Goal: Task Accomplishment & Management: Use online tool/utility

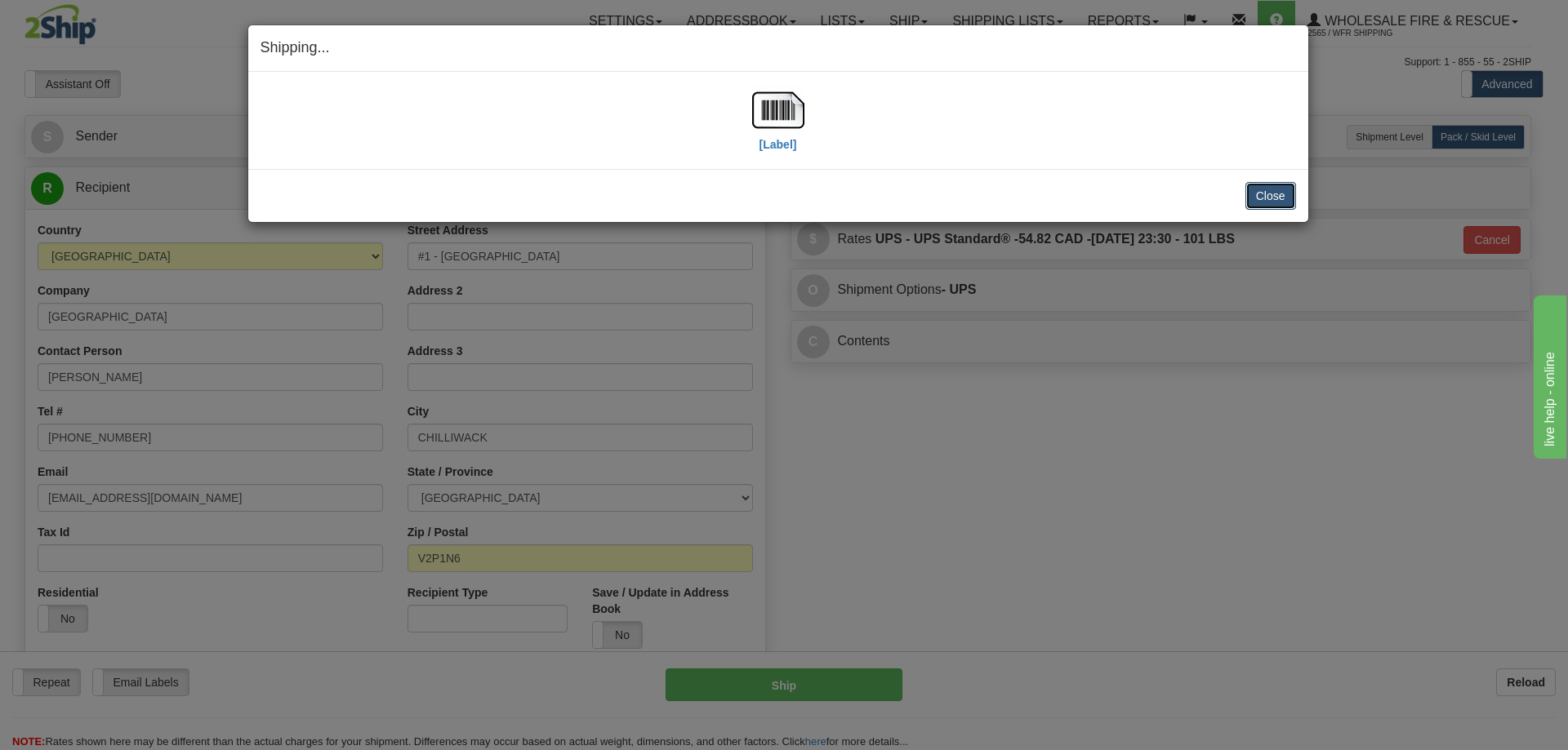
click at [1279, 197] on button "Close" at bounding box center [1271, 195] width 51 height 28
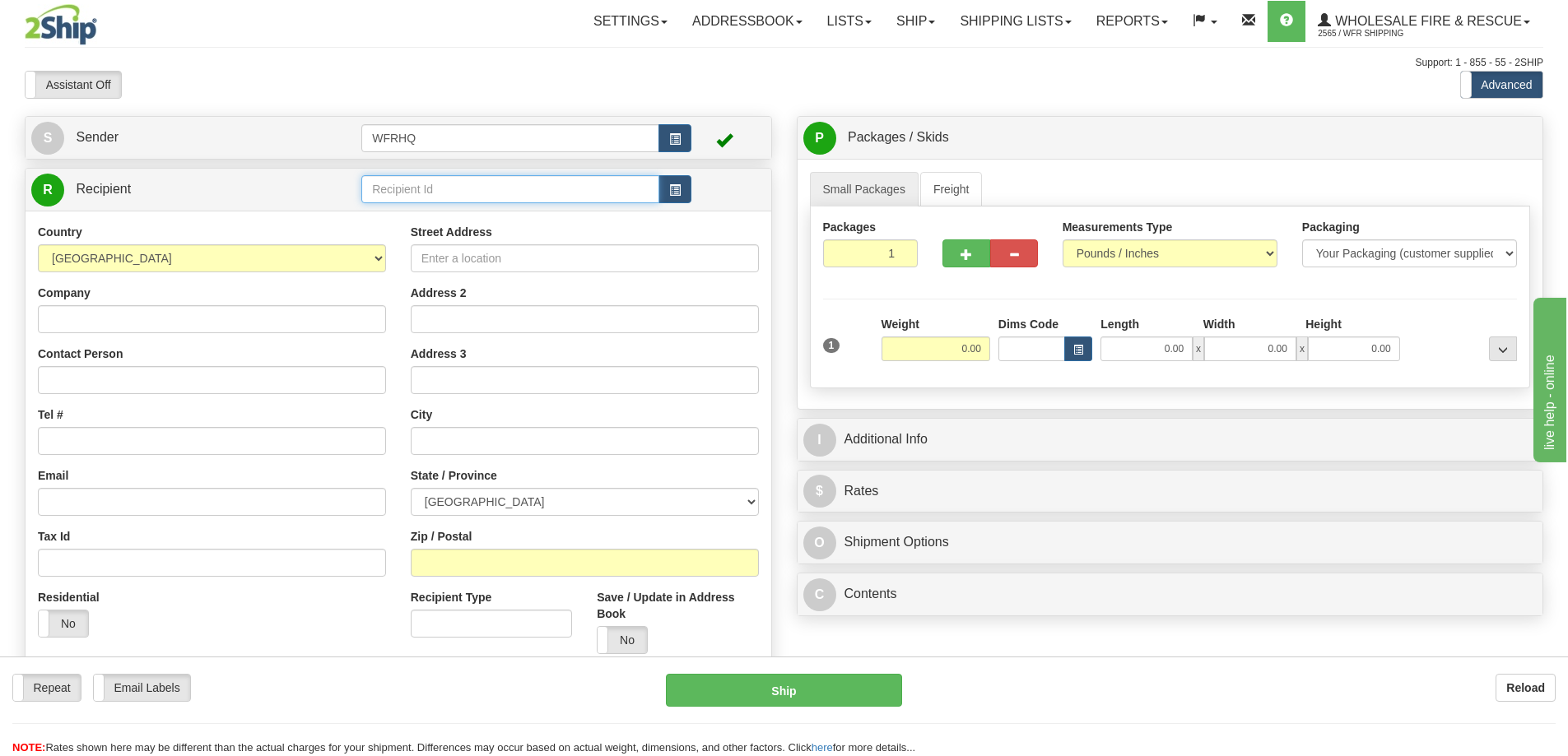
click at [471, 182] on input "text" at bounding box center [510, 189] width 298 height 28
click at [458, 226] on li "MILL2675" at bounding box center [511, 215] width 297 height 21
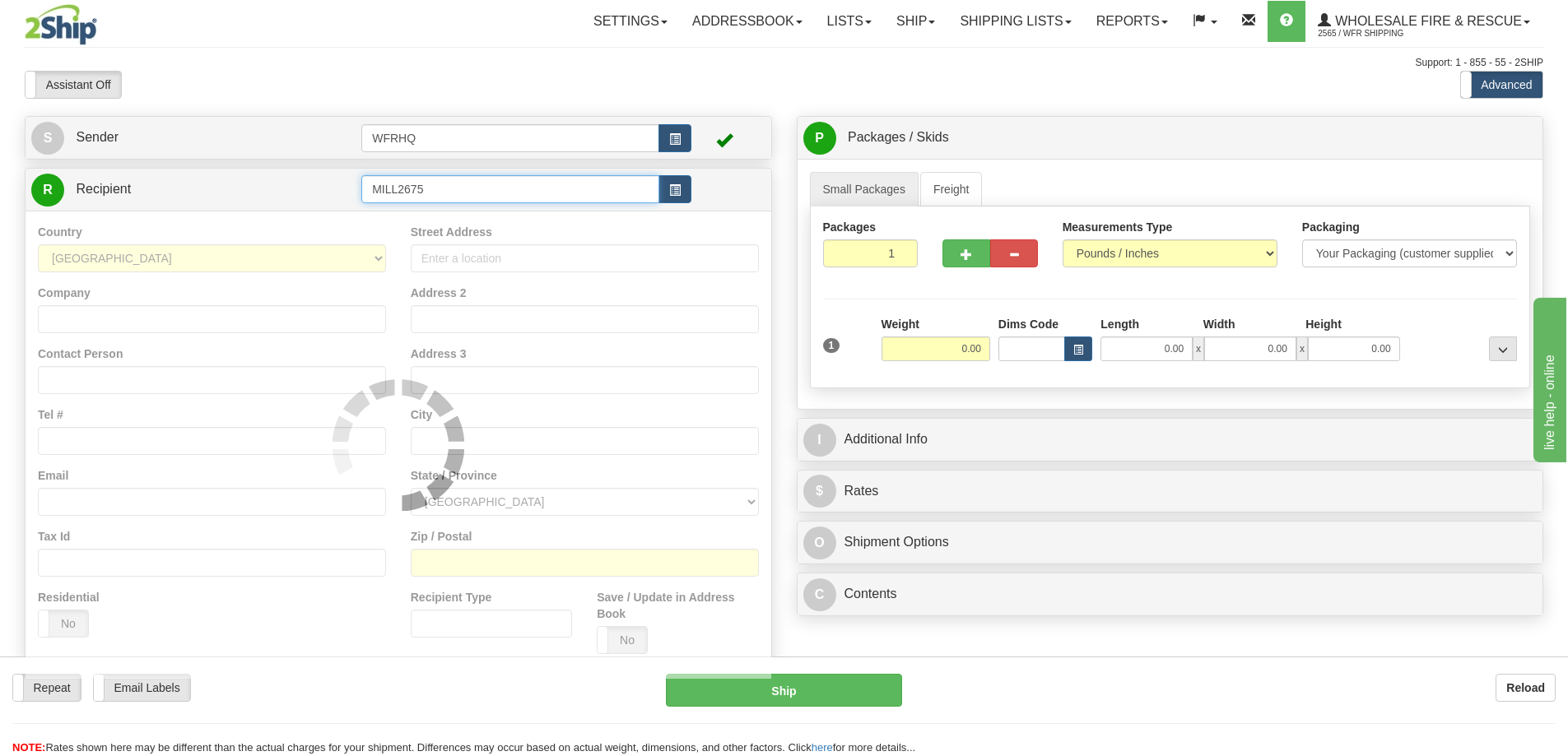
type input "MILL2675"
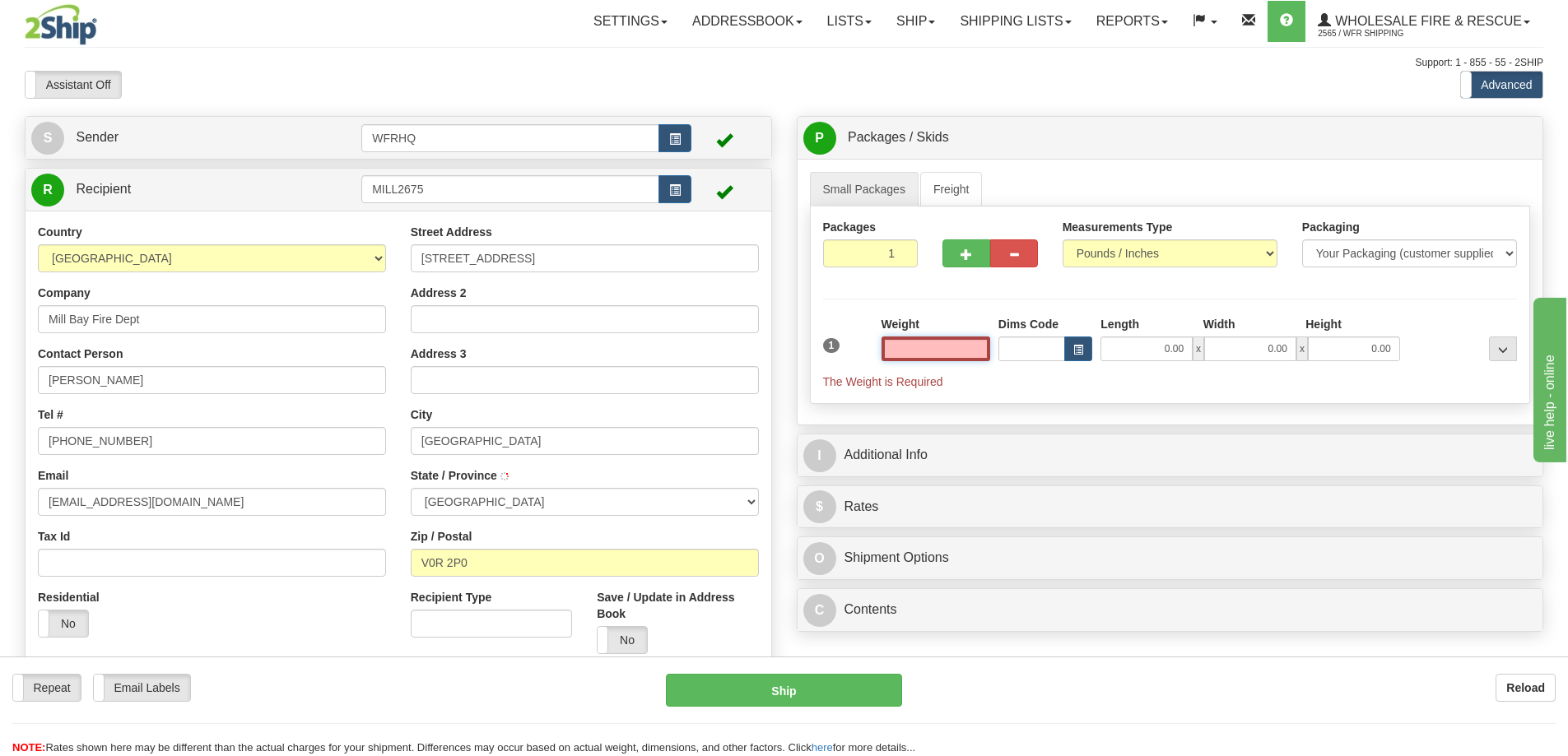
click at [966, 352] on input "text" at bounding box center [936, 348] width 109 height 24
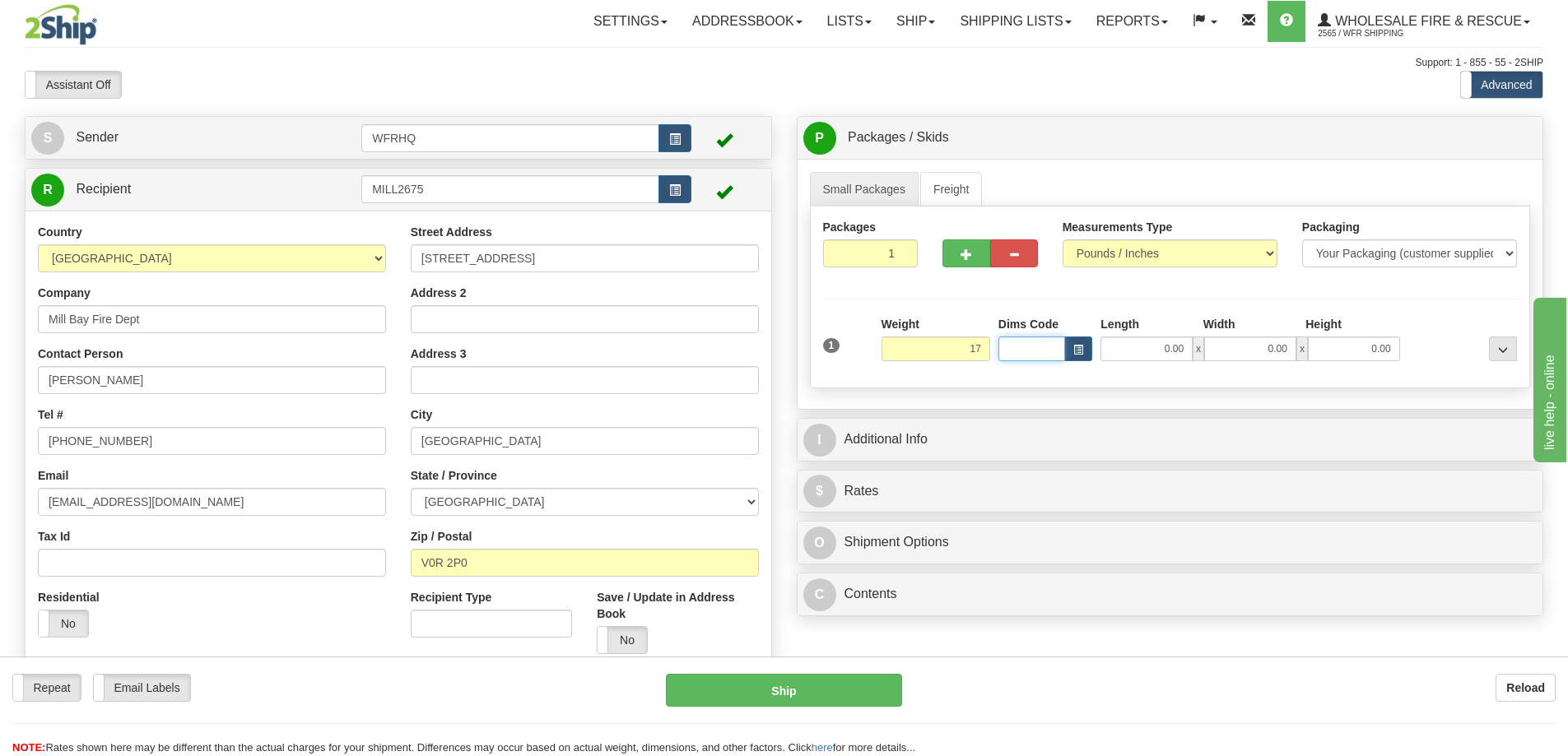
type input "17.00"
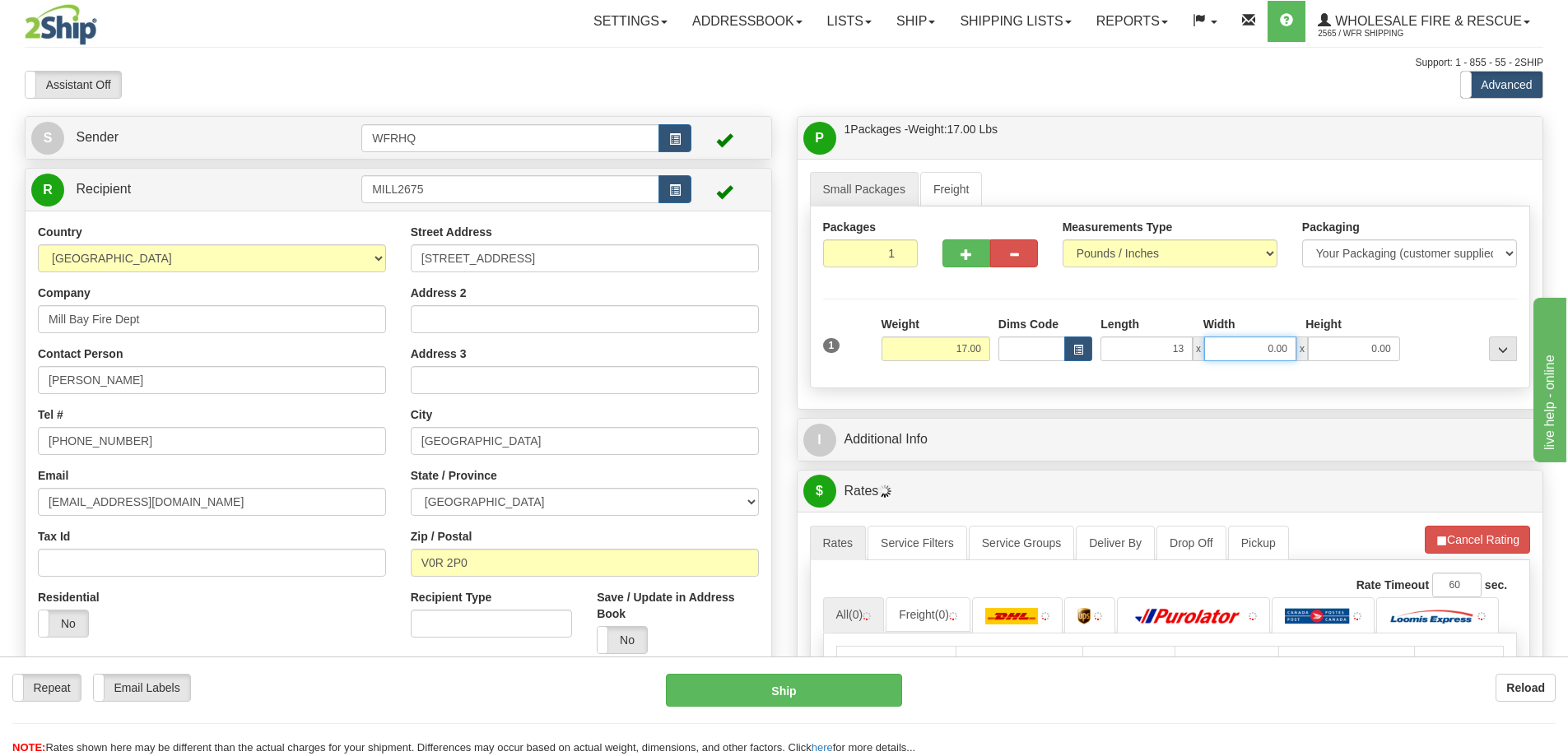
type input "13.00"
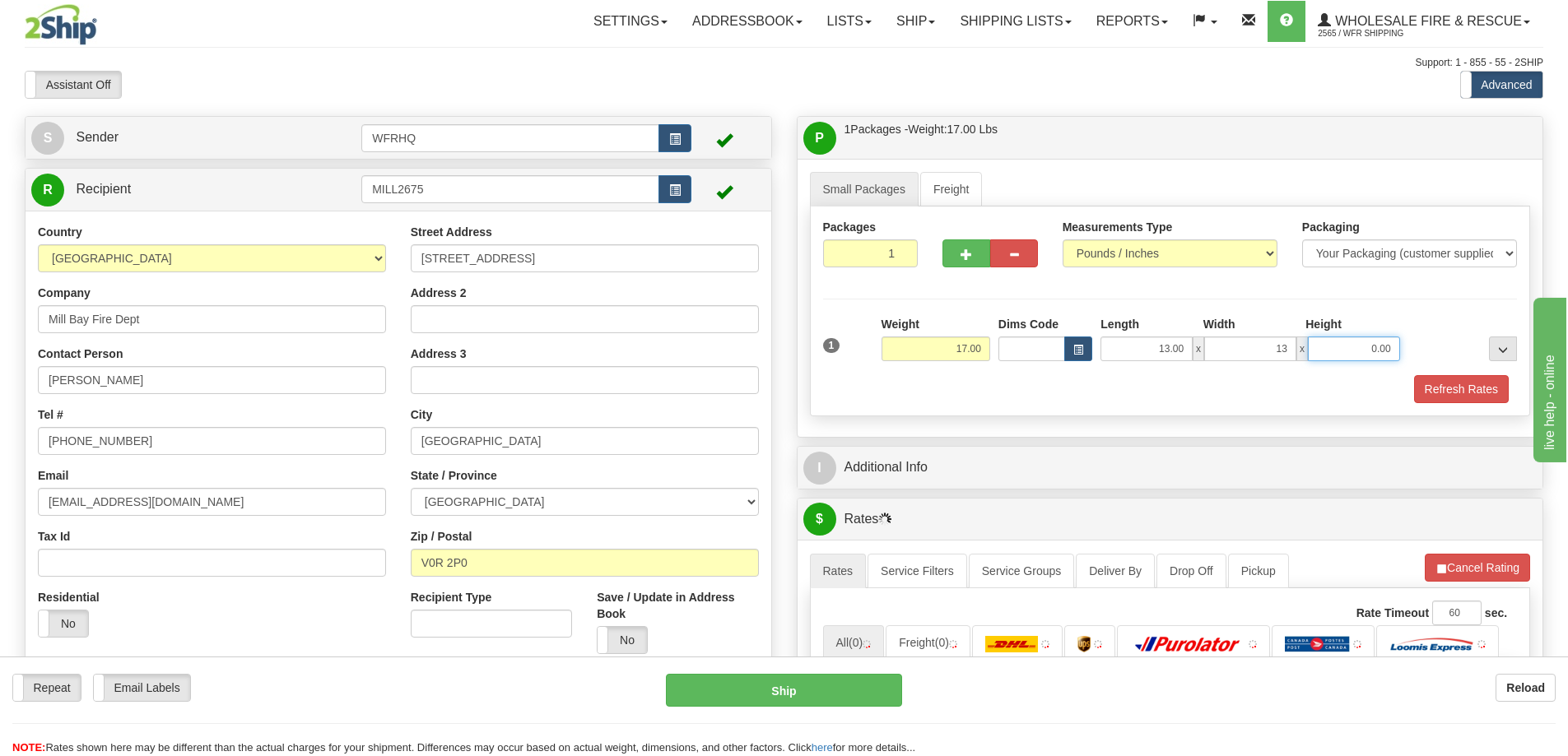
type input "13.00"
click at [1445, 374] on div "Packaging Your Packaging (customer supplied) Envelope (carrier supplied) Pack (…" at bounding box center [1200, 374] width 644 height 1
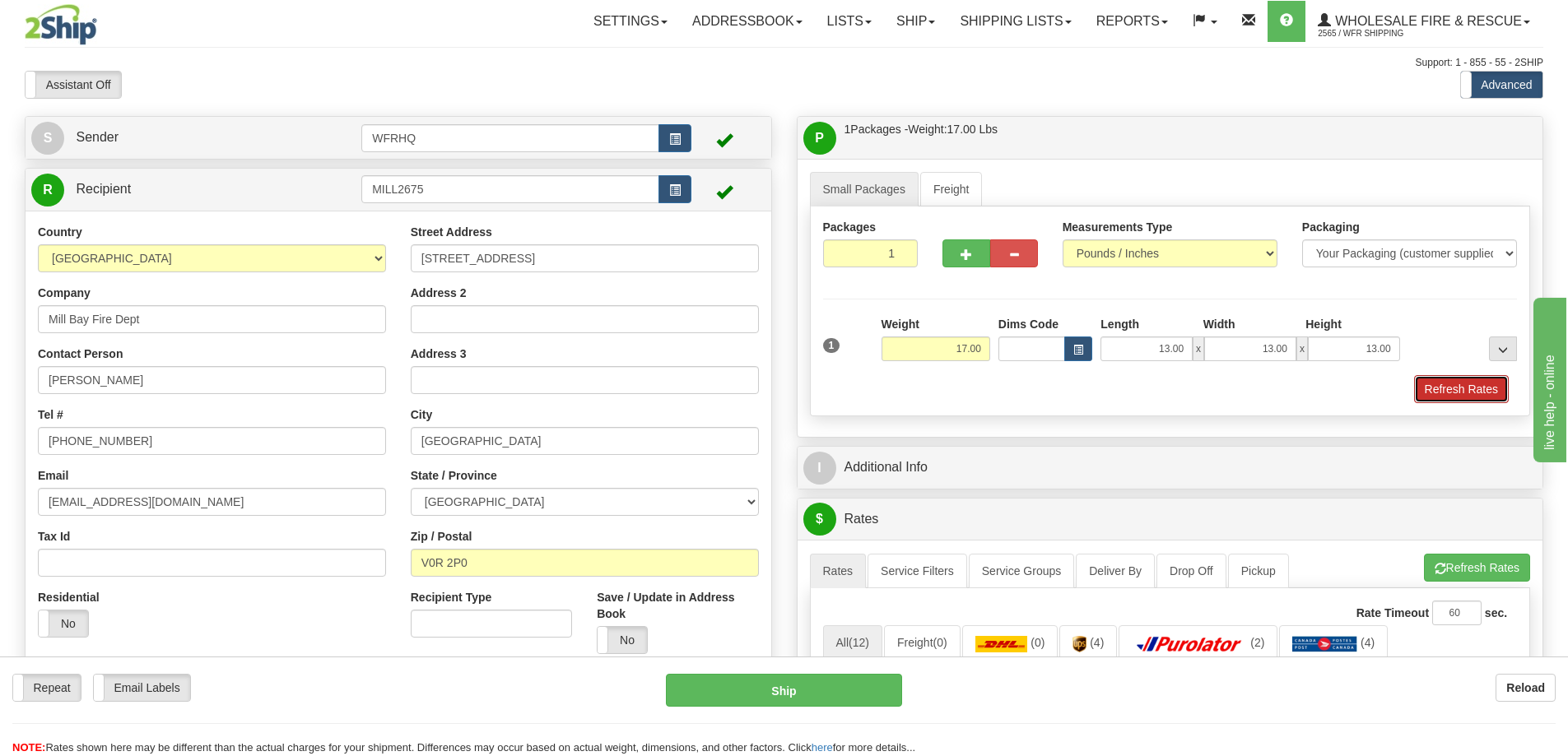
click at [1427, 387] on button "Refresh Rates" at bounding box center [1462, 389] width 95 height 28
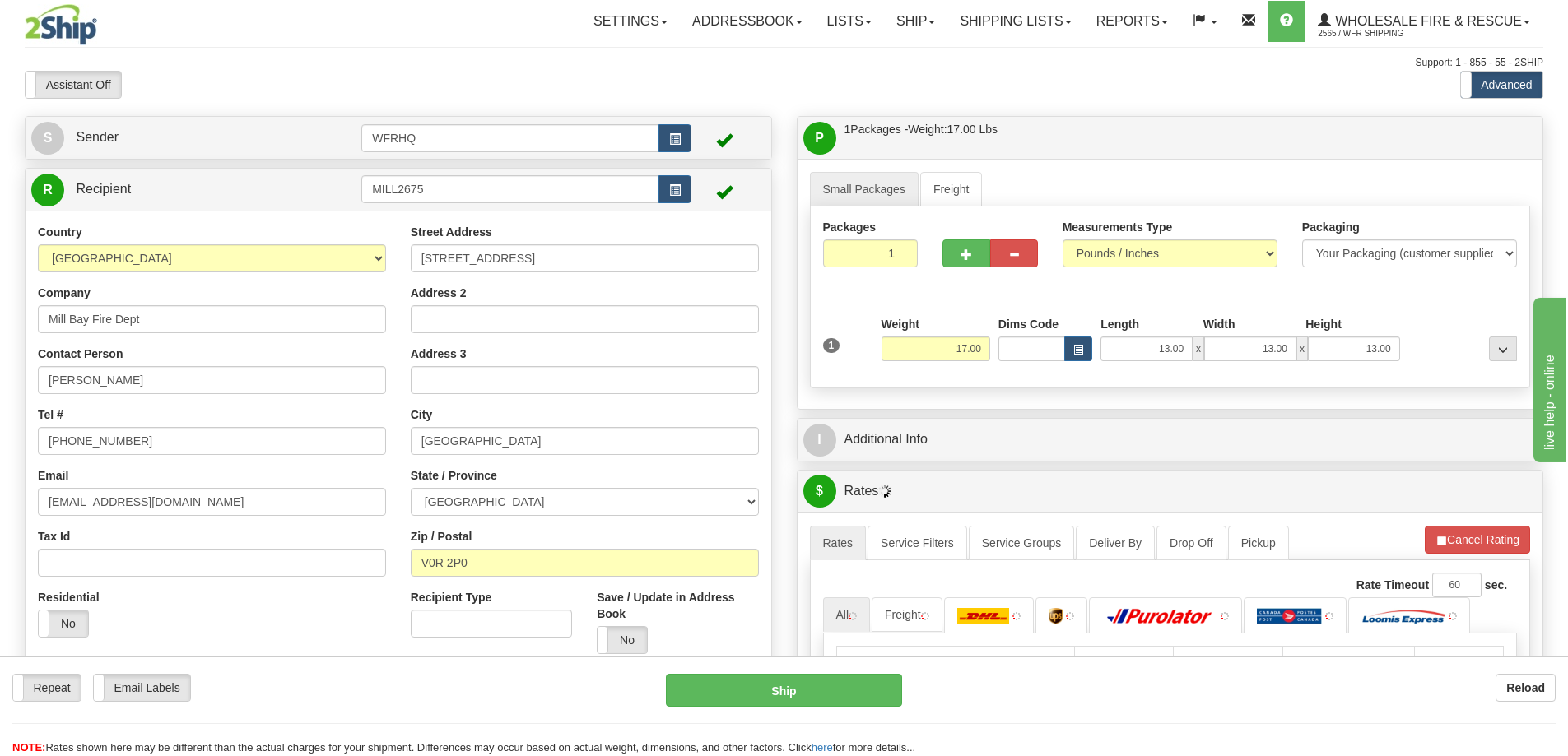
click at [1170, 421] on div "I Additional Info" at bounding box center [1170, 439] width 748 height 44
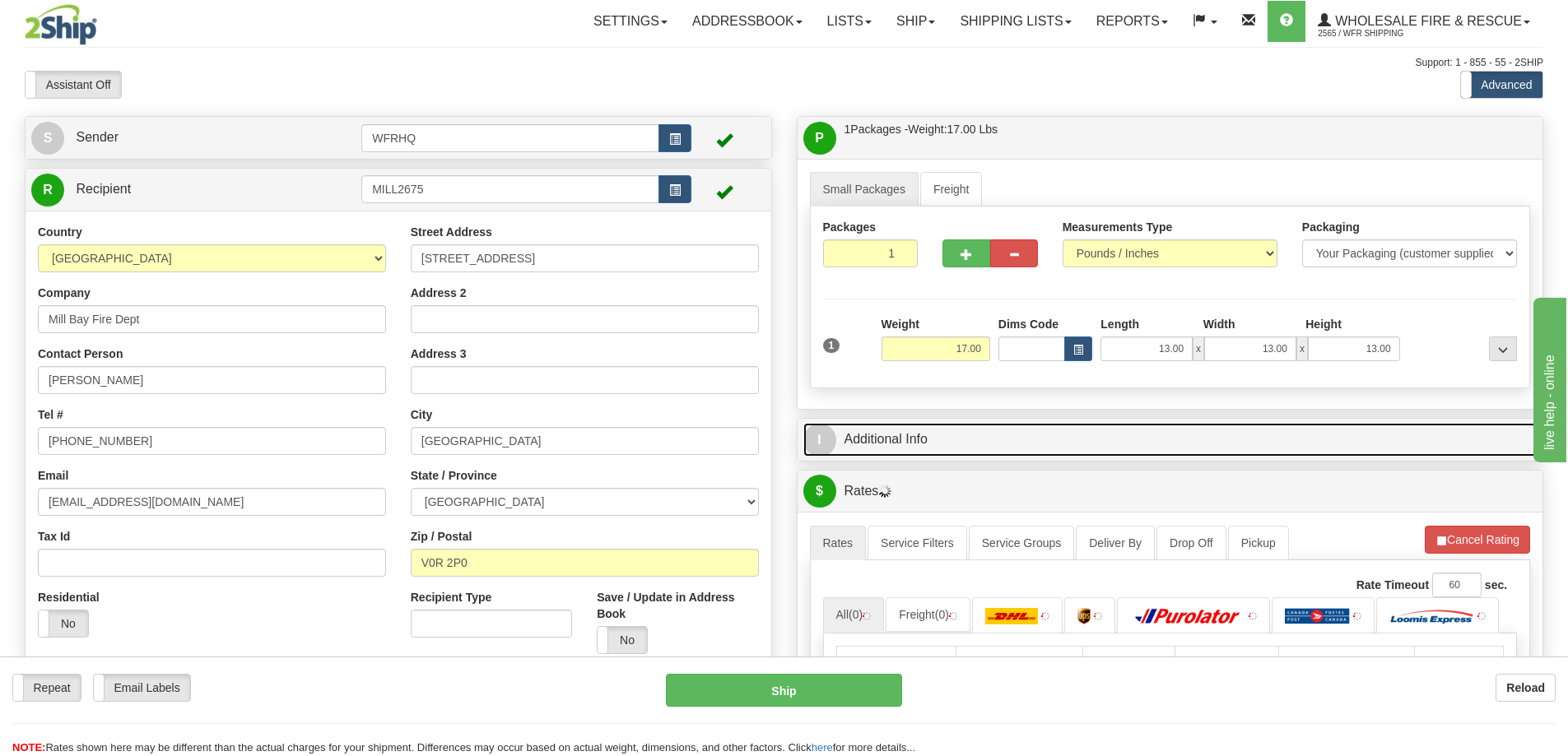
click at [1168, 436] on link "I Additional Info" at bounding box center [1170, 439] width 734 height 34
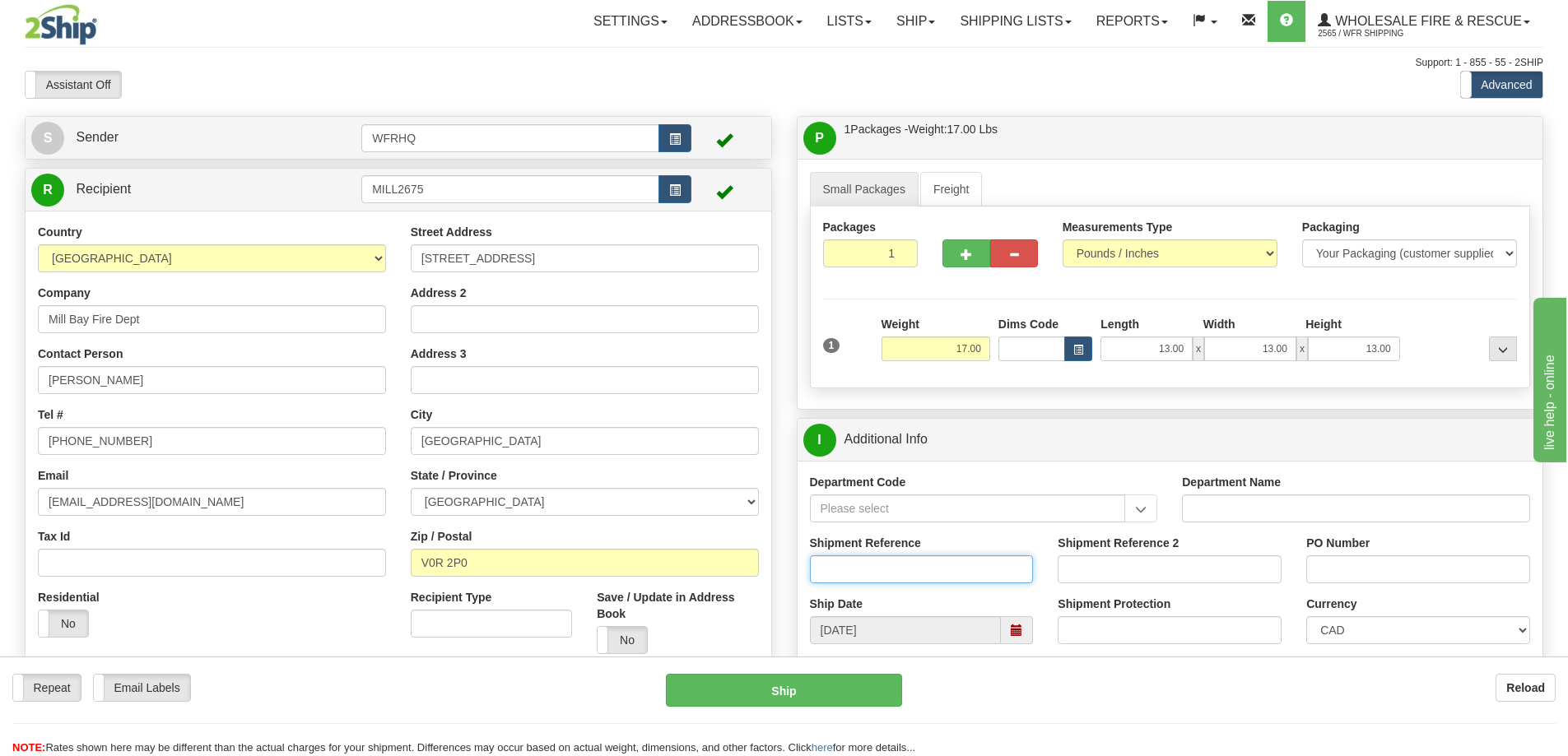
click at [878, 569] on input "Shipment Reference" at bounding box center [921, 569] width 224 height 28
type input "S46338-30608"
type input "Chris McInerney"
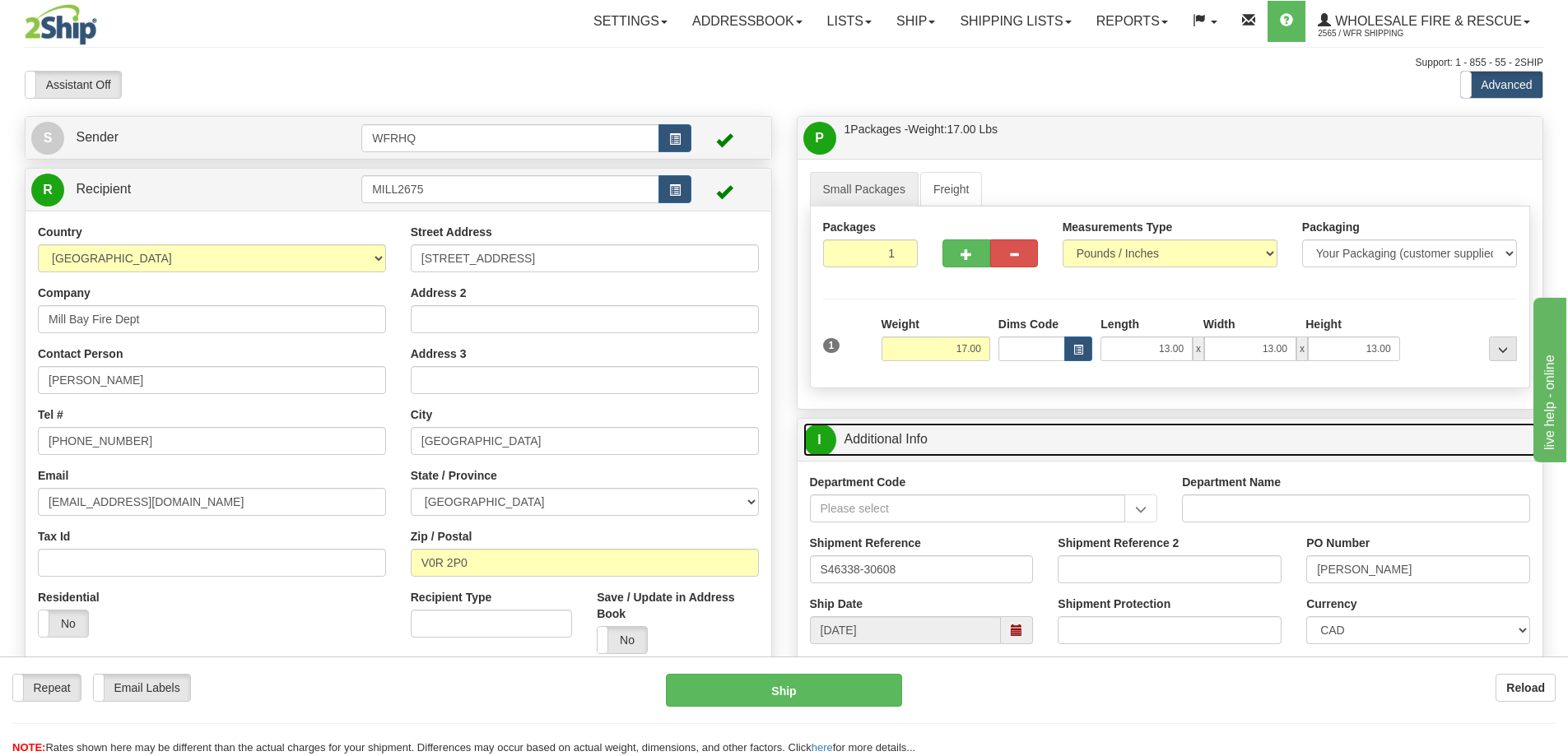
click at [1153, 438] on link "I Additional Info" at bounding box center [1170, 439] width 734 height 34
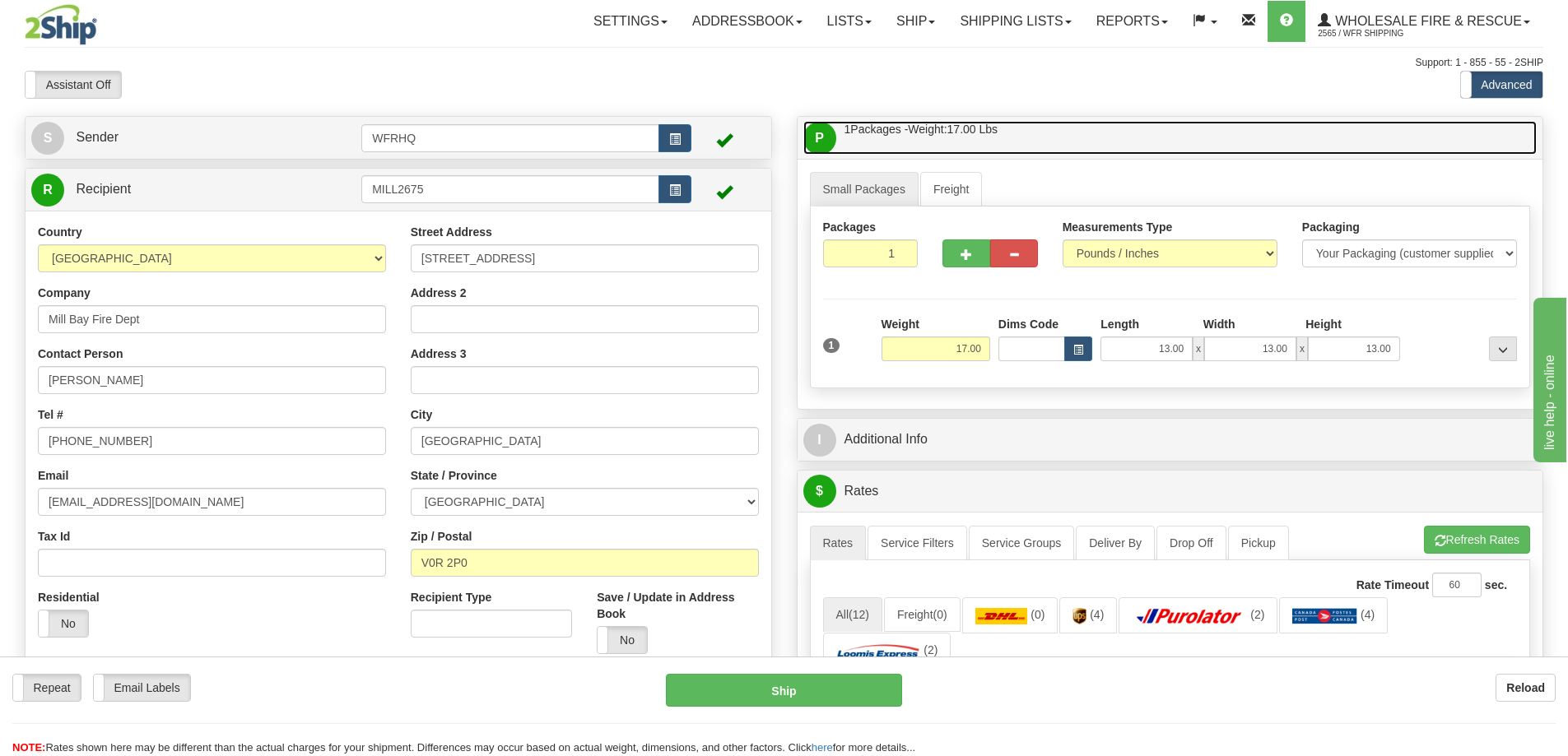
click at [1072, 128] on link "P Packages / Skids 1 Packages - Weight: 17.00 Lbs 1 Skids - Weight: NaN Lbs" at bounding box center [1170, 138] width 734 height 34
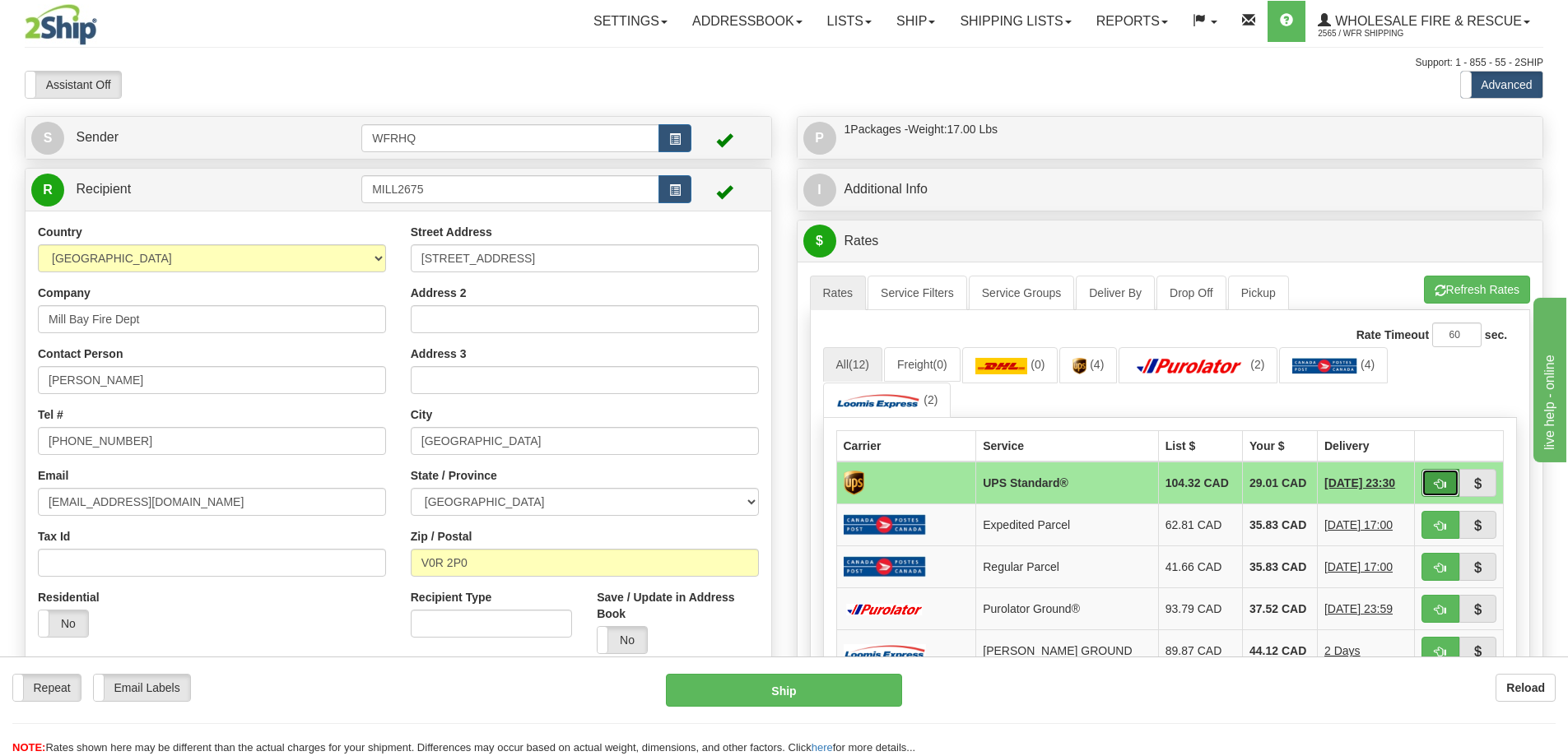
click at [1430, 485] on button "button" at bounding box center [1440, 483] width 38 height 28
type input "11"
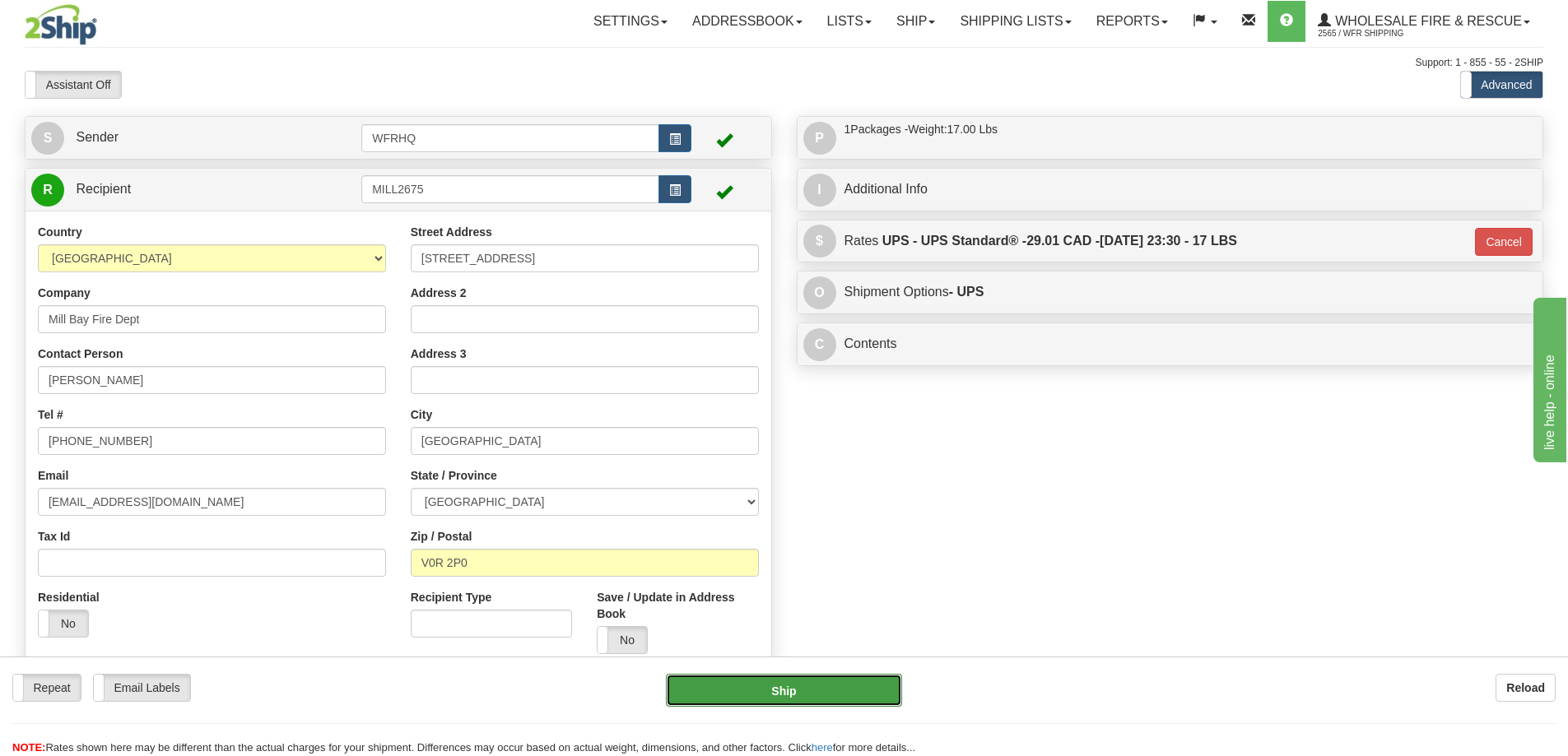
click at [748, 690] on button "Ship" at bounding box center [784, 690] width 237 height 33
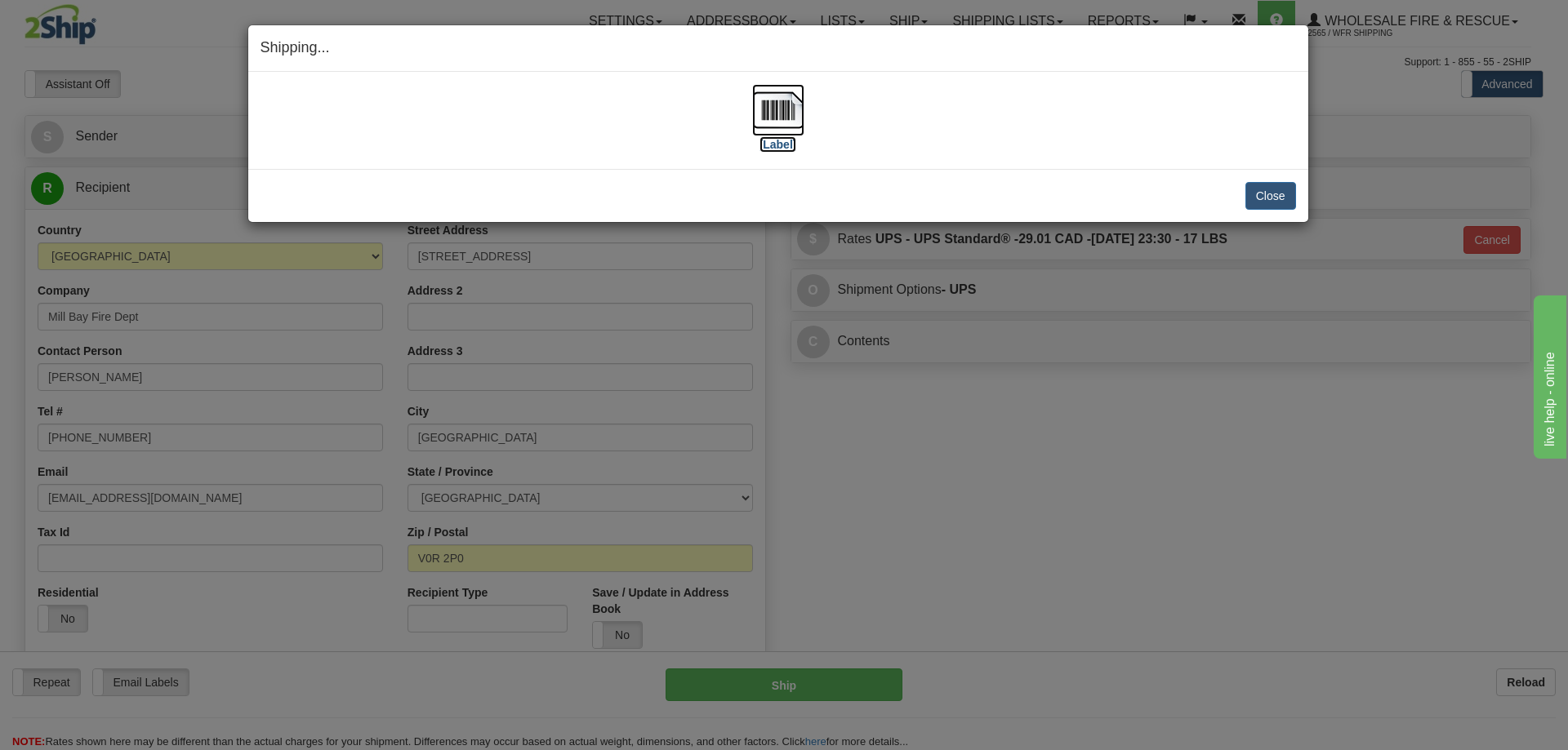
click at [797, 94] on img at bounding box center [778, 110] width 52 height 52
click at [1269, 192] on button "Close" at bounding box center [1271, 195] width 51 height 28
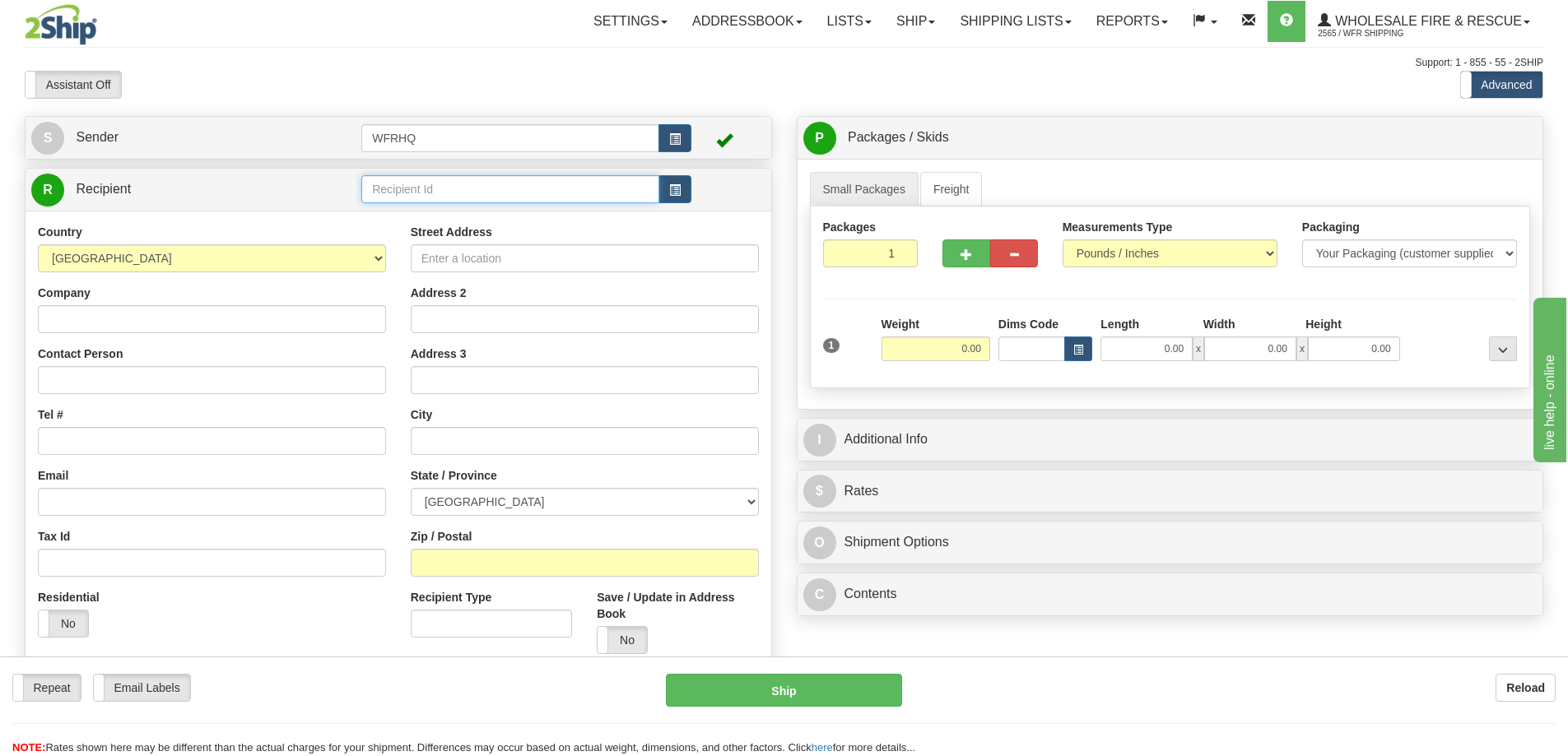
click at [465, 187] on input "text" at bounding box center [510, 189] width 298 height 28
type input "COOMBS3241"
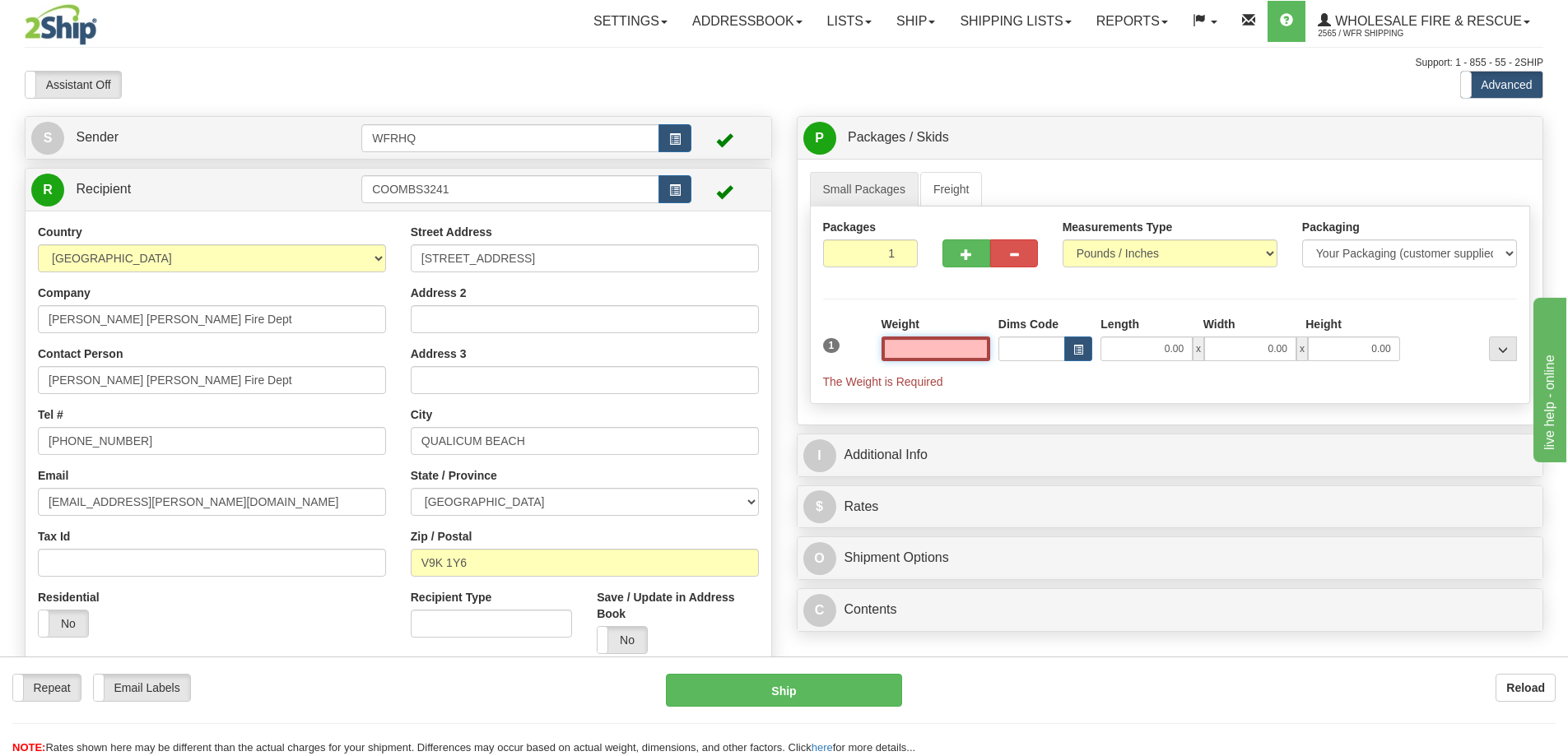
click at [939, 350] on input "text" at bounding box center [936, 348] width 109 height 24
type input "1.00"
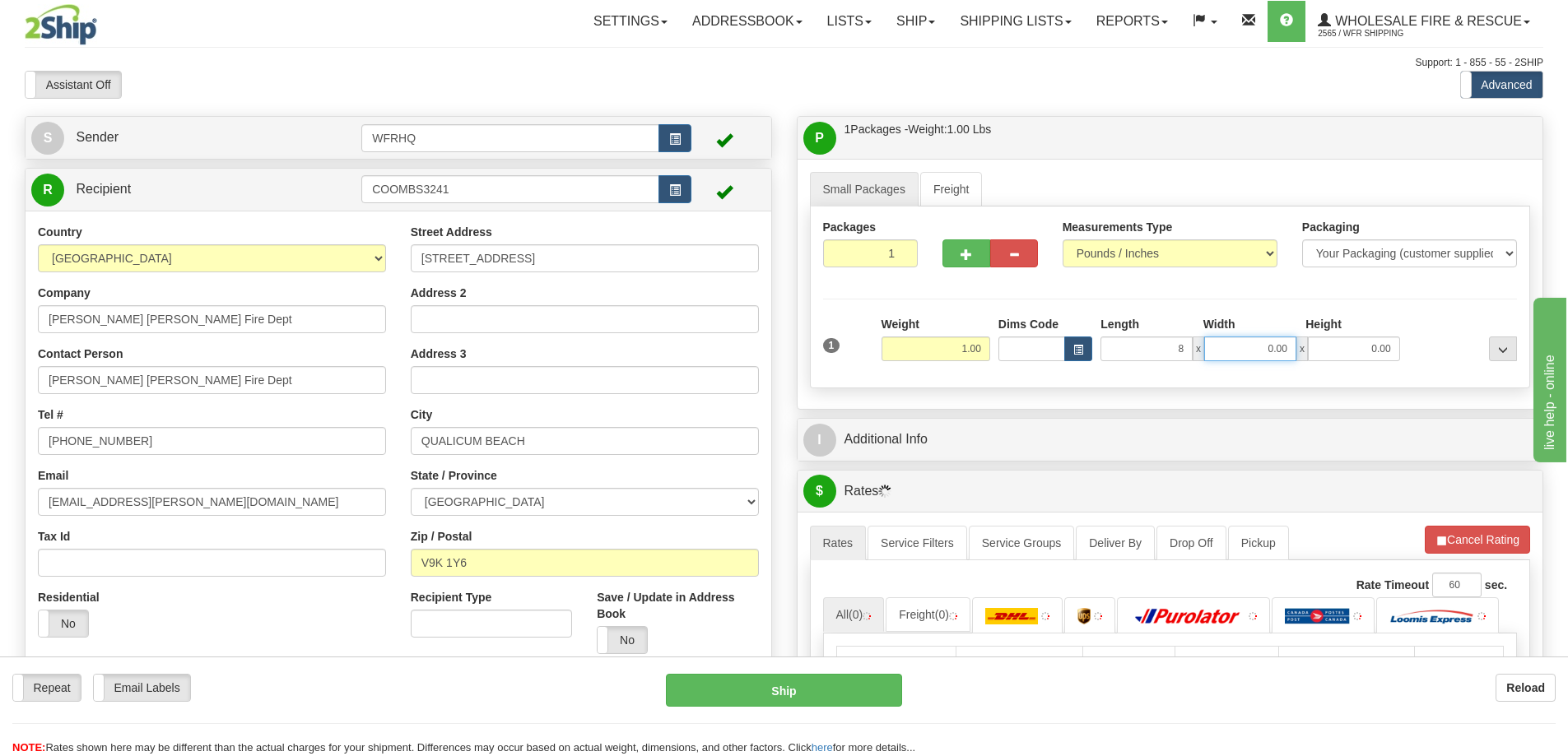
type input "8.00"
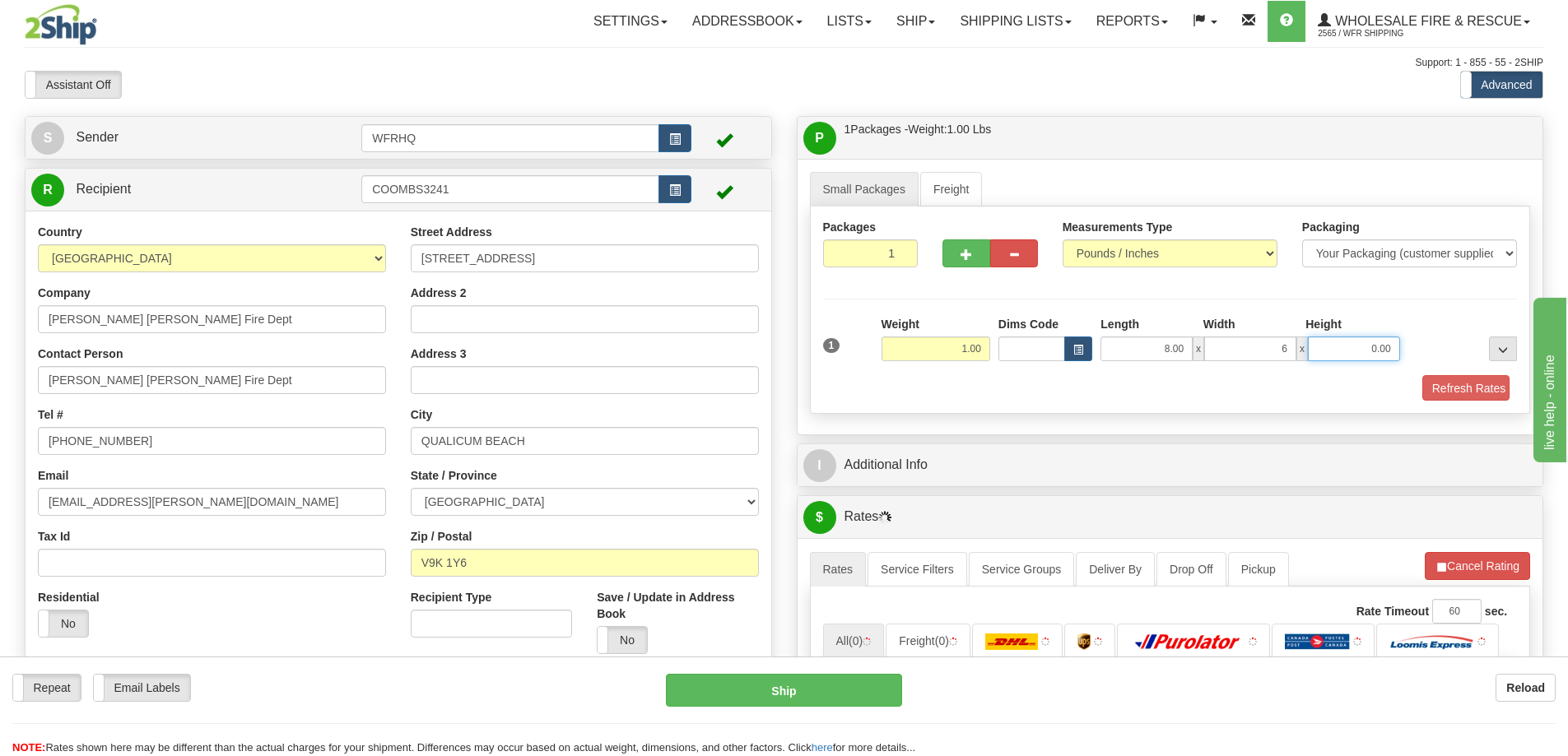
type input "6.00"
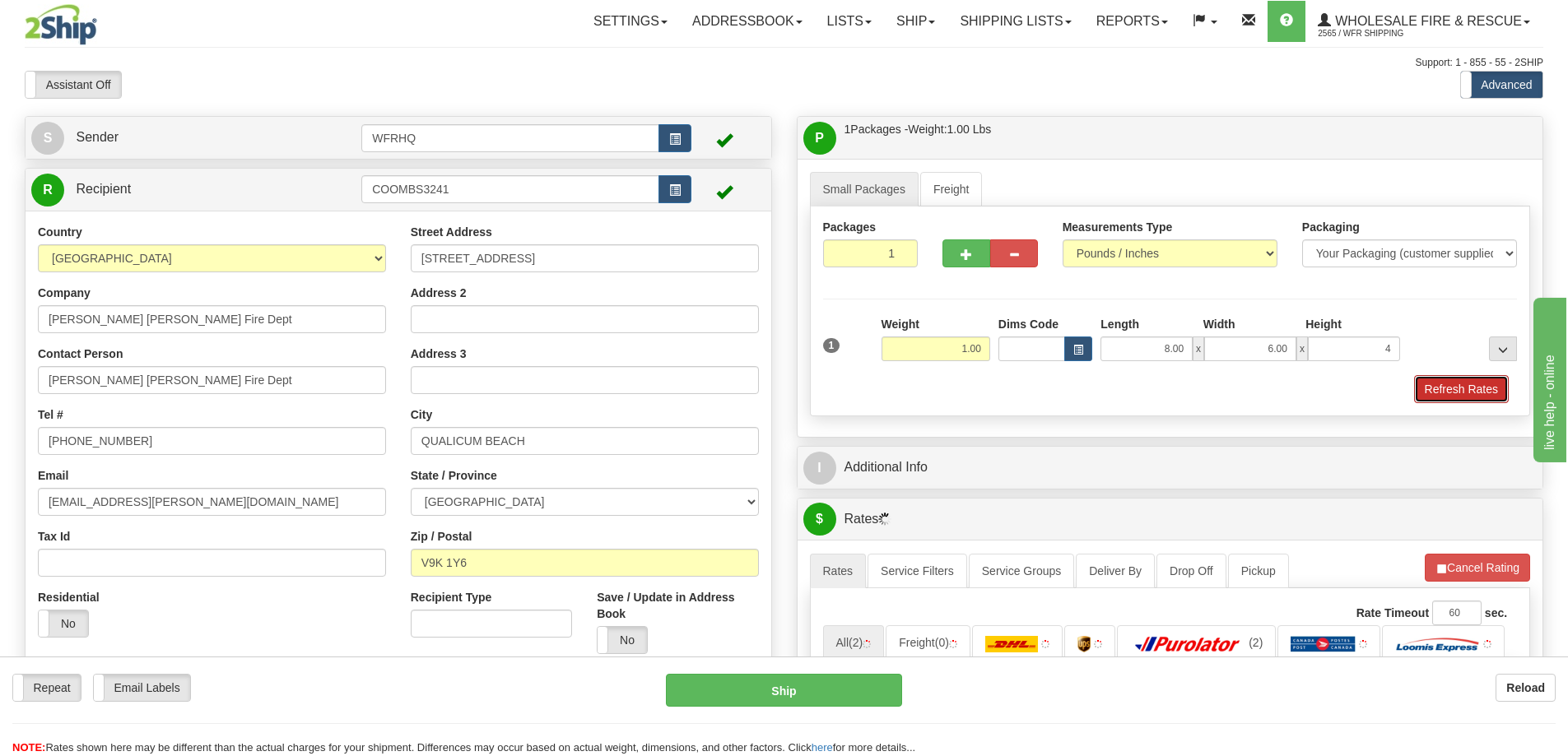
type input "4.00"
click at [1466, 394] on button "Refresh Rates" at bounding box center [1462, 389] width 95 height 28
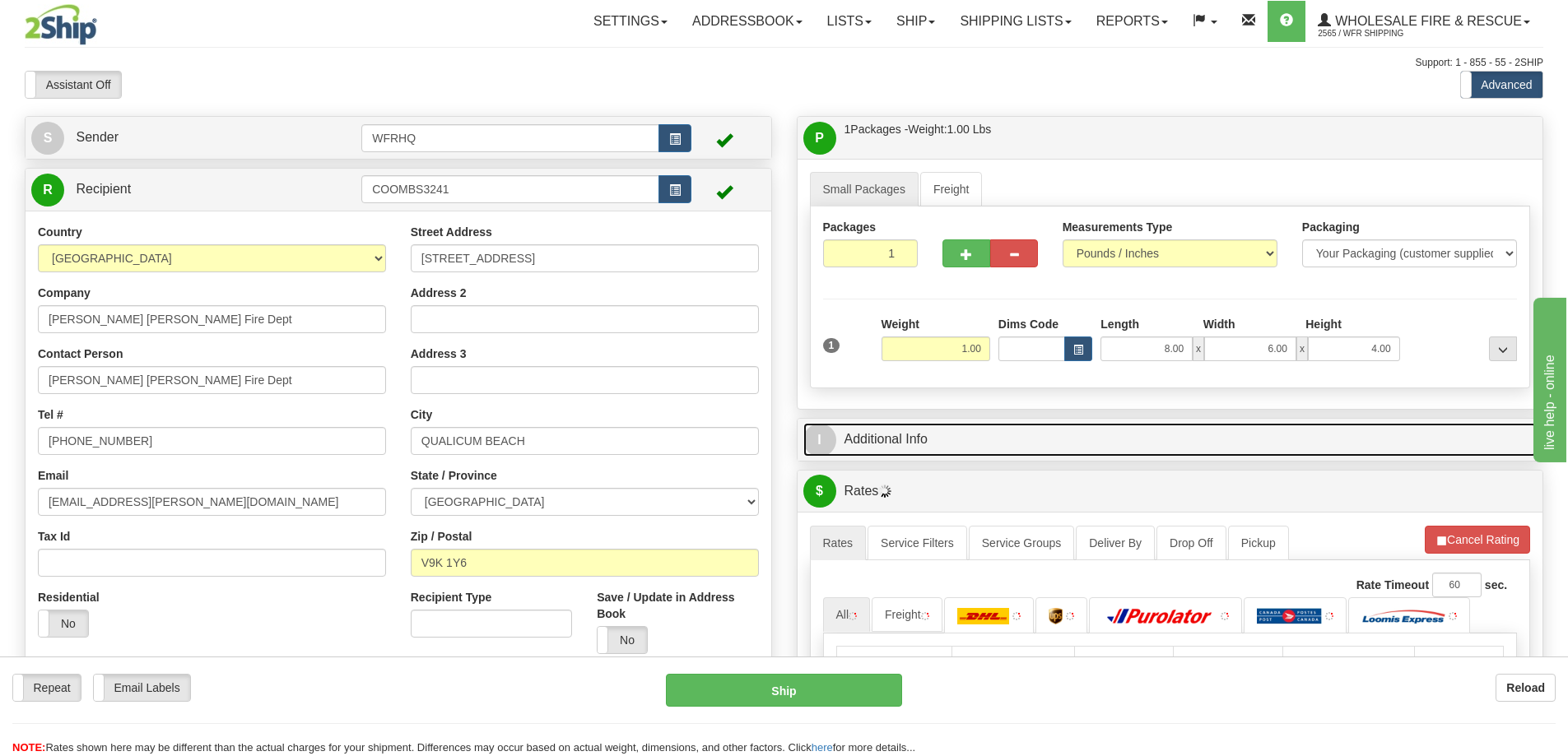
click at [1230, 423] on link "I Additional Info" at bounding box center [1170, 439] width 734 height 34
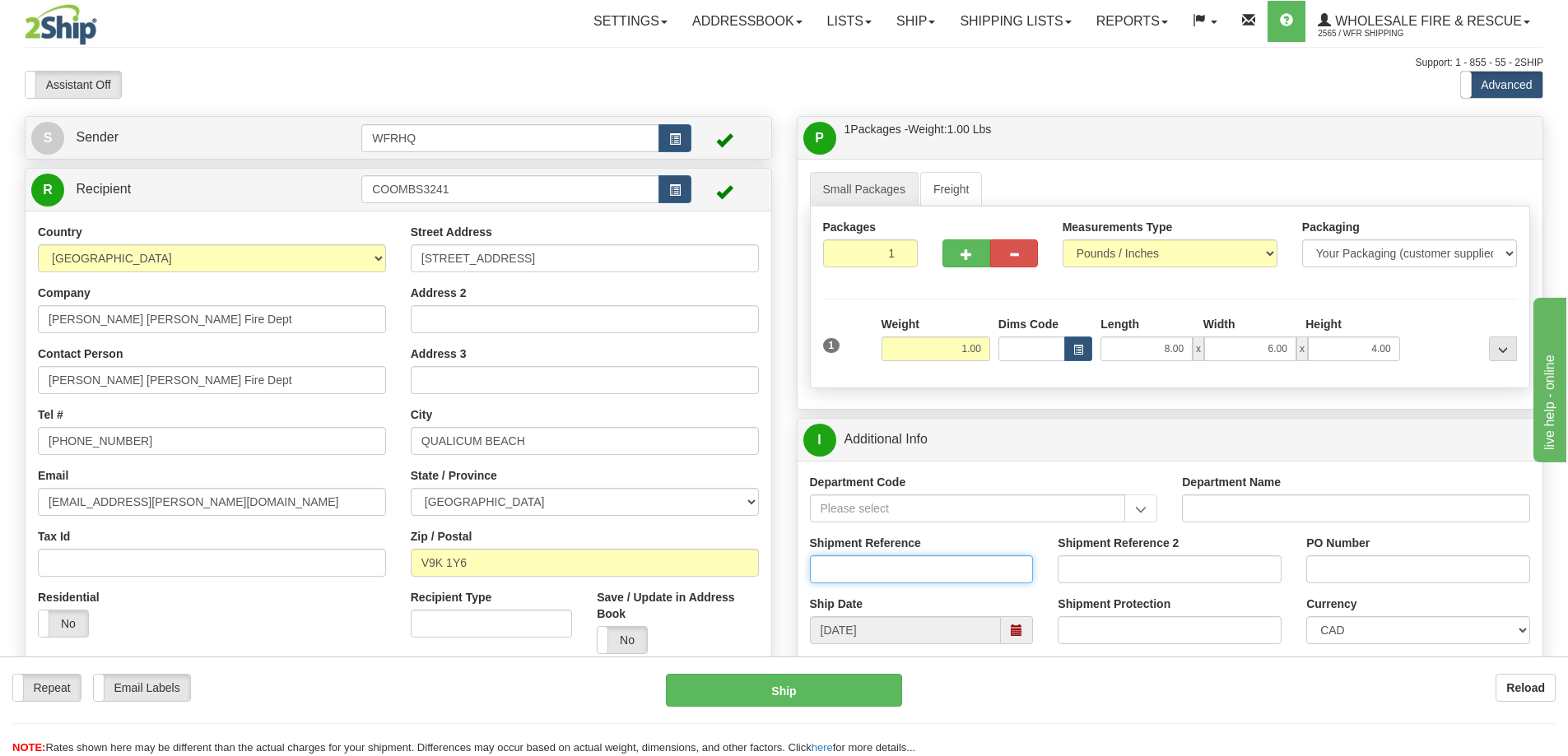
click at [880, 557] on input "Shipment Reference" at bounding box center [921, 569] width 224 height 28
type input "S46226-30612"
click at [1362, 572] on input "PO Number" at bounding box center [1418, 569] width 224 height 28
type input "Sophie"
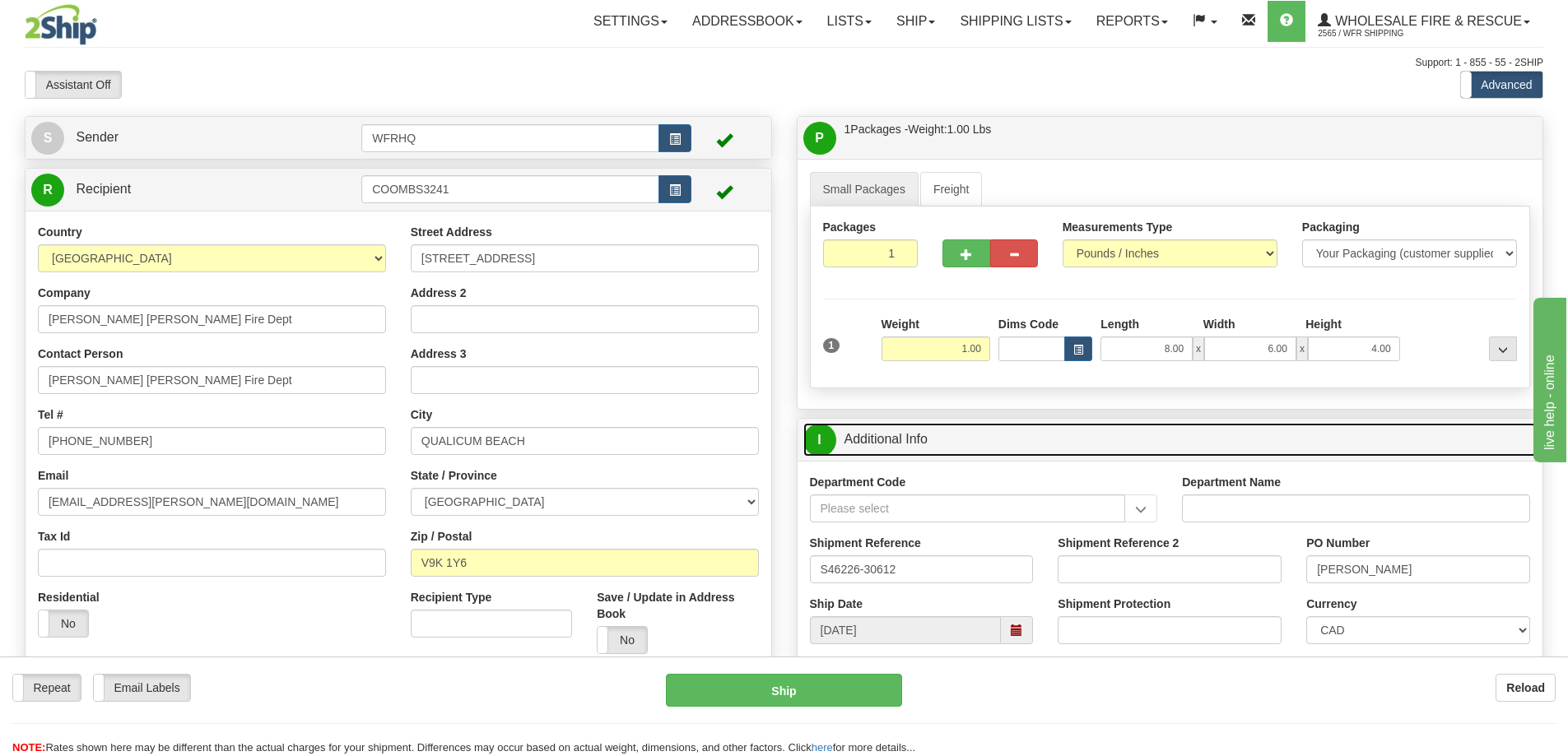
click at [1147, 450] on link "I Additional Info" at bounding box center [1170, 439] width 734 height 34
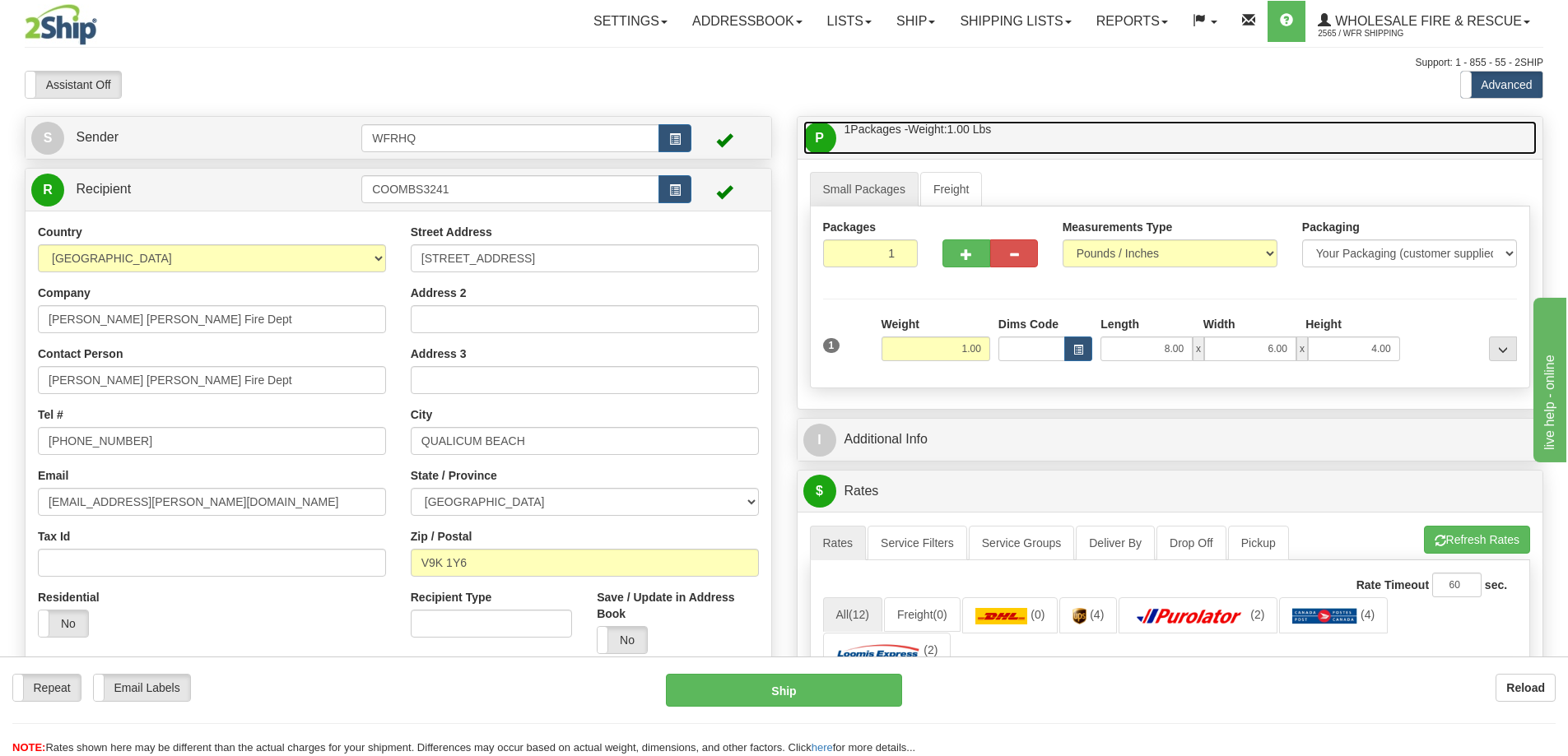
click at [1072, 134] on link "P Packages / Skids 1 Packages - Weight: 1.00 Lbs 1 Skids - Weight: NaN Lbs" at bounding box center [1170, 138] width 734 height 34
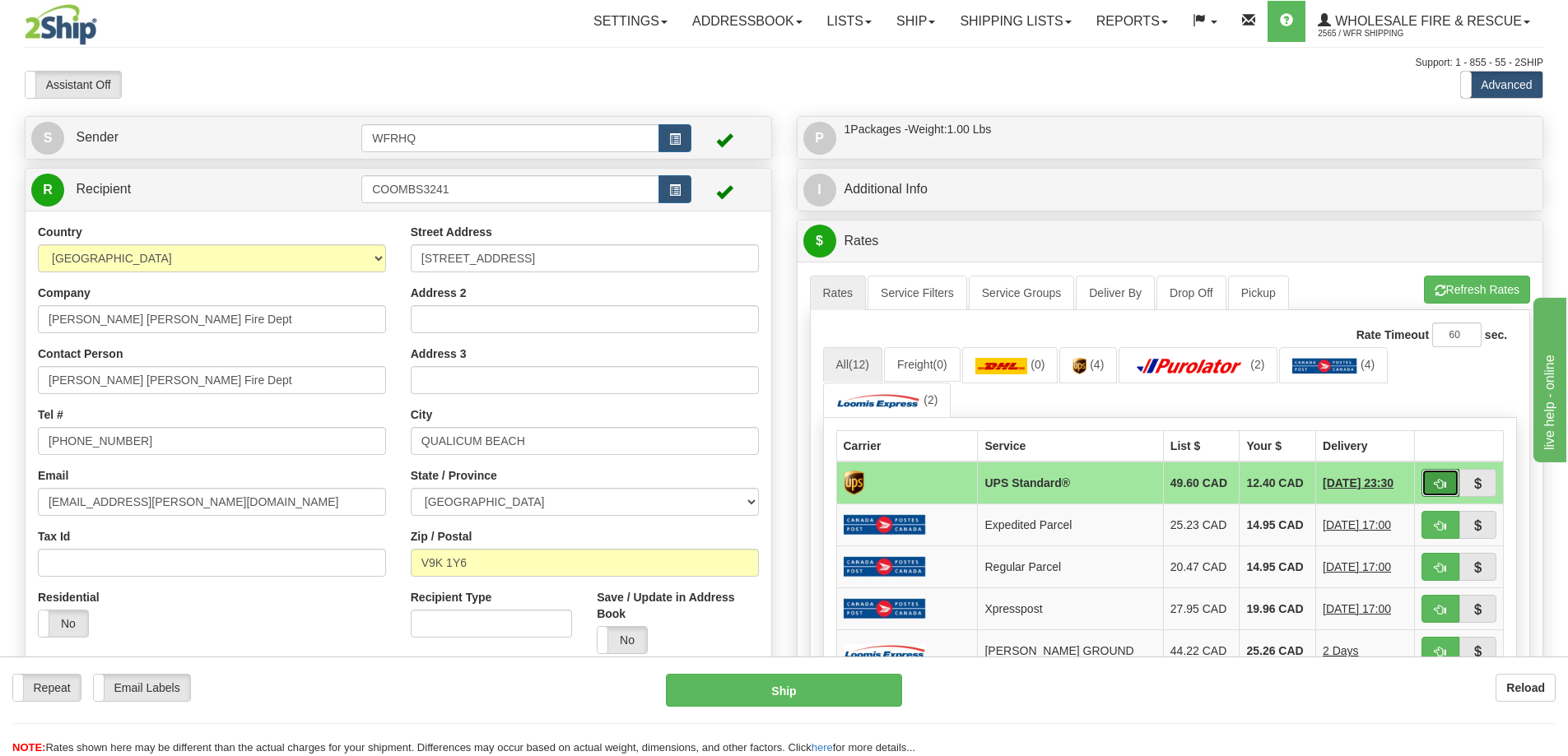
click at [1444, 484] on span "button" at bounding box center [1441, 484] width 12 height 11
type input "11"
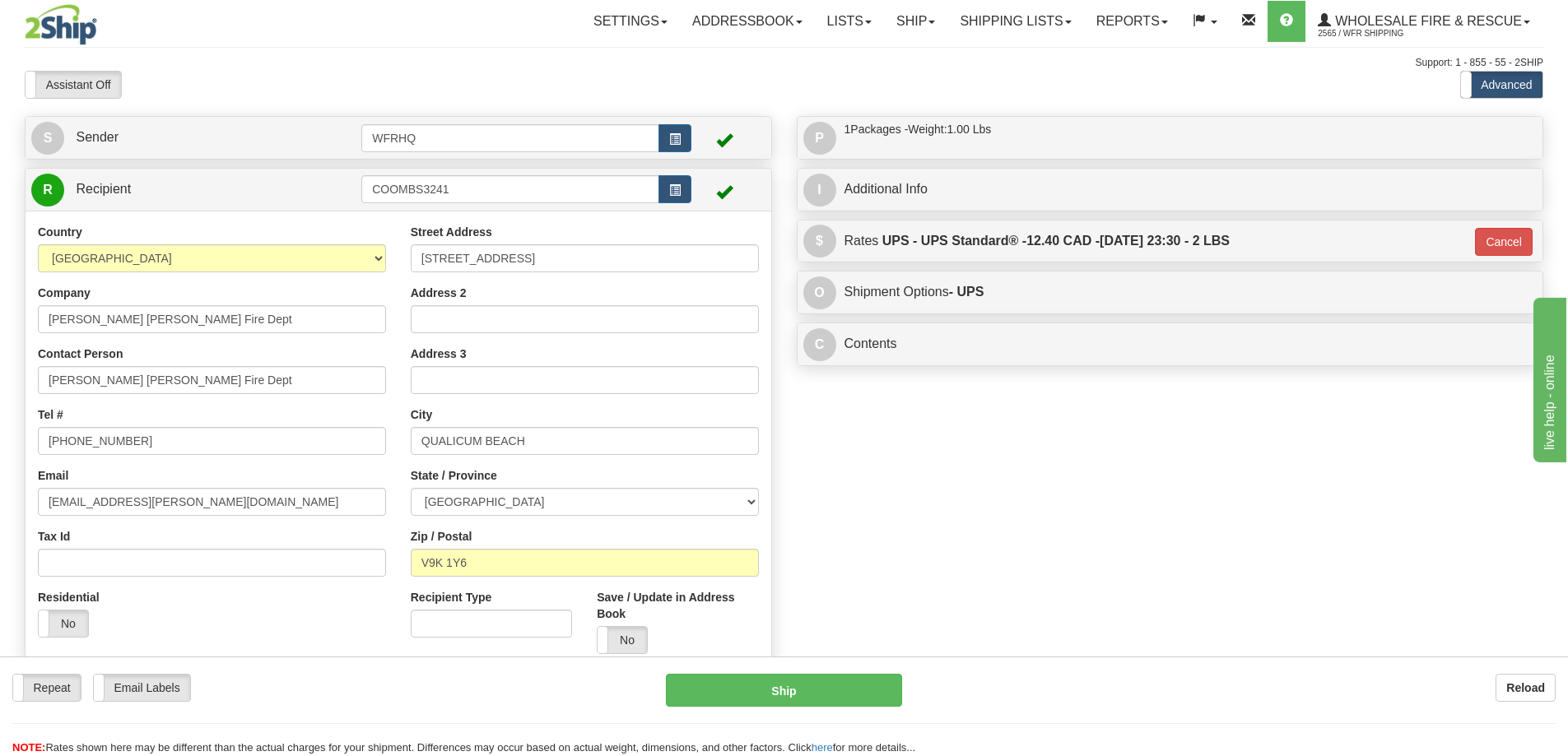
click at [843, 709] on div "Repeat Repeat Email Labels Email Labels Edit Reload Ship here" at bounding box center [784, 714] width 1568 height 82
click at [848, 692] on button "Ship" at bounding box center [784, 690] width 237 height 33
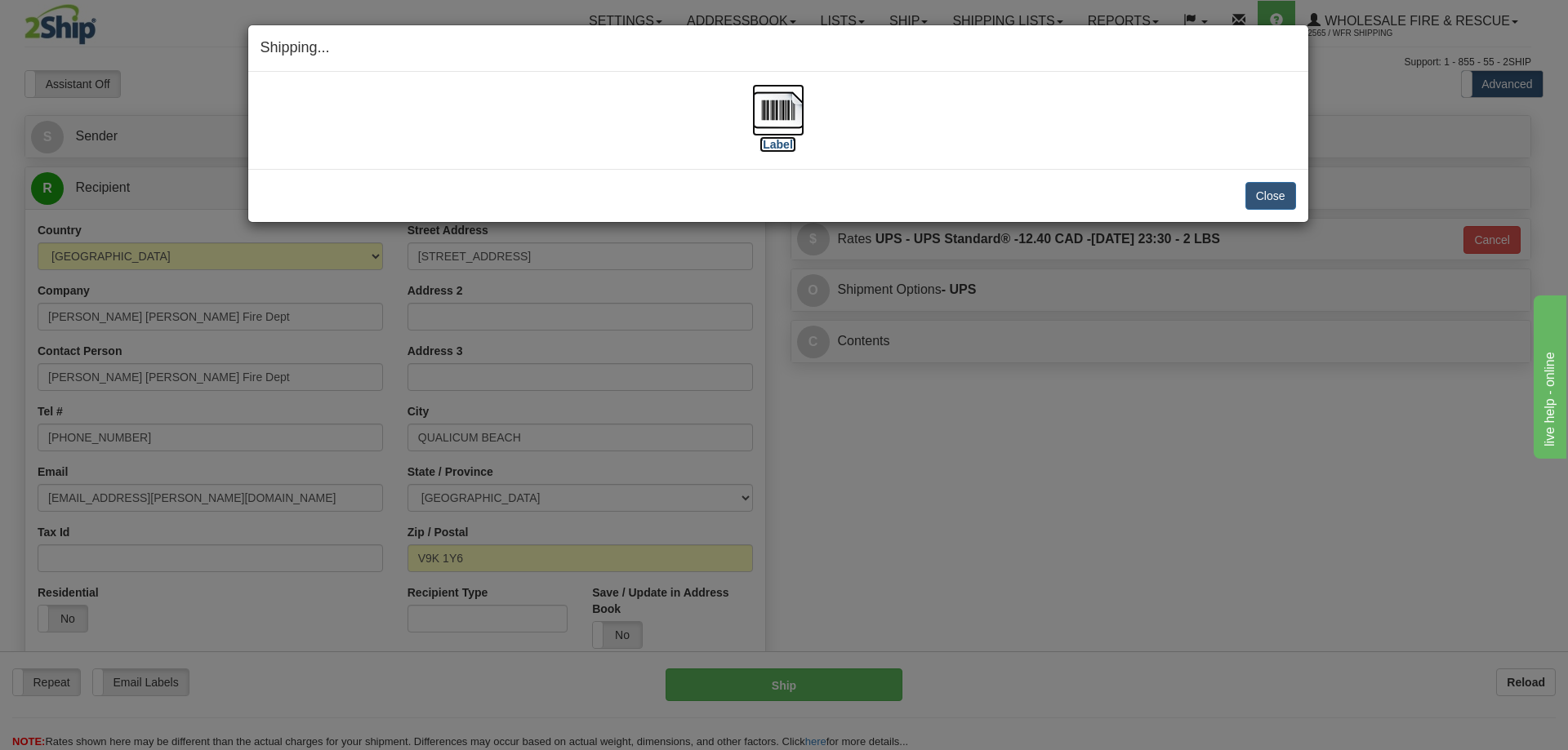
click at [776, 118] on img at bounding box center [778, 110] width 52 height 52
click at [1285, 201] on button "Close" at bounding box center [1271, 195] width 51 height 28
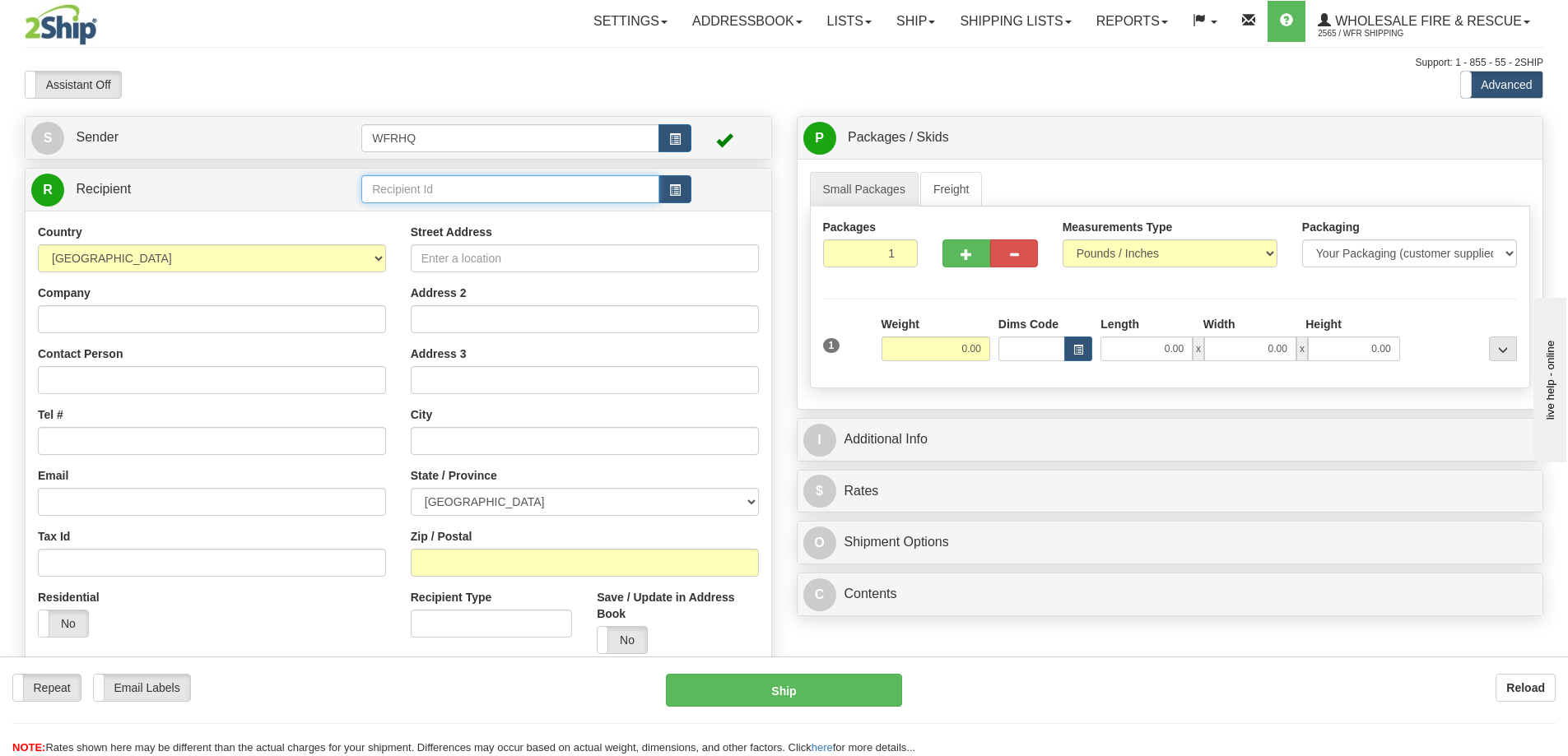
click at [406, 191] on input "text" at bounding box center [510, 189] width 298 height 28
type input "W"
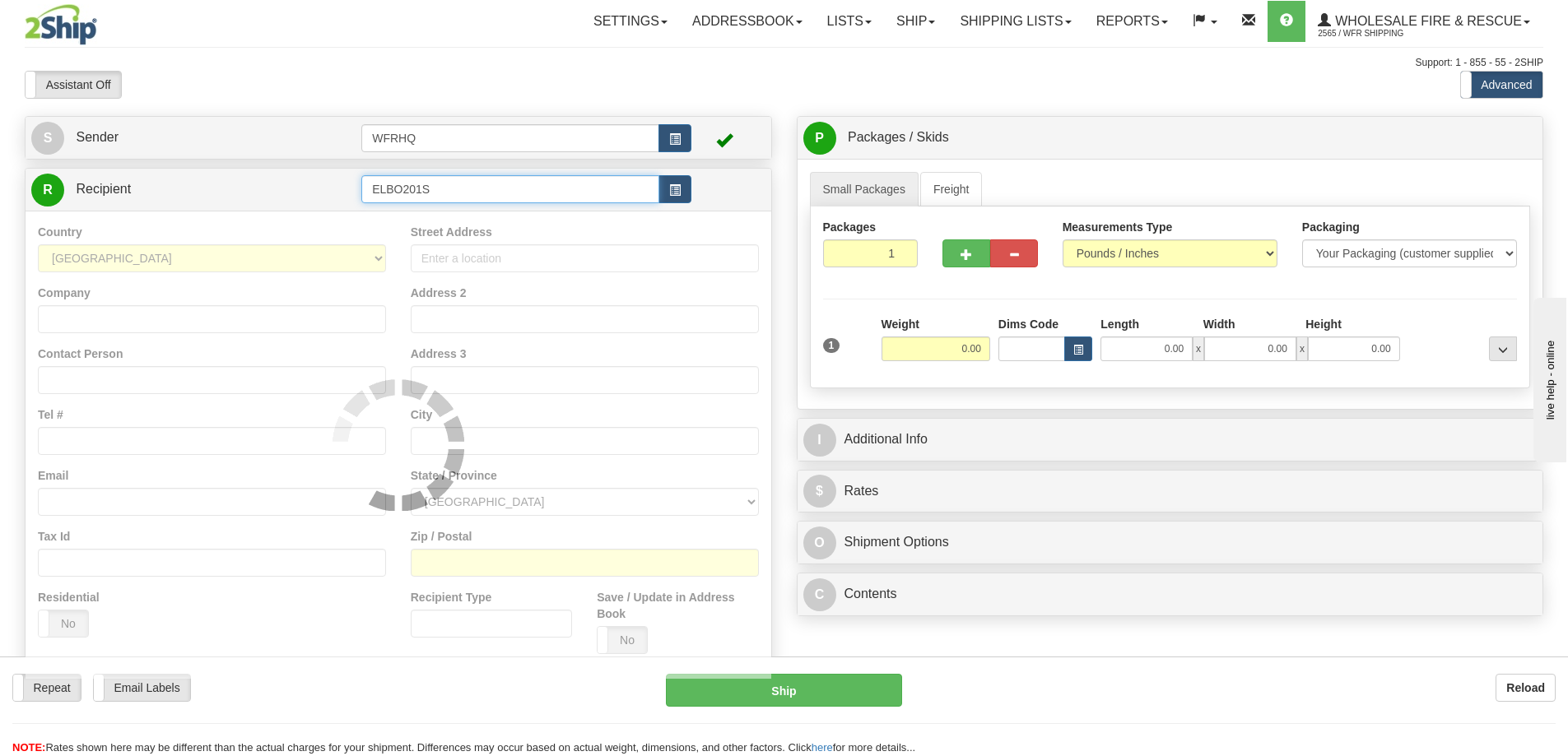
type input "ELBO201S"
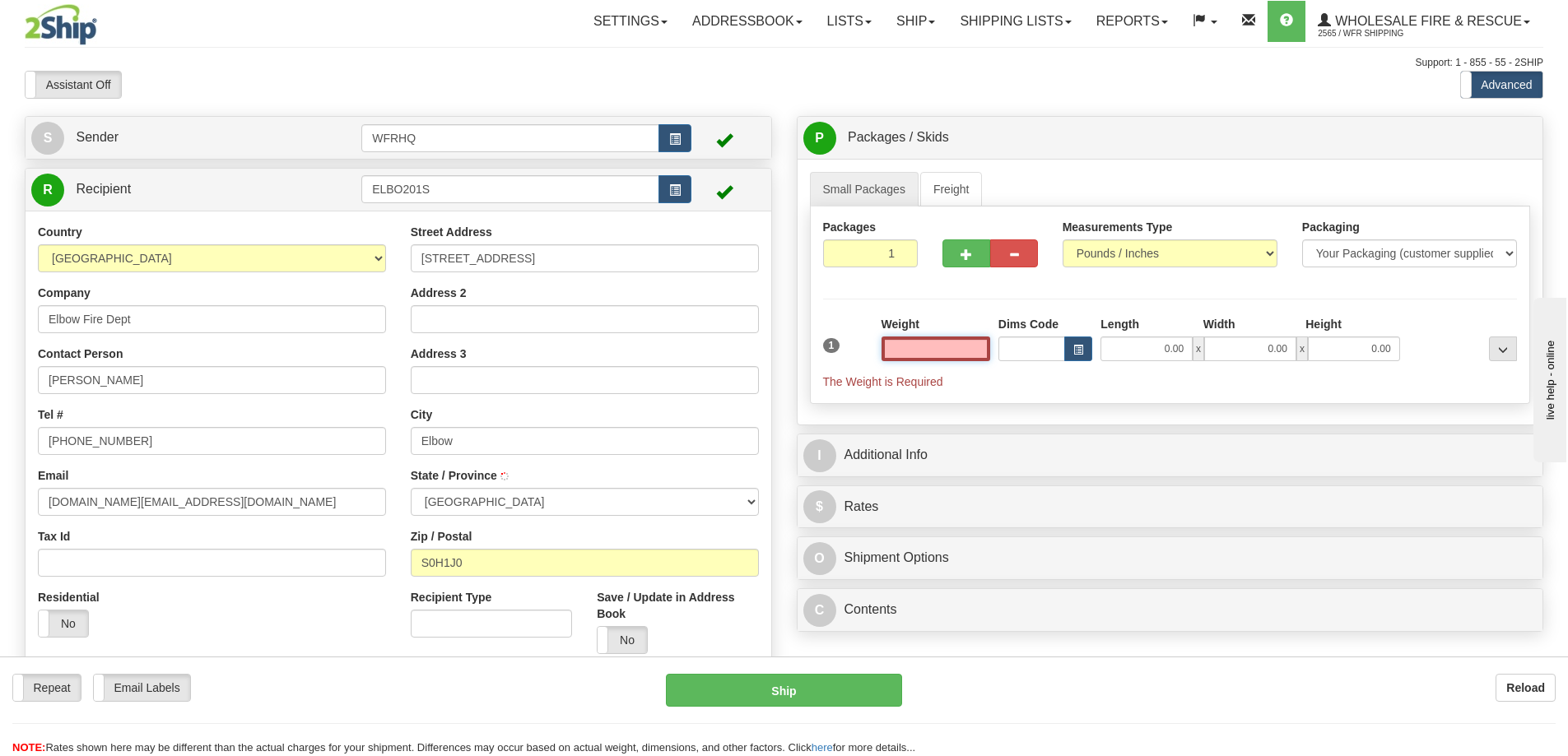
type input "ELBOW"
click at [944, 344] on input "text" at bounding box center [936, 348] width 109 height 24
type input "3.00"
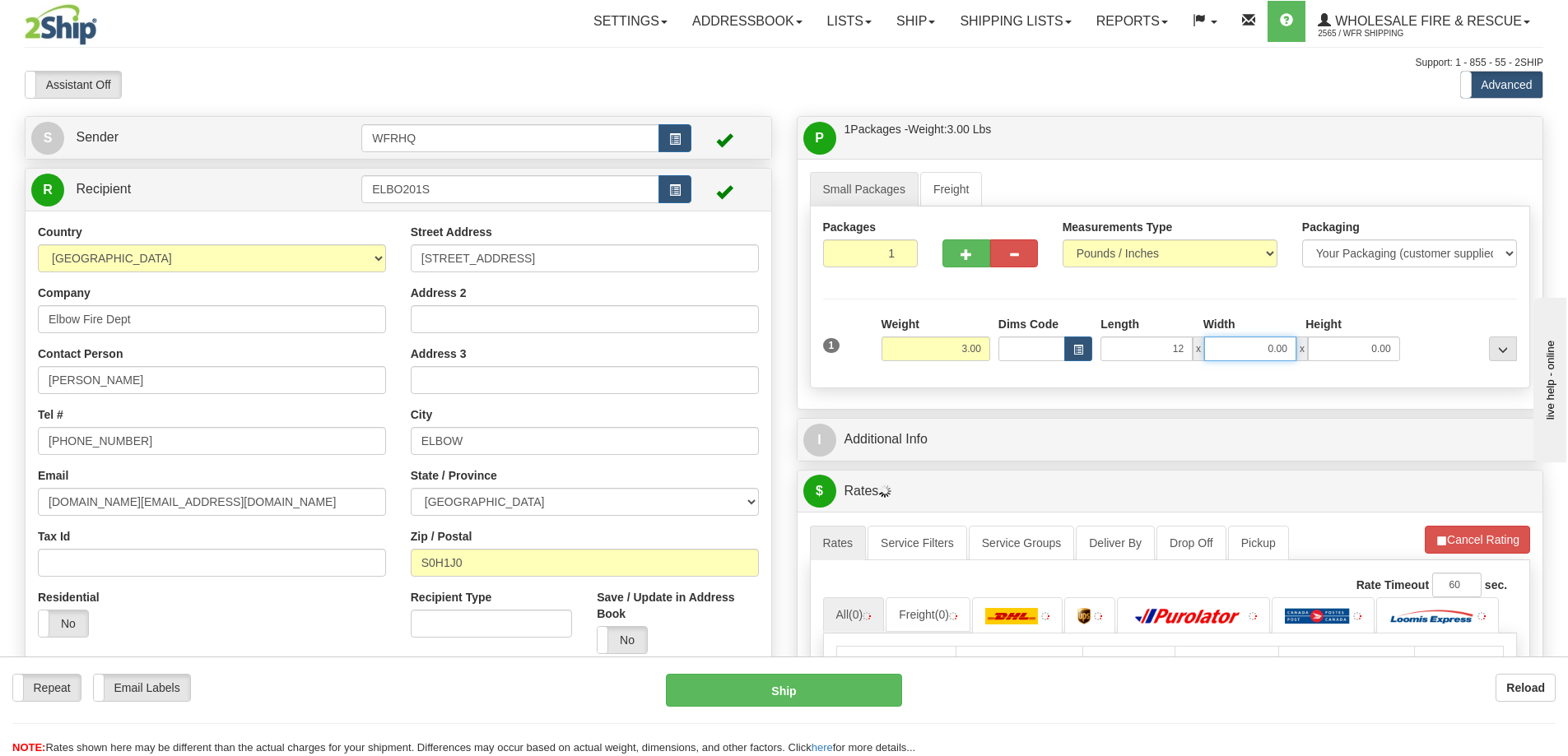
type input "12.00"
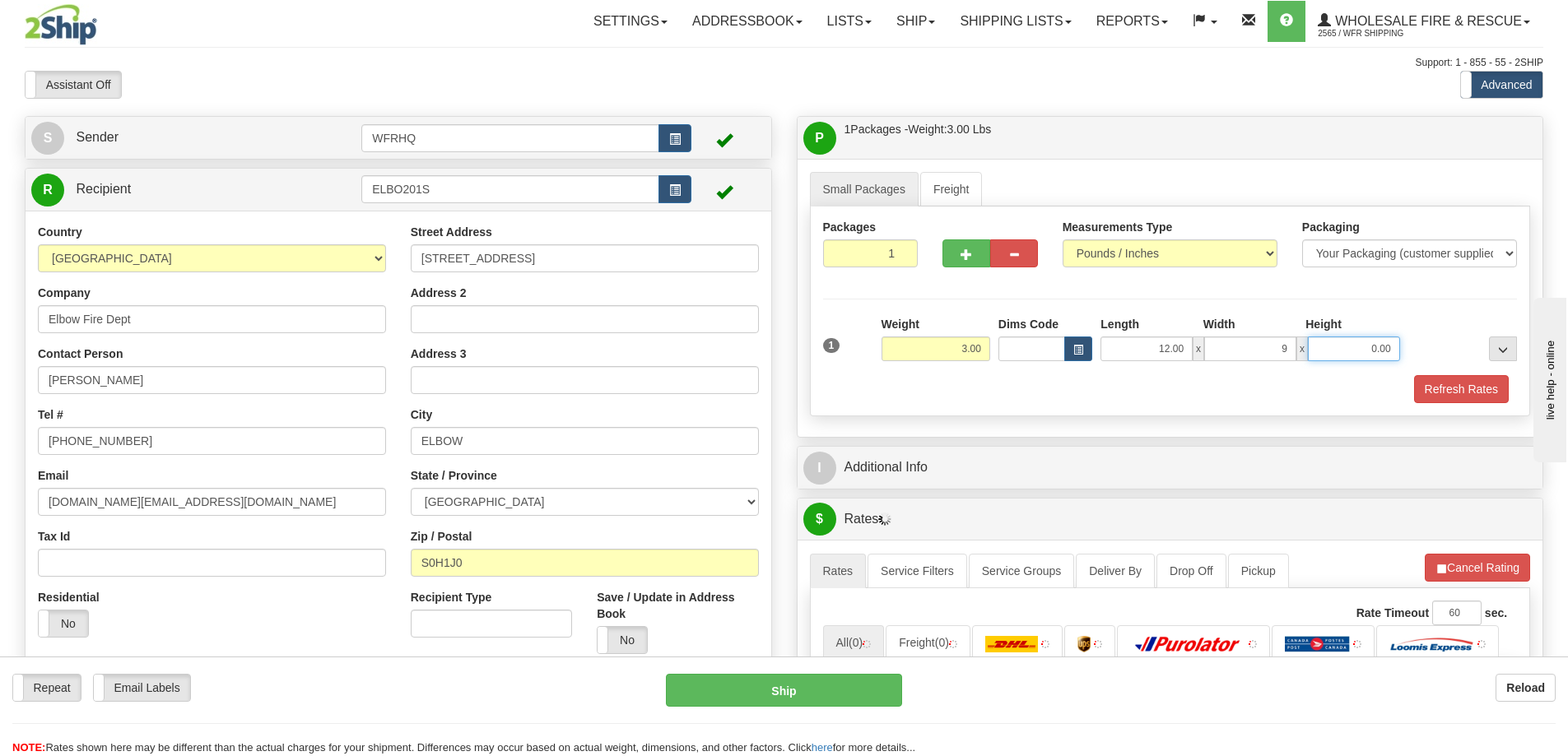
type input "9.00"
type input "6.00"
click at [1501, 388] on button "Refresh Rates" at bounding box center [1462, 389] width 95 height 28
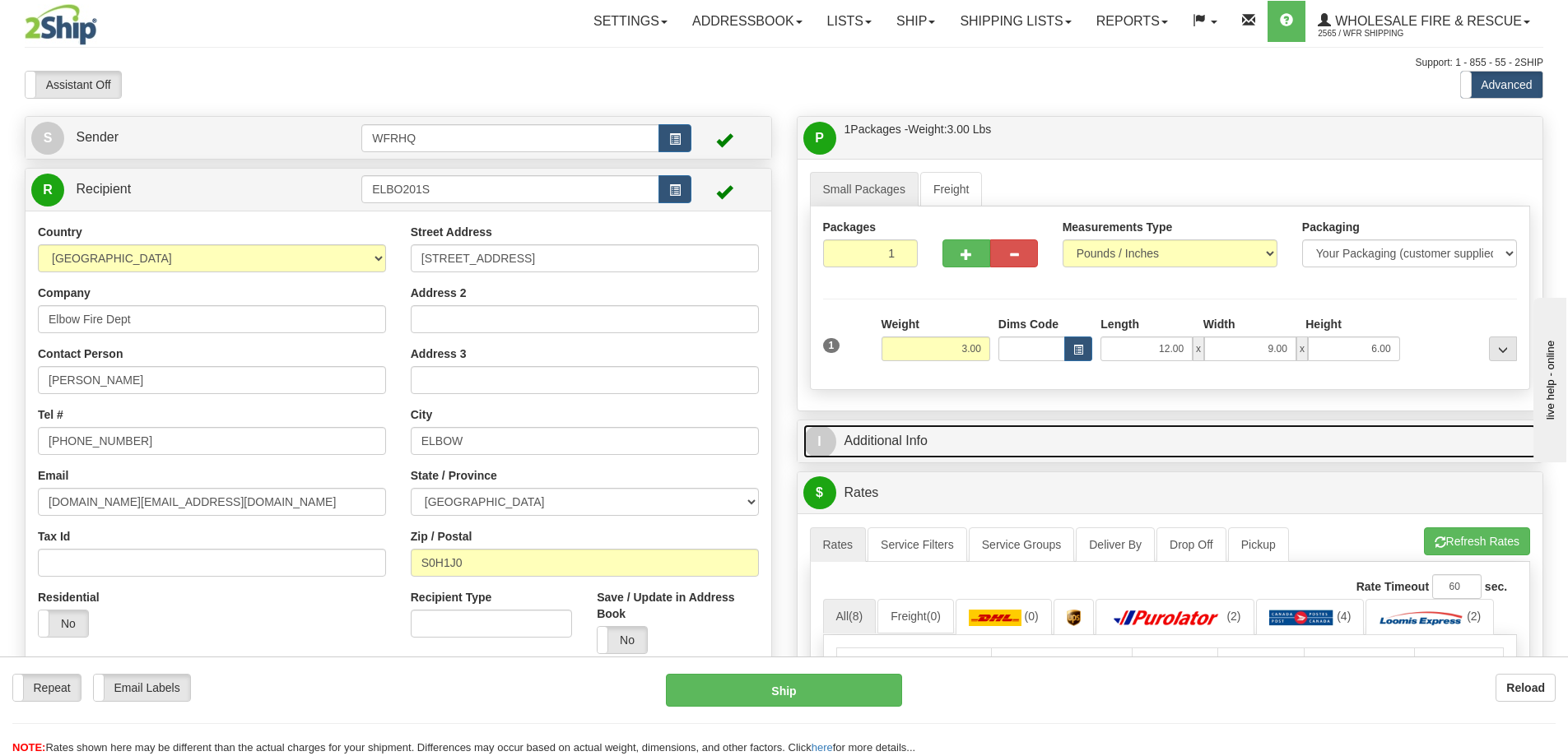
click at [1093, 449] on link "I Additional Info" at bounding box center [1170, 441] width 734 height 34
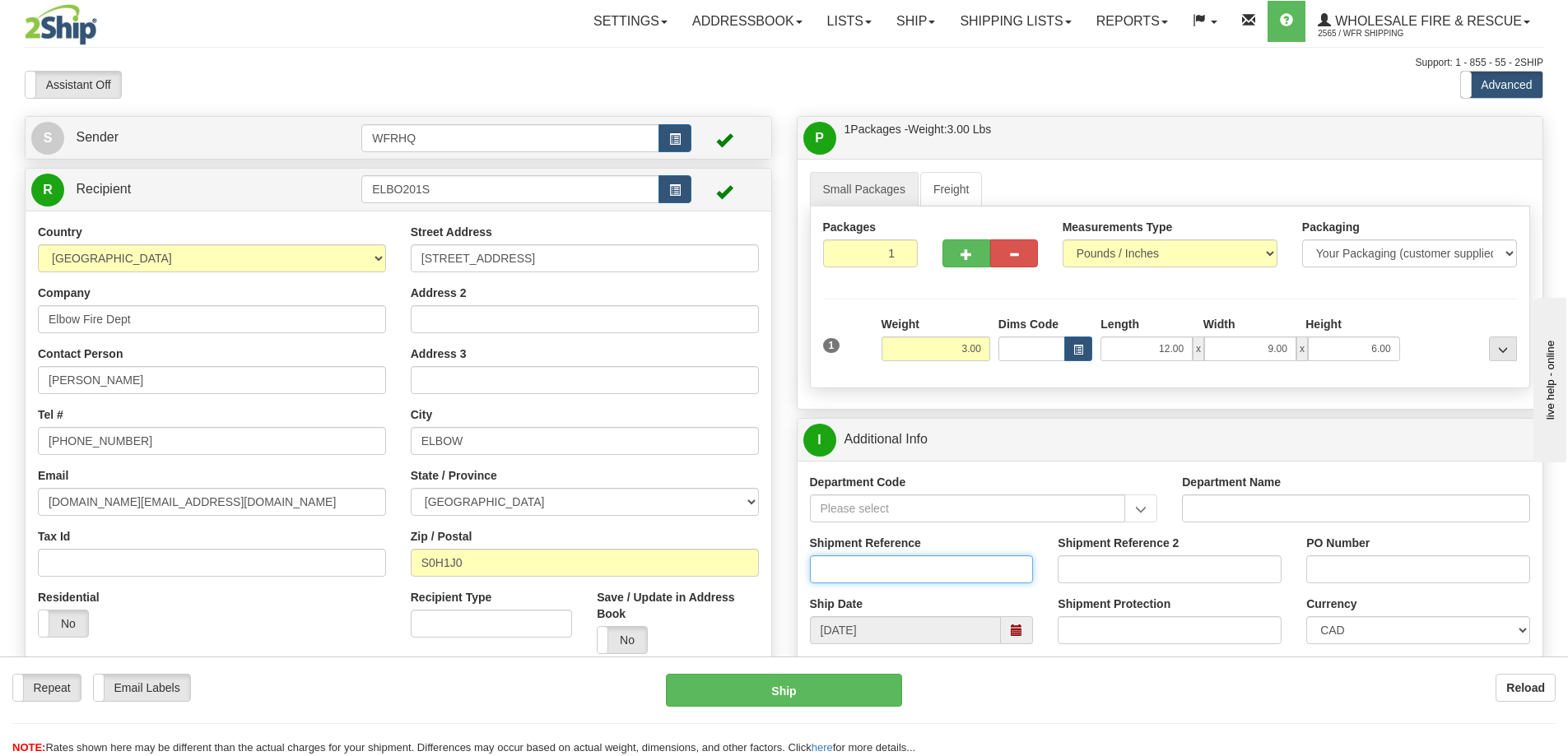
click at [884, 568] on input "Shipment Reference" at bounding box center [921, 569] width 224 height 28
type input "S45971-30599"
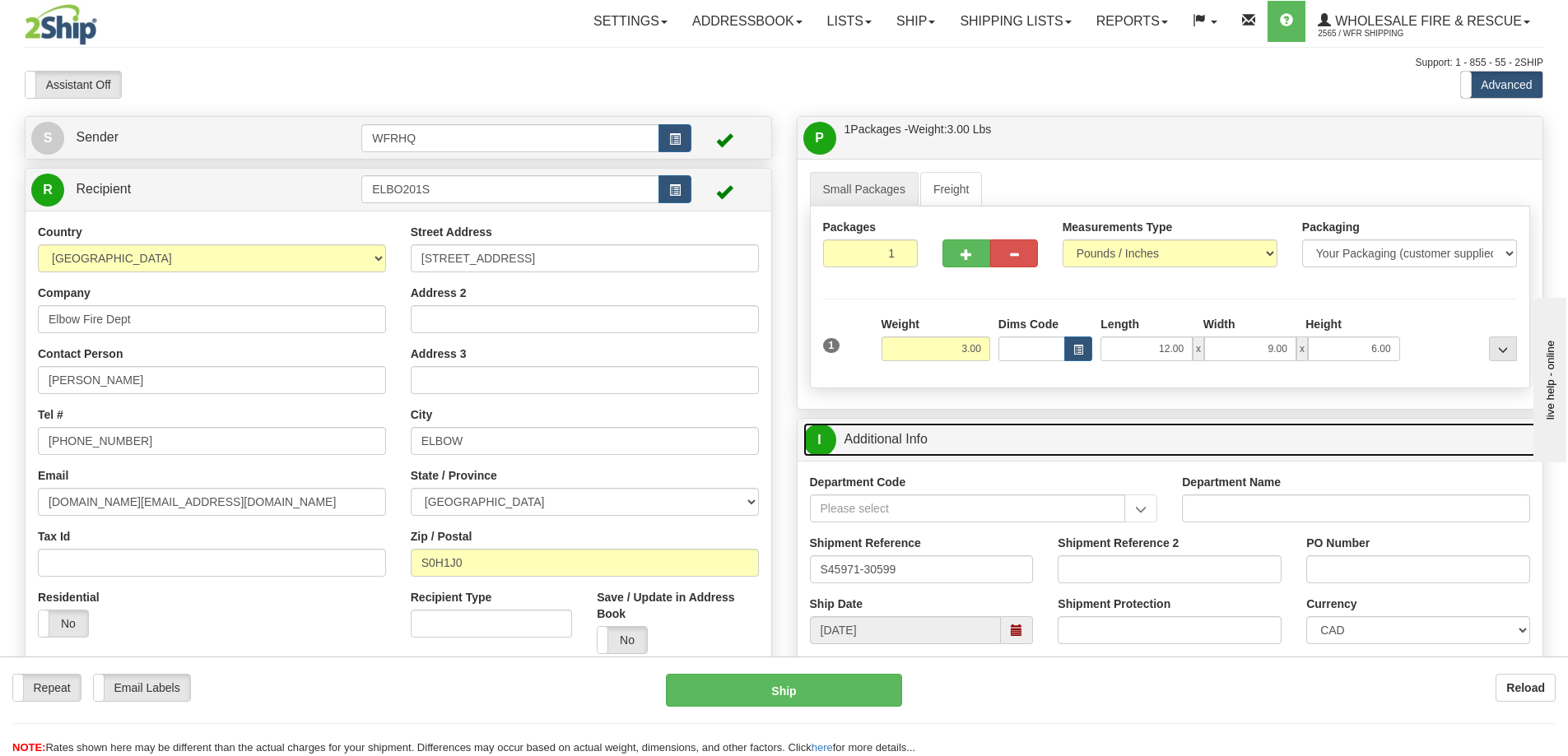
click at [930, 426] on link "I Additional Info" at bounding box center [1170, 439] width 734 height 34
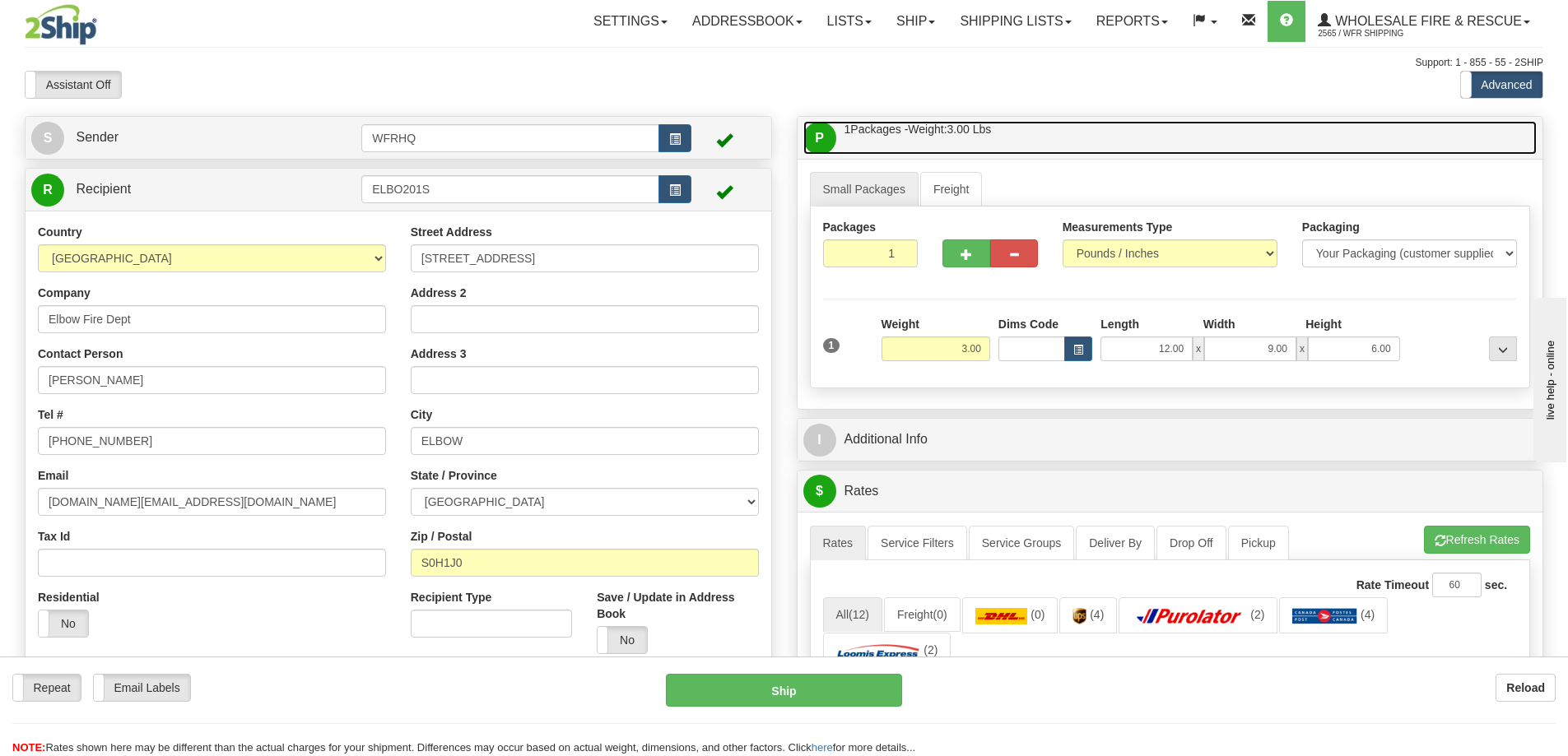
click at [1030, 135] on link "P Packages / Skids 1 Packages - Weight: 3.00 Lbs 1 Skids - Weight: NaN Lbs" at bounding box center [1170, 138] width 734 height 34
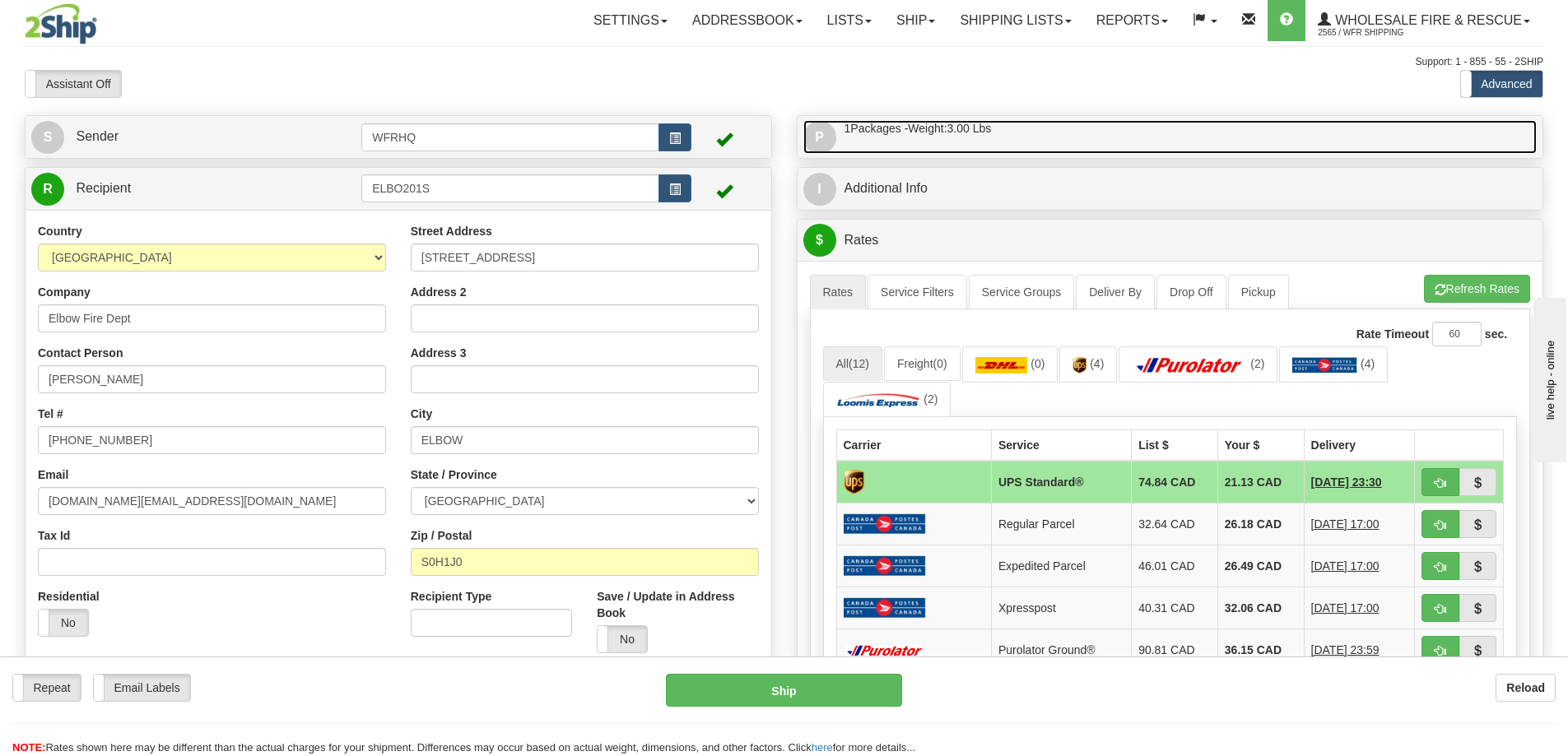
scroll to position [247, 0]
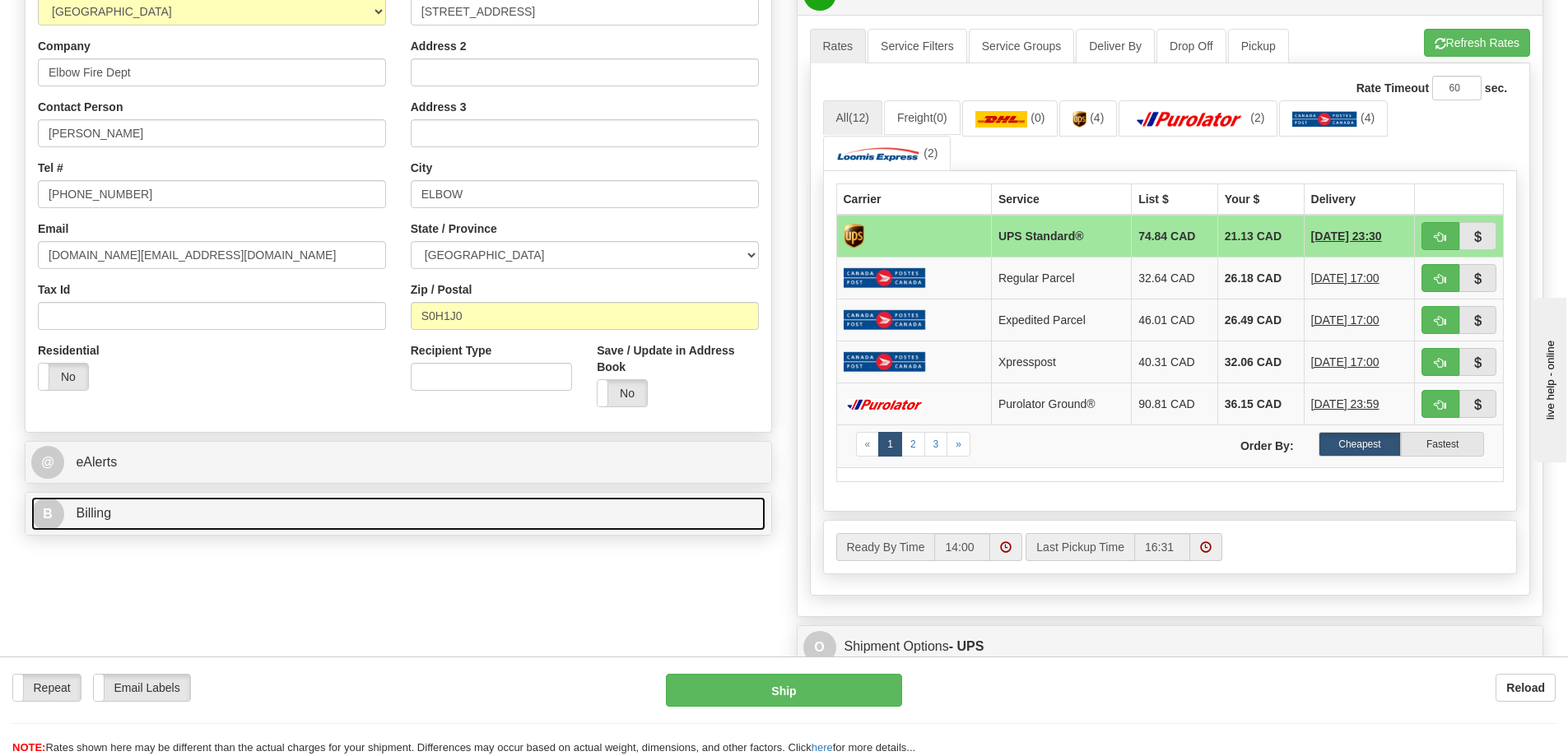
click at [178, 513] on link "B Billing" at bounding box center [398, 514] width 734 height 34
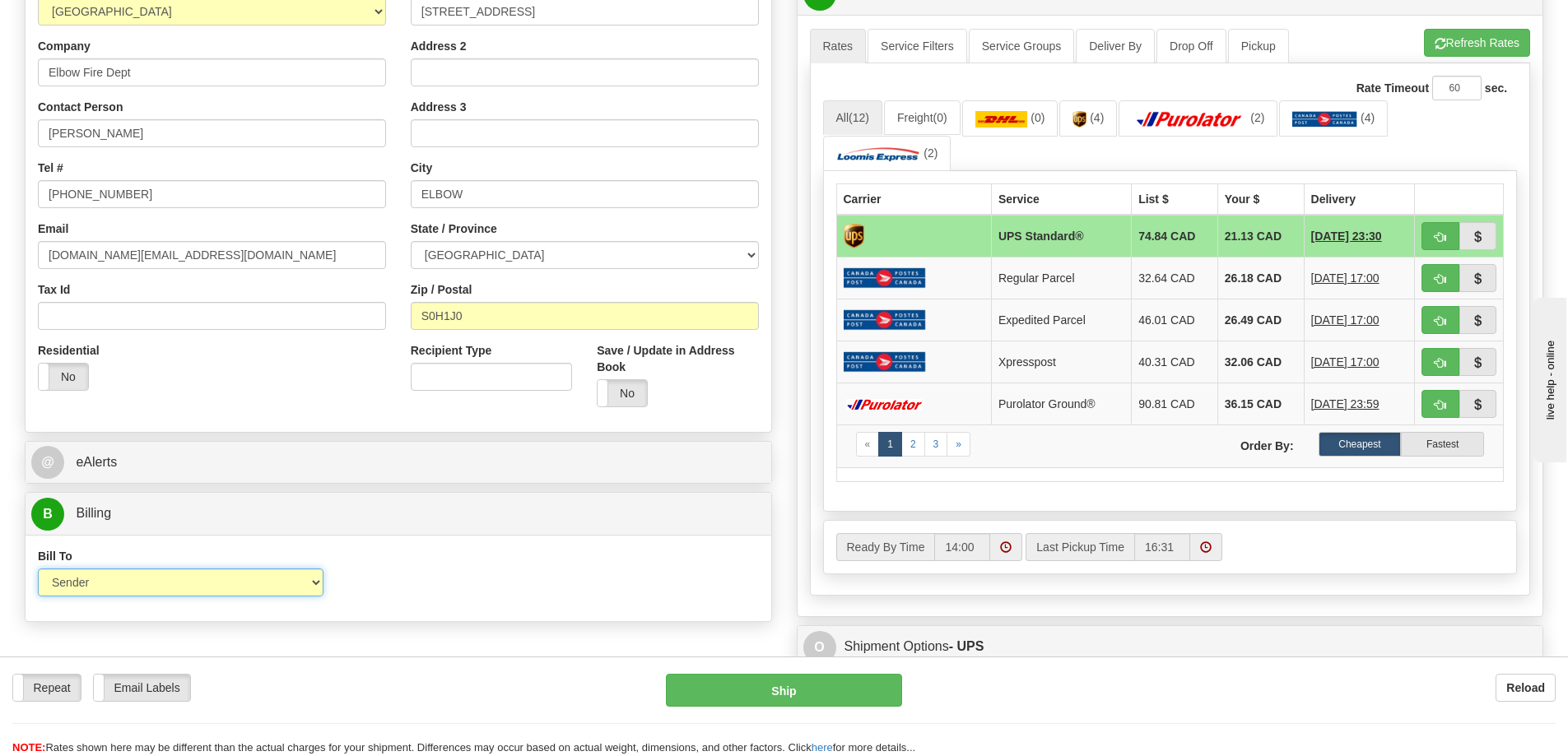
click at [167, 583] on select "Sender Recipient Third Party Collect" at bounding box center [180, 583] width 286 height 28
select select "2"
click at [38, 569] on select "Sender Recipient Third Party Collect" at bounding box center [180, 583] width 286 height 28
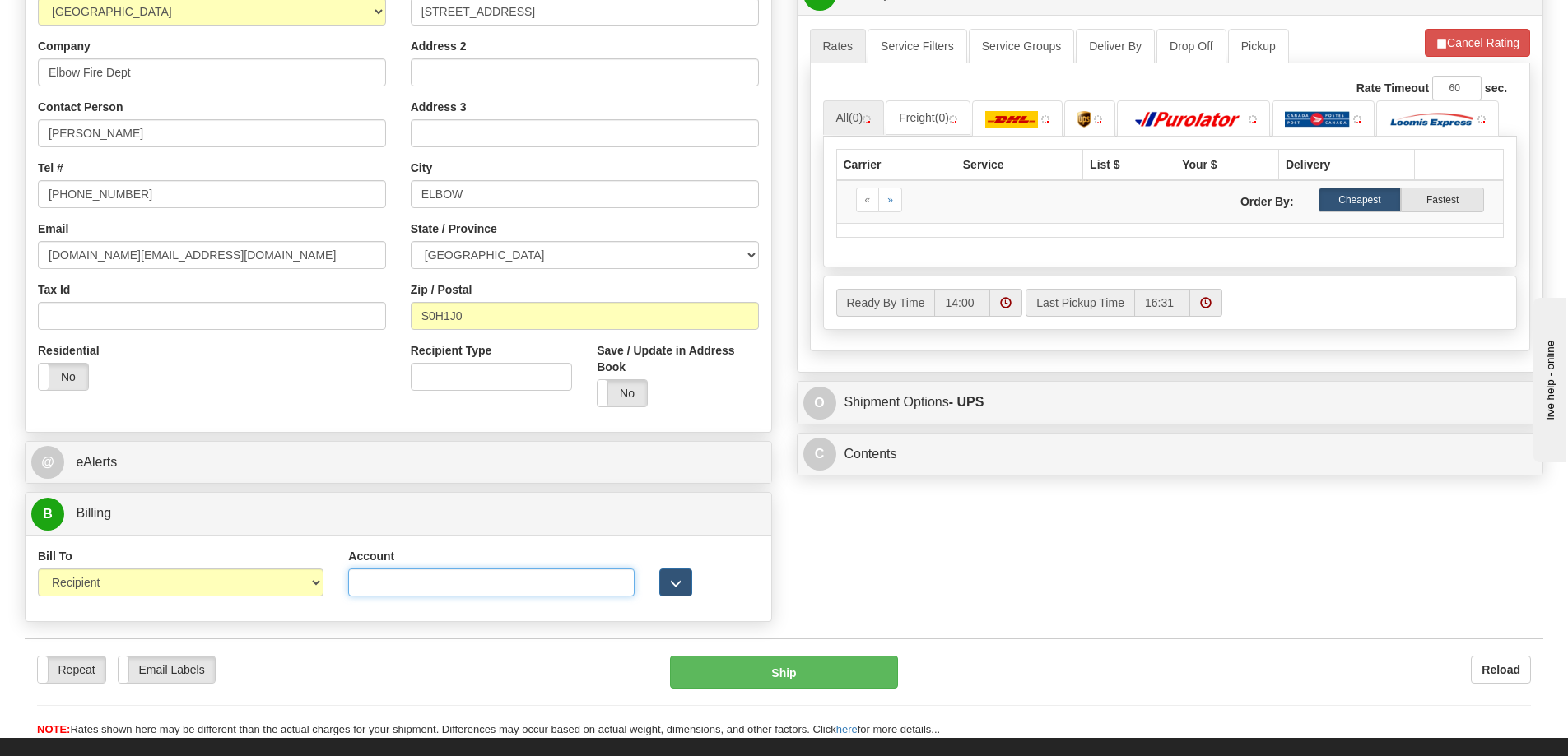
click at [361, 581] on input "Account" at bounding box center [491, 583] width 286 height 28
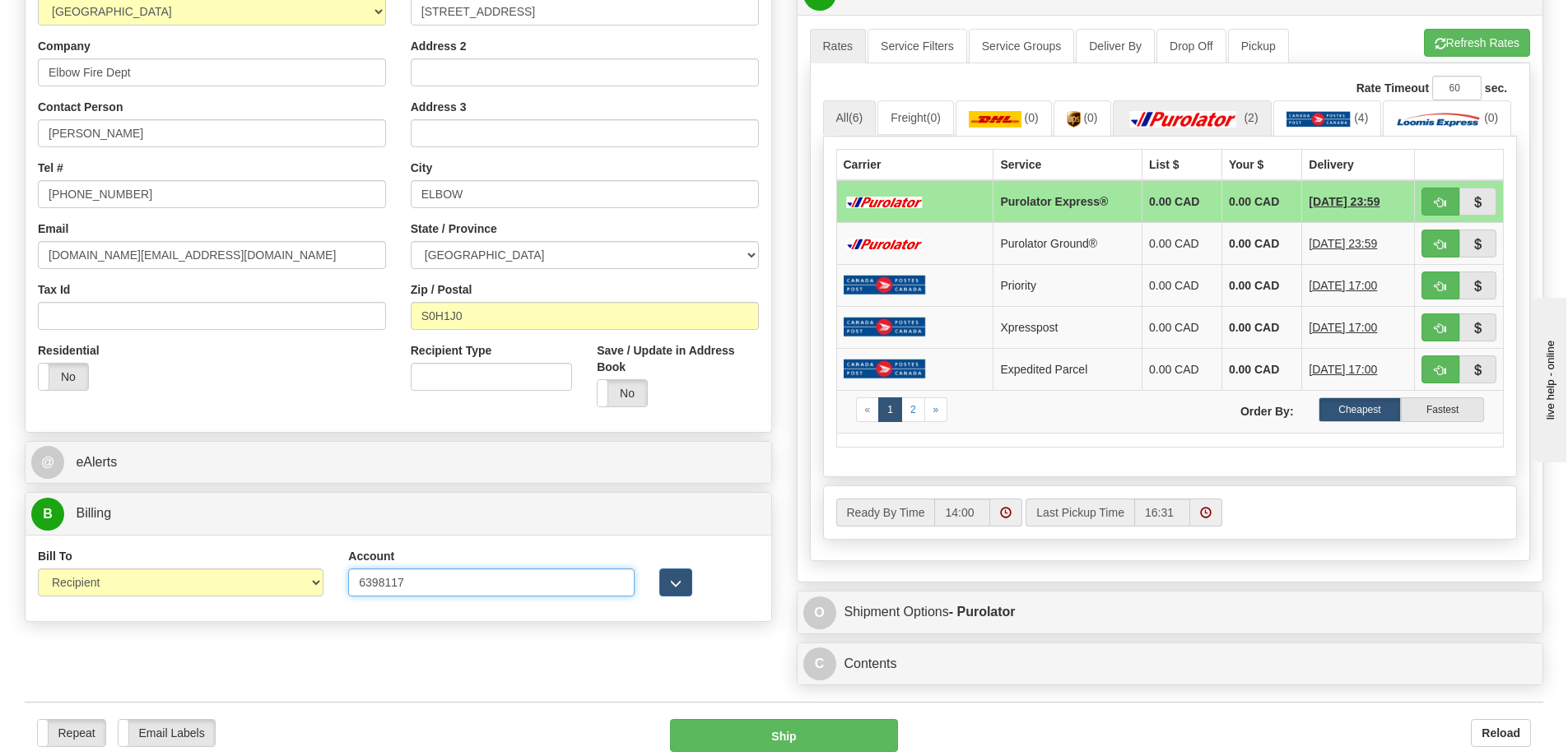
type input "6398117"
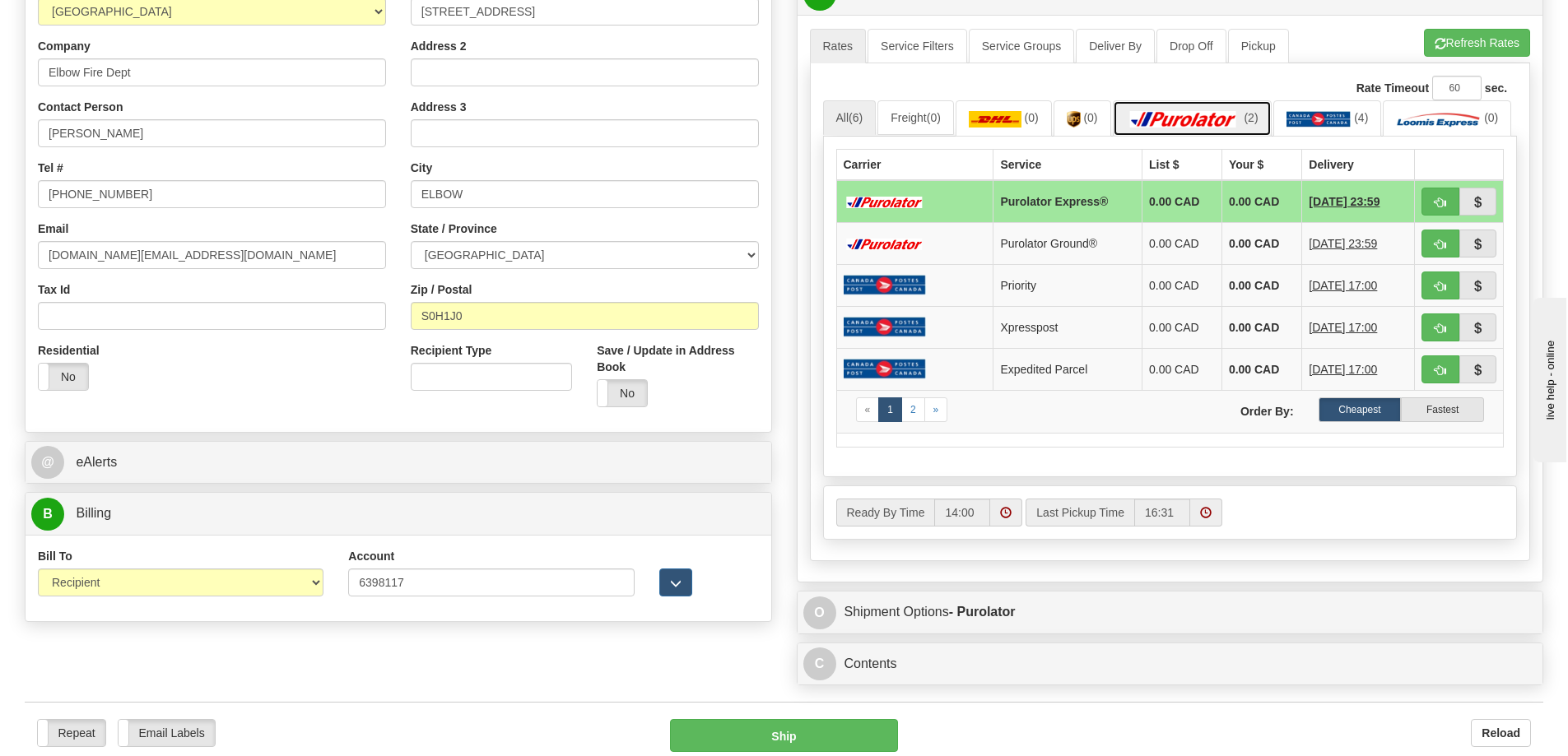
click at [1167, 123] on img at bounding box center [1183, 119] width 115 height 16
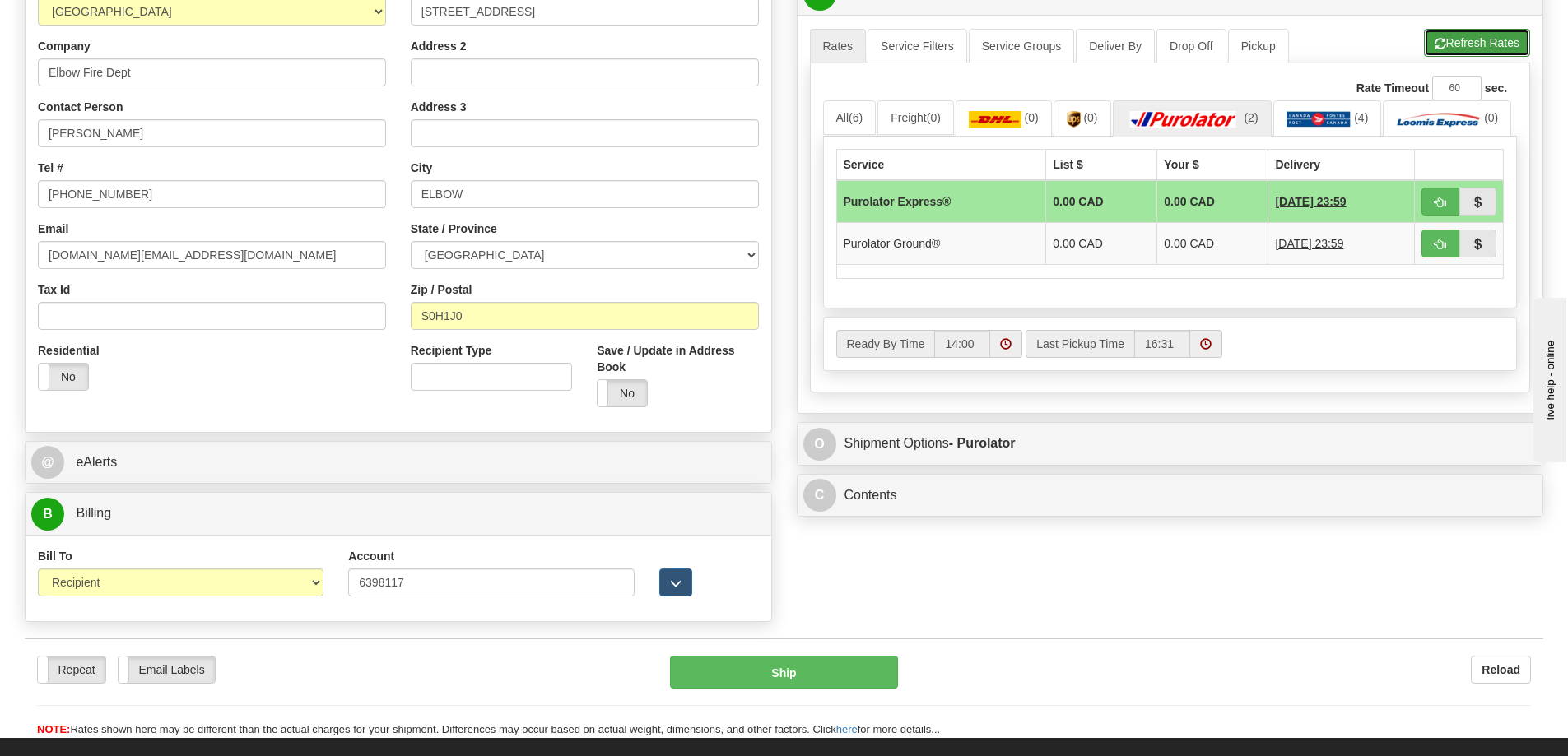
click at [1464, 50] on button "Refresh Rates" at bounding box center [1478, 43] width 107 height 28
click at [1433, 258] on button "button" at bounding box center [1440, 243] width 38 height 28
type input "260"
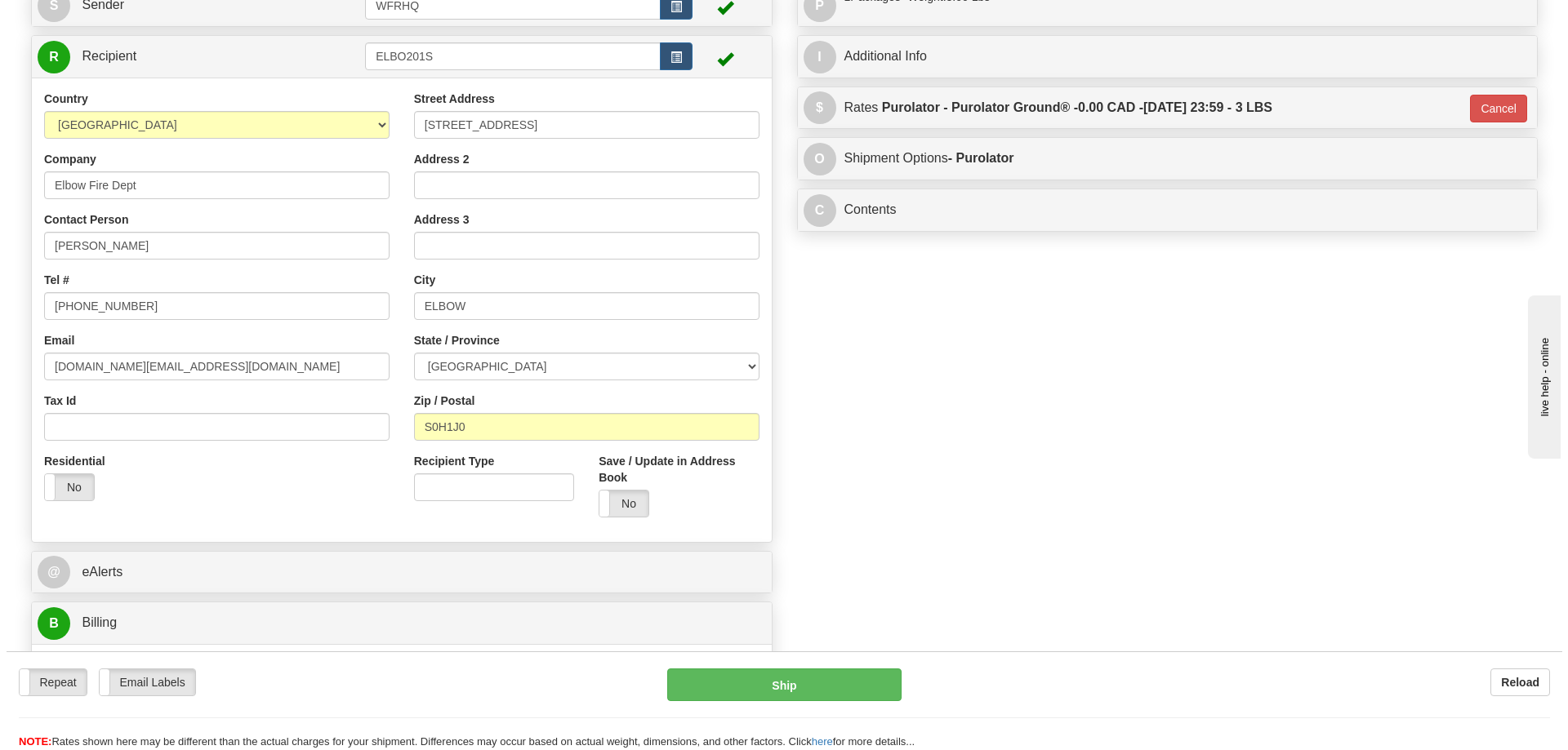
scroll to position [0, 0]
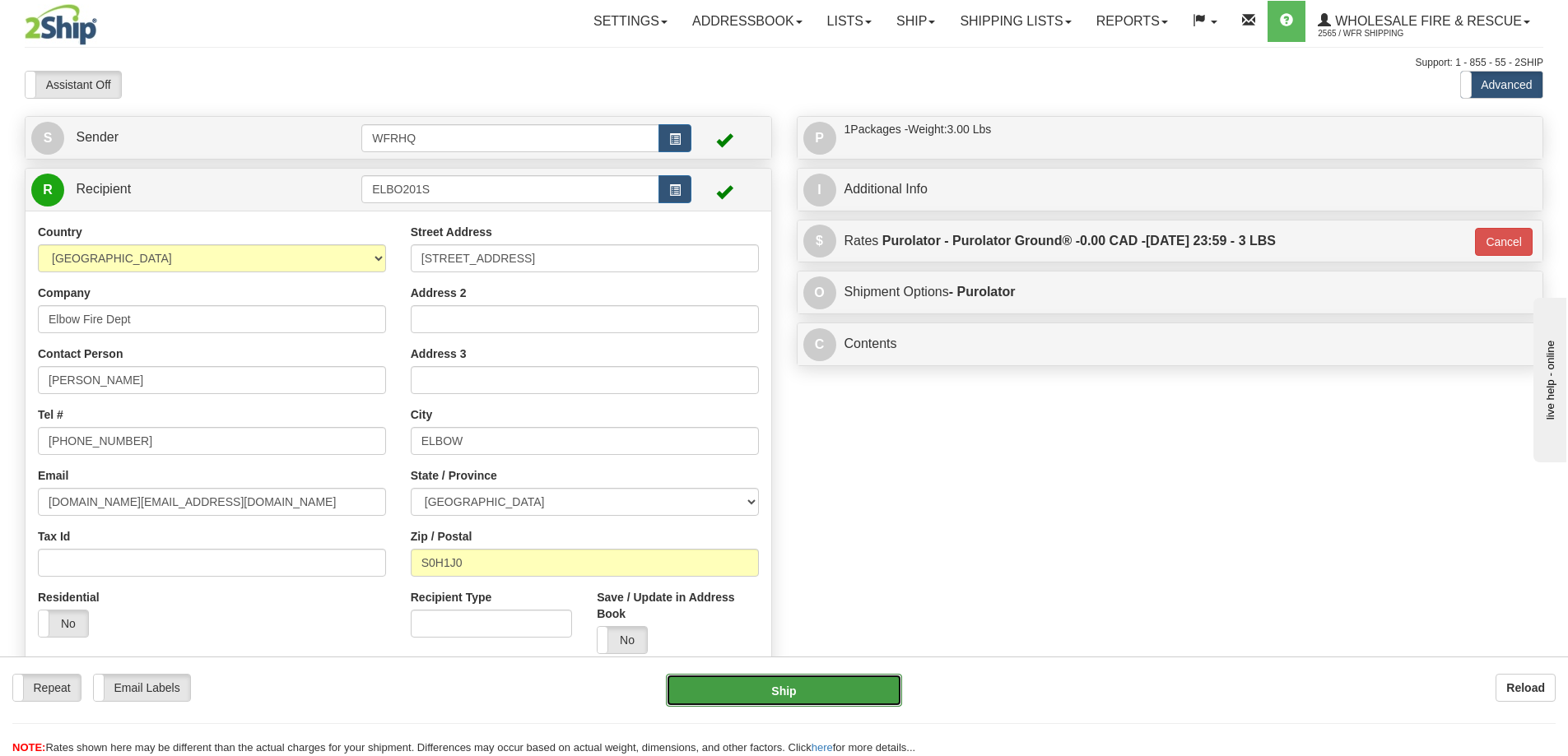
click at [773, 678] on button "Ship" at bounding box center [784, 690] width 237 height 33
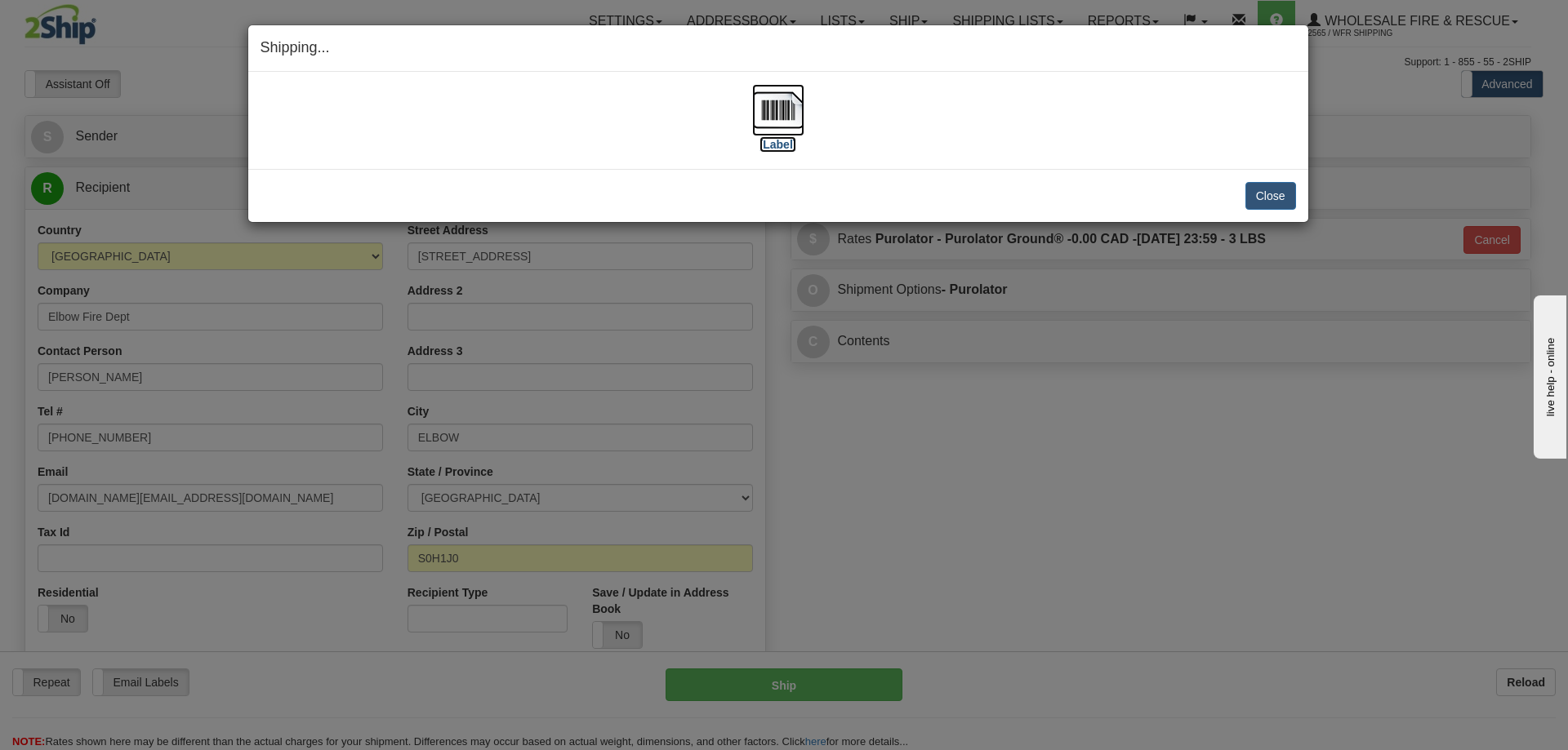
click at [772, 113] on img at bounding box center [778, 110] width 52 height 52
click at [1272, 191] on button "Close" at bounding box center [1271, 195] width 51 height 28
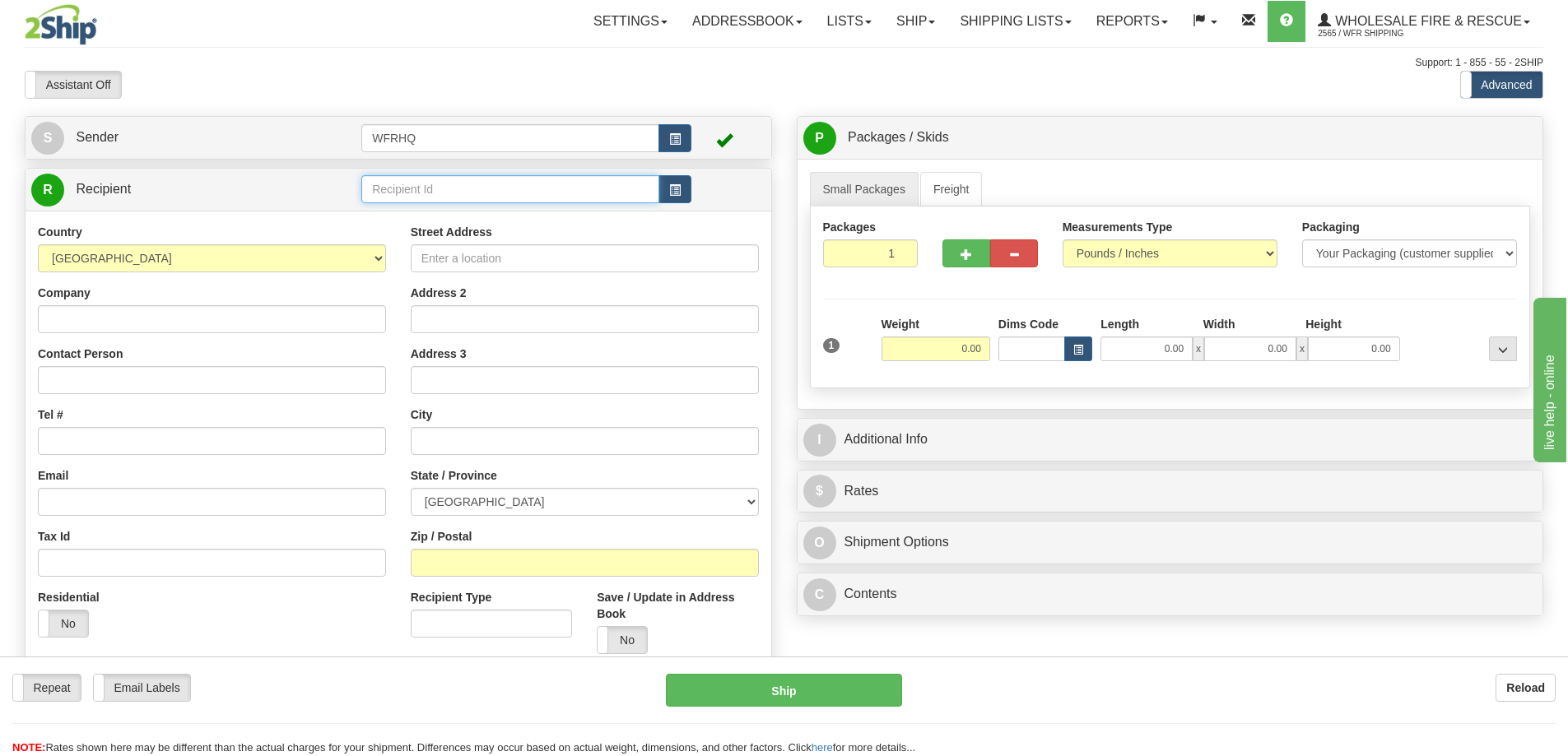
click at [433, 185] on input "text" at bounding box center [510, 189] width 298 height 28
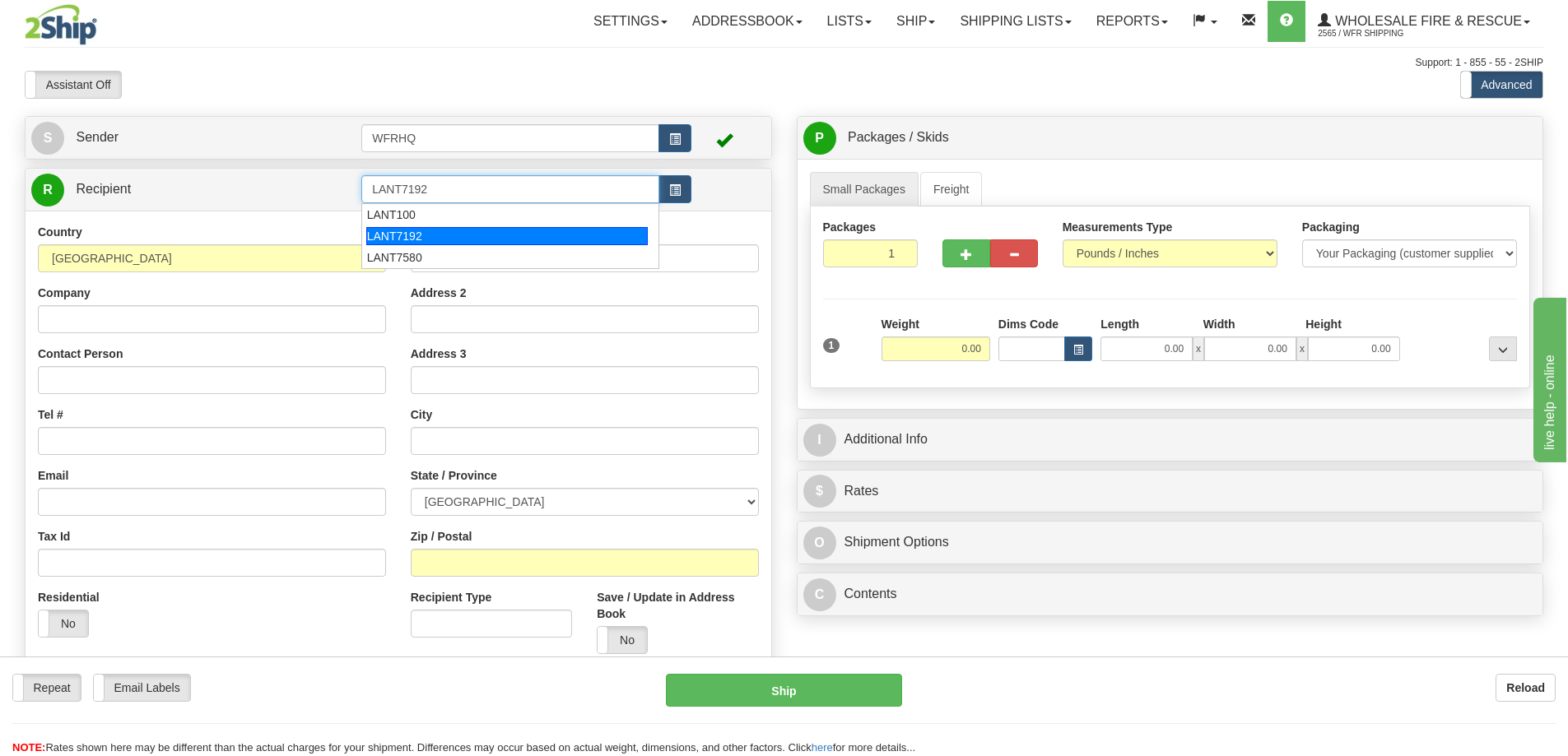
type input "LANT7192"
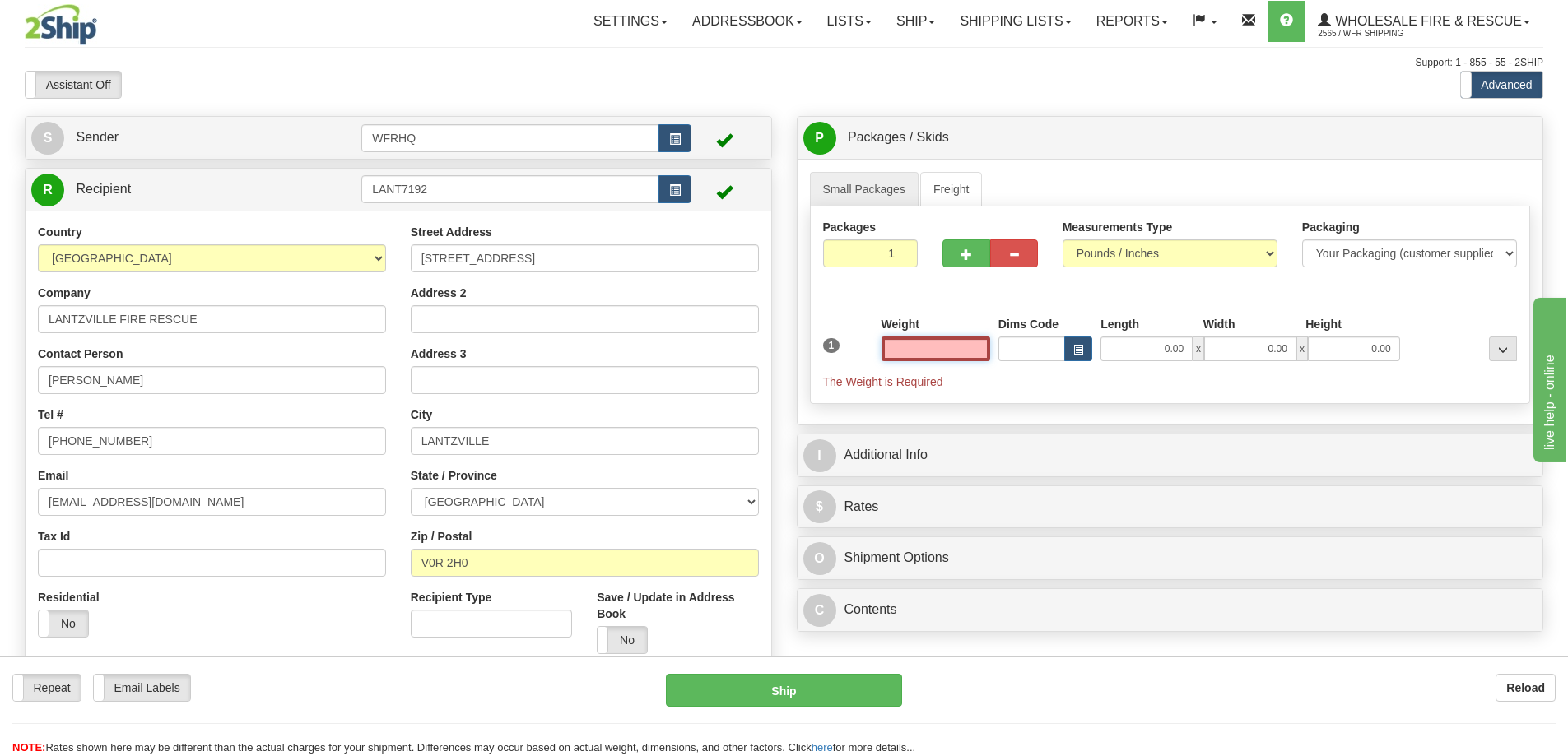
click at [928, 356] on input "text" at bounding box center [936, 348] width 109 height 24
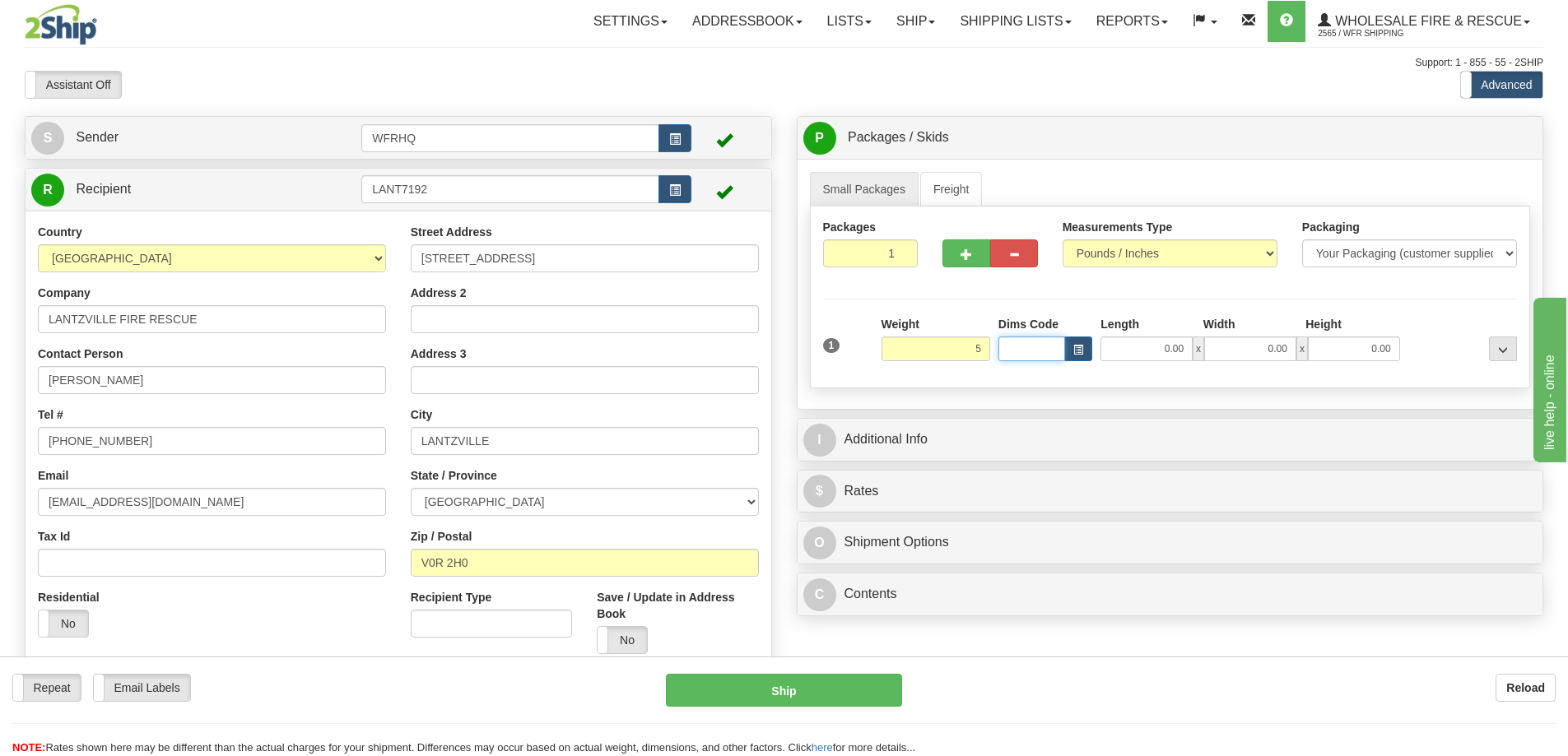
type input "5.00"
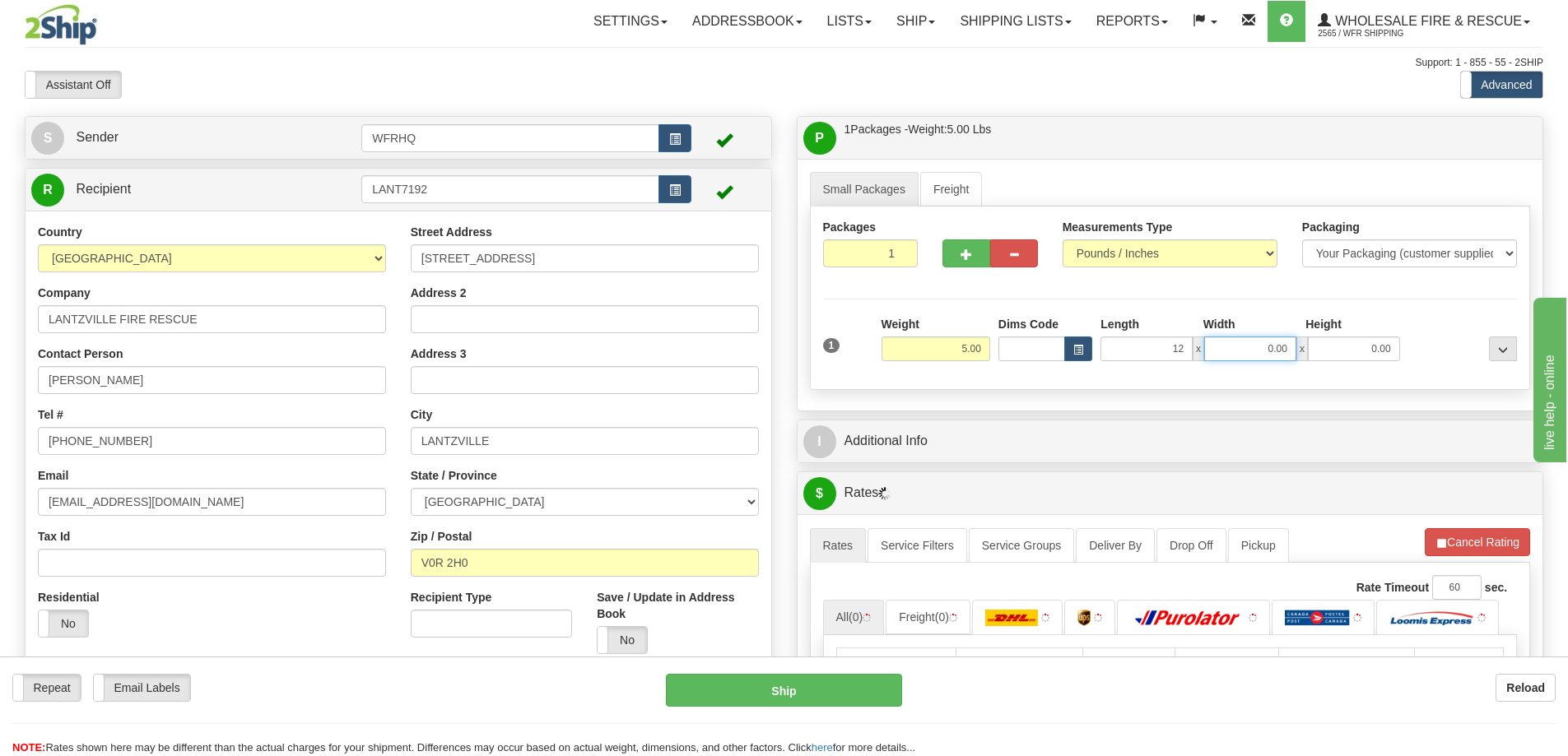
type input "12.00"
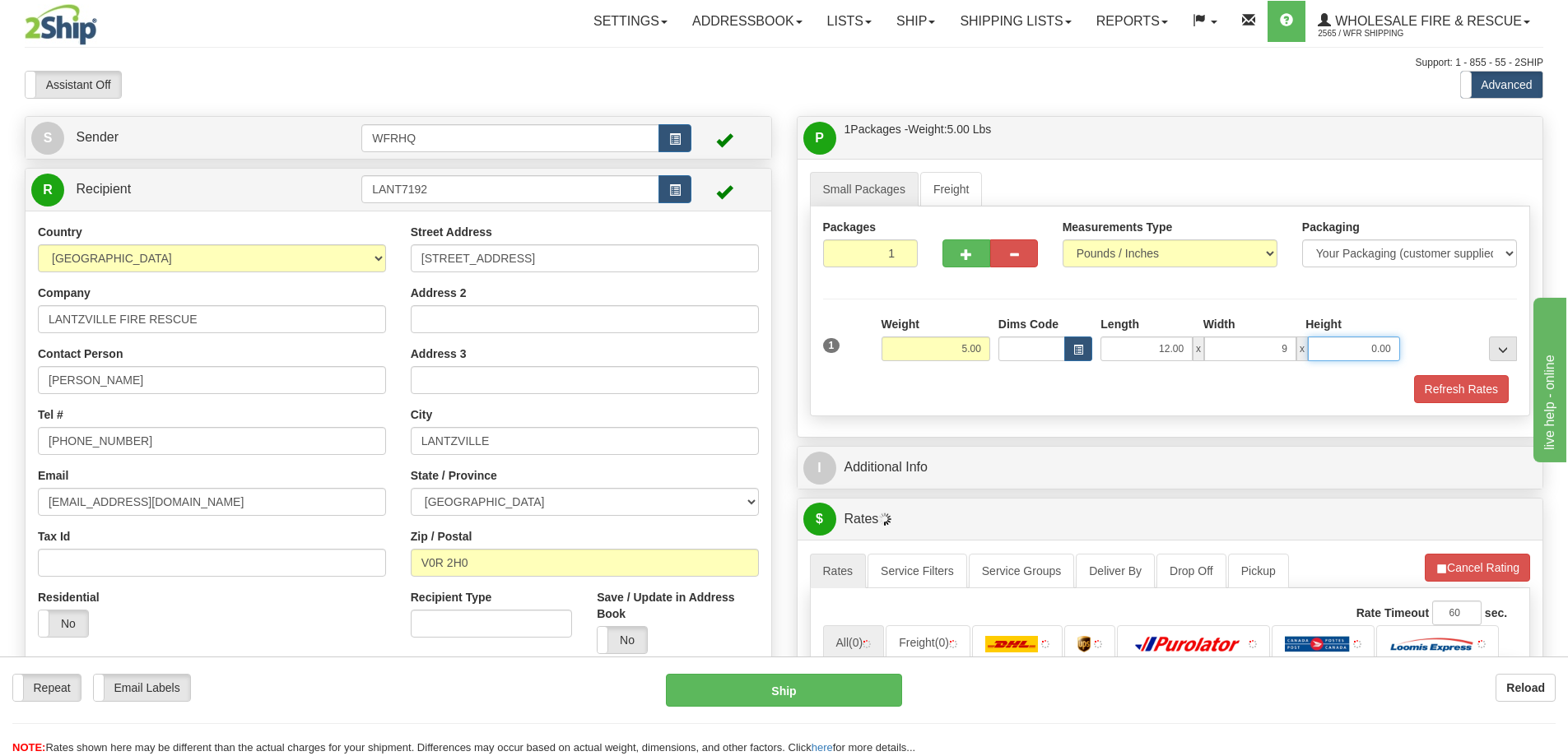
type input "9.00"
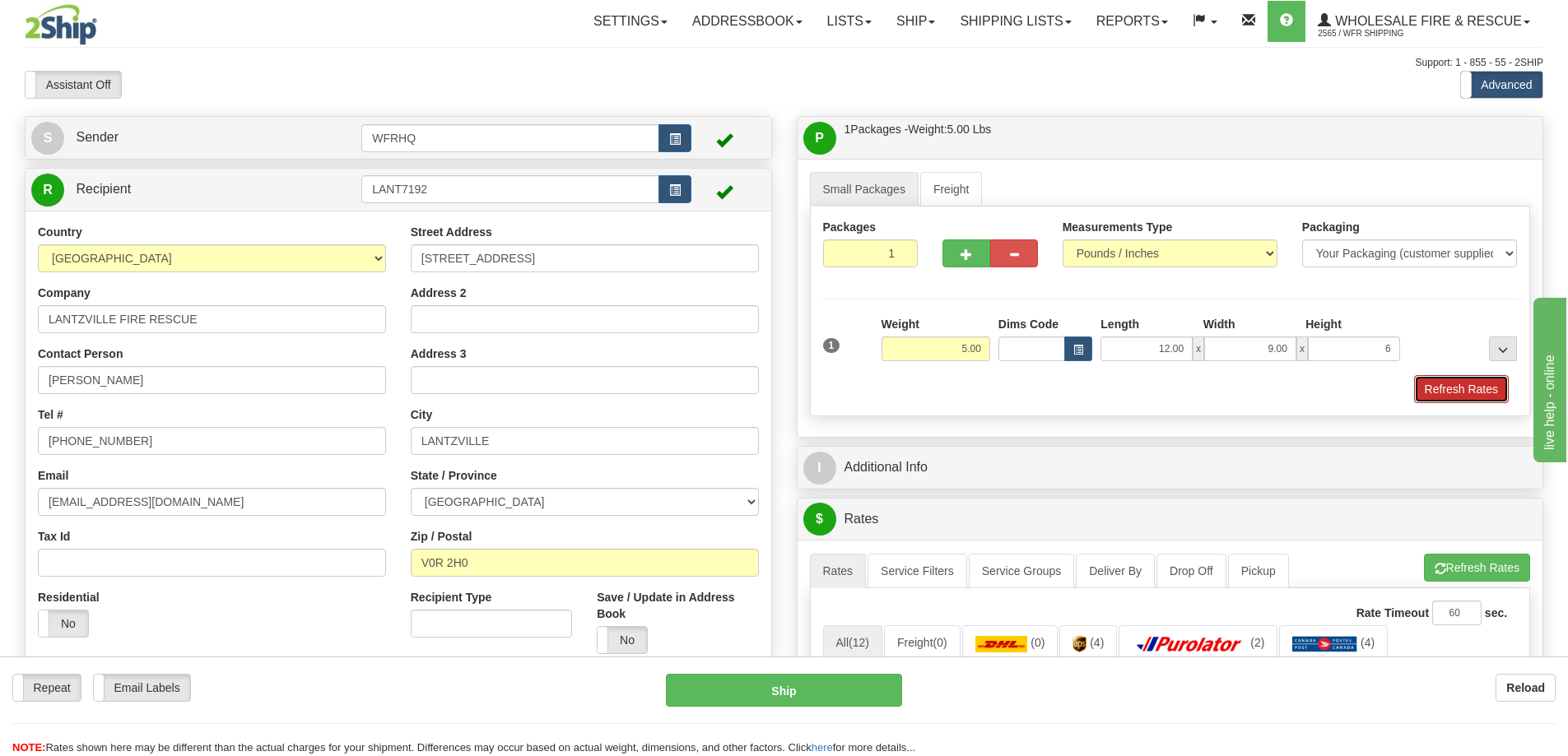
type input "6.00"
click at [1466, 376] on button "Refresh Rates" at bounding box center [1462, 389] width 95 height 28
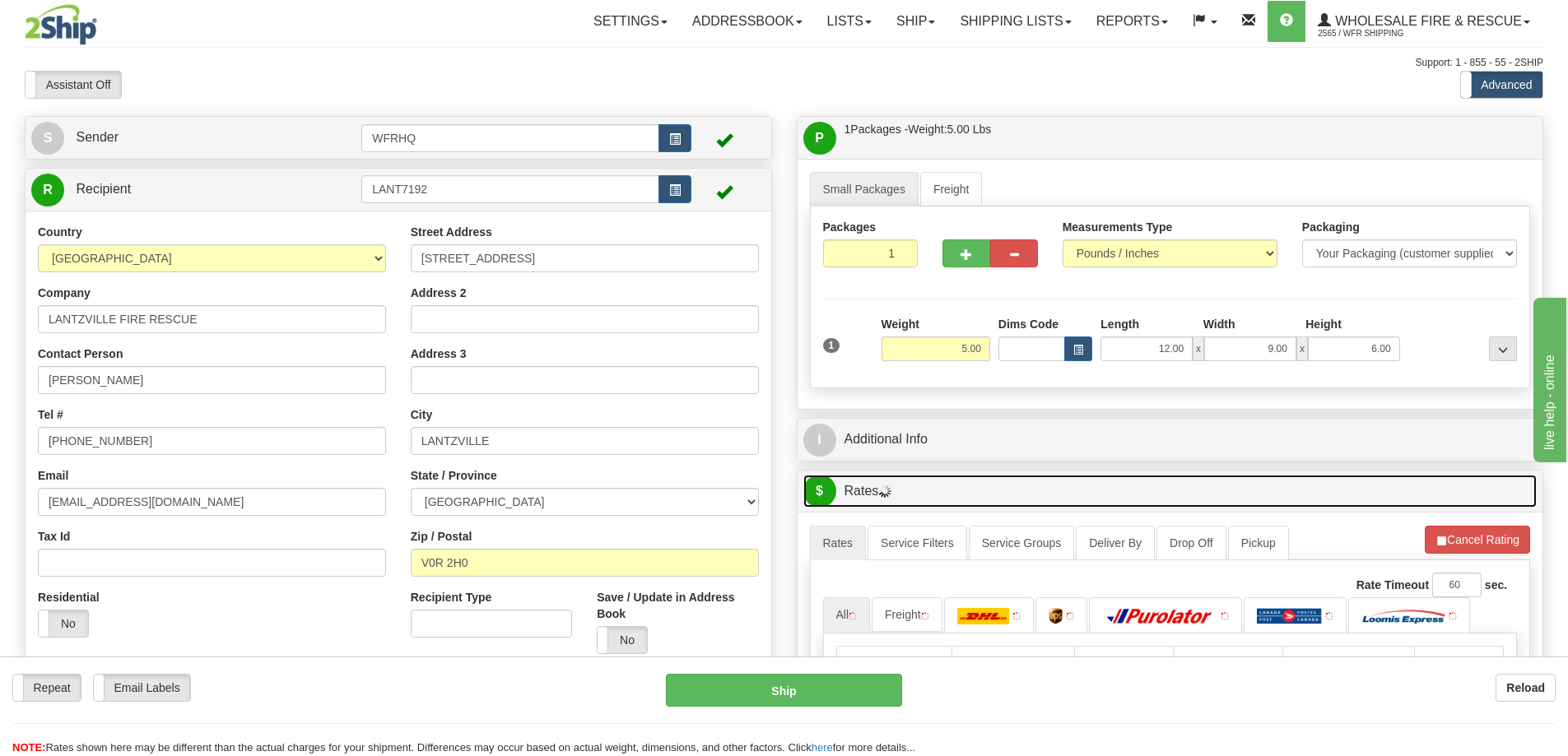
click at [1120, 475] on link "$ Rates" at bounding box center [1170, 491] width 734 height 34
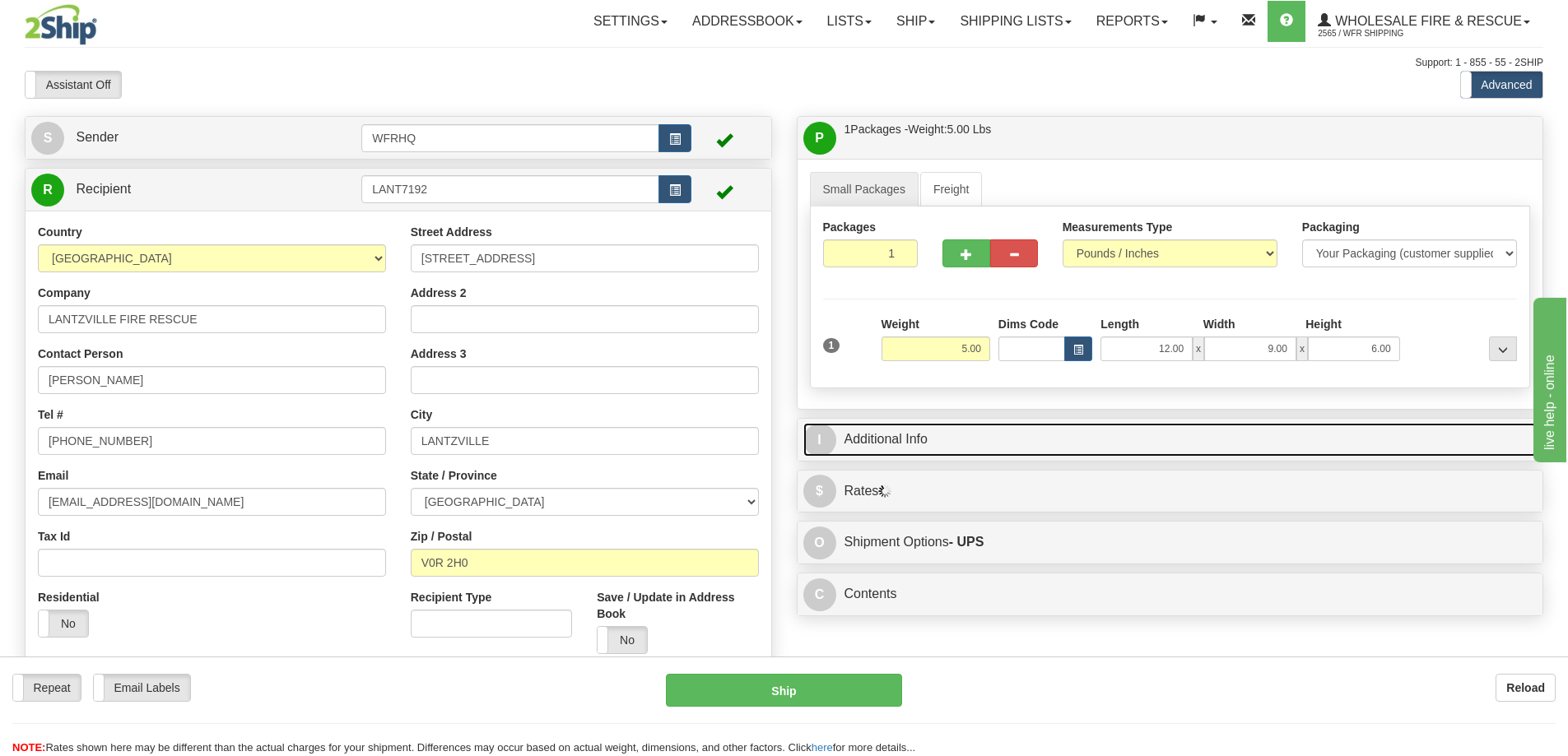
click at [1114, 444] on link "I Additional Info" at bounding box center [1170, 439] width 734 height 34
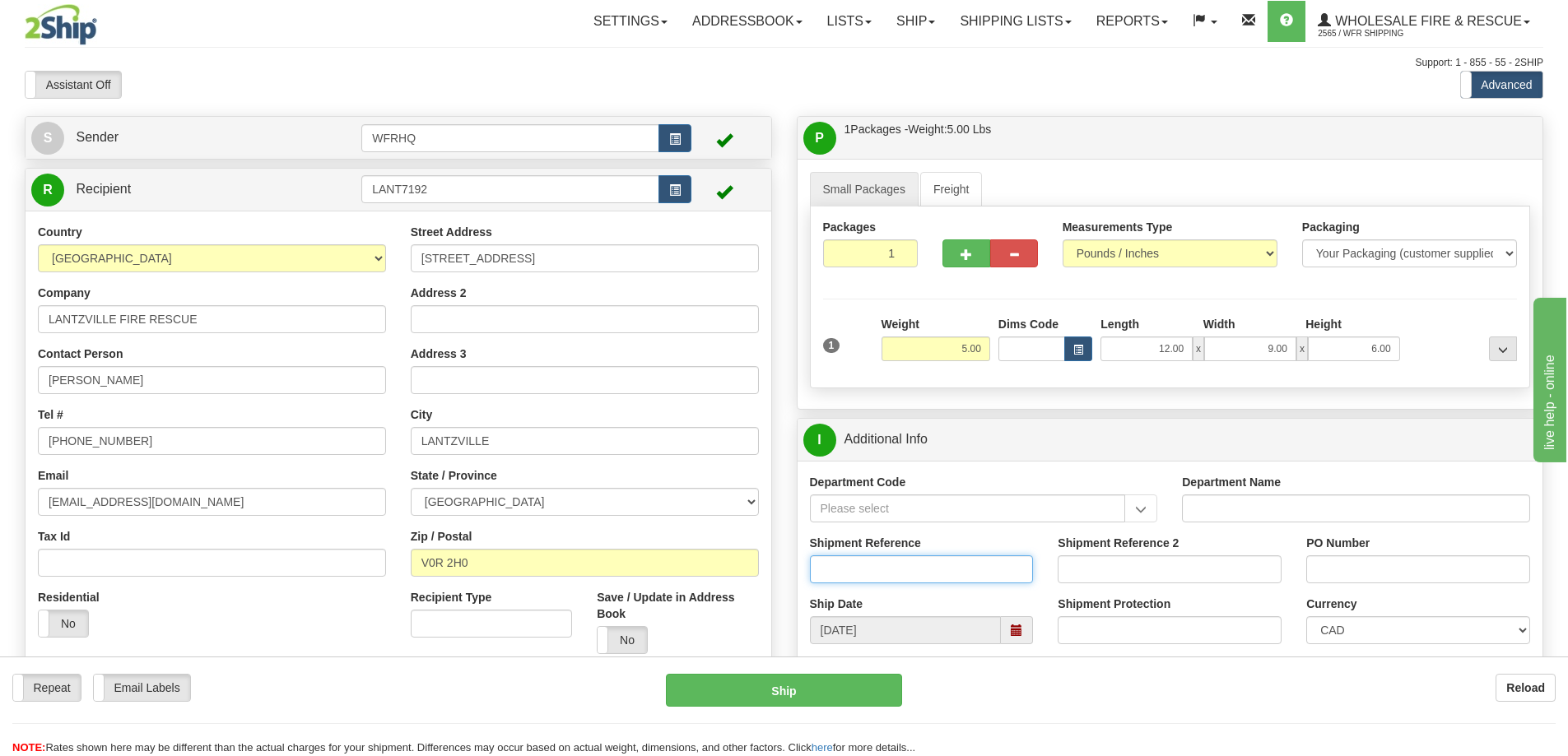
click at [869, 570] on input "Shipment Reference" at bounding box center [921, 569] width 224 height 28
type input "S46248-30602"
type input "Neil Rukus"
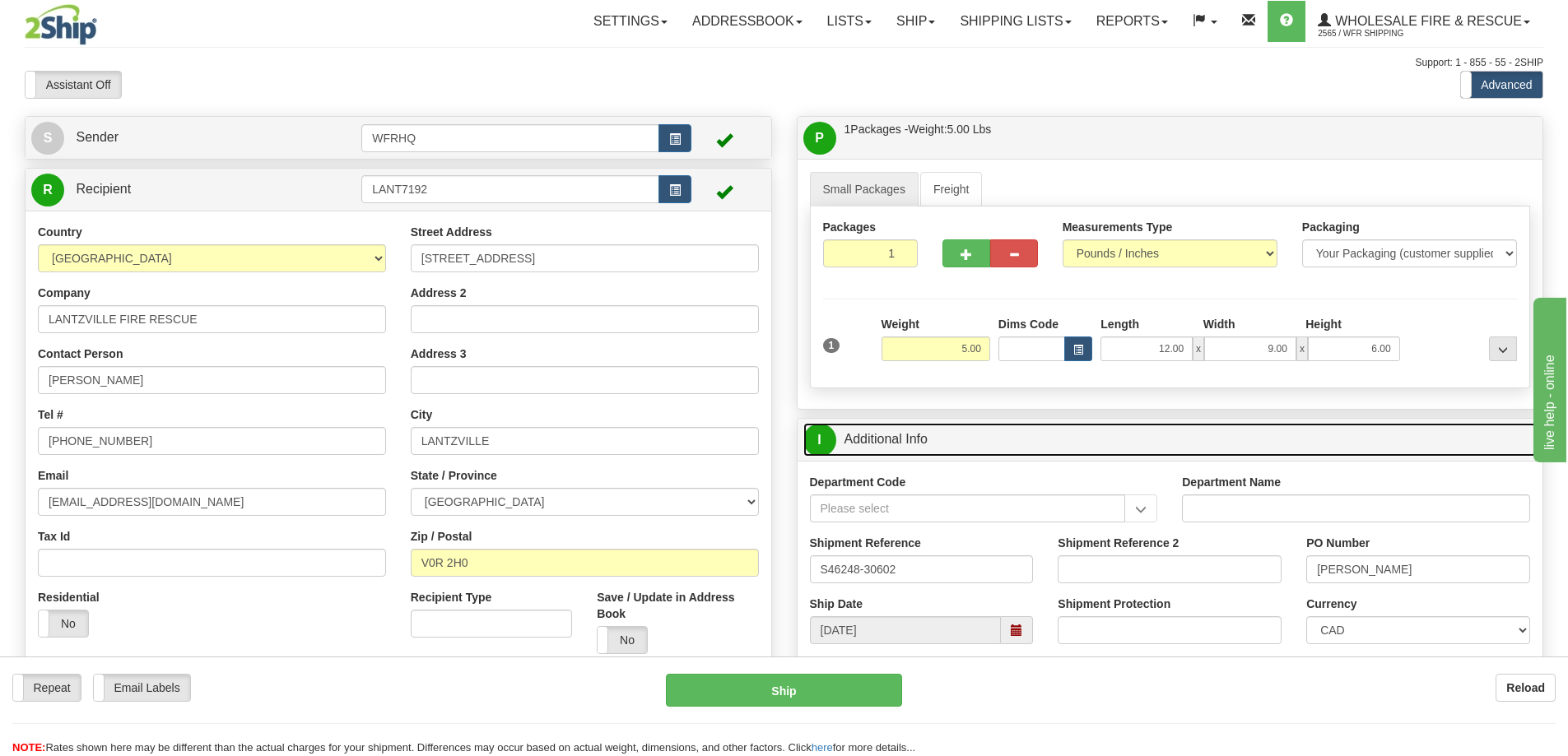
click at [1001, 437] on link "I Additional Info" at bounding box center [1170, 439] width 734 height 34
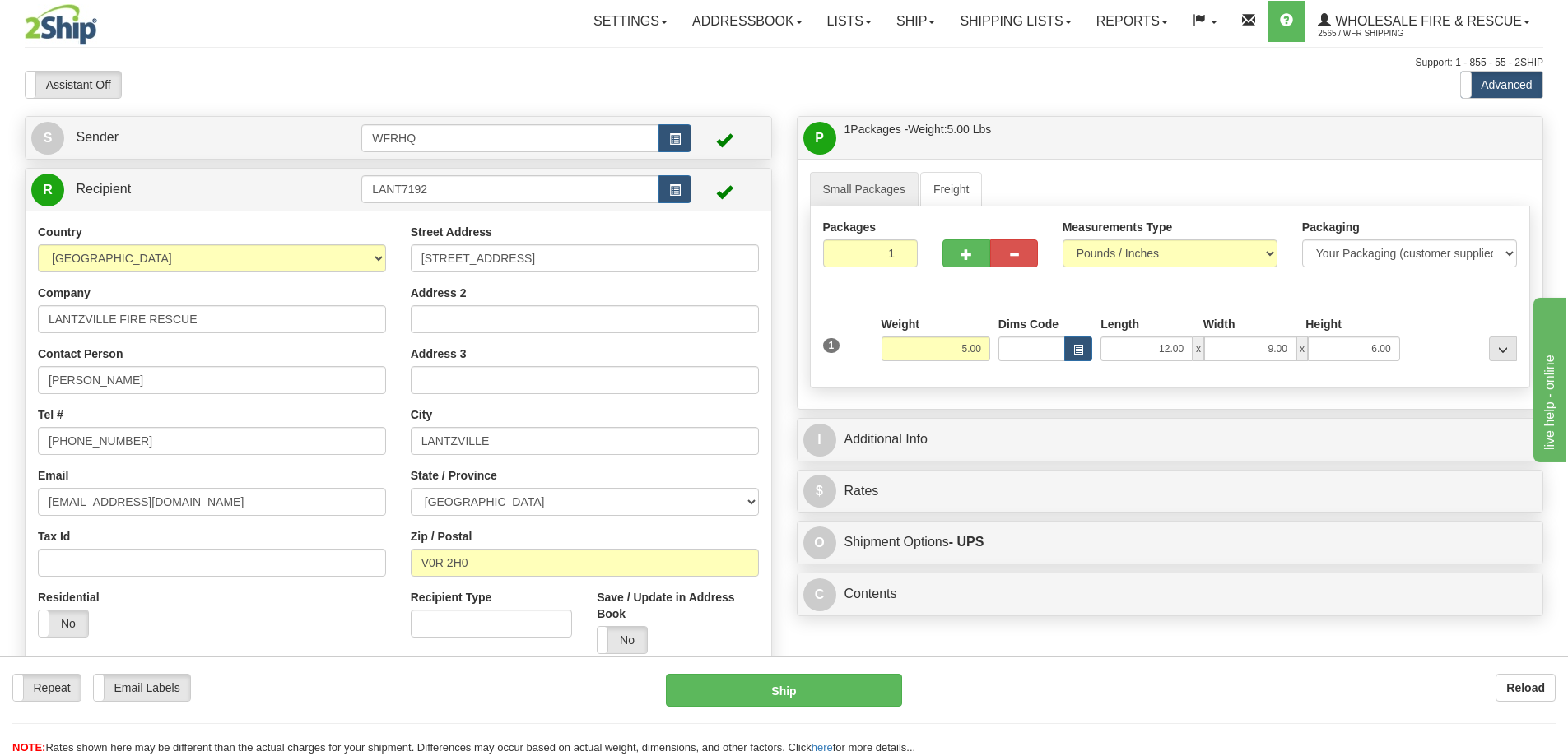
click at [1018, 107] on div "Toggle navigation Settings Shipping Preferences Fields Preferences New" at bounding box center [784, 437] width 1568 height 875
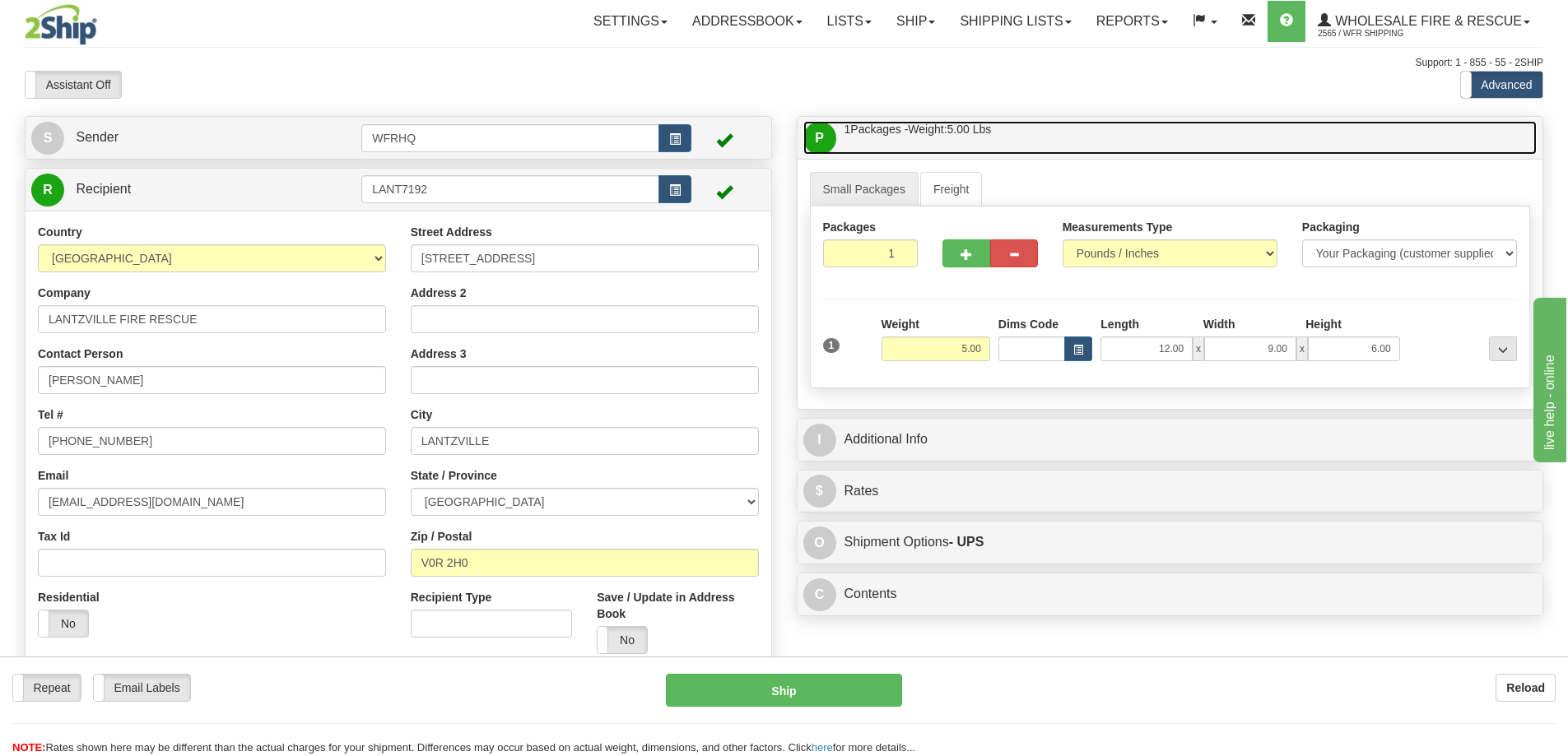
click at [1022, 128] on link "P Packages / Skids 1 Packages - Weight: 5.00 Lbs 1 Skids - Weight: NaN Lbs" at bounding box center [1170, 138] width 734 height 34
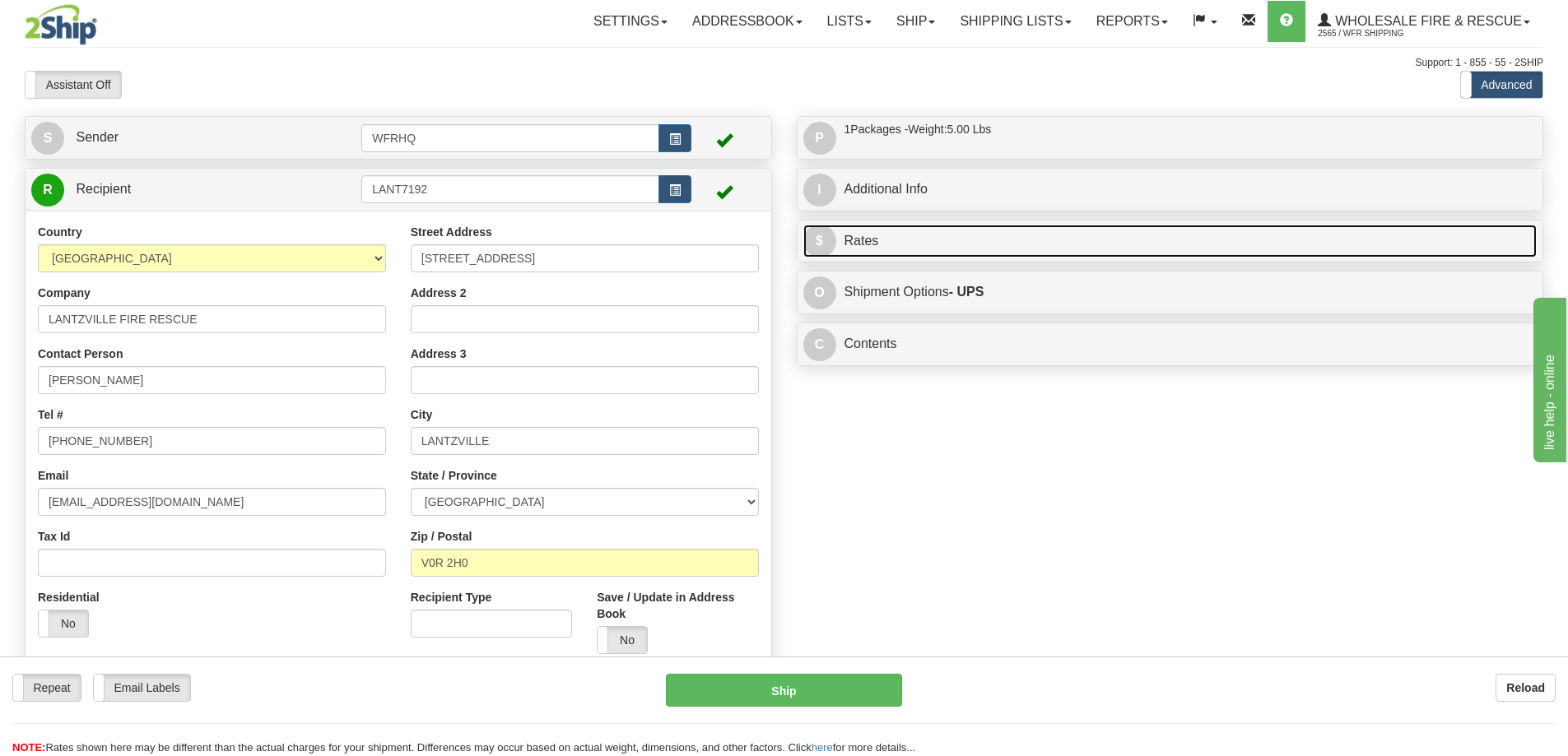
click at [969, 240] on link "$ Rates" at bounding box center [1170, 241] width 734 height 34
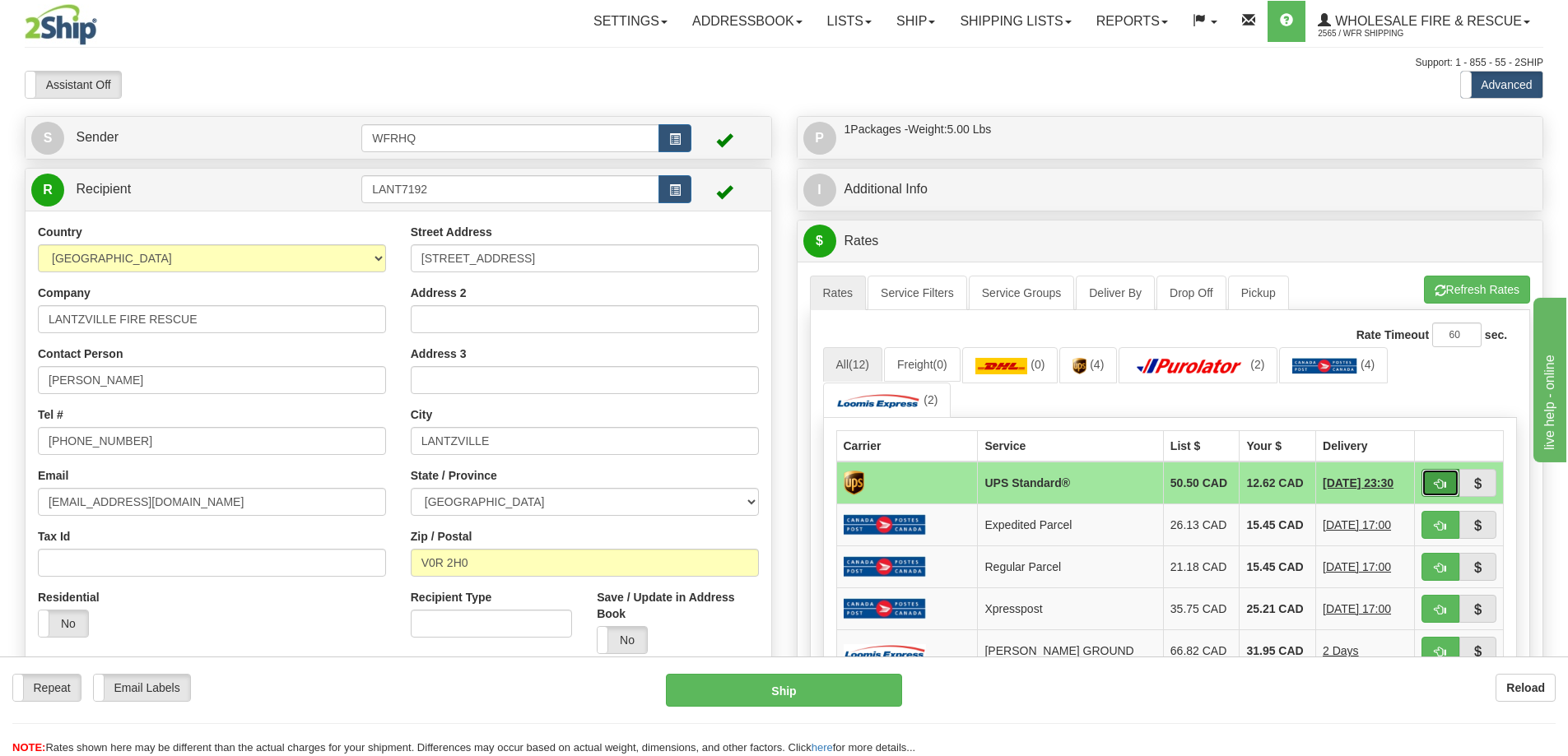
click at [1444, 483] on span "button" at bounding box center [1441, 484] width 12 height 11
type input "11"
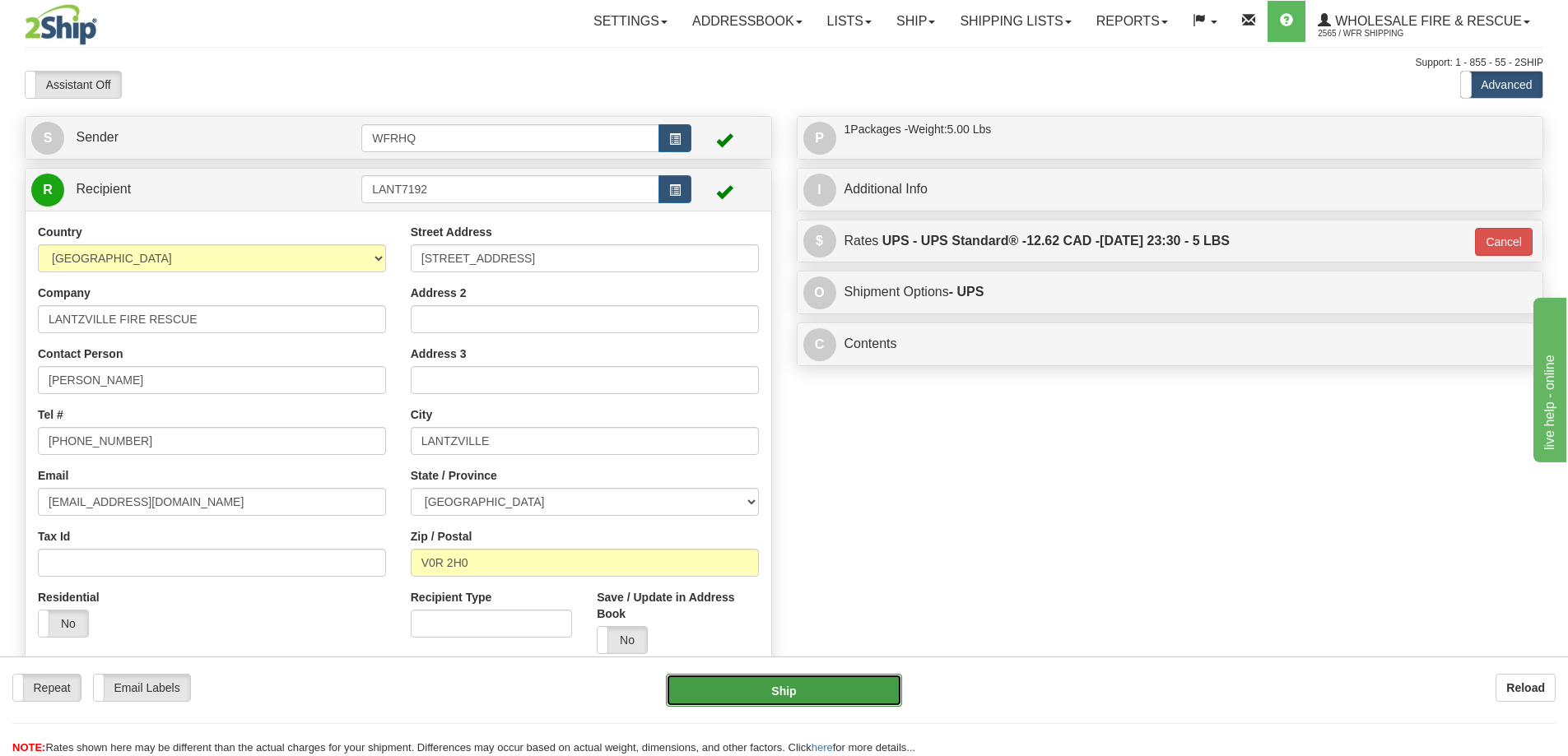
click at [784, 696] on button "Ship" at bounding box center [784, 690] width 237 height 33
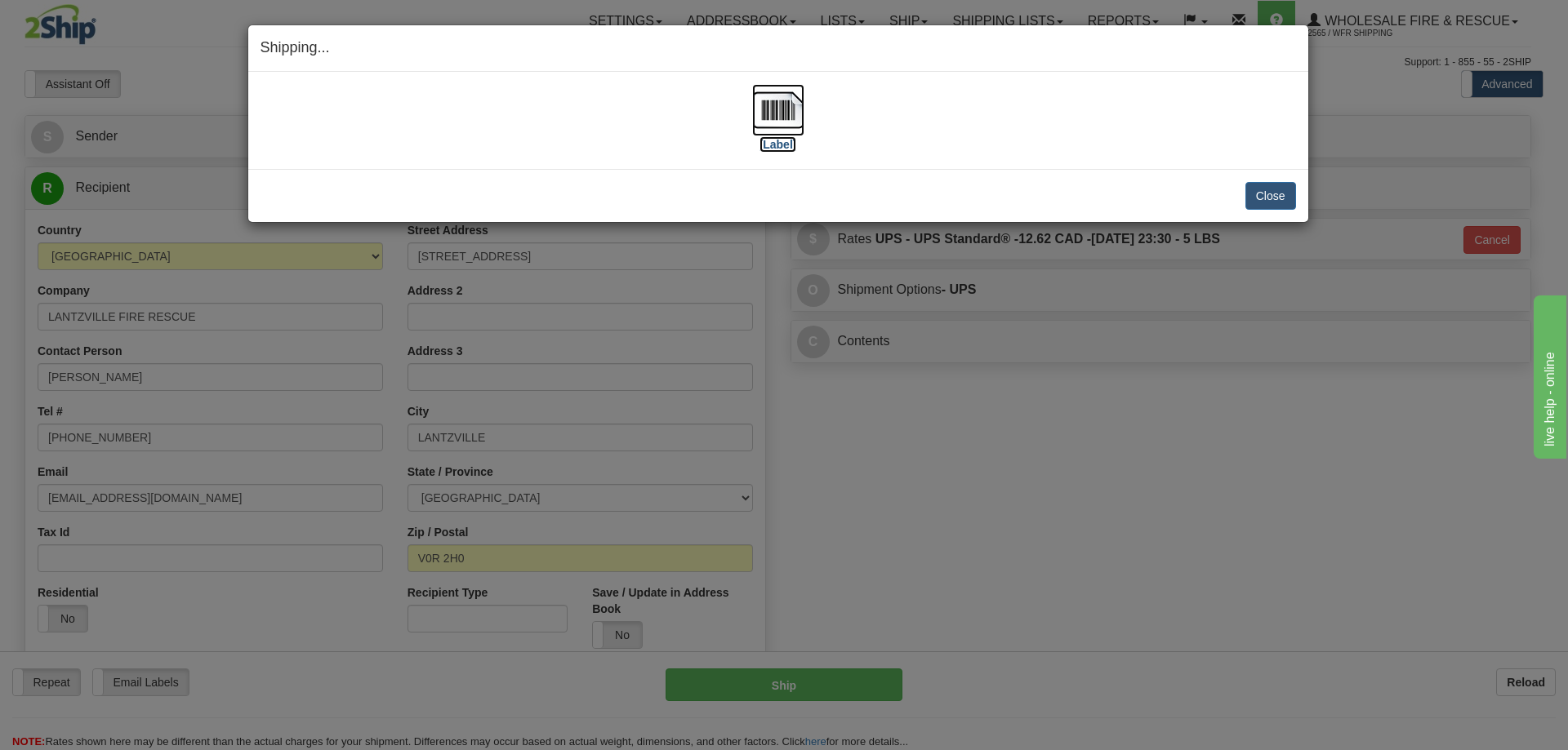
click at [773, 113] on img at bounding box center [778, 110] width 52 height 52
click at [1264, 200] on button "Close" at bounding box center [1271, 195] width 51 height 28
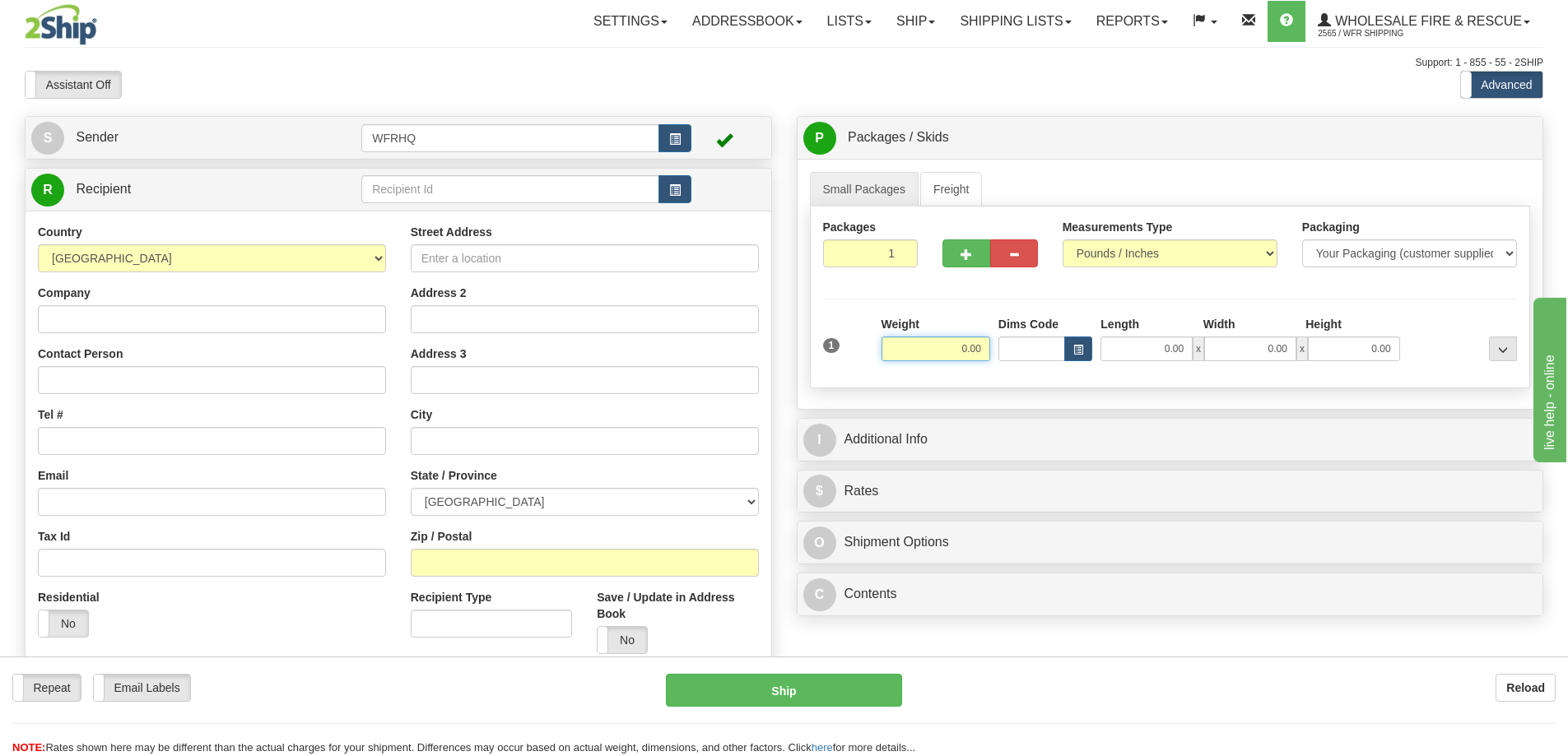
click at [962, 352] on input "0.00" at bounding box center [936, 348] width 109 height 24
type input "0.00"
click at [387, 194] on input "text" at bounding box center [510, 189] width 298 height 28
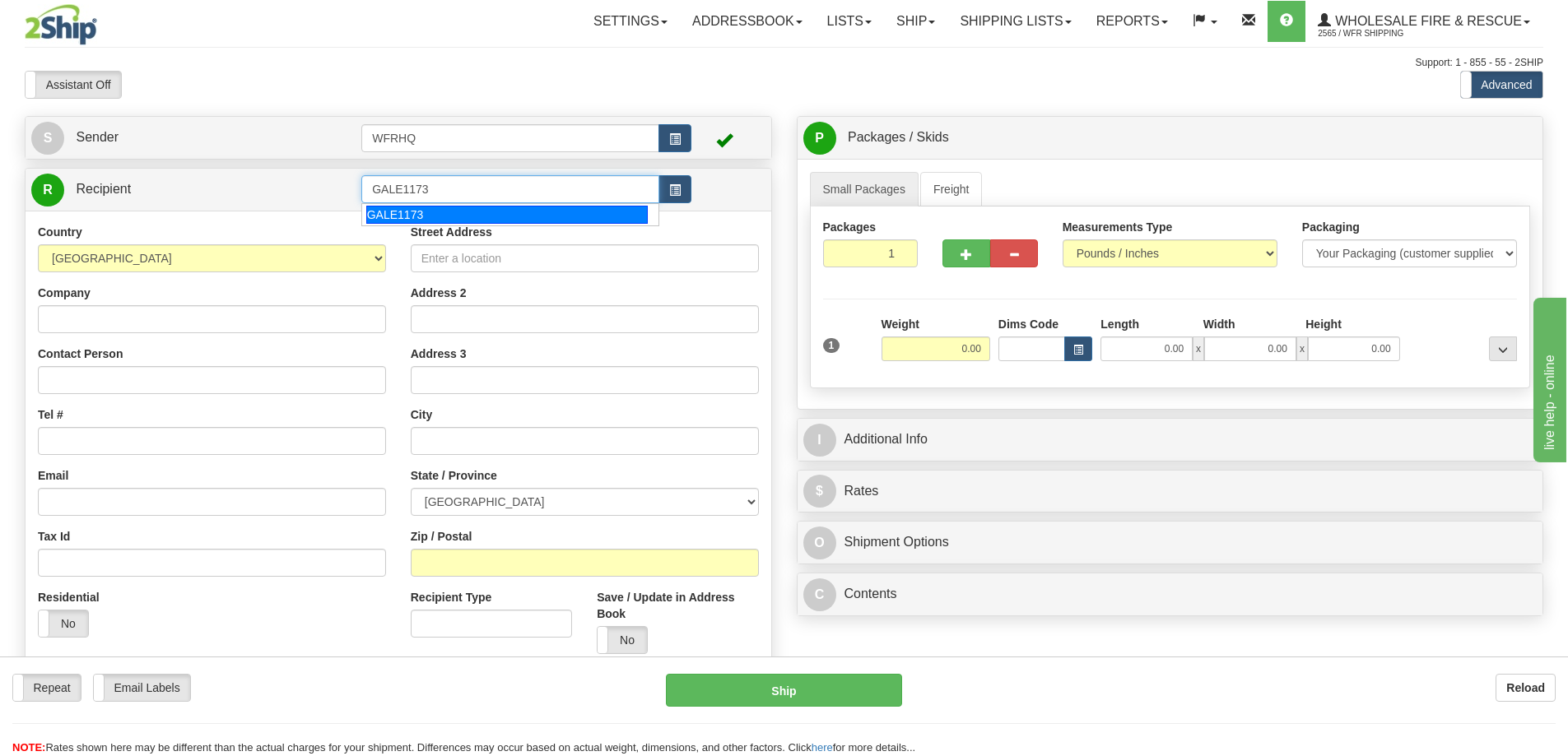
type input "GALE1173"
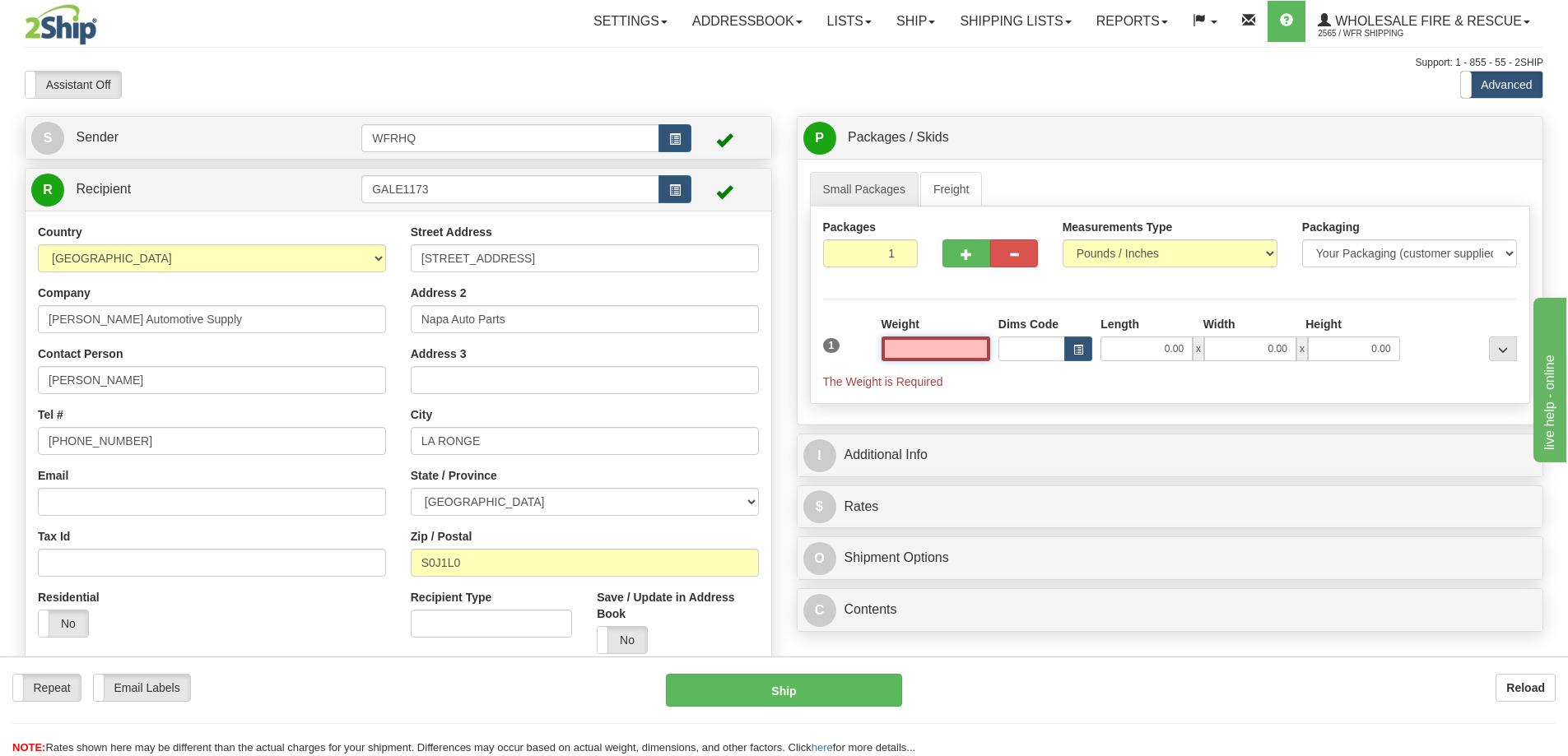
click at [927, 358] on input "text" at bounding box center [936, 348] width 109 height 24
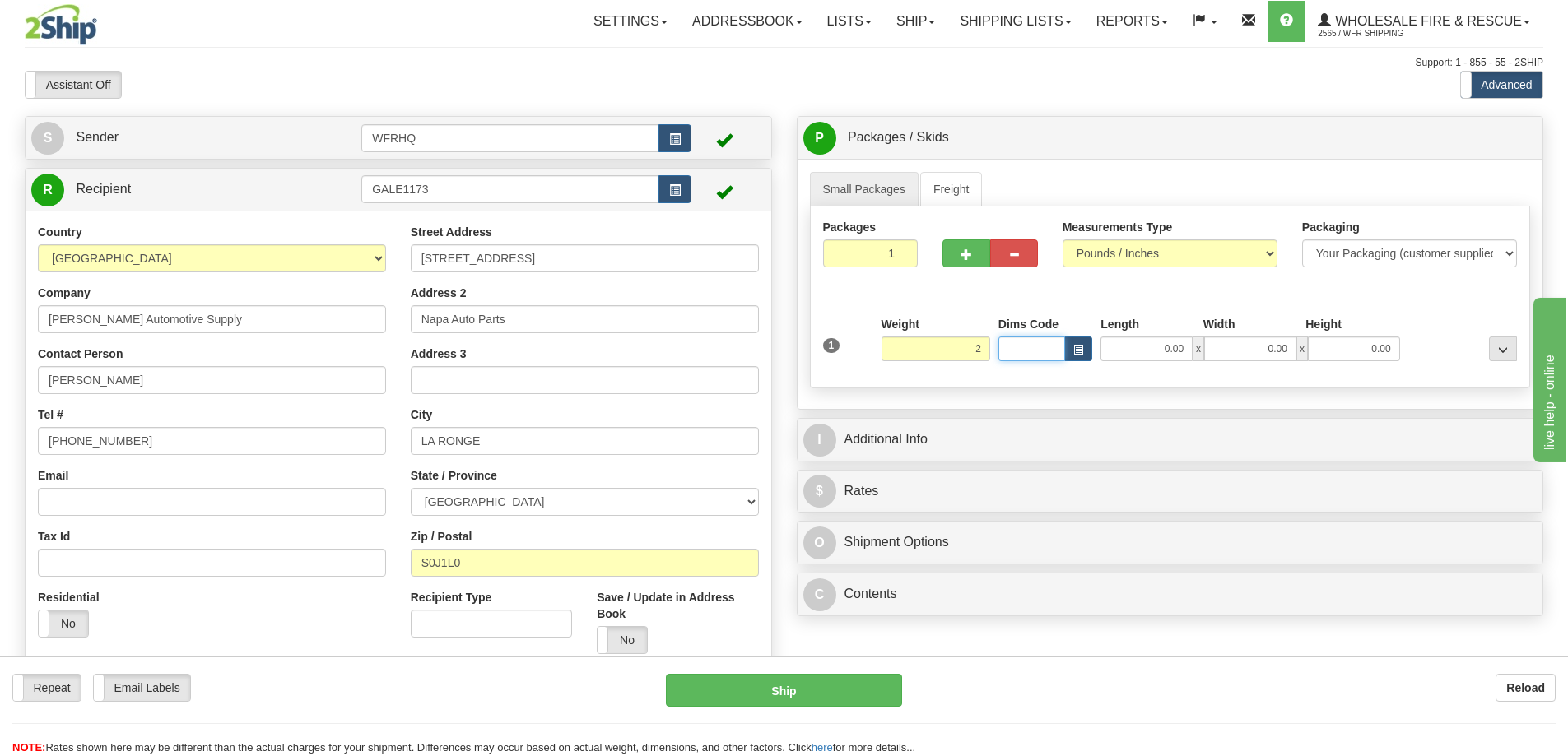
type input "2.00"
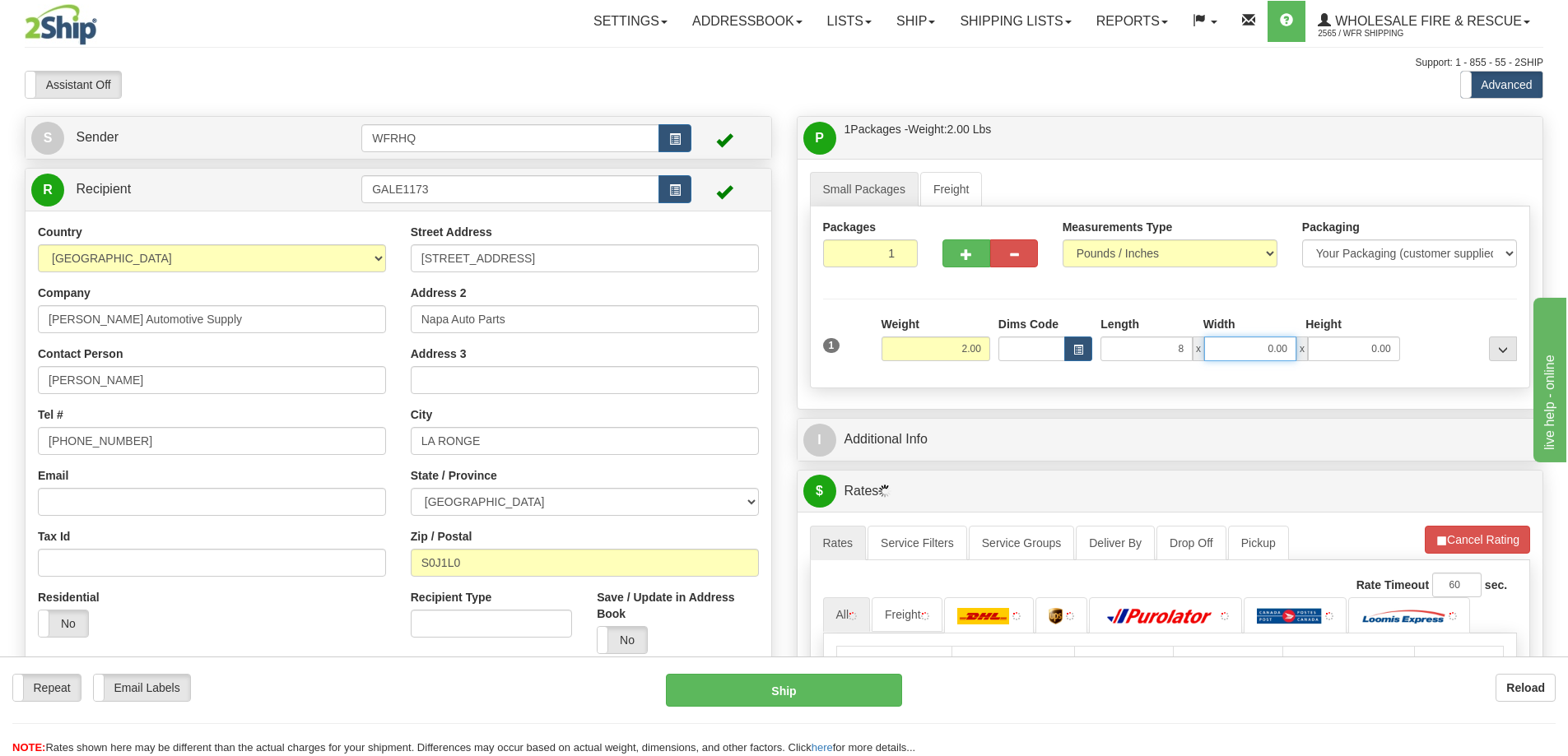
type input "8.00"
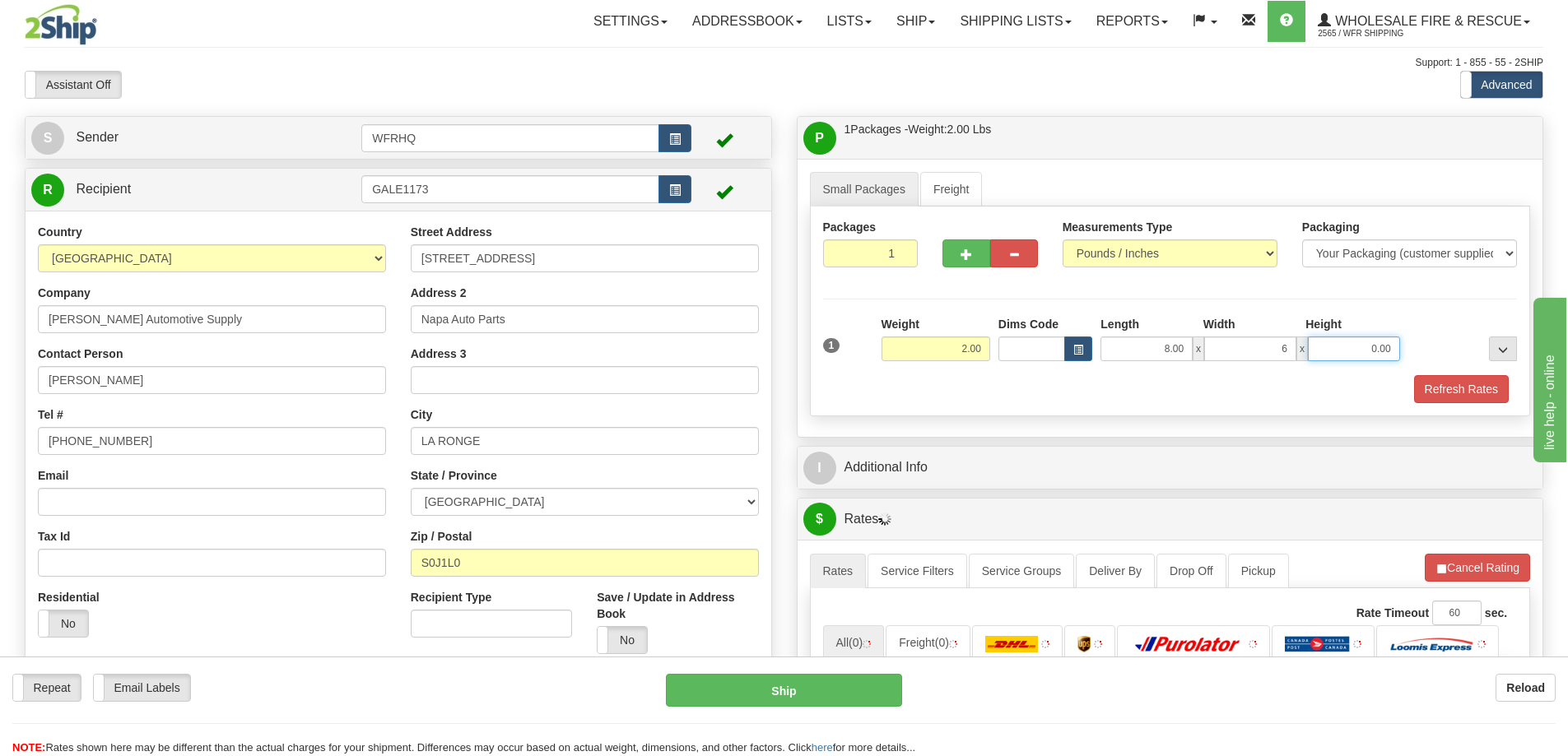
type input "6.00"
type input "4.00"
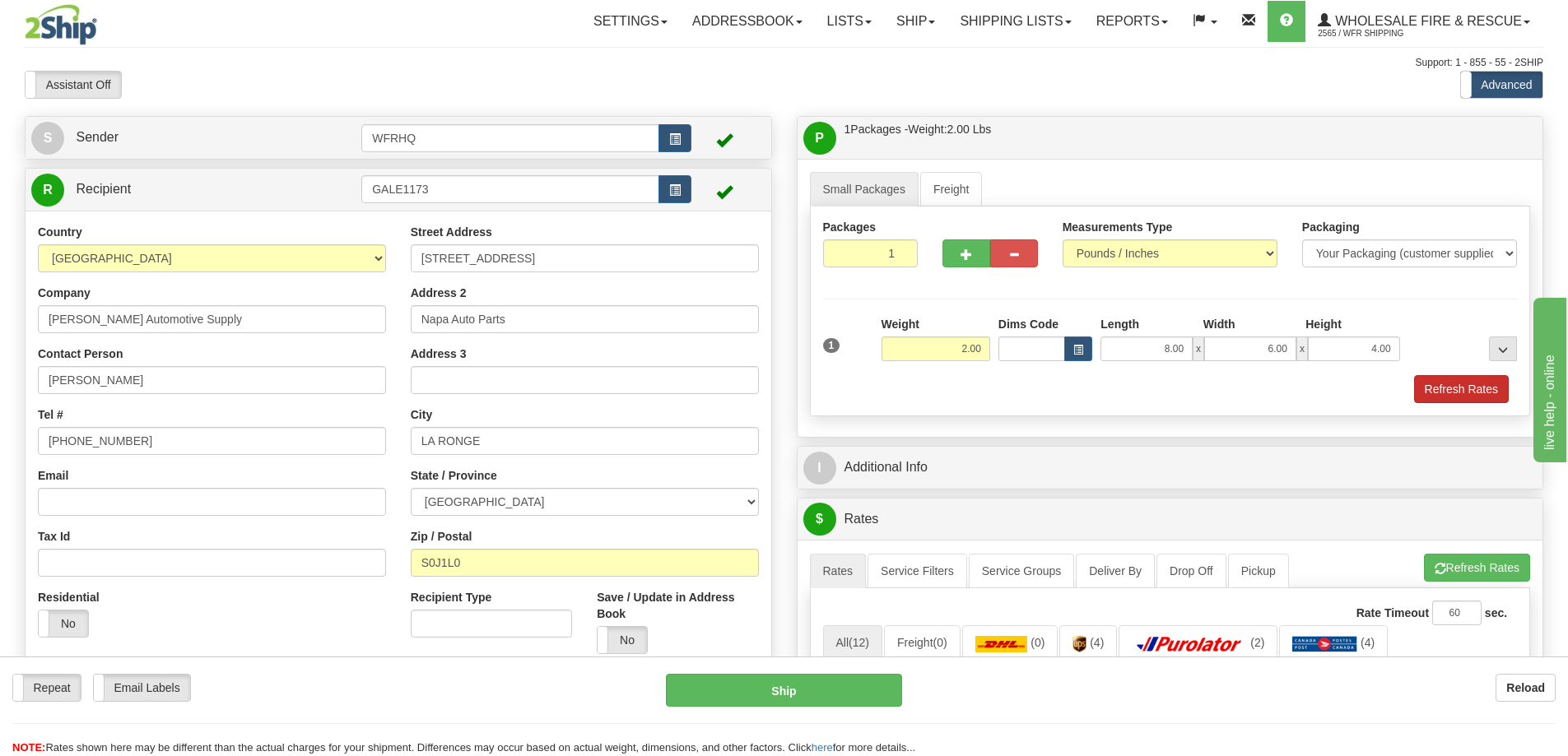
click at [1439, 377] on div "1 Weight 2.00 Dims Code x" at bounding box center [1170, 360] width 695 height 87
click at [1437, 379] on button "Refresh Rates" at bounding box center [1462, 389] width 95 height 28
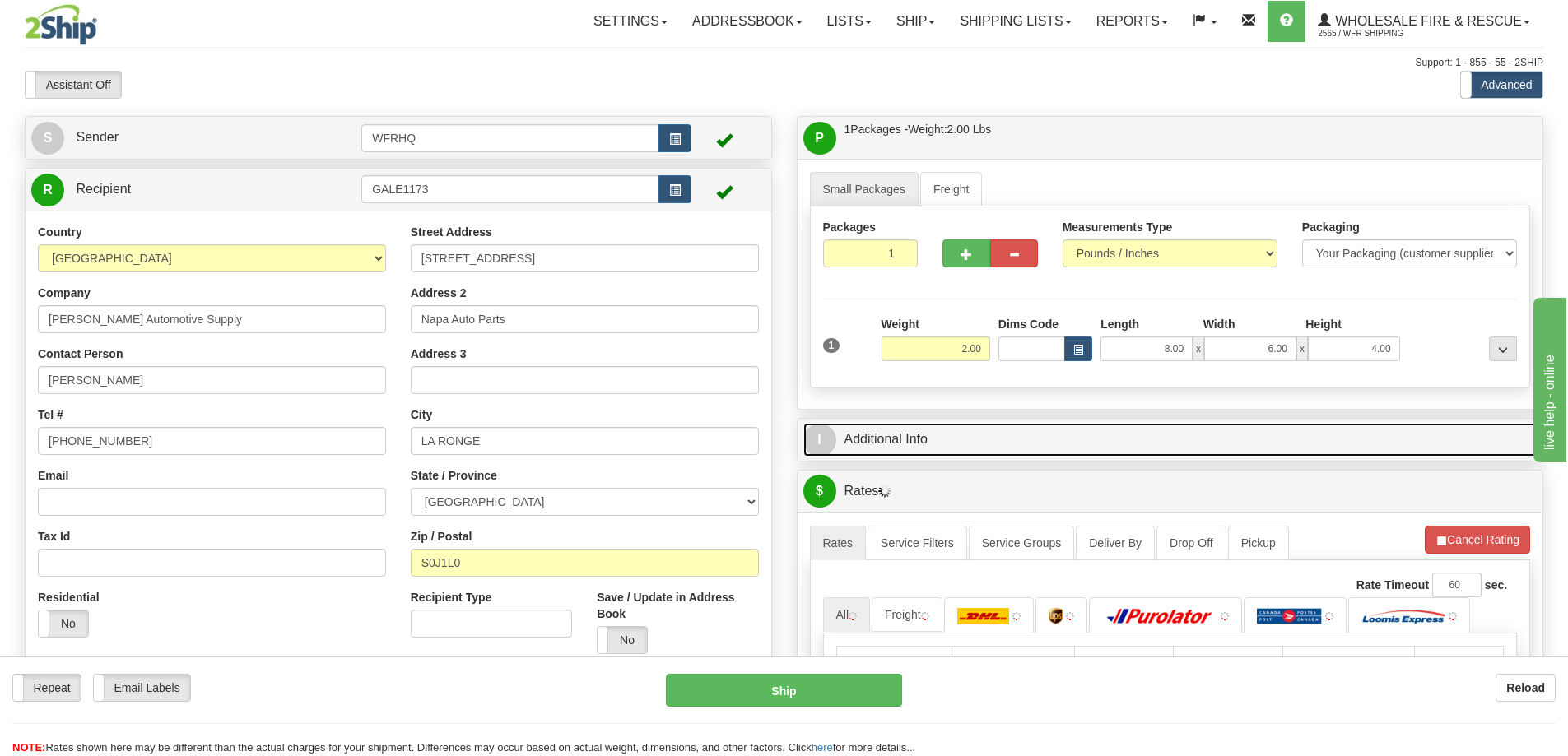
click at [1096, 440] on link "I Additional Info" at bounding box center [1170, 439] width 734 height 34
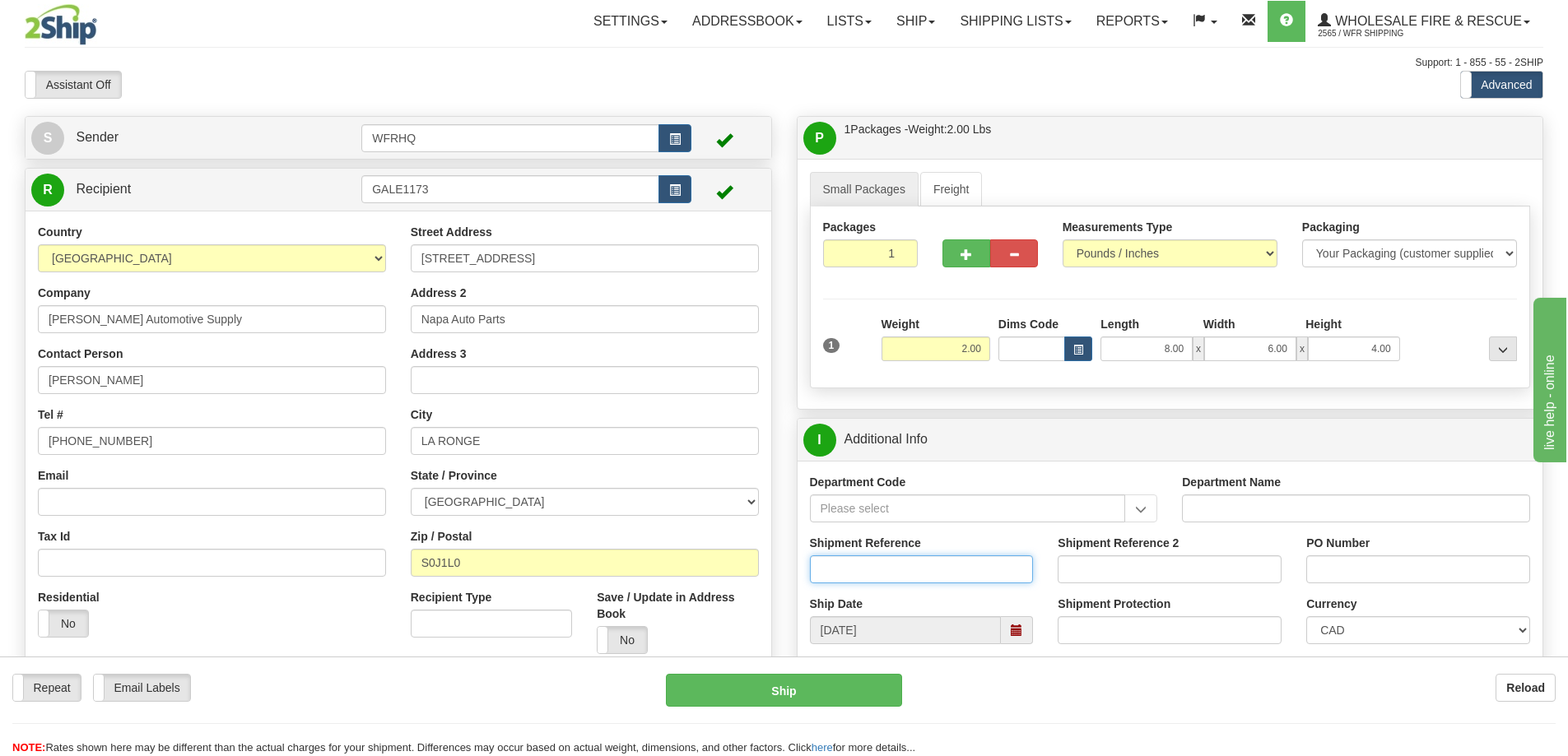
click at [875, 568] on input "Shipment Reference" at bounding box center [921, 569] width 224 height 28
type input "S45176-30269"
click at [1336, 561] on input "PO Number" at bounding box center [1418, 569] width 224 height 28
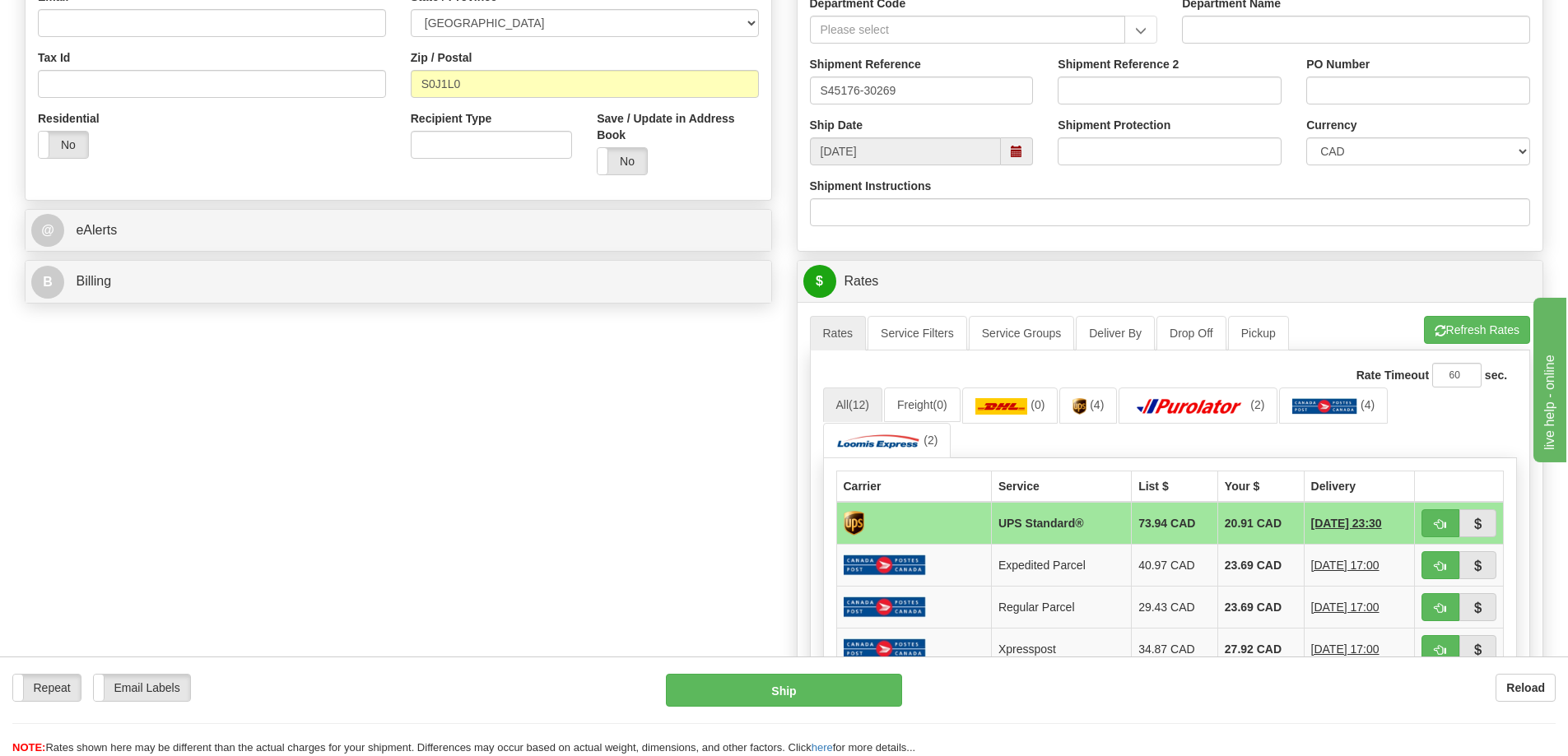
scroll to position [576, 0]
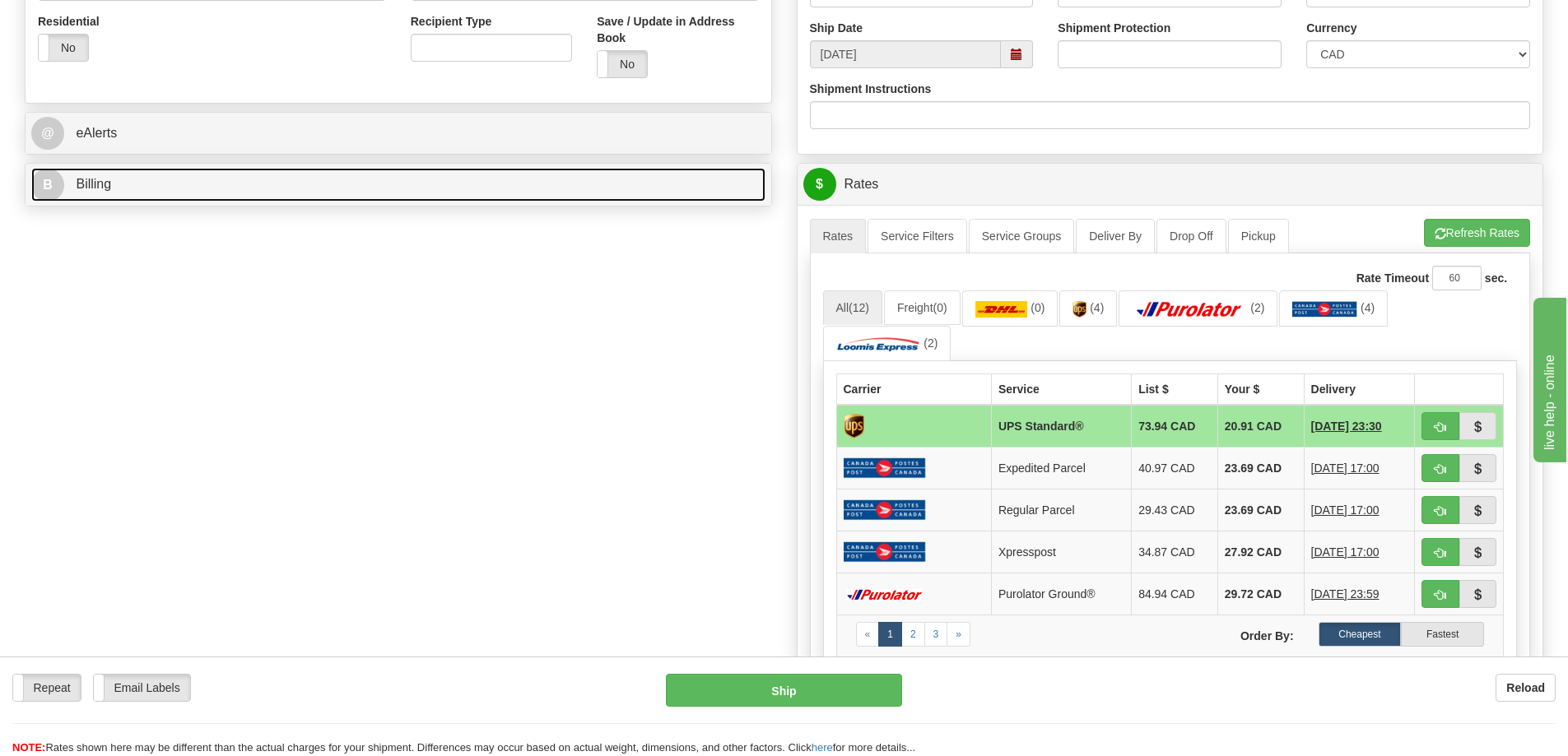
click at [222, 191] on link "B Billing" at bounding box center [398, 184] width 734 height 34
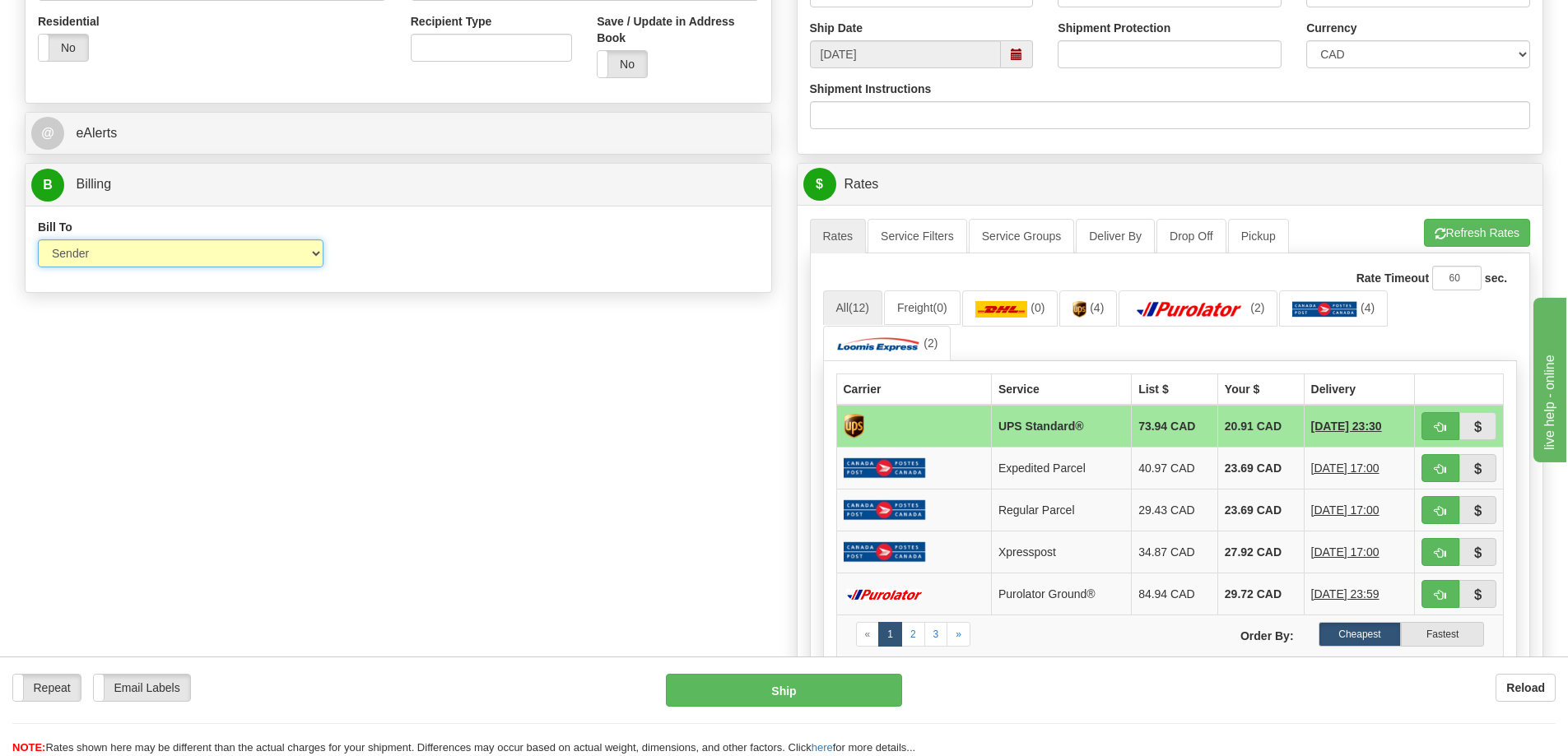
click at [104, 252] on select "Sender Recipient Third Party Collect" at bounding box center [180, 253] width 286 height 28
select select "2"
click at [38, 239] on select "Sender Recipient Third Party Collect" at bounding box center [180, 253] width 286 height 28
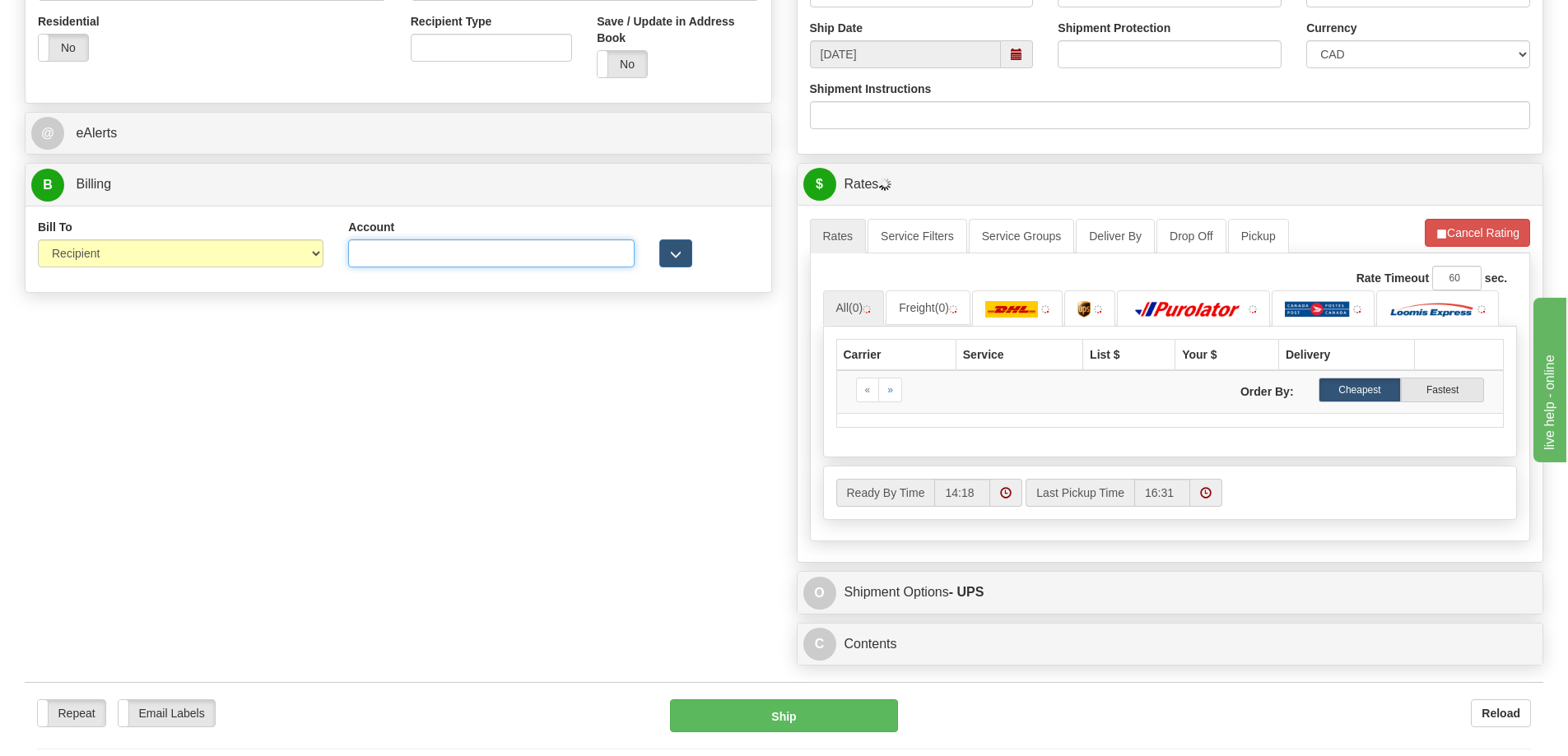
click at [404, 258] on input "Account" at bounding box center [491, 253] width 286 height 28
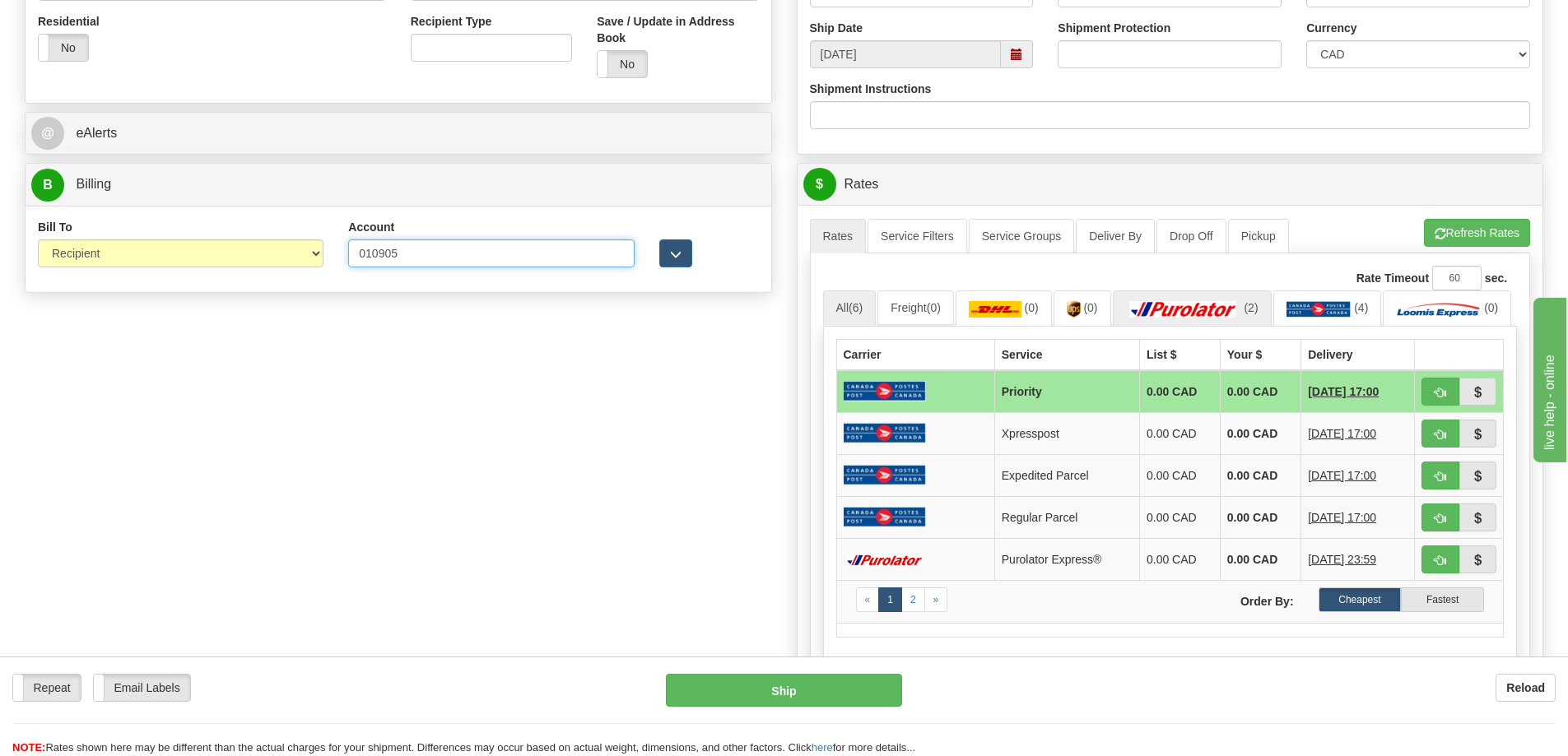
type input "010905"
click at [1250, 311] on link "(2)" at bounding box center [1193, 308] width 159 height 36
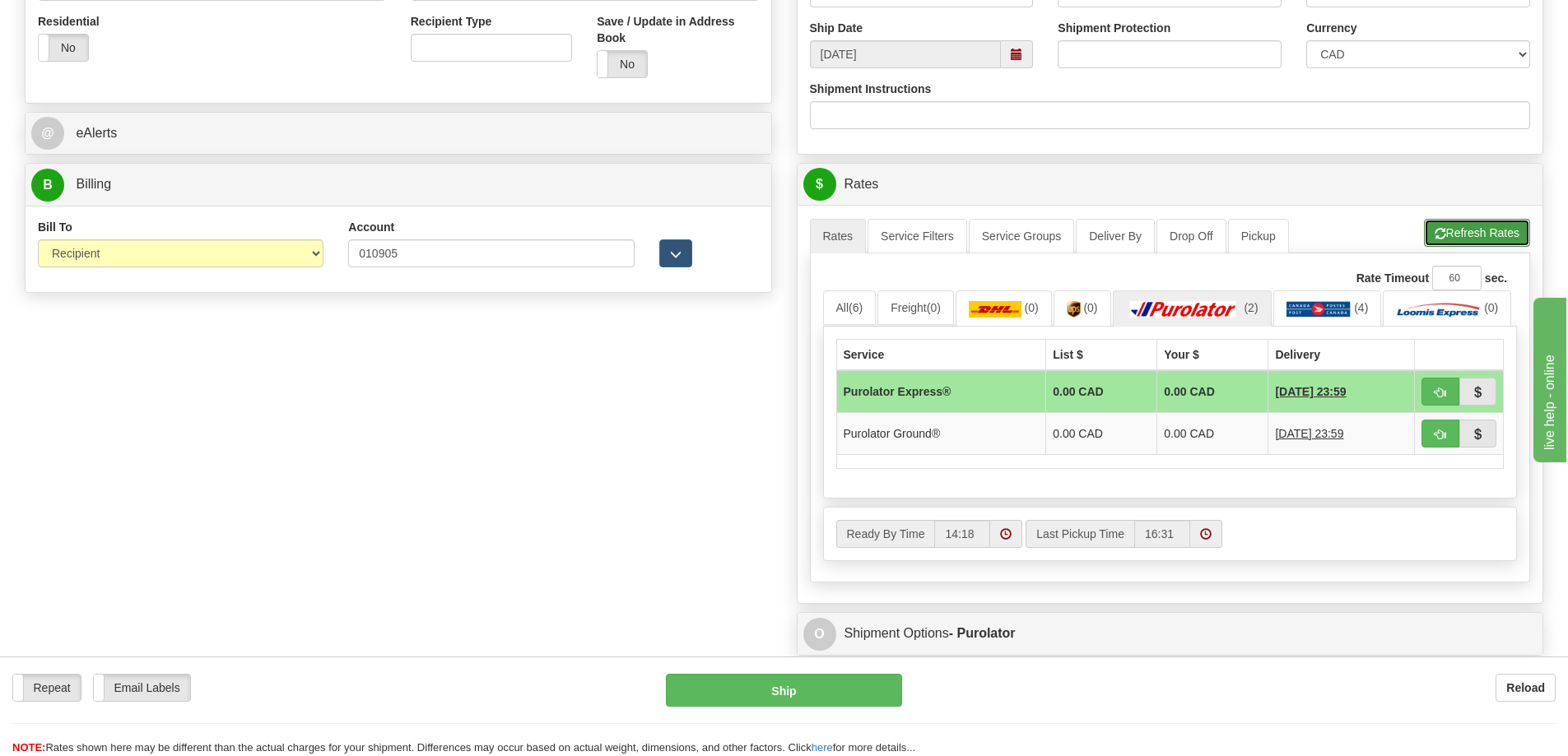
click at [1443, 234] on span "button" at bounding box center [1441, 234] width 12 height 11
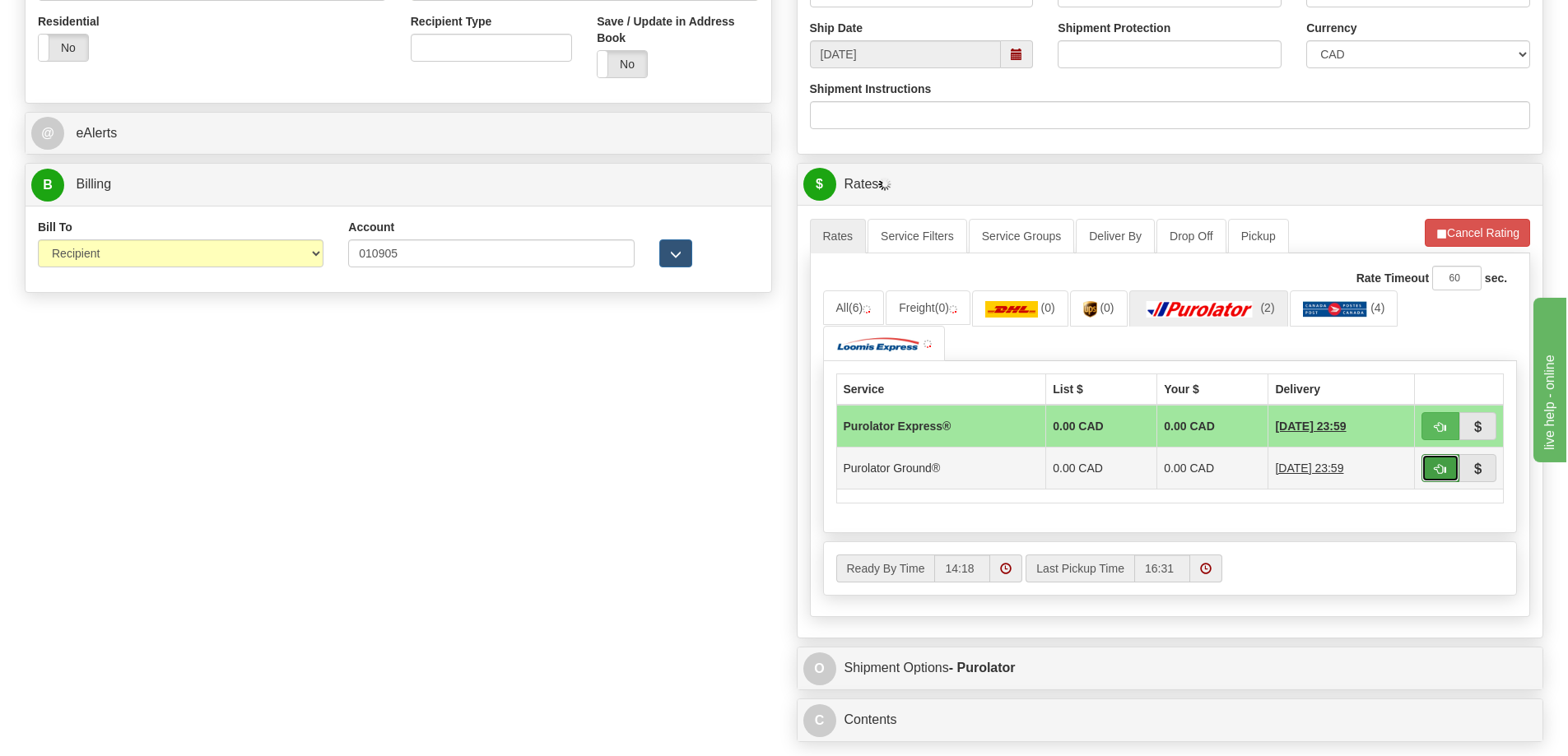
click at [1439, 466] on span "button" at bounding box center [1441, 469] width 12 height 11
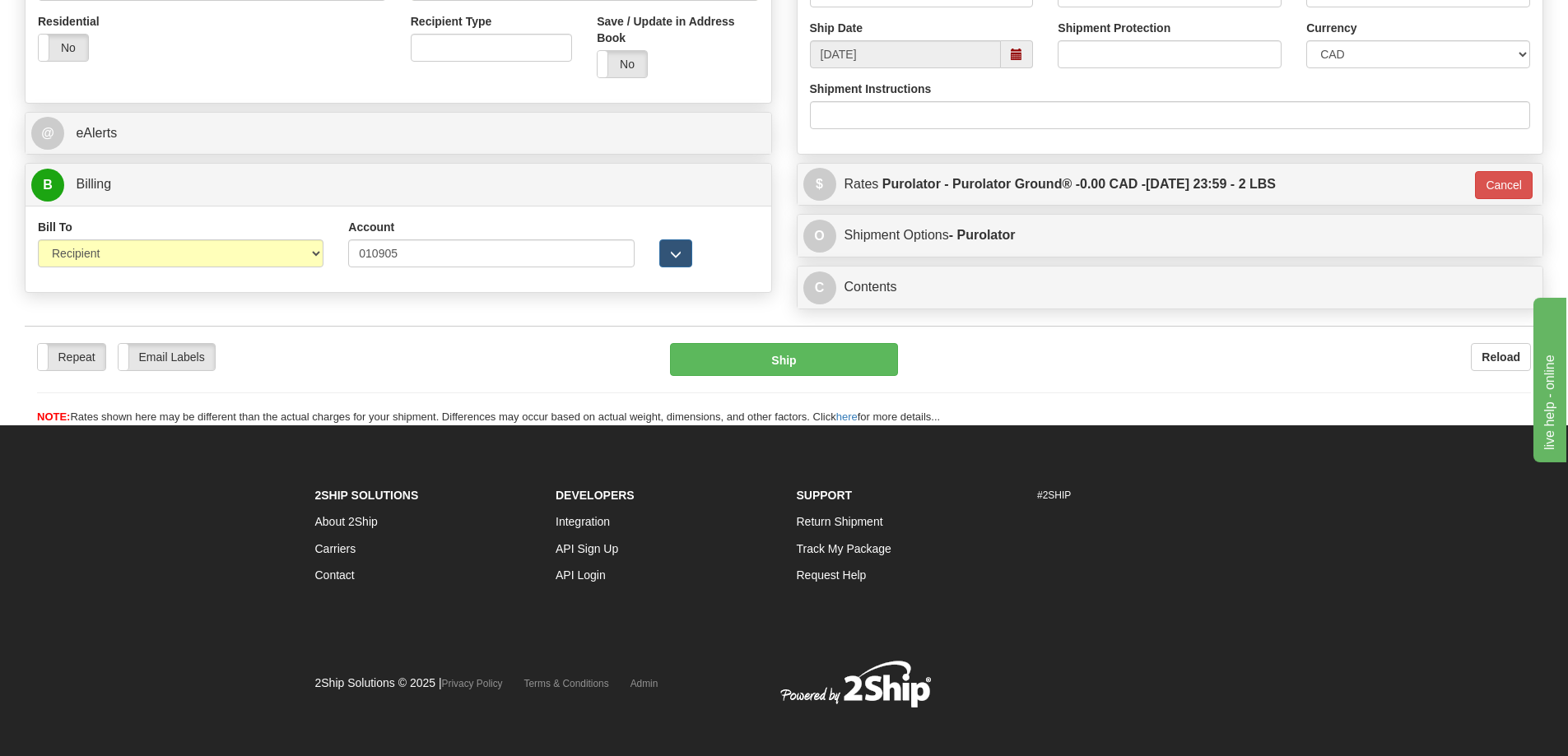
type input "260"
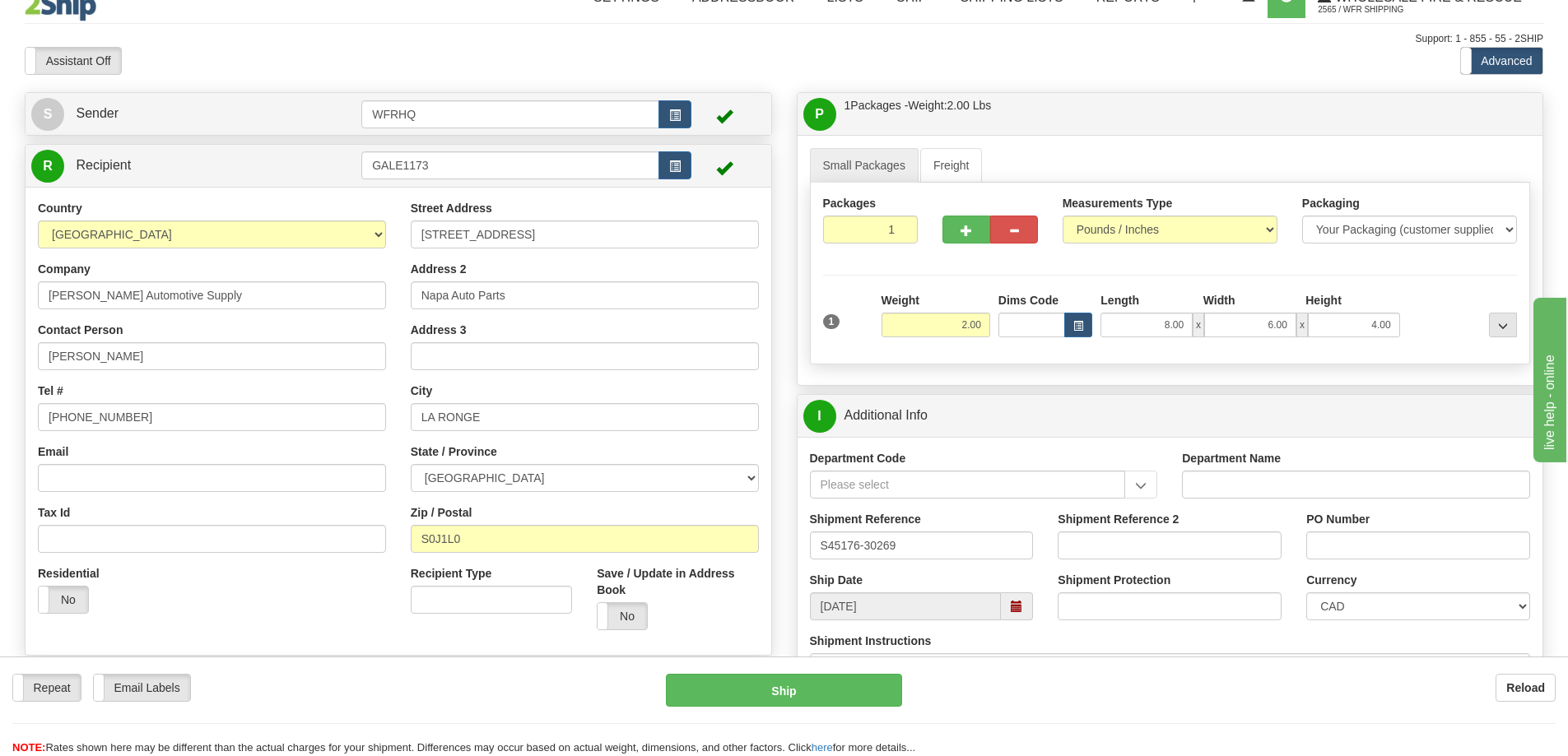
scroll to position [0, 0]
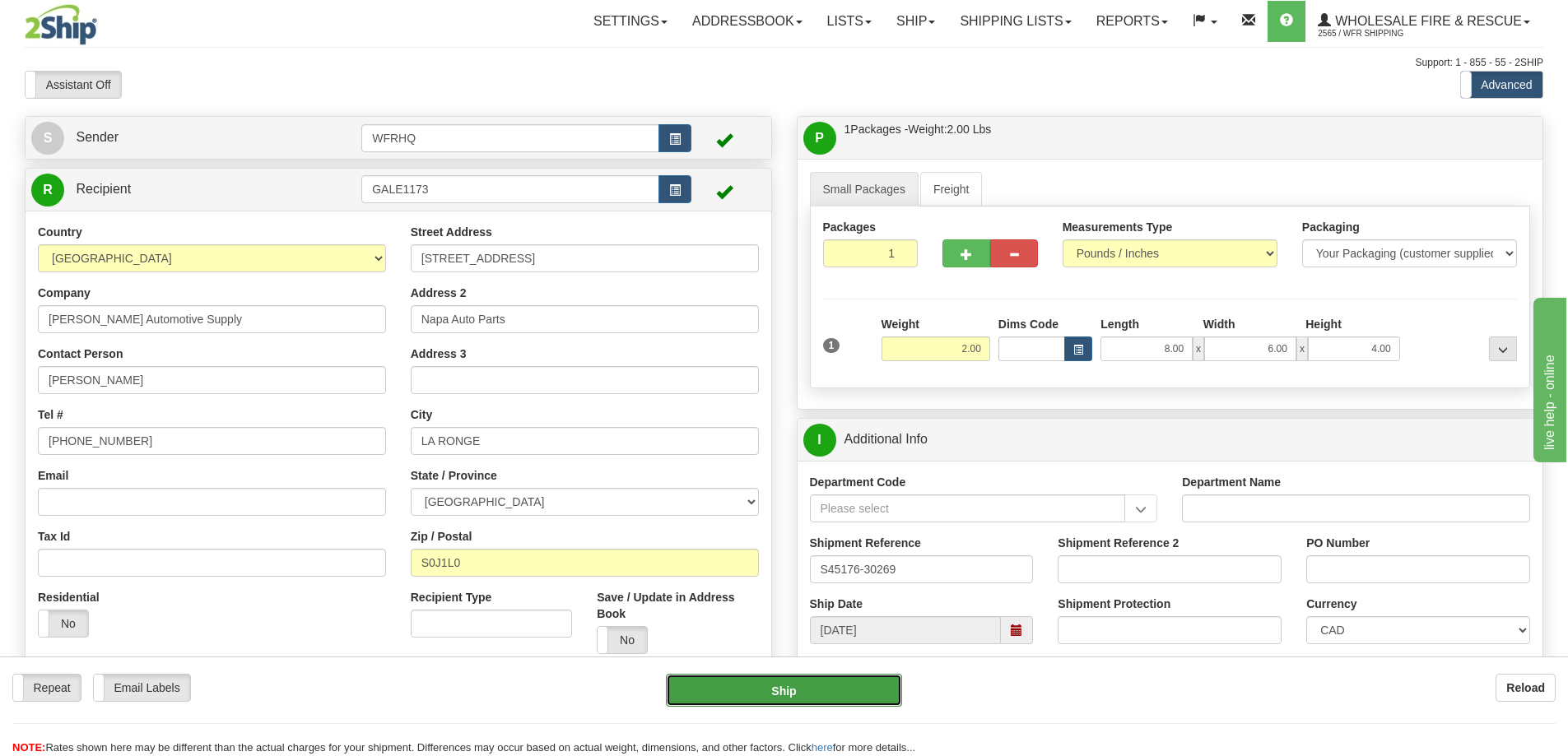
click at [798, 692] on button "Ship" at bounding box center [784, 690] width 237 height 33
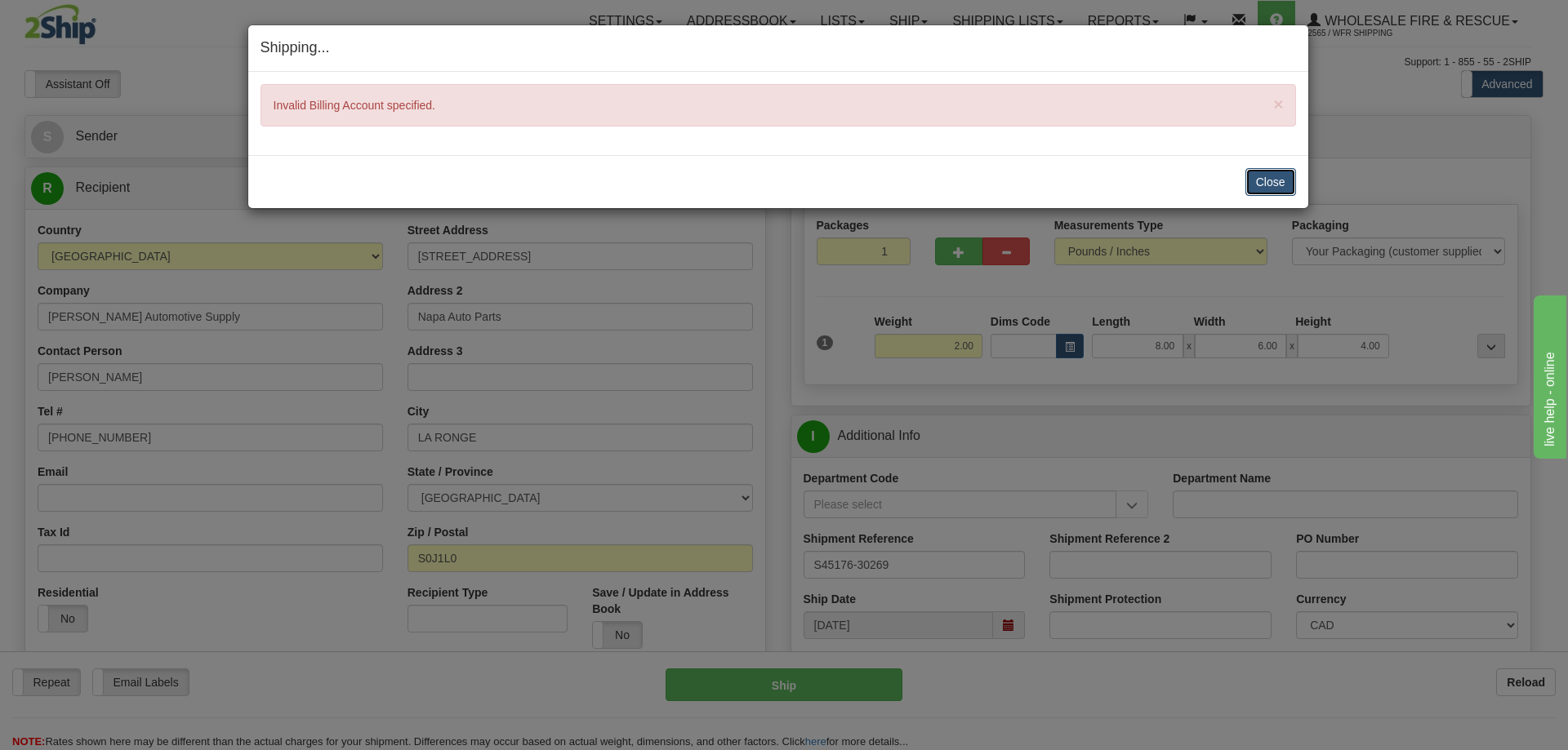
click at [1267, 187] on button "Close" at bounding box center [1271, 182] width 51 height 28
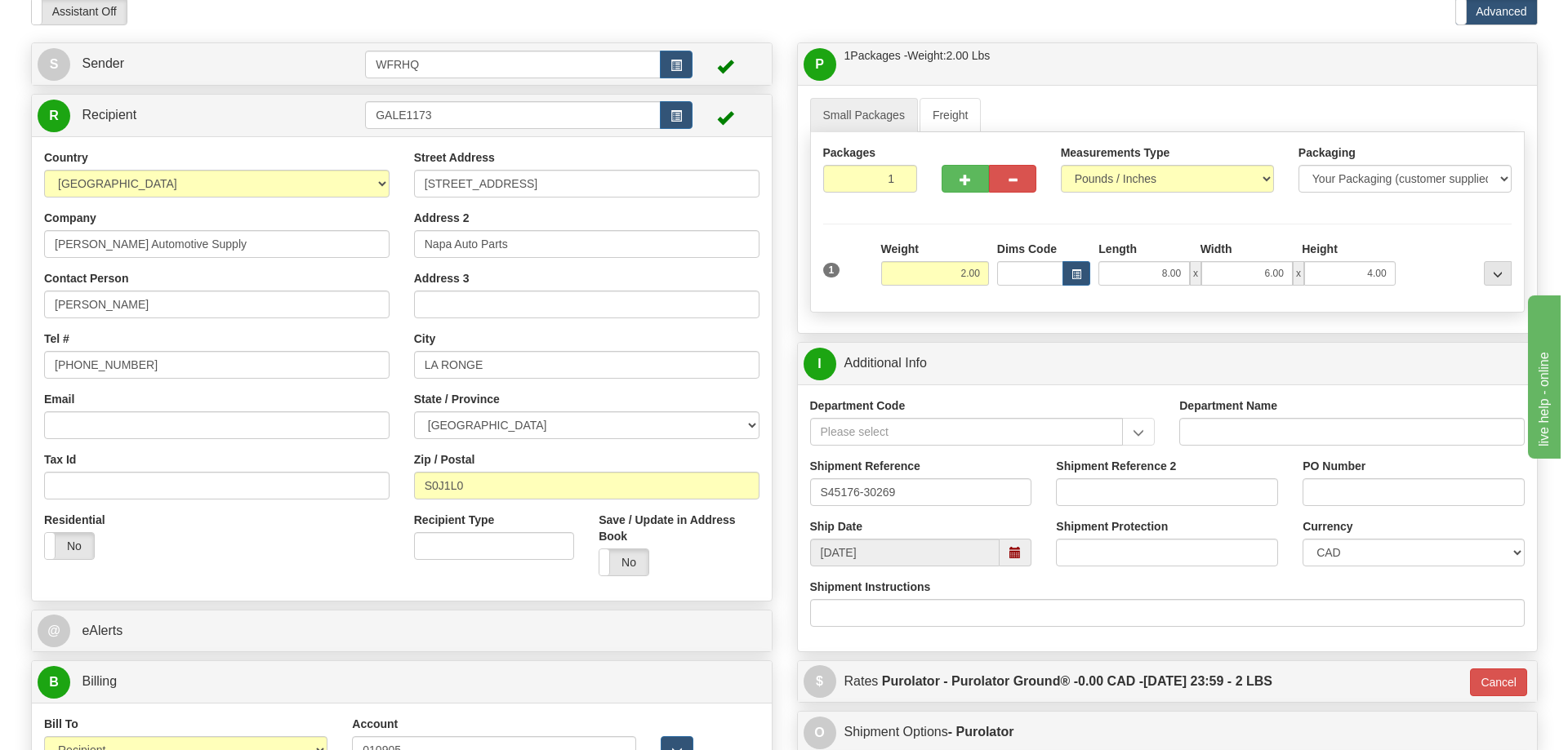
scroll to position [409, 0]
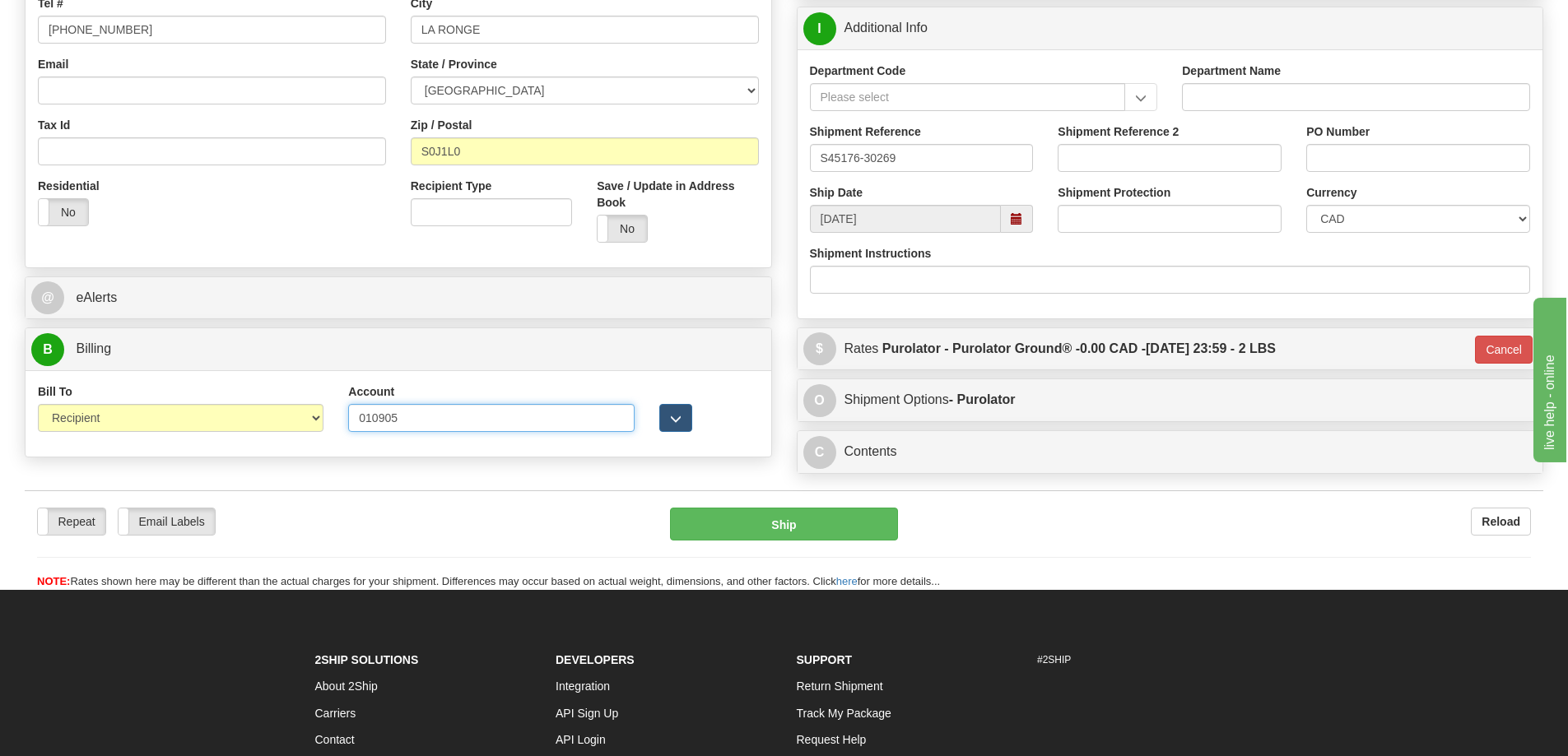
click at [366, 421] on input "010905" at bounding box center [491, 418] width 286 height 28
click at [373, 414] on input "10905" at bounding box center [491, 418] width 286 height 28
type input "0101905"
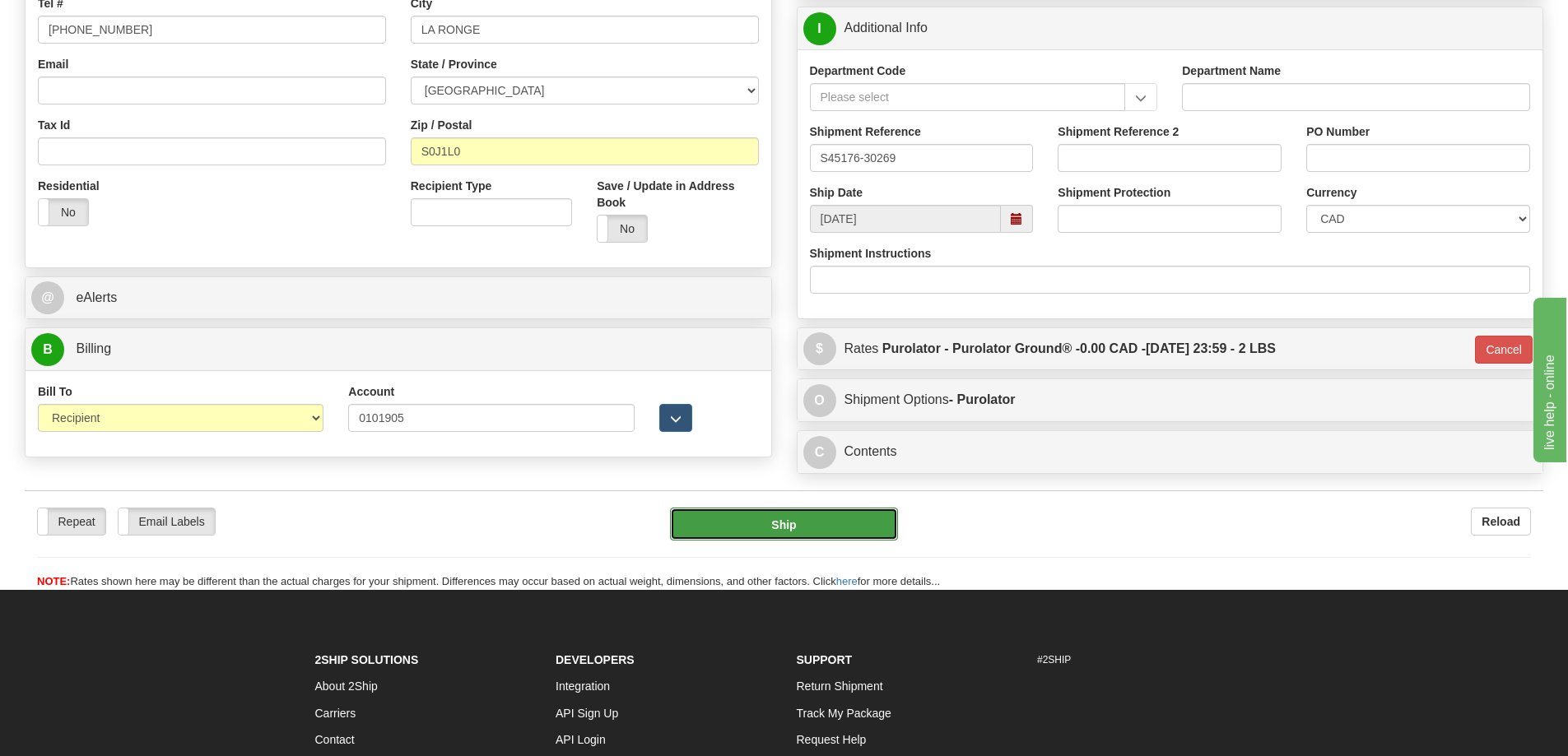
click at [766, 531] on button "Ship" at bounding box center [784, 524] width 228 height 33
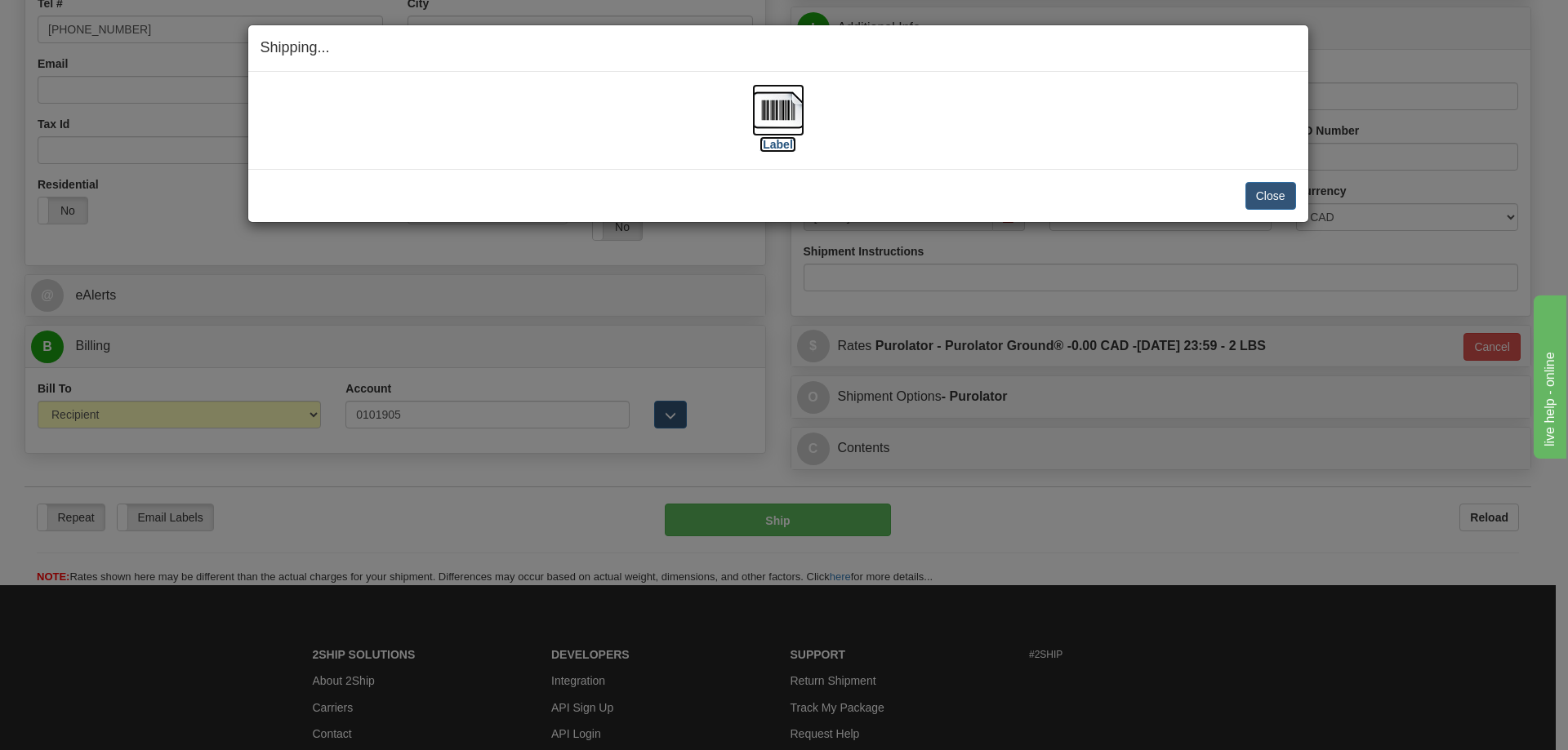
click at [798, 101] on img at bounding box center [778, 110] width 52 height 52
click at [1257, 203] on button "Close" at bounding box center [1271, 195] width 51 height 28
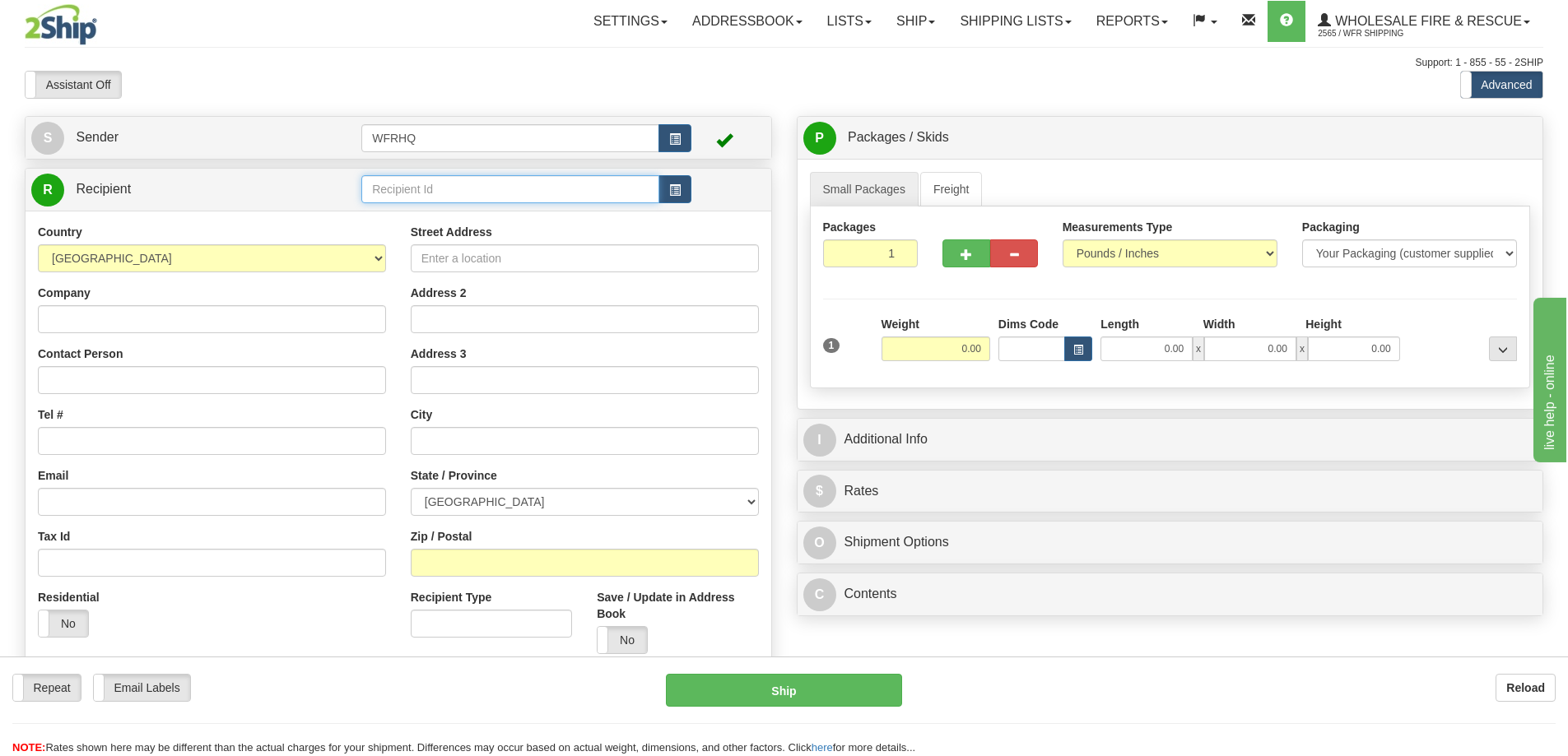
click at [374, 180] on input "text" at bounding box center [510, 189] width 298 height 28
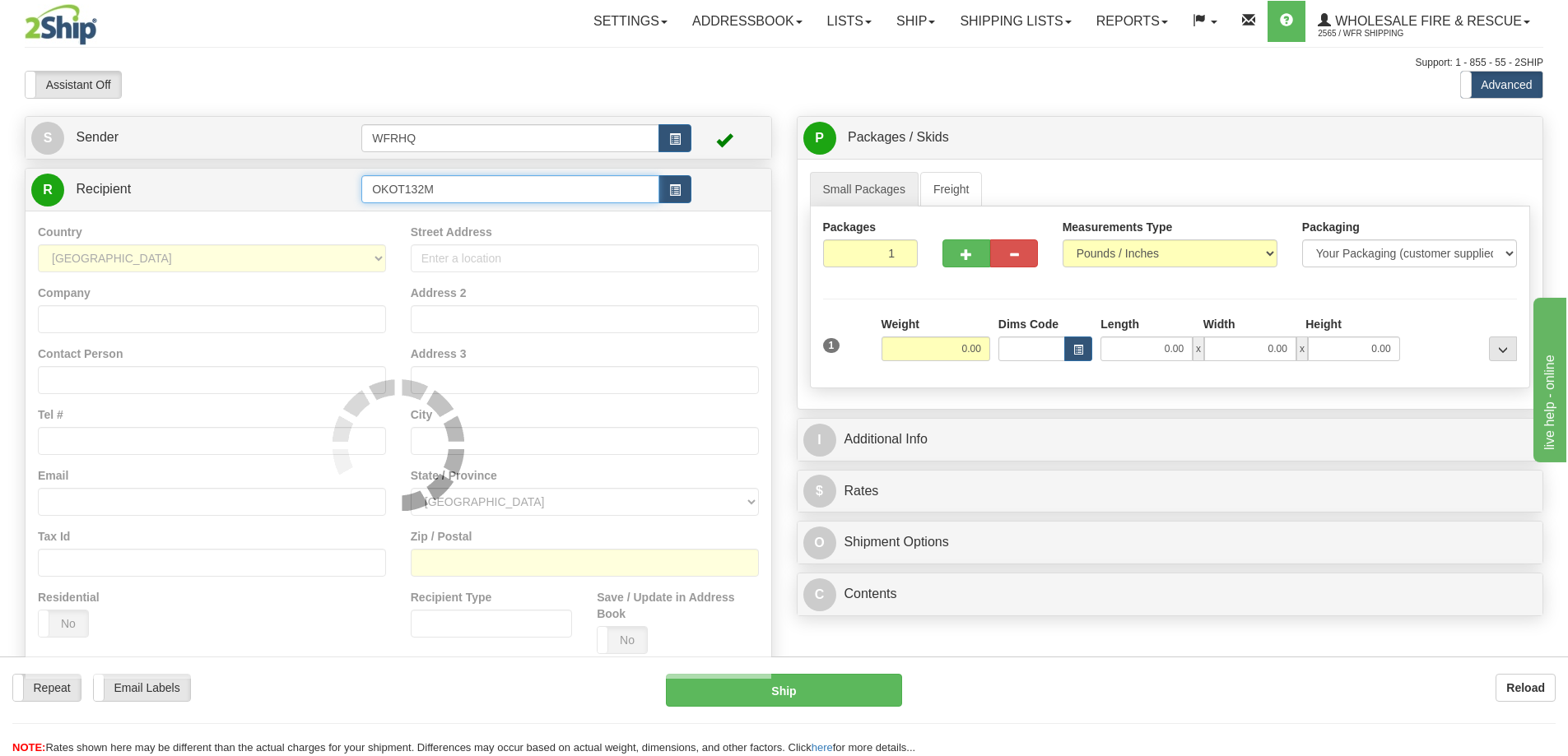
type input "OKOT132M"
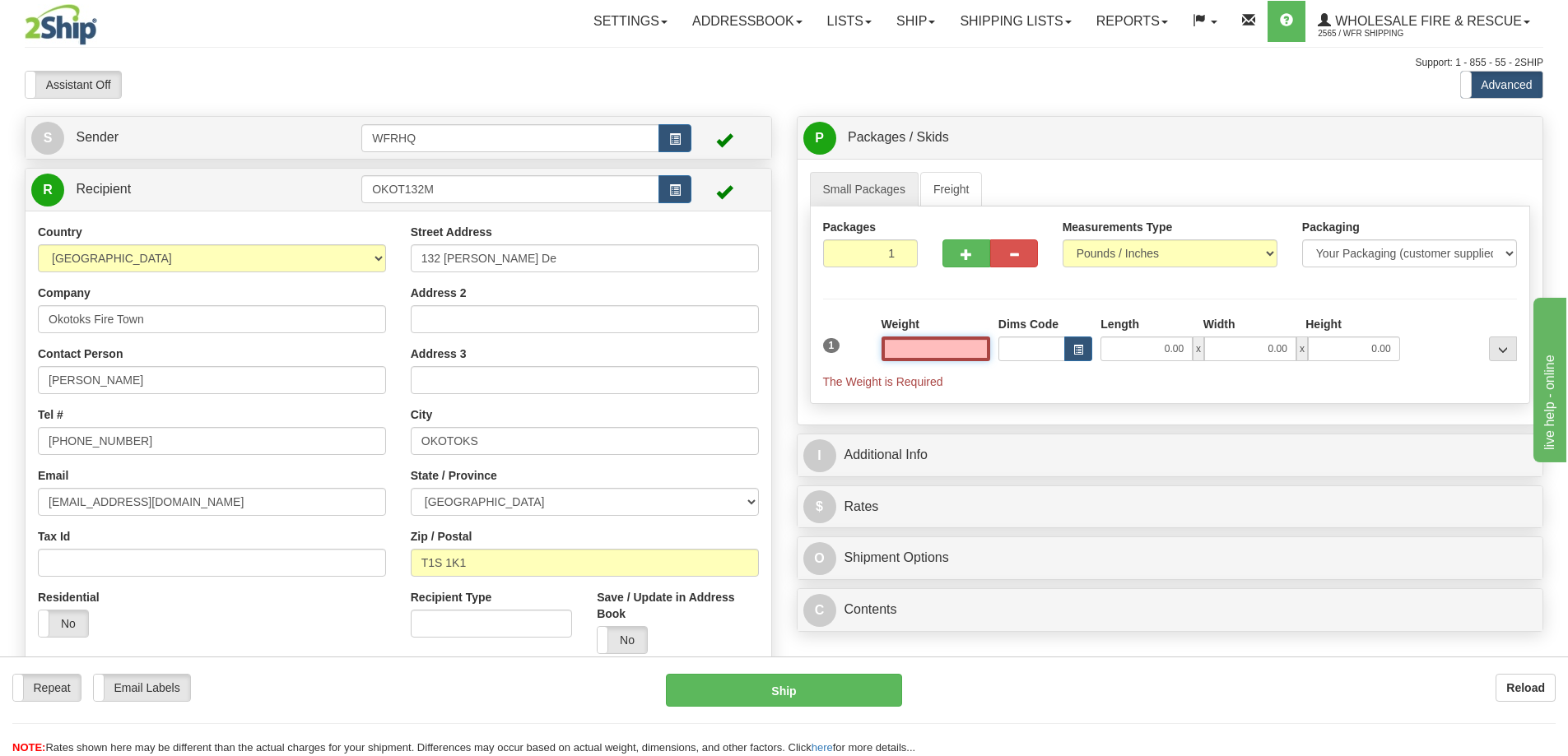
click at [933, 342] on input "text" at bounding box center [936, 348] width 109 height 24
type input "1.00"
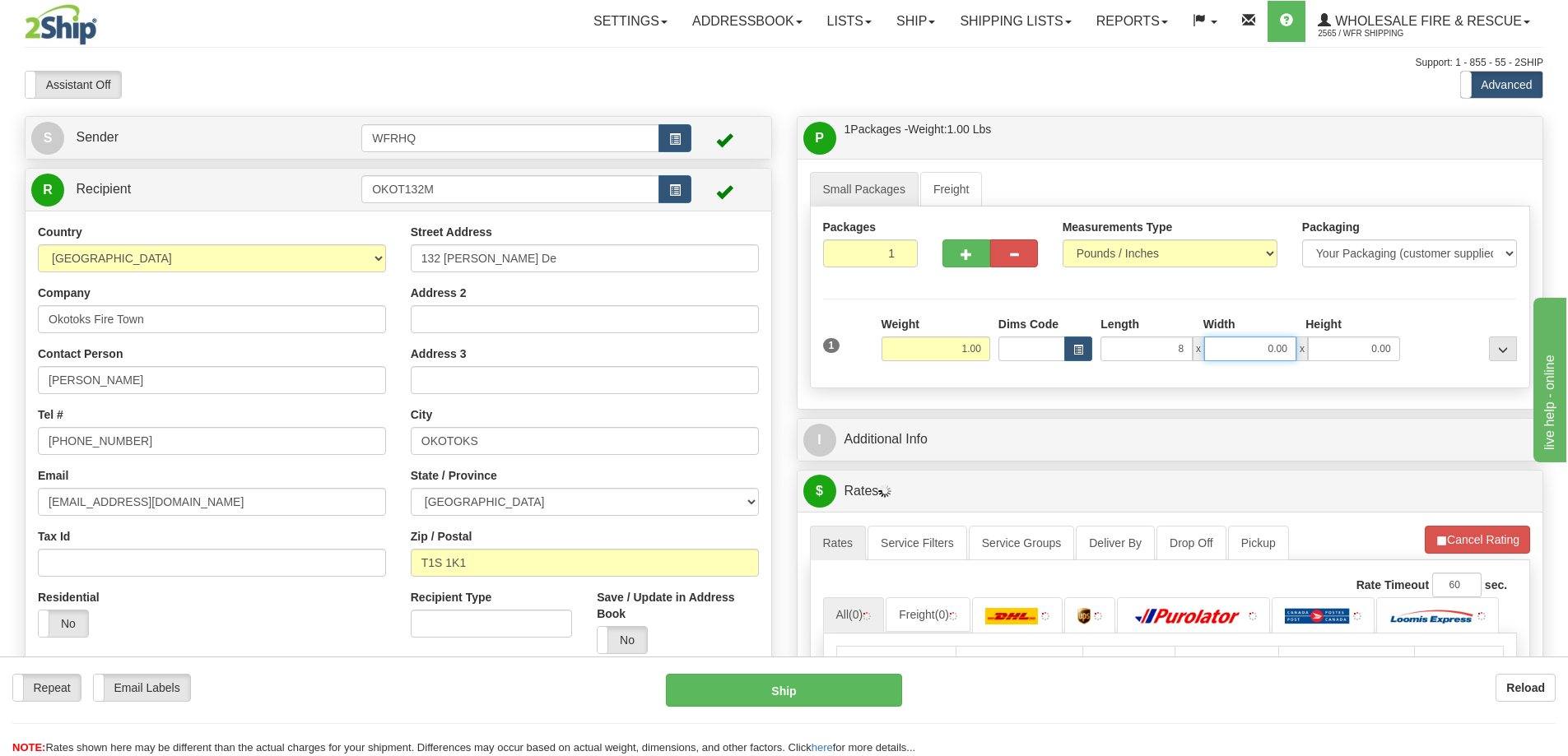
type input "8.00"
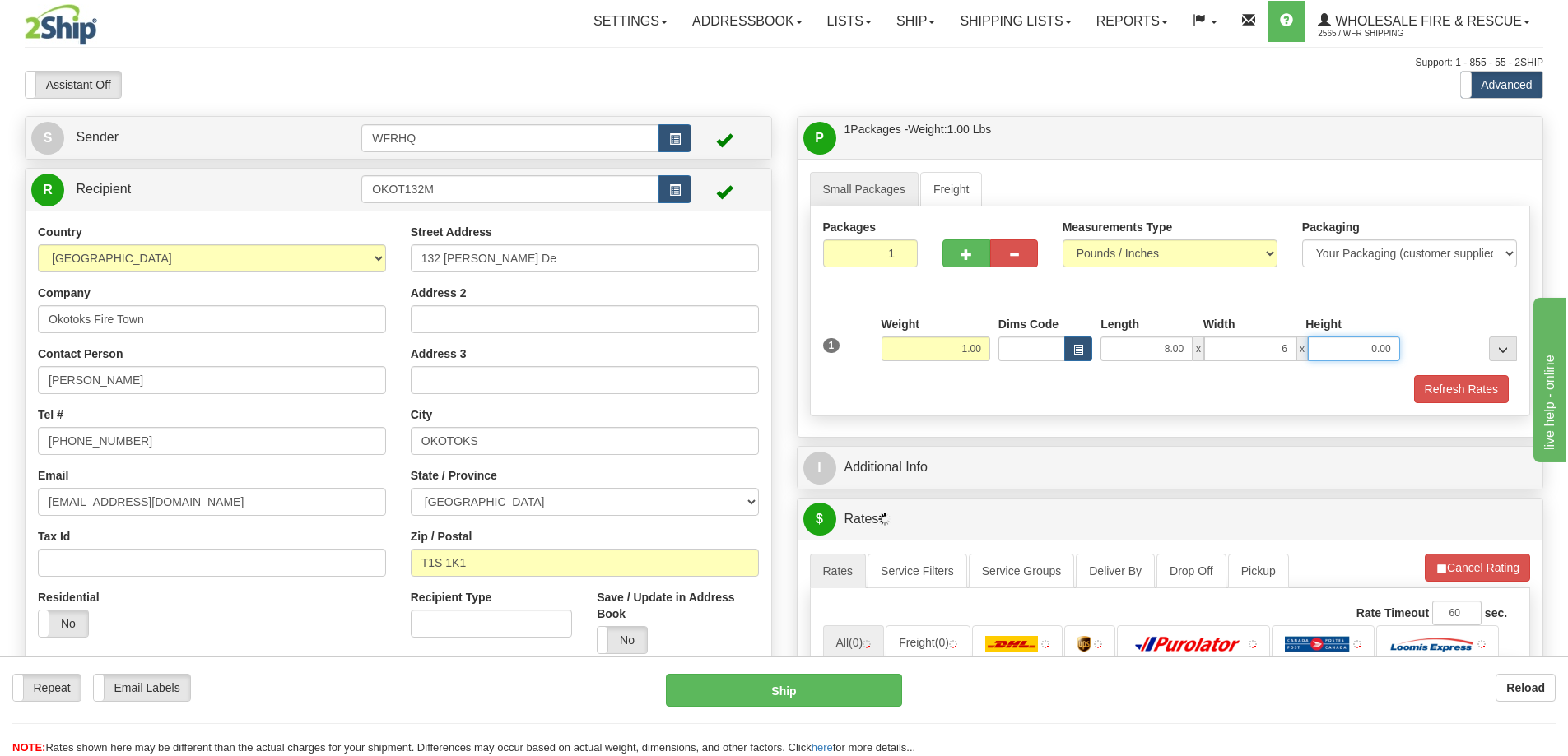
type input "6.00"
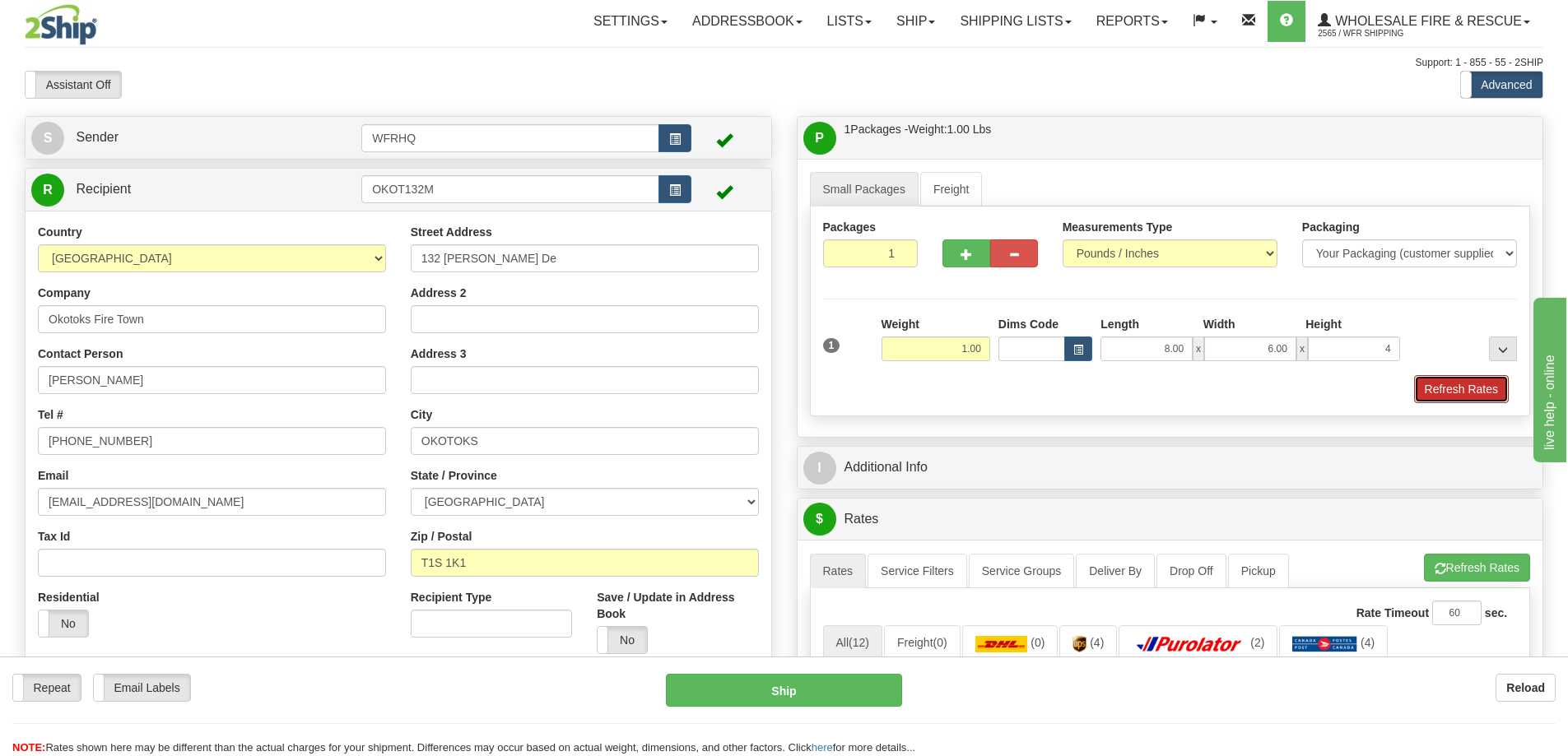
click at [1470, 386] on button "Refresh Rates" at bounding box center [1462, 389] width 95 height 28
type input "4.00"
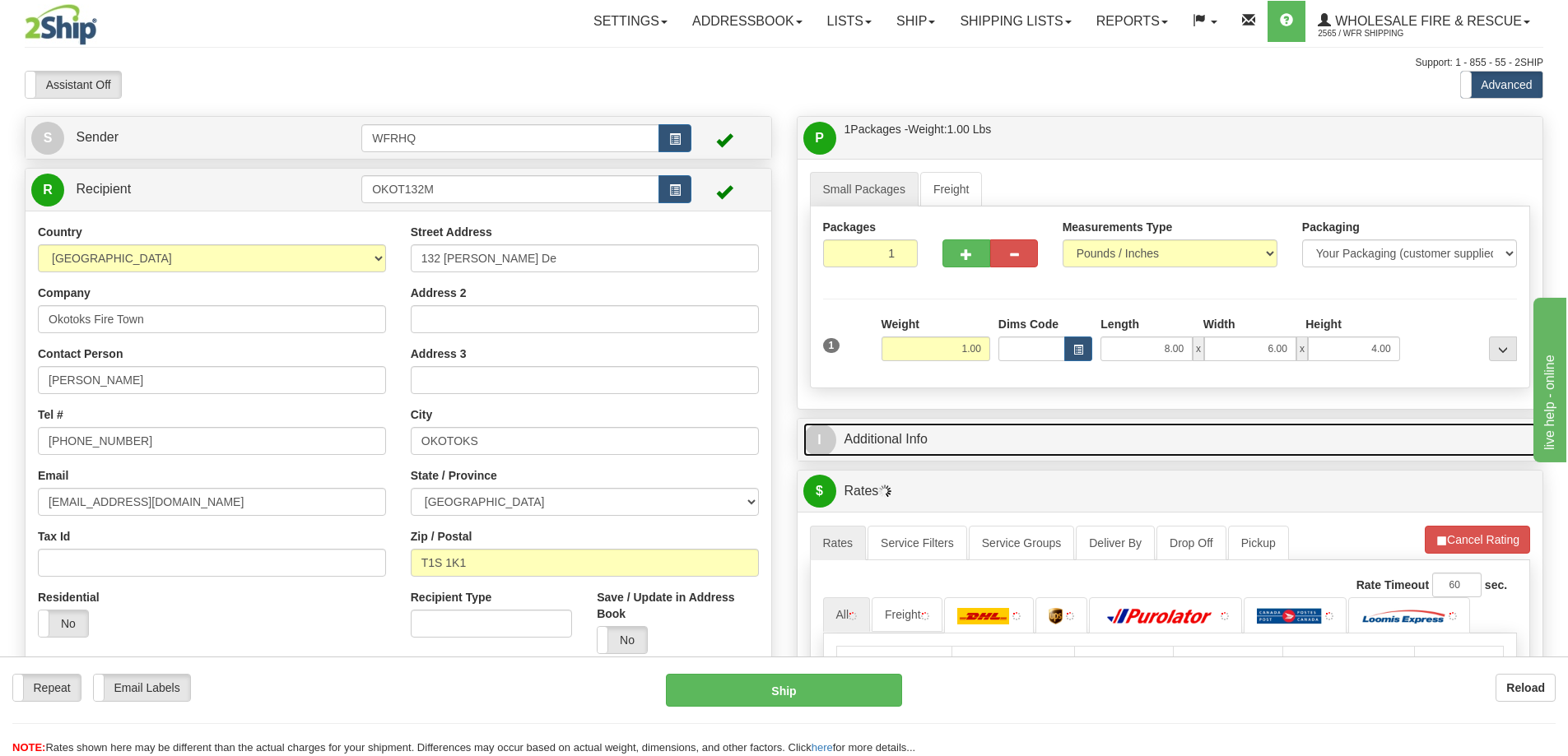
click at [1085, 439] on link "I Additional Info" at bounding box center [1170, 439] width 734 height 34
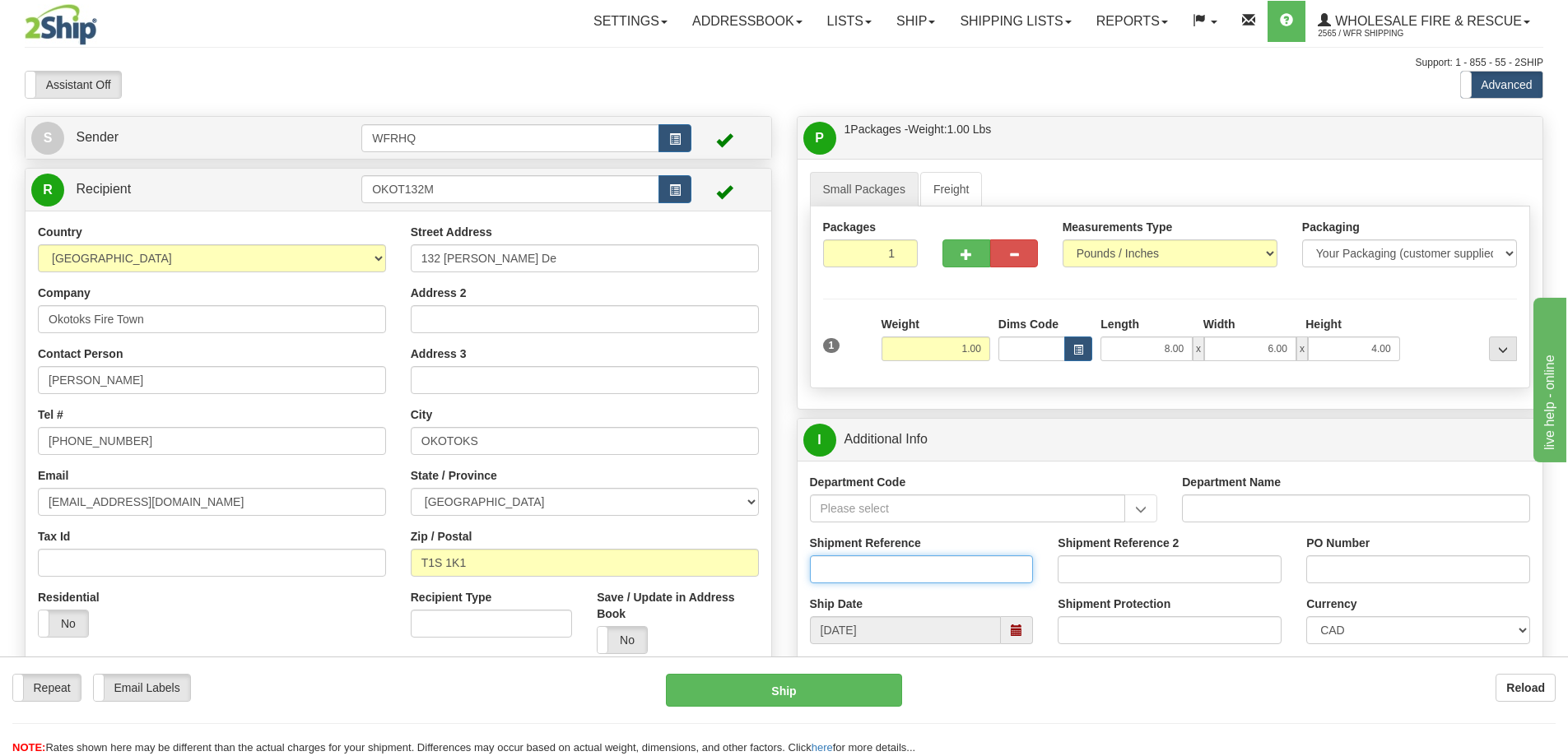
click at [857, 570] on input "Shipment Reference" at bounding box center [921, 569] width 224 height 28
type input "S45989-30614"
type input "[PERSON_NAME]"
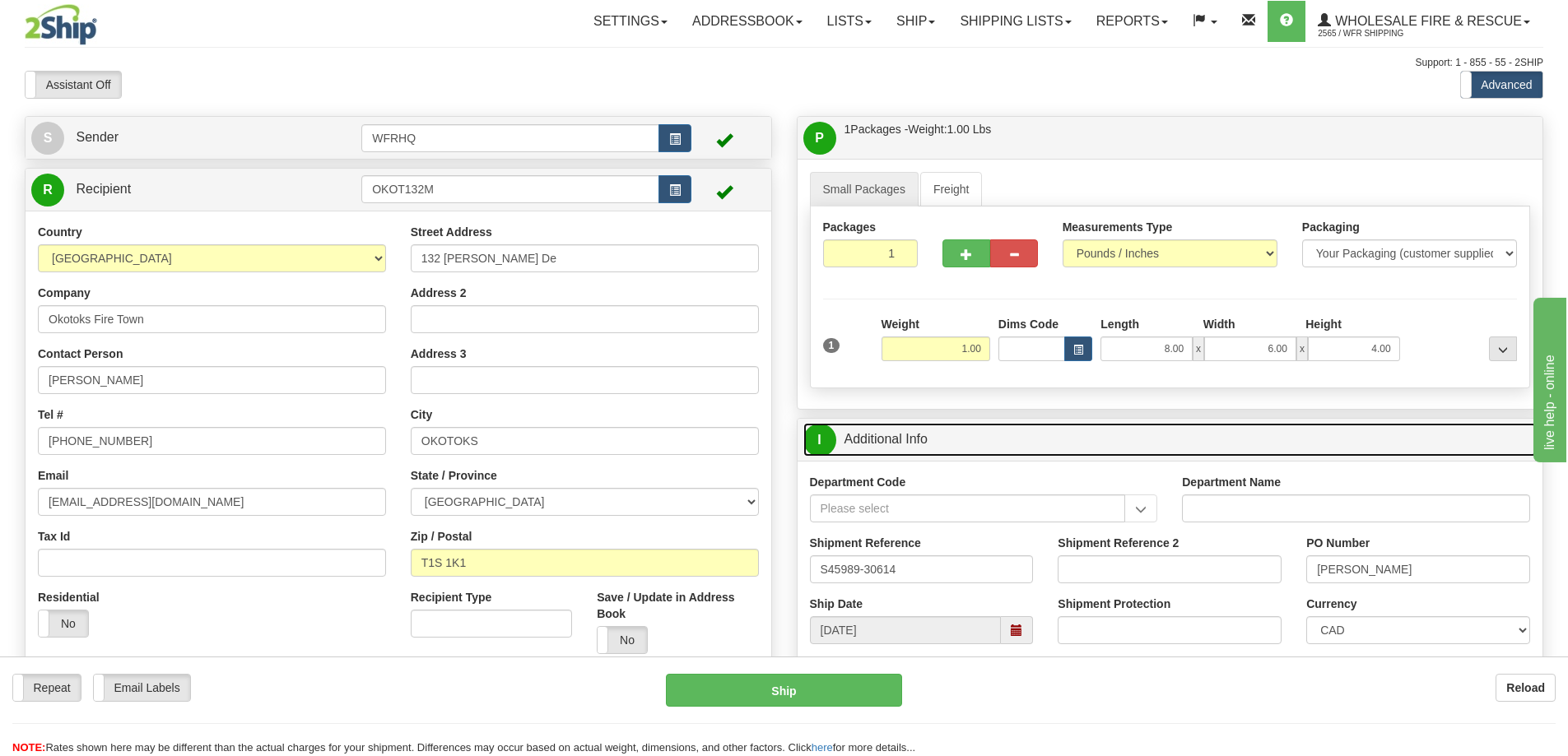
click at [1087, 427] on link "I Additional Info" at bounding box center [1170, 439] width 734 height 34
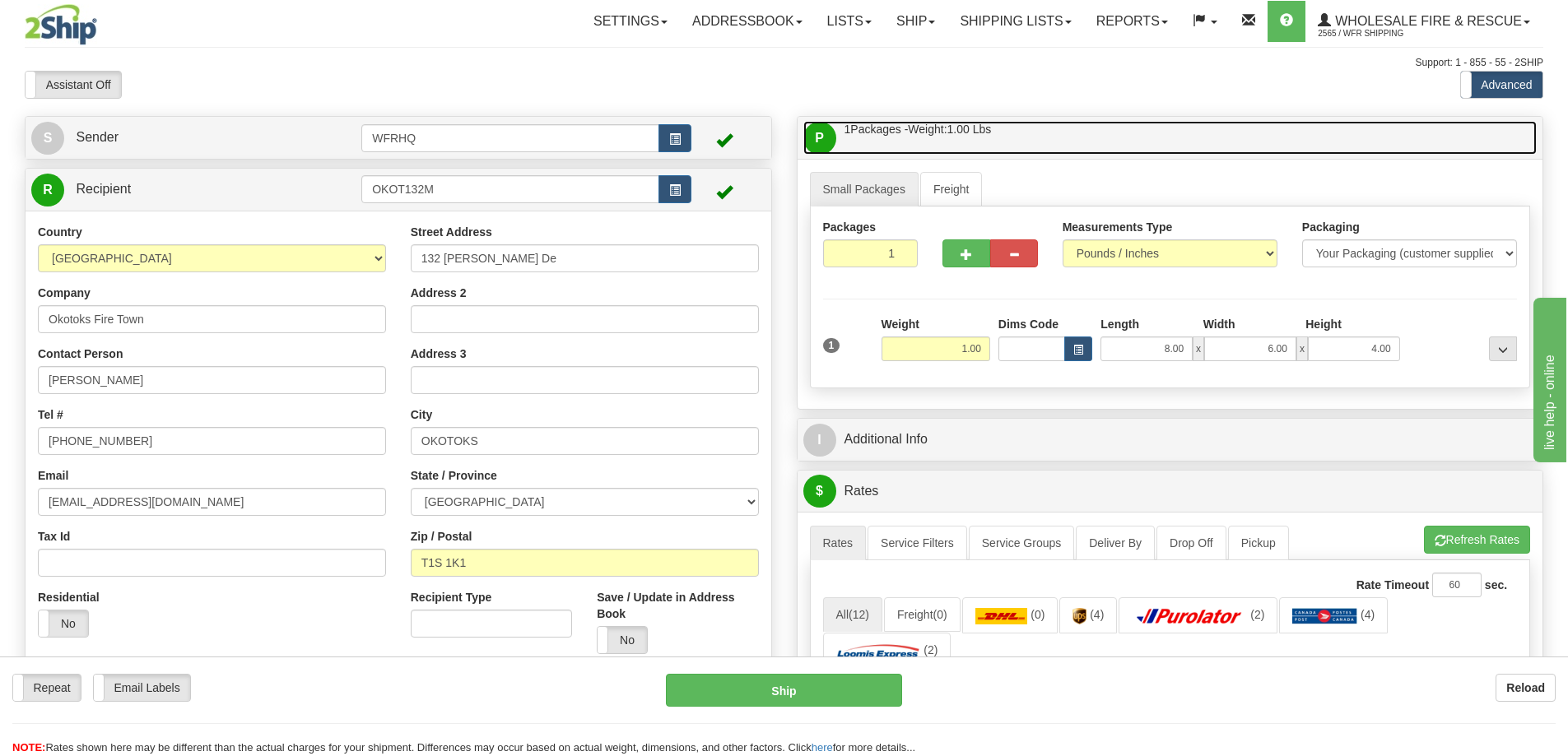
click at [1014, 123] on link "P Packages / Skids 1 Packages - Weight: 1.00 Lbs 1 Skids - Weight: NaN Lbs" at bounding box center [1170, 138] width 734 height 34
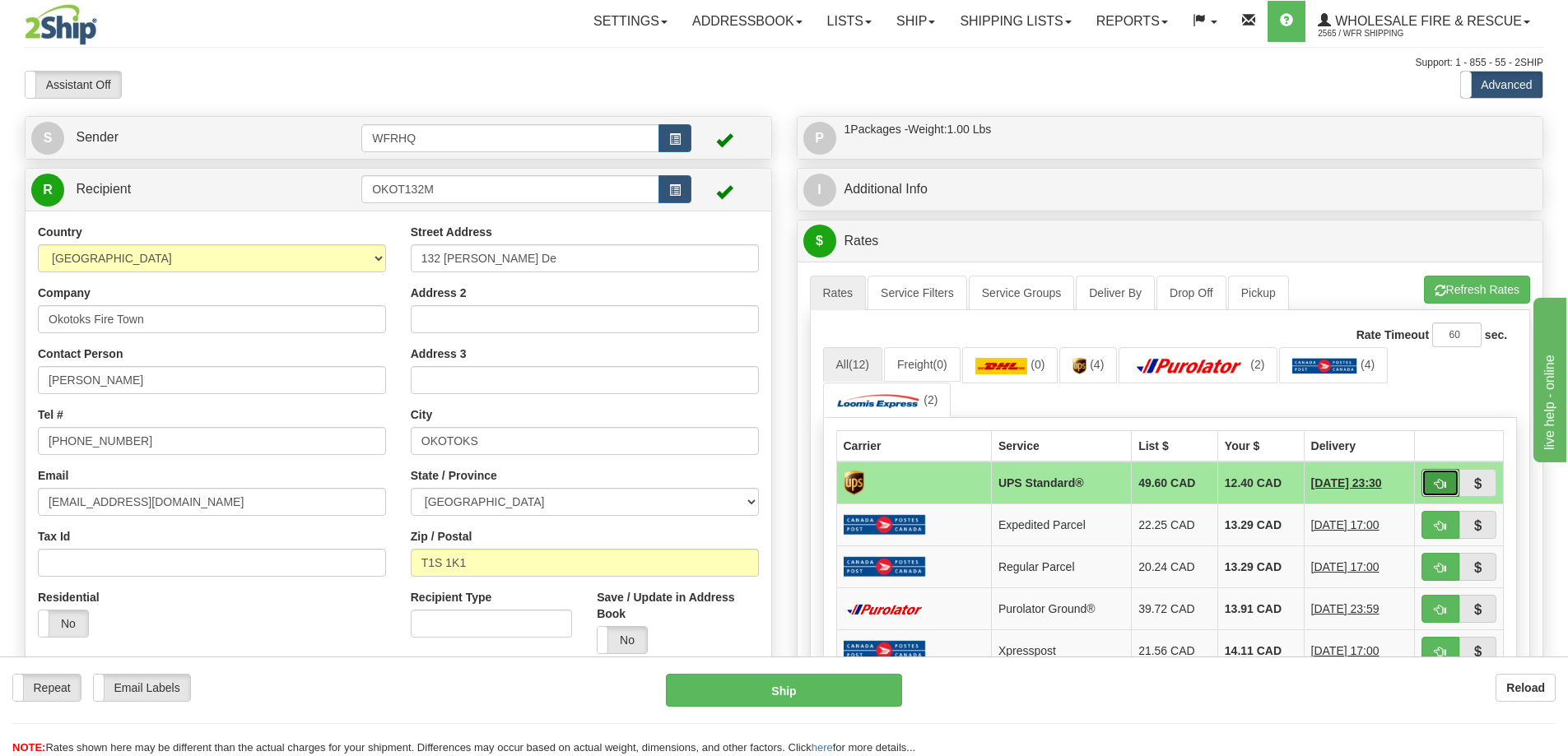
click at [1443, 488] on span "button" at bounding box center [1441, 484] width 12 height 11
type input "11"
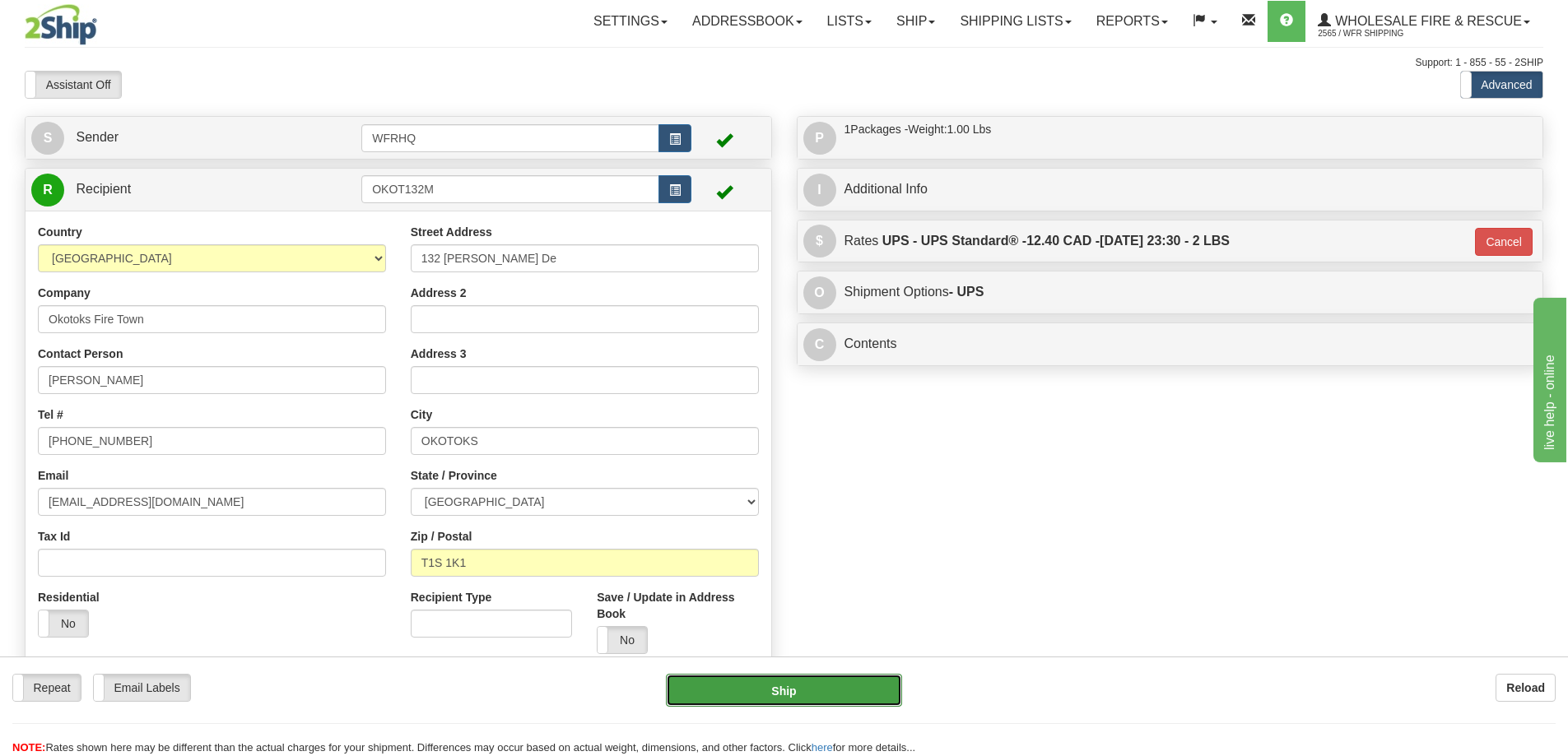
click at [848, 689] on button "Ship" at bounding box center [784, 690] width 237 height 33
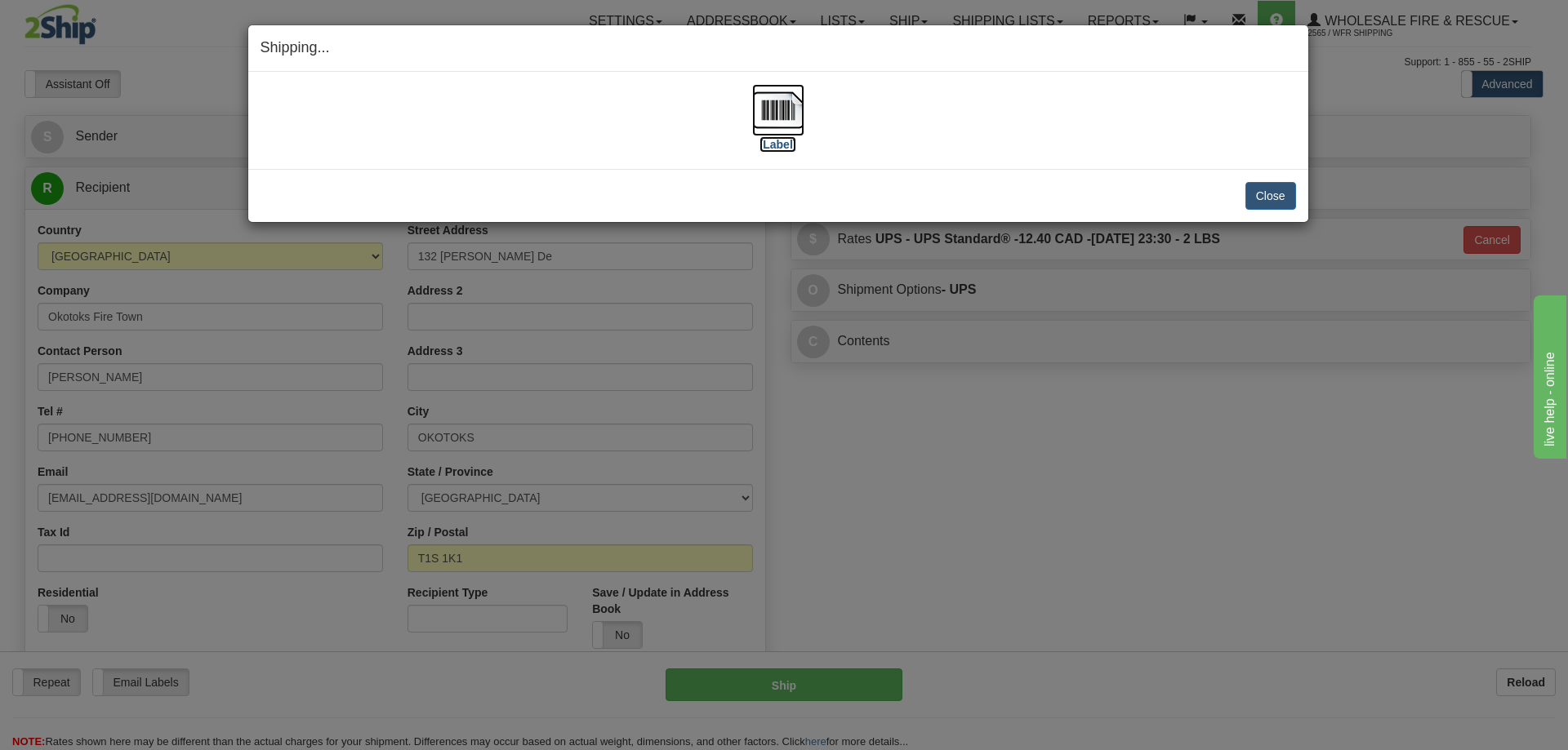
click at [772, 120] on img at bounding box center [778, 110] width 52 height 52
click at [1252, 192] on button "Close" at bounding box center [1271, 195] width 51 height 28
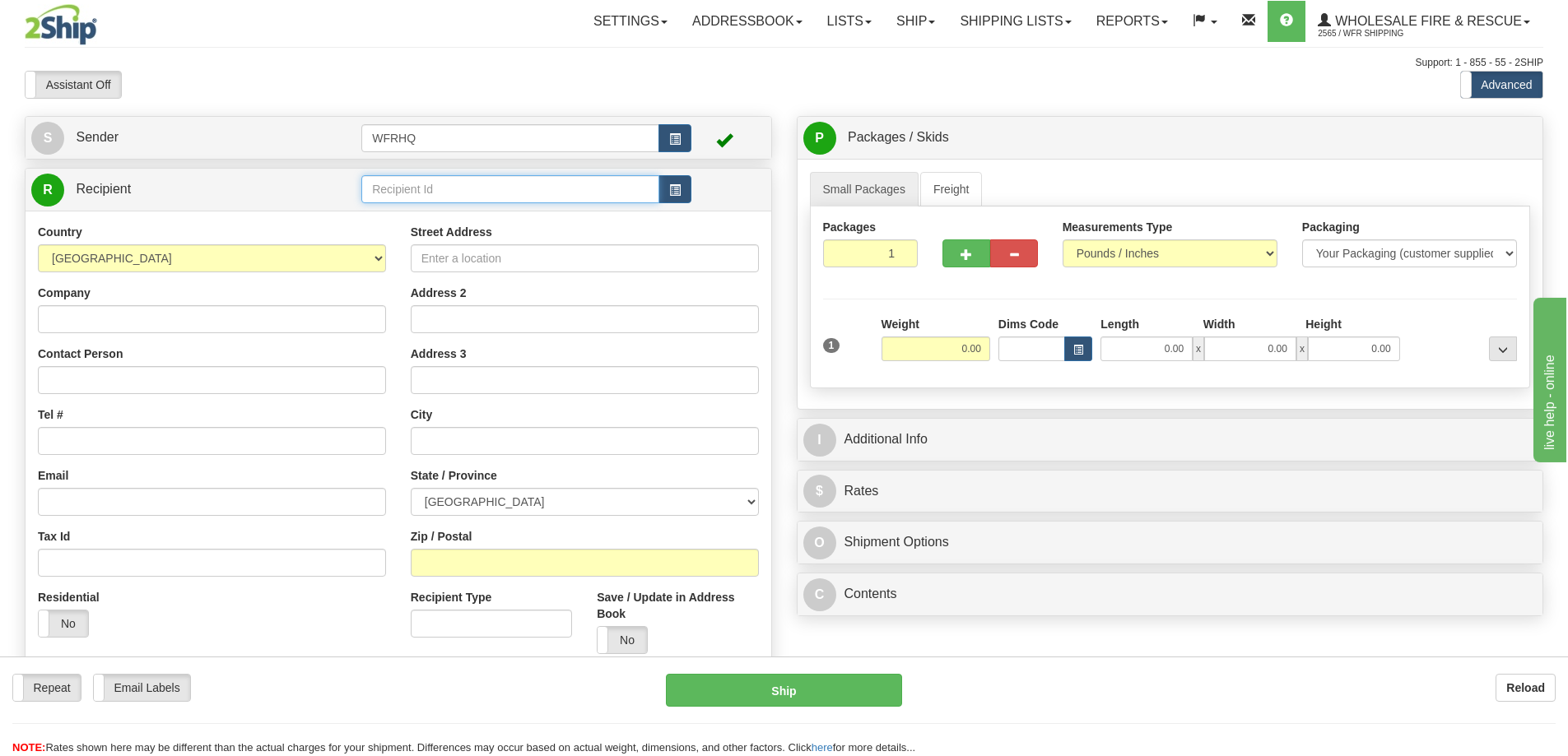
click at [411, 185] on input "text" at bounding box center [510, 189] width 298 height 28
type input "2"
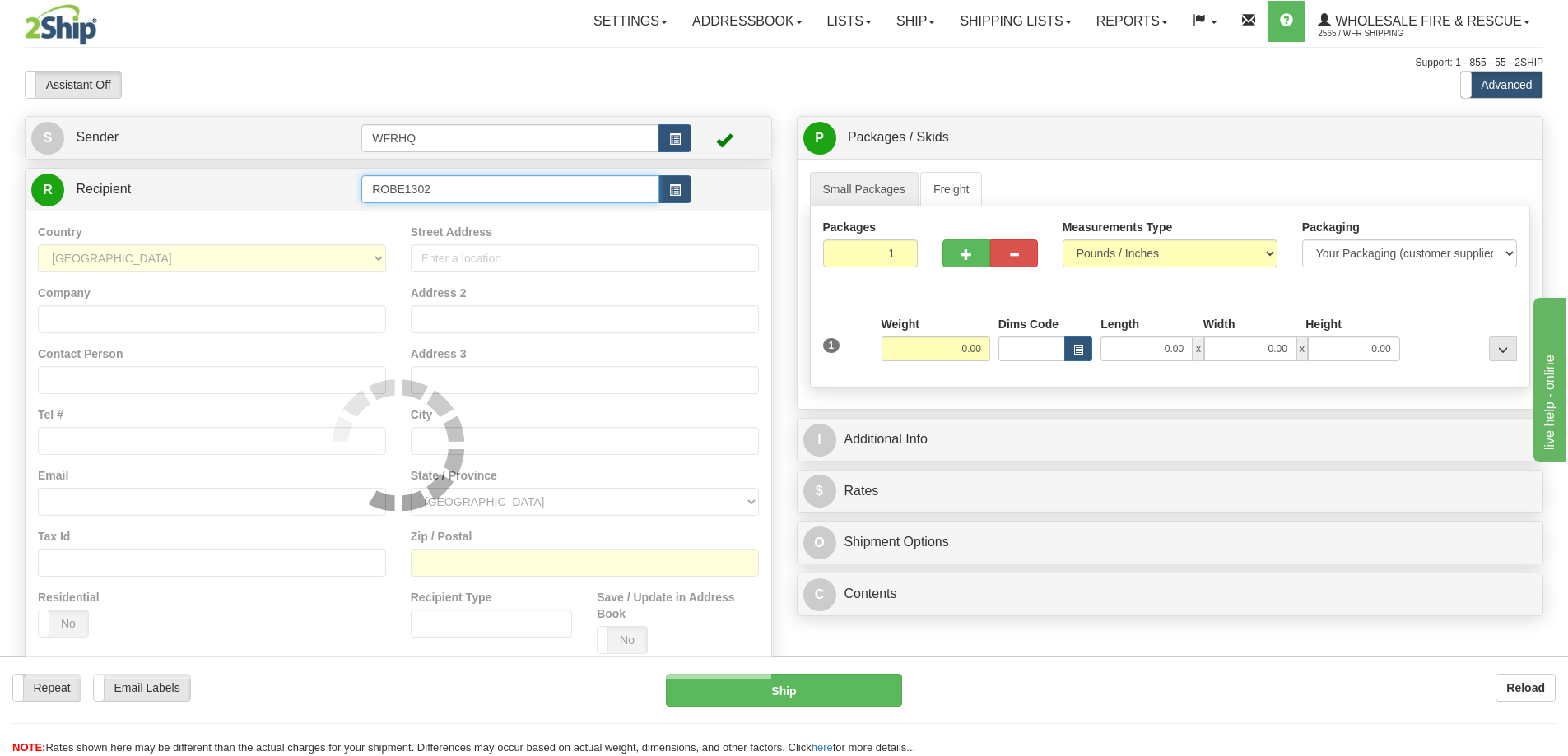
type input "ROBE1302"
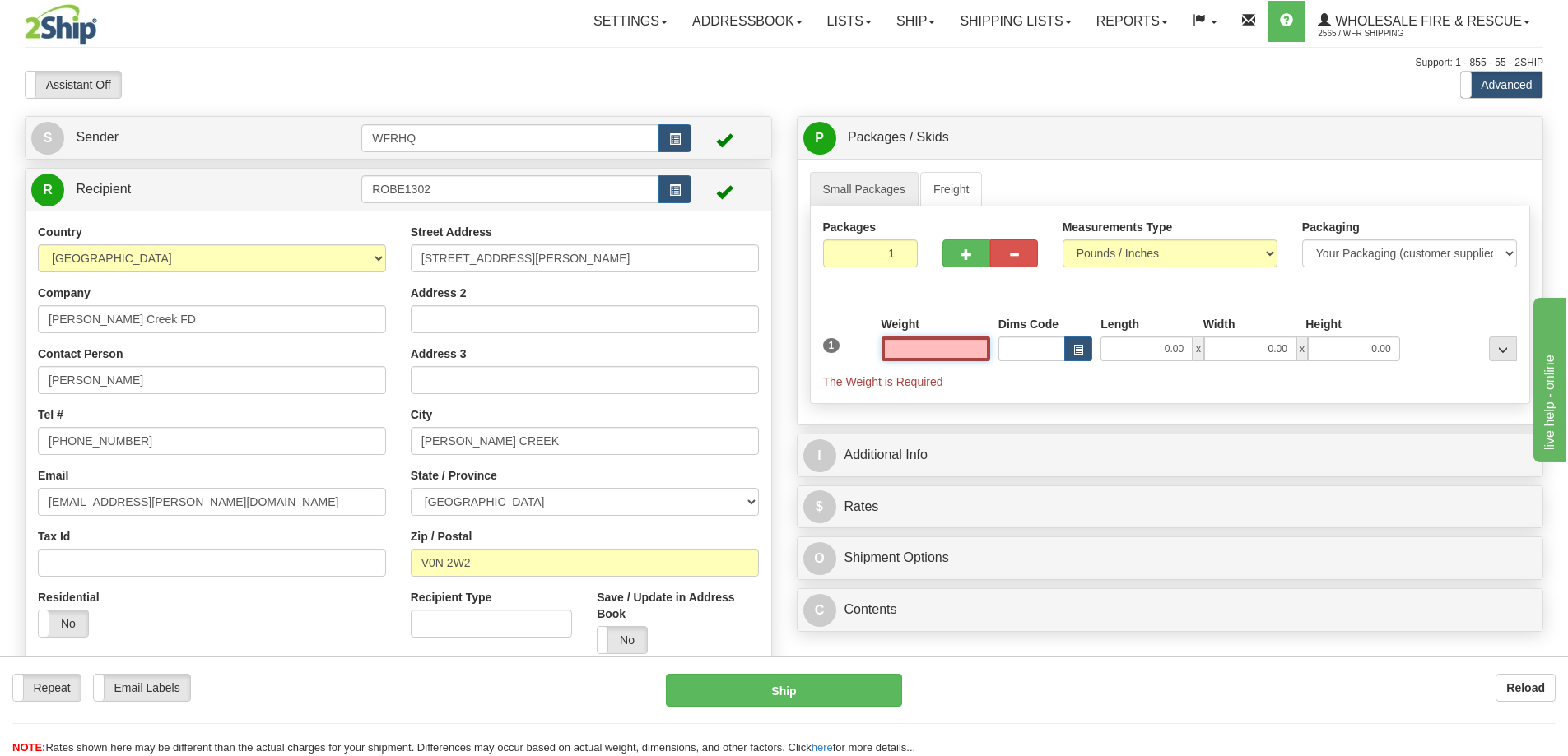
click at [954, 344] on input "text" at bounding box center [936, 348] width 109 height 24
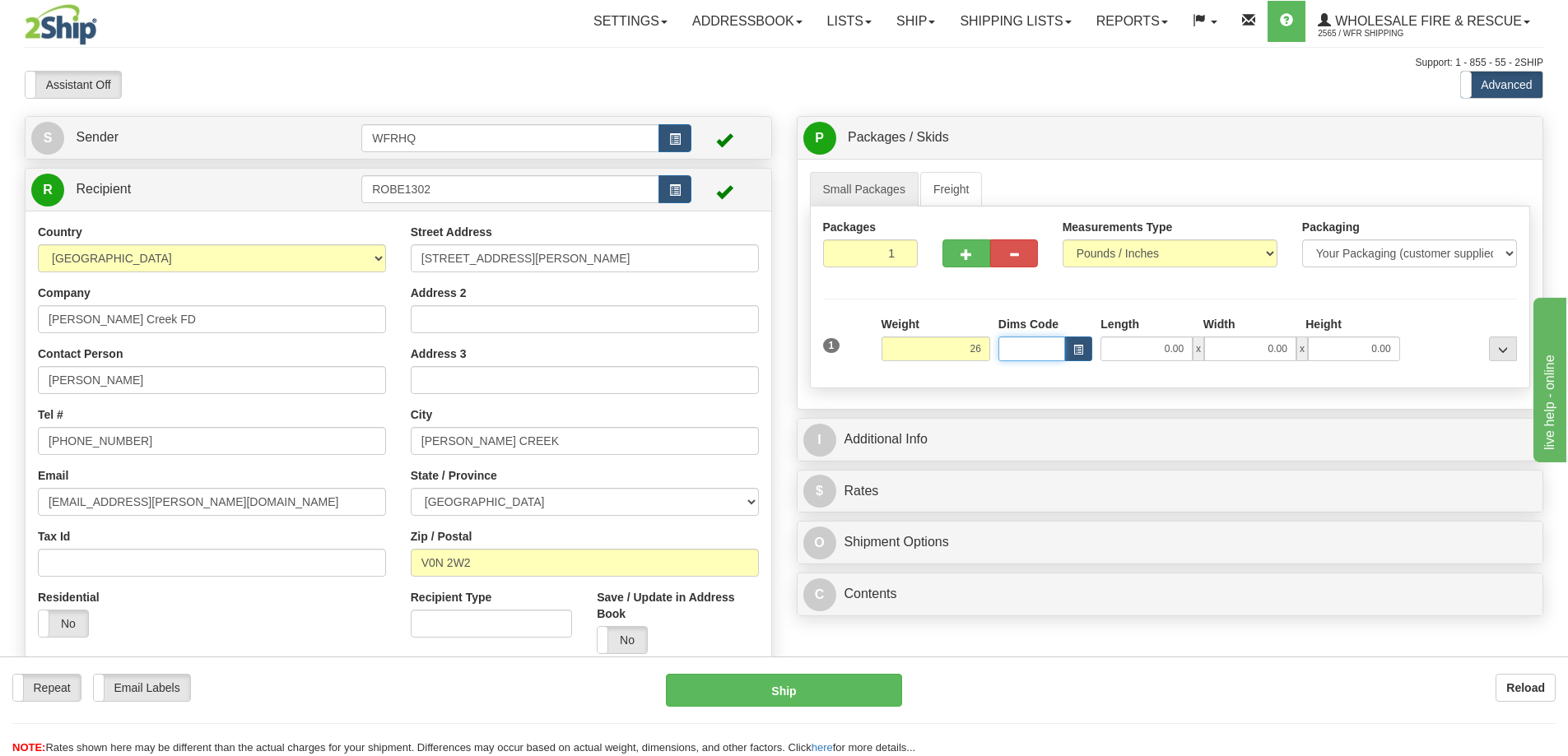
type input "26.00"
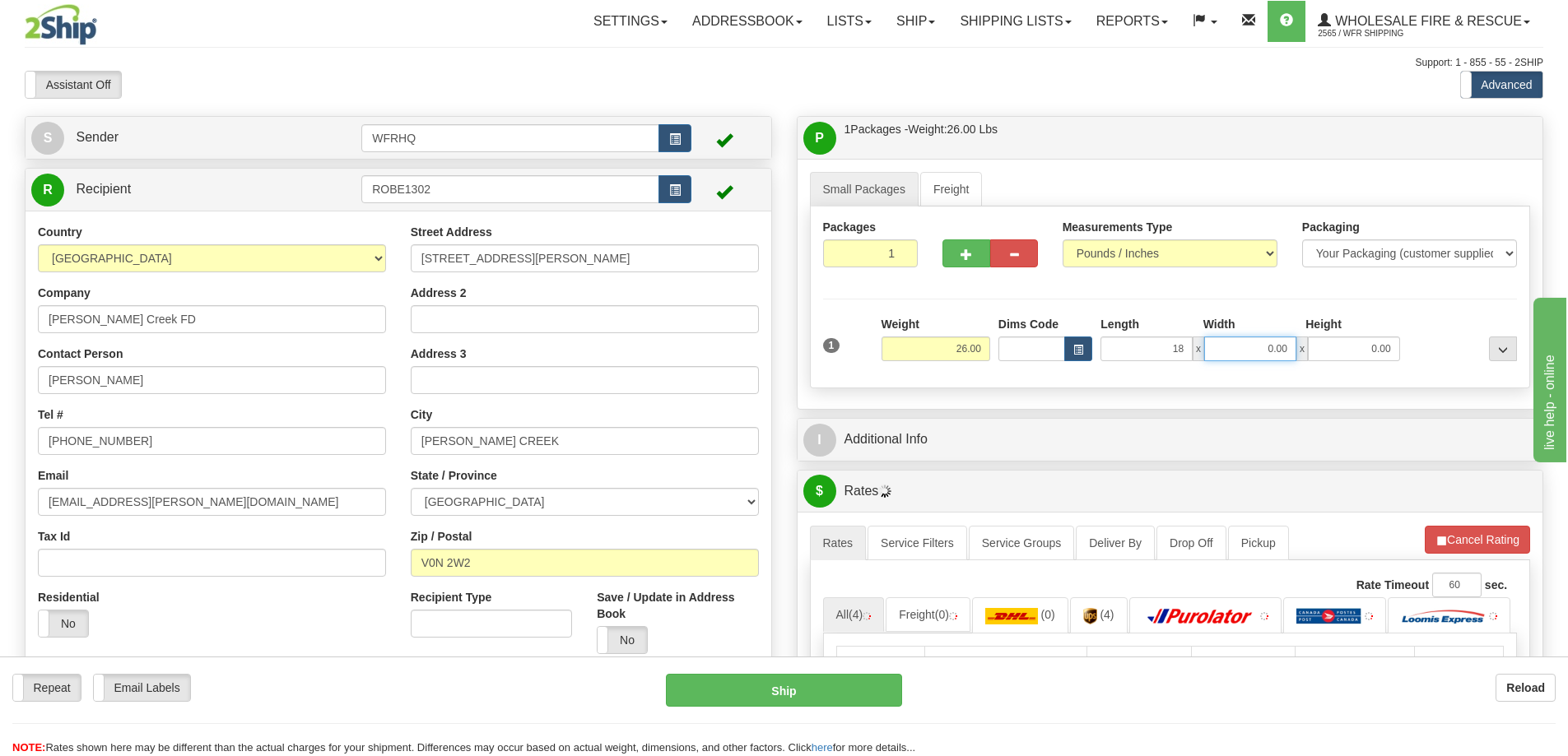
type input "18.00"
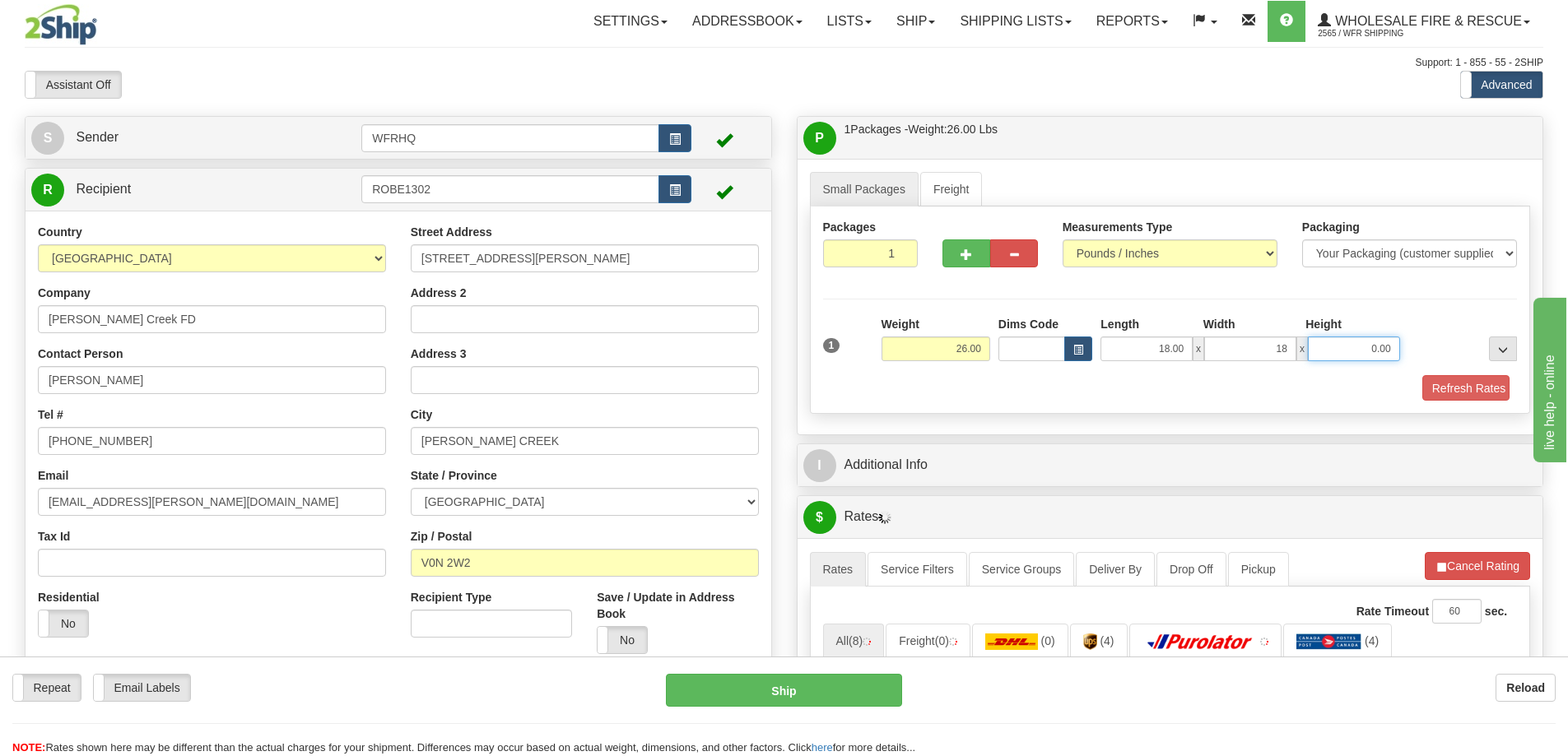
type input "18.00"
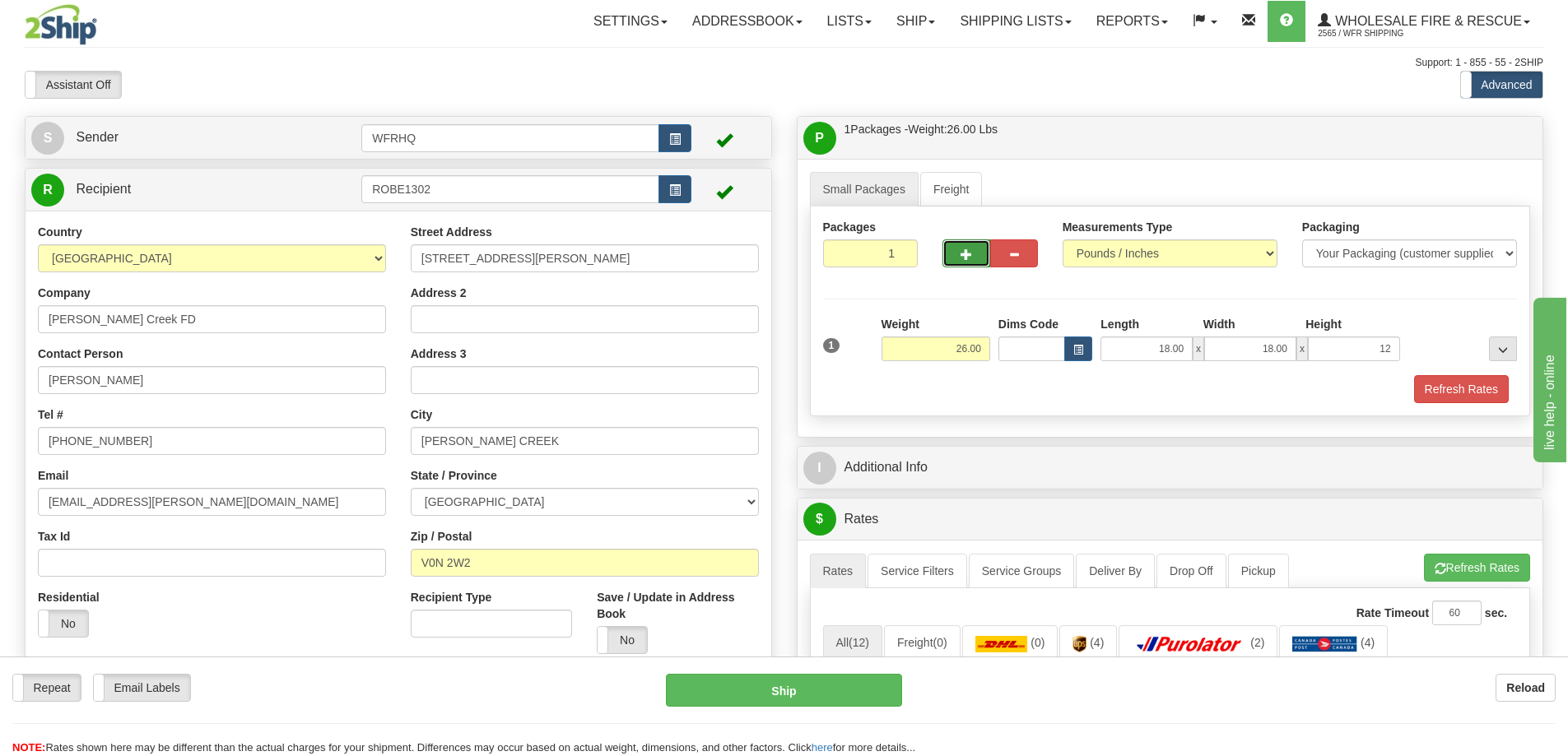
type input "12.00"
click at [961, 249] on span "button" at bounding box center [967, 254] width 12 height 11
radio input "true"
type input "2"
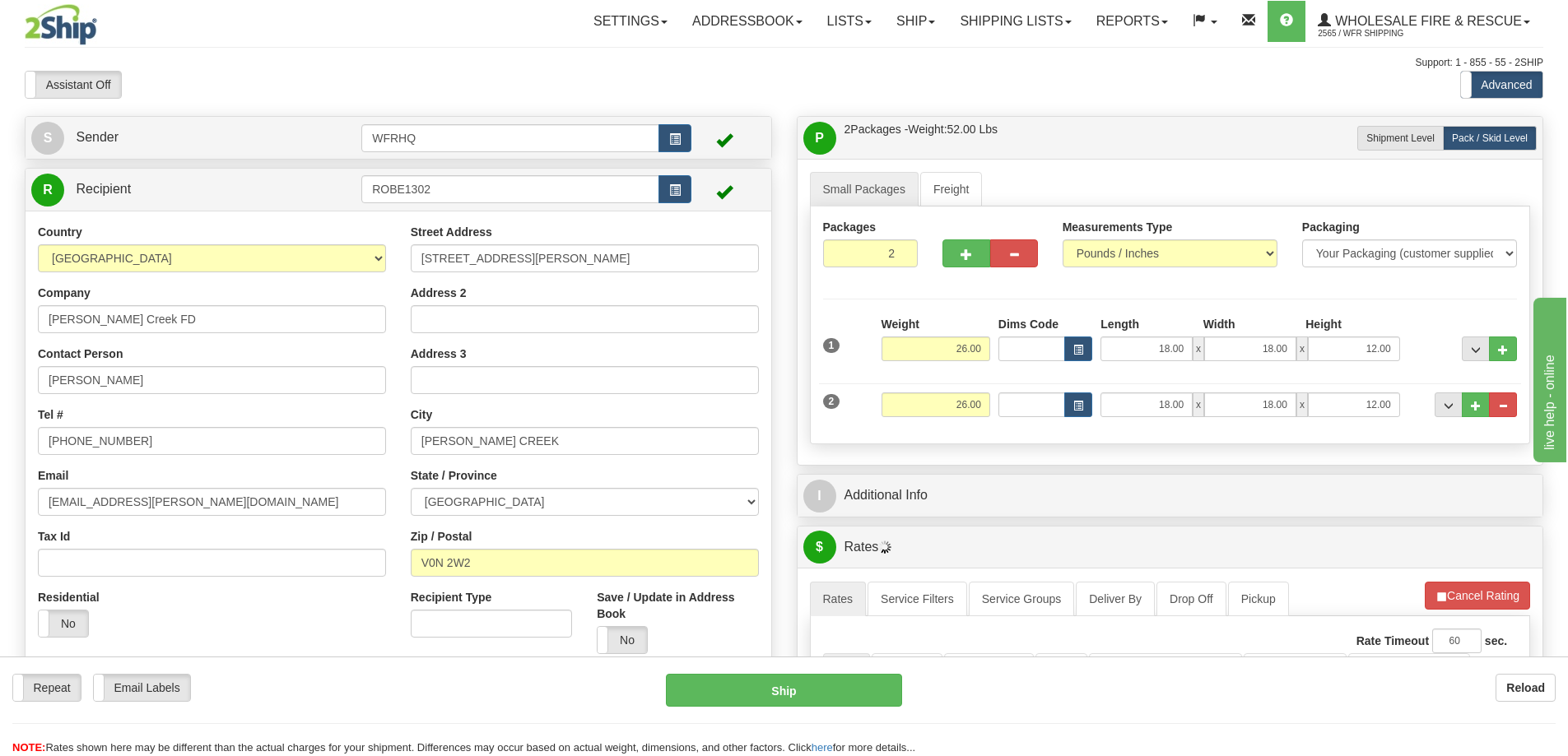
click at [944, 460] on div "Small Packages Freight Packages 2 2 Measurements Type" at bounding box center [1170, 312] width 746 height 306
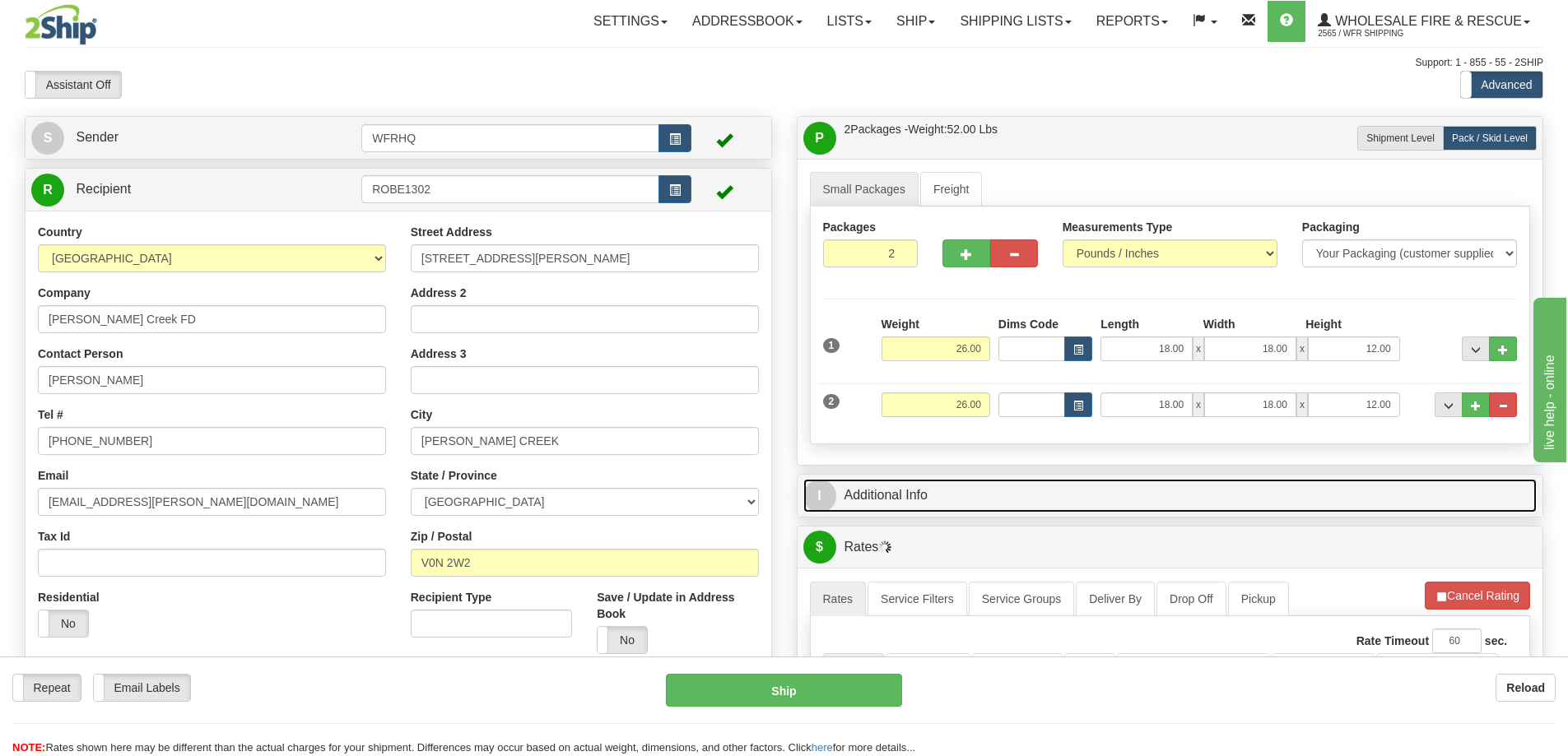
click at [927, 505] on link "I Additional Info" at bounding box center [1170, 495] width 734 height 34
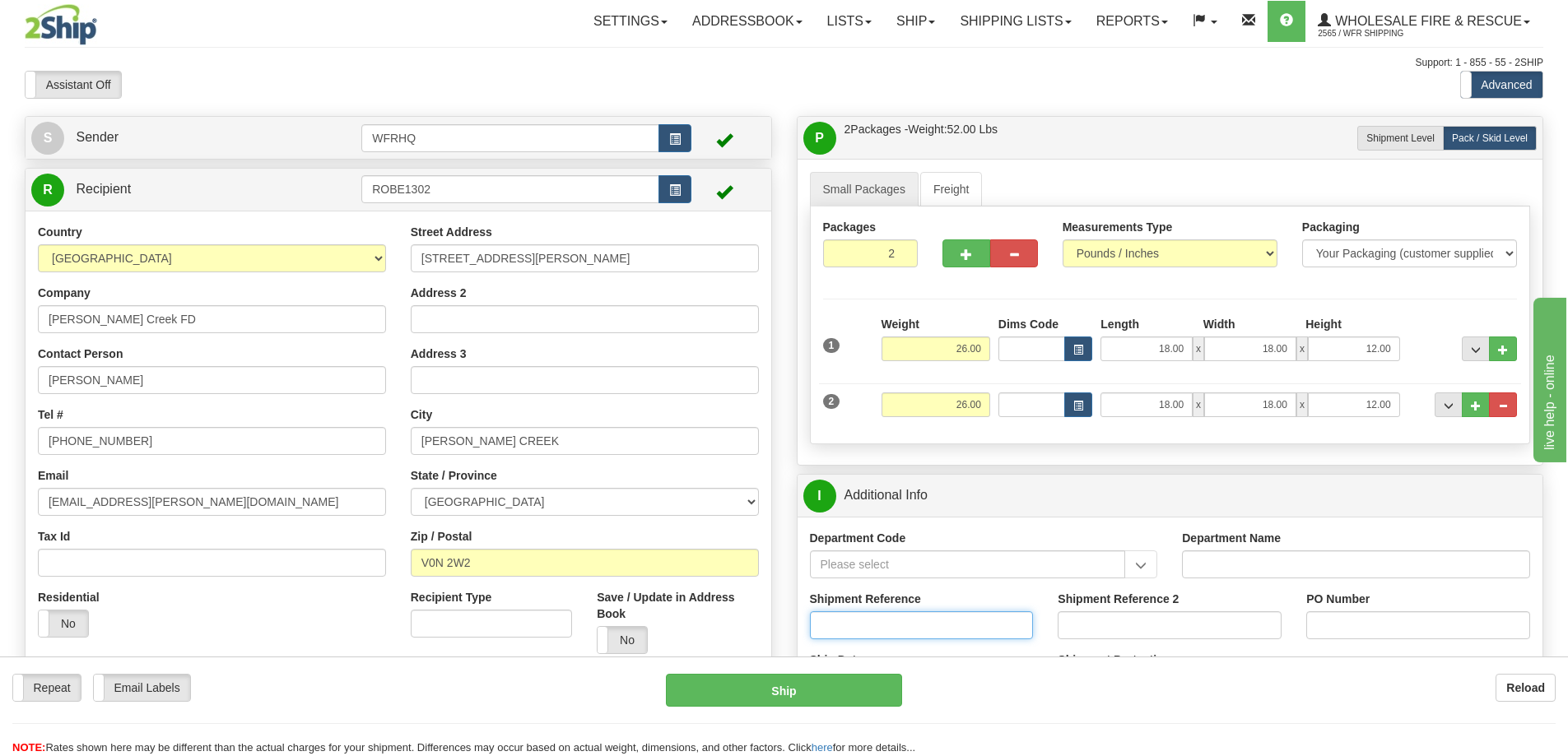
click at [885, 619] on input "Shipment Reference" at bounding box center [921, 625] width 224 height 28
type input "S44571-29305"
type input "Pat Higgins"
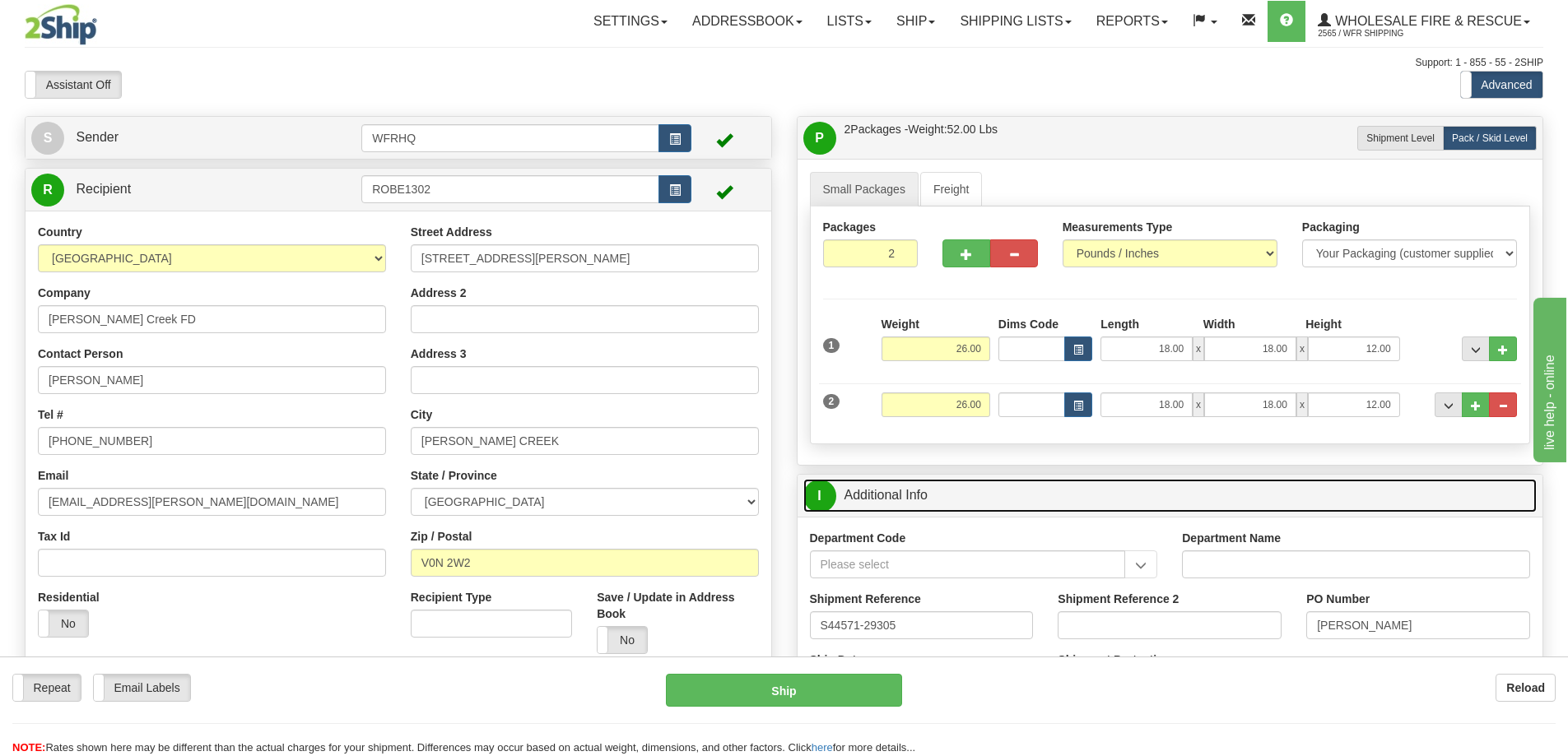
click at [1169, 490] on link "I Additional Info" at bounding box center [1170, 495] width 734 height 34
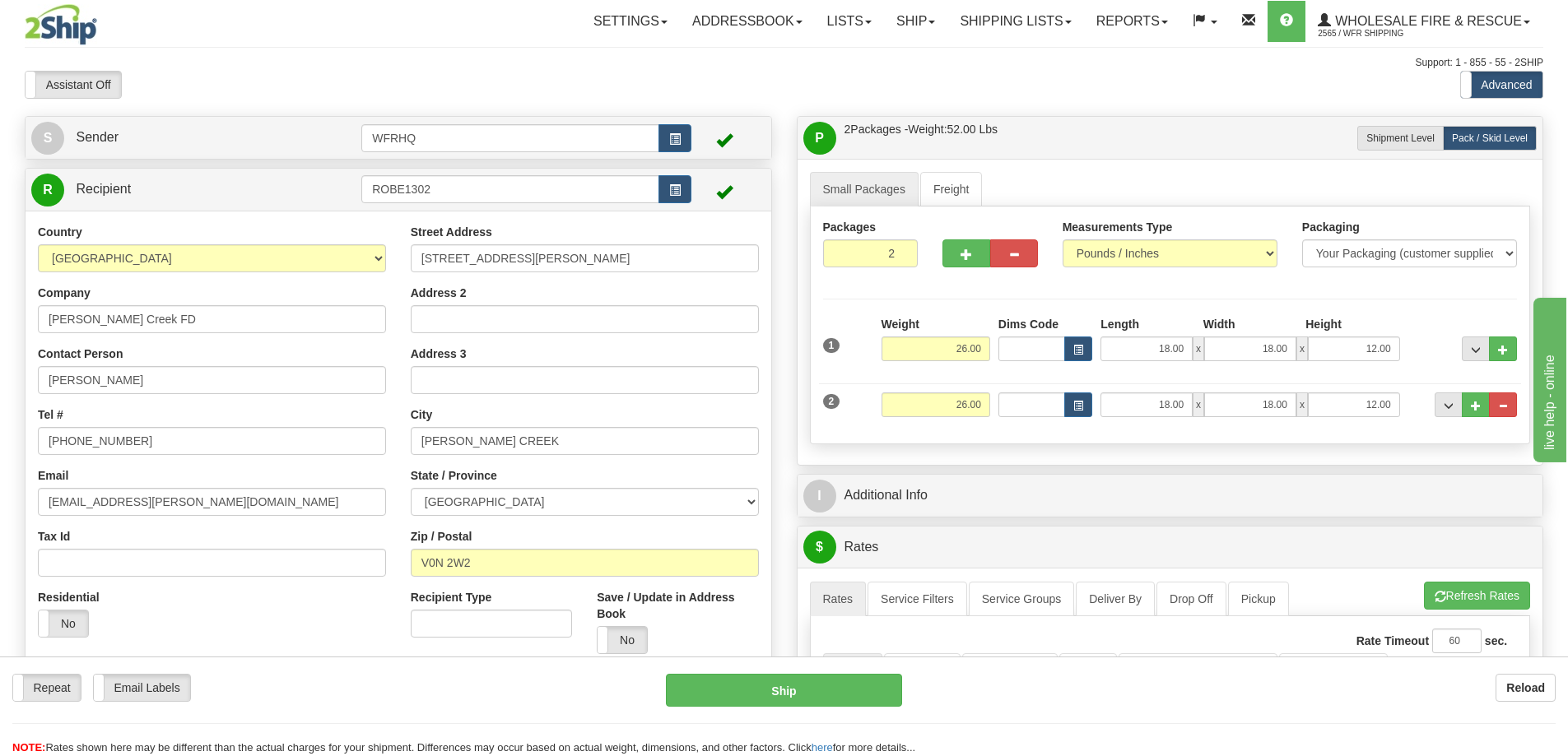
click at [1094, 118] on div "P Packages / Skids 2 Packages - Weight: 52.00 Lbs 1 Skids - Weight: 0.00 Lbs Sh…" at bounding box center [1170, 138] width 746 height 42
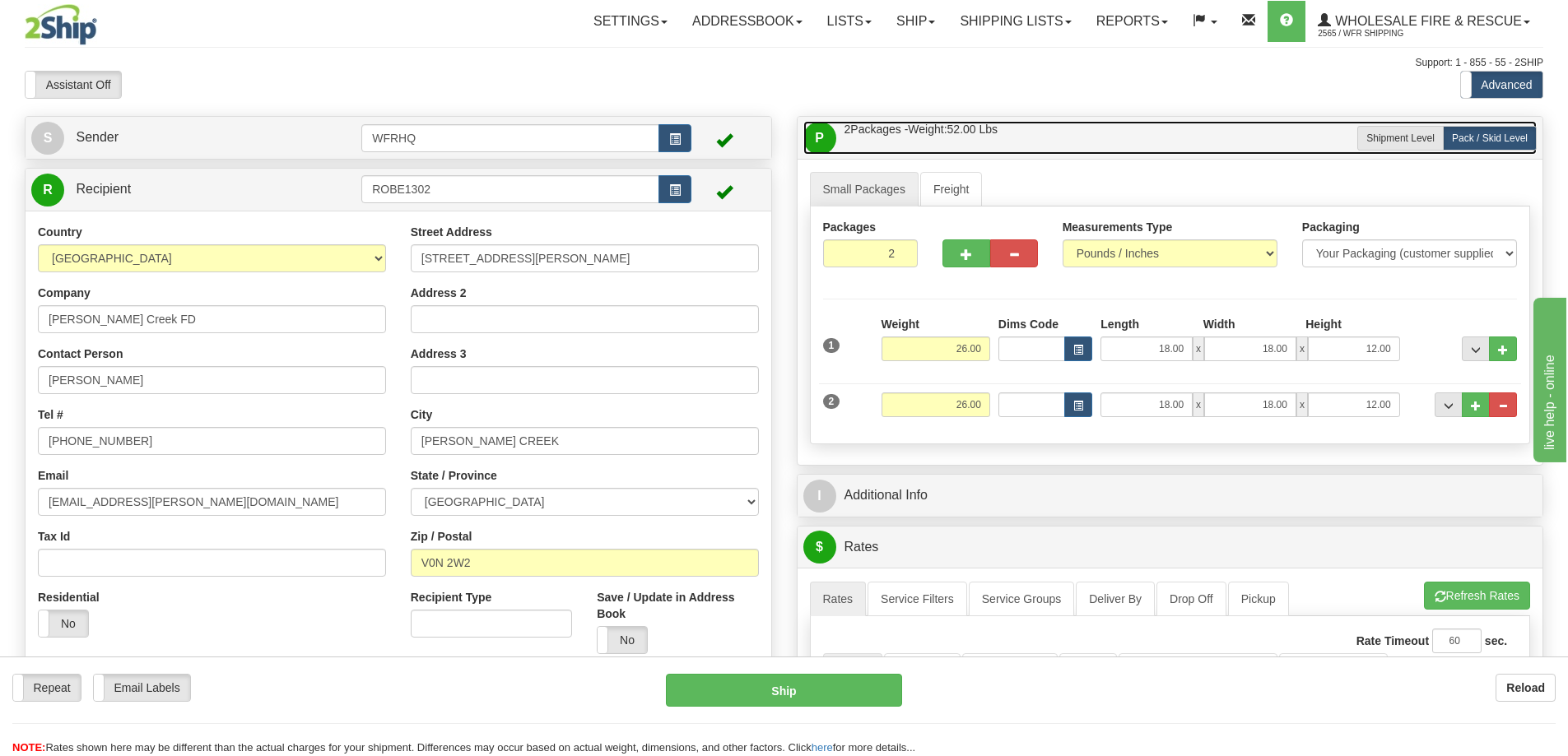
click at [1090, 139] on link "P Packages / Skids 2 Packages - Weight: 52.00 Lbs 1 Skids - Weight: 0.00 Lbs" at bounding box center [1170, 138] width 734 height 34
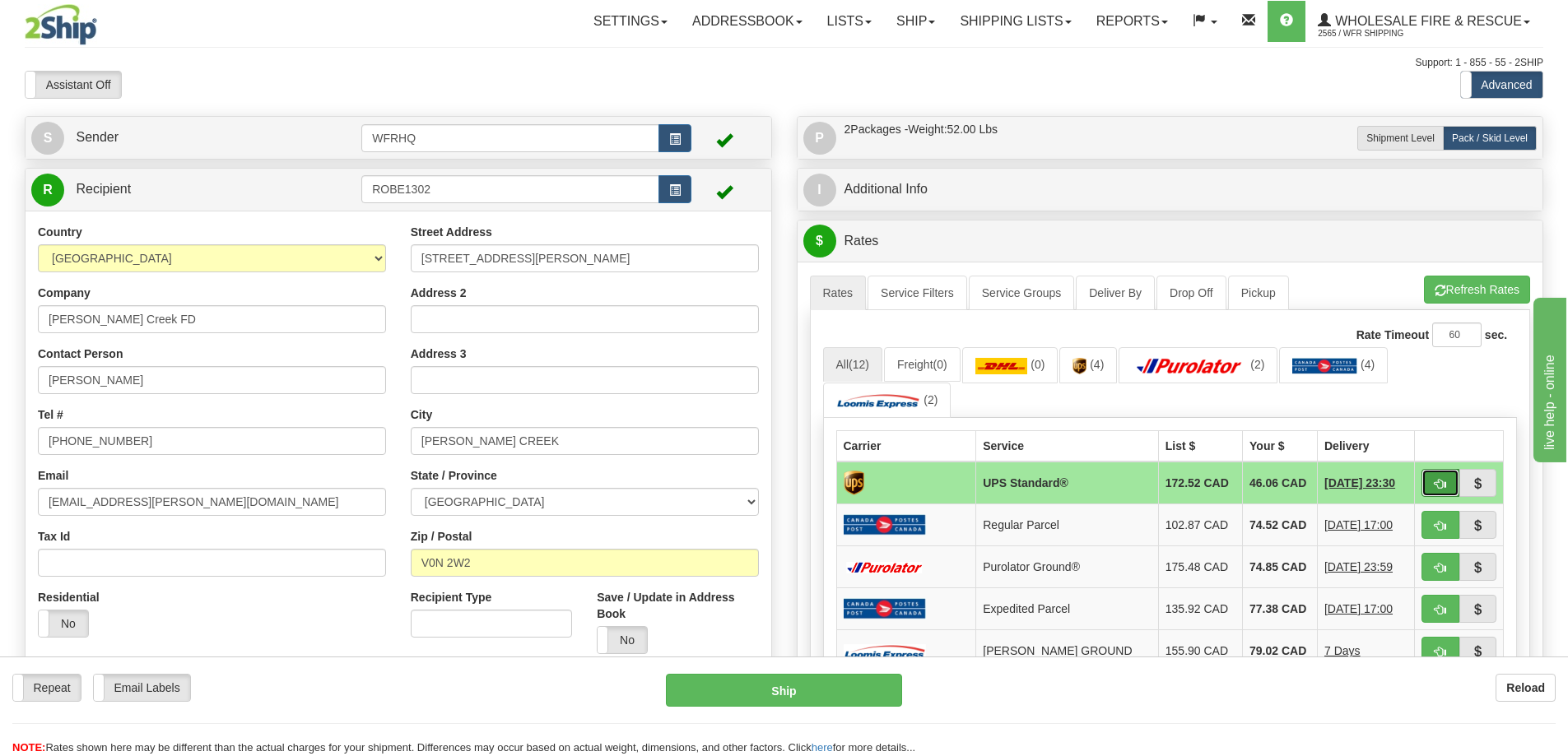
click at [1448, 488] on button "button" at bounding box center [1440, 483] width 38 height 28
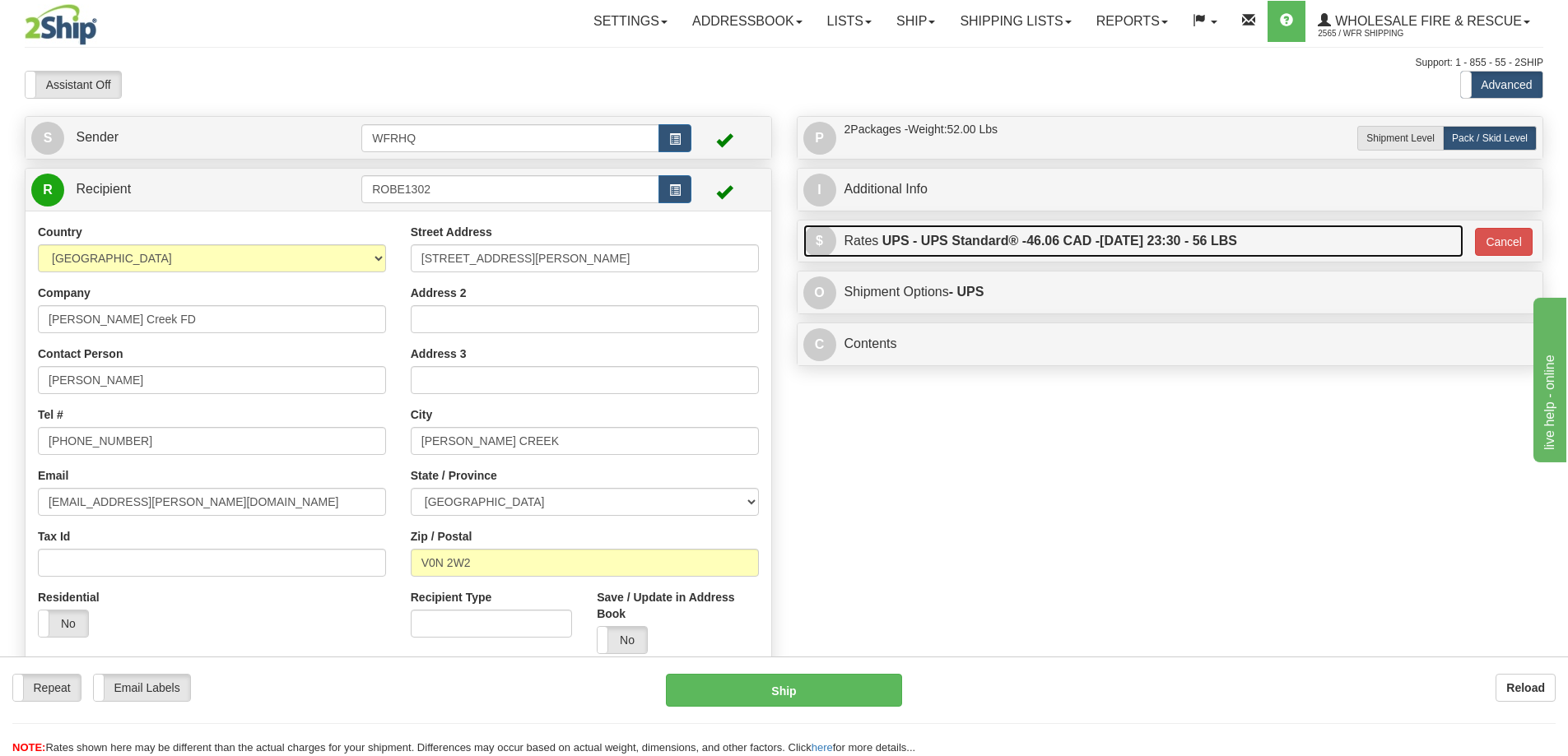
click at [1034, 229] on label "UPS - UPS Standard® - 46.06 CAD - 08/29/2025 23:30 - 56 LBS" at bounding box center [1060, 241] width 355 height 33
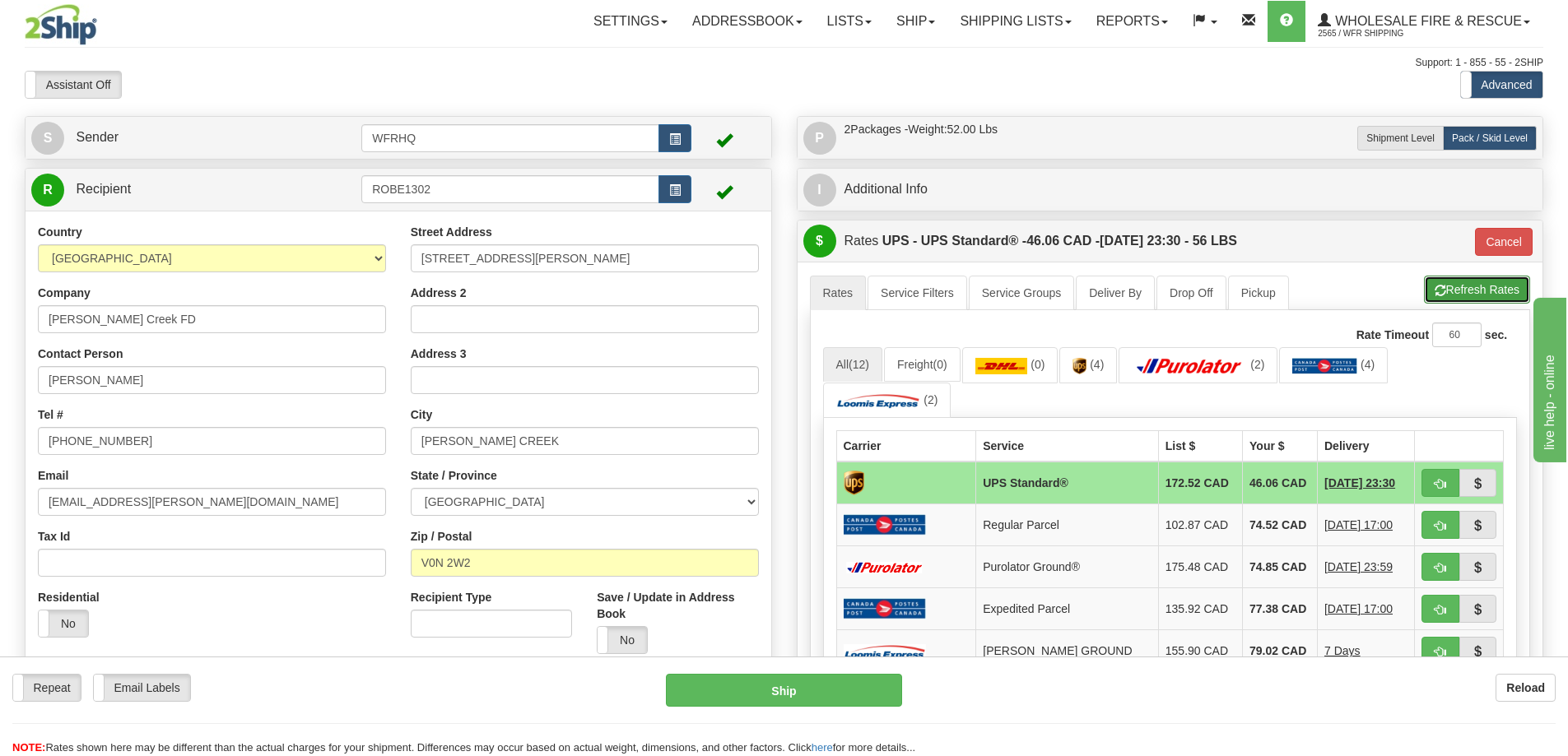
click at [1473, 296] on button "Refresh Rates" at bounding box center [1478, 289] width 107 height 28
type input "11"
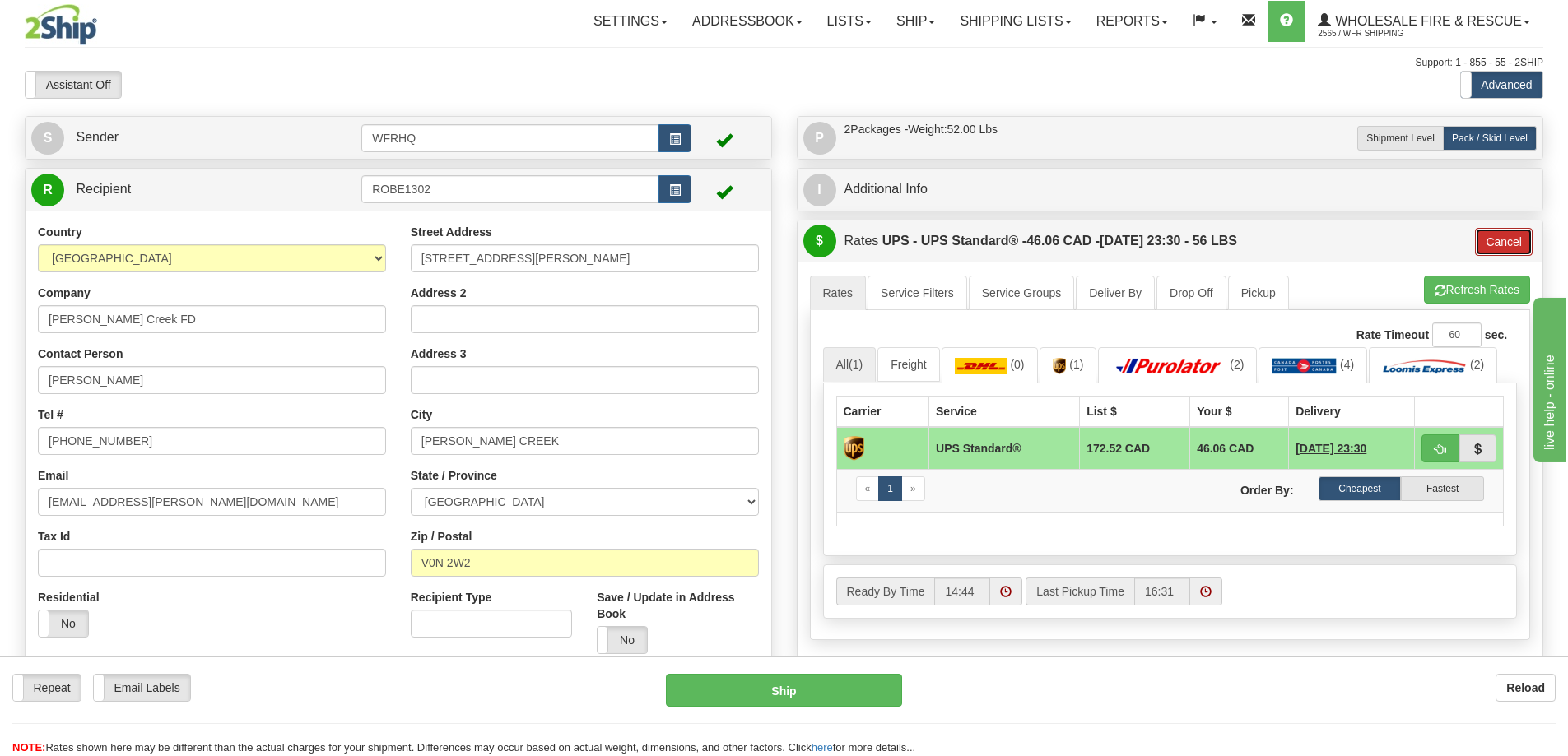
click at [1502, 241] on button "Cancel" at bounding box center [1503, 241] width 57 height 28
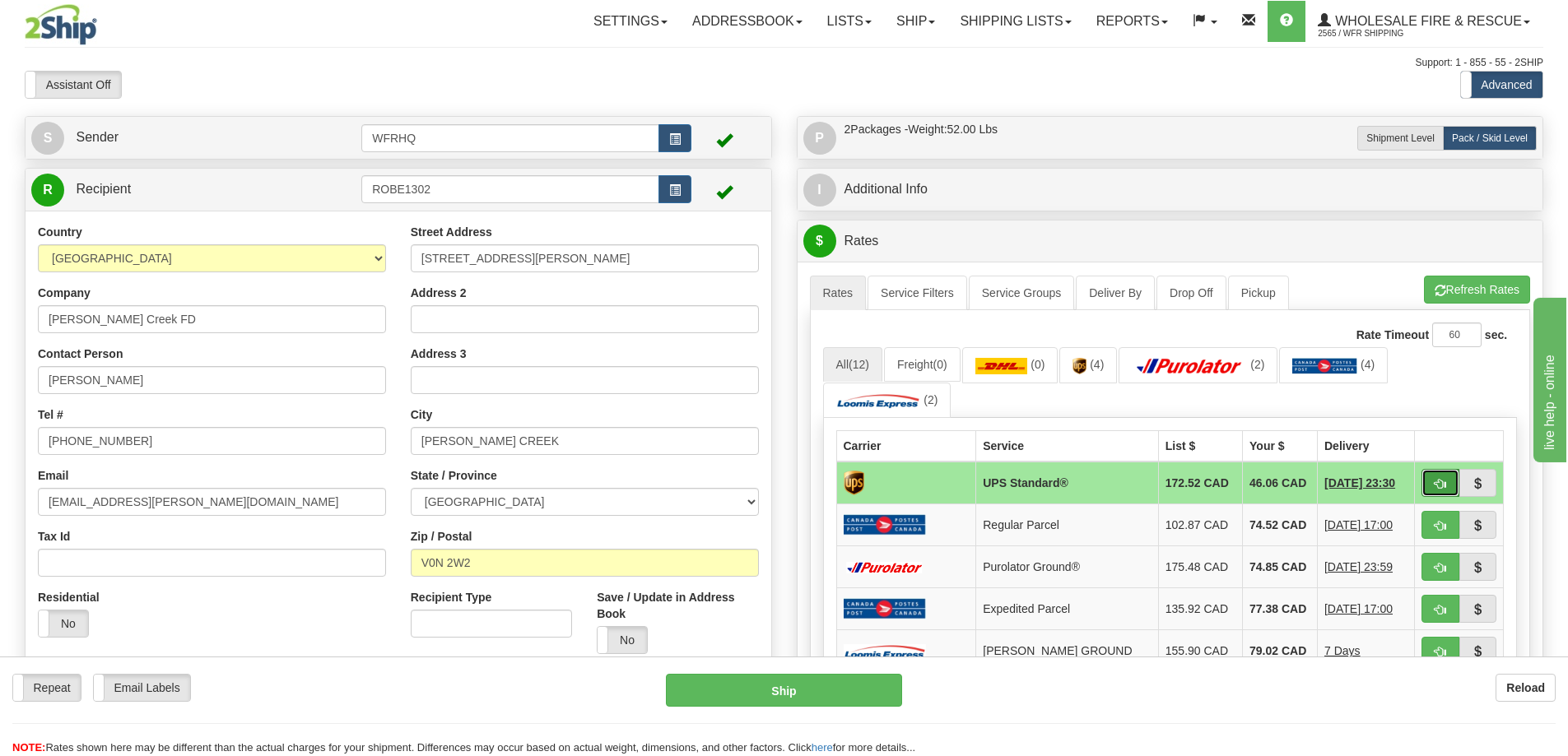
click at [1444, 489] on span "button" at bounding box center [1441, 484] width 12 height 11
type input "11"
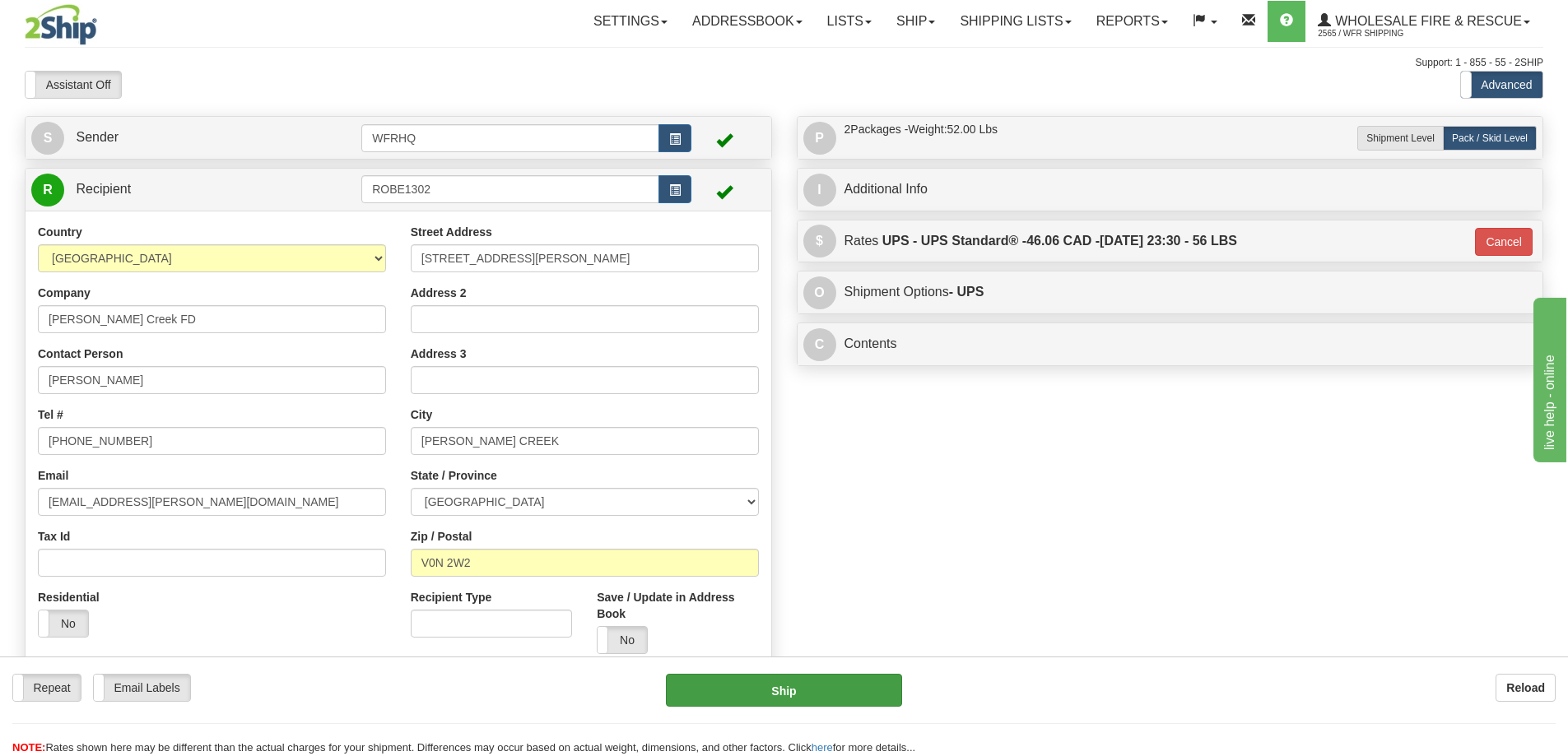
drag, startPoint x: 739, startPoint y: 709, endPoint x: 751, endPoint y: 692, distance: 20.8
click at [739, 709] on div "Repeat Repeat Email Labels Email Labels Edit Reload Ship here" at bounding box center [784, 714] width 1568 height 82
click at [751, 692] on button "Ship" at bounding box center [784, 690] width 237 height 33
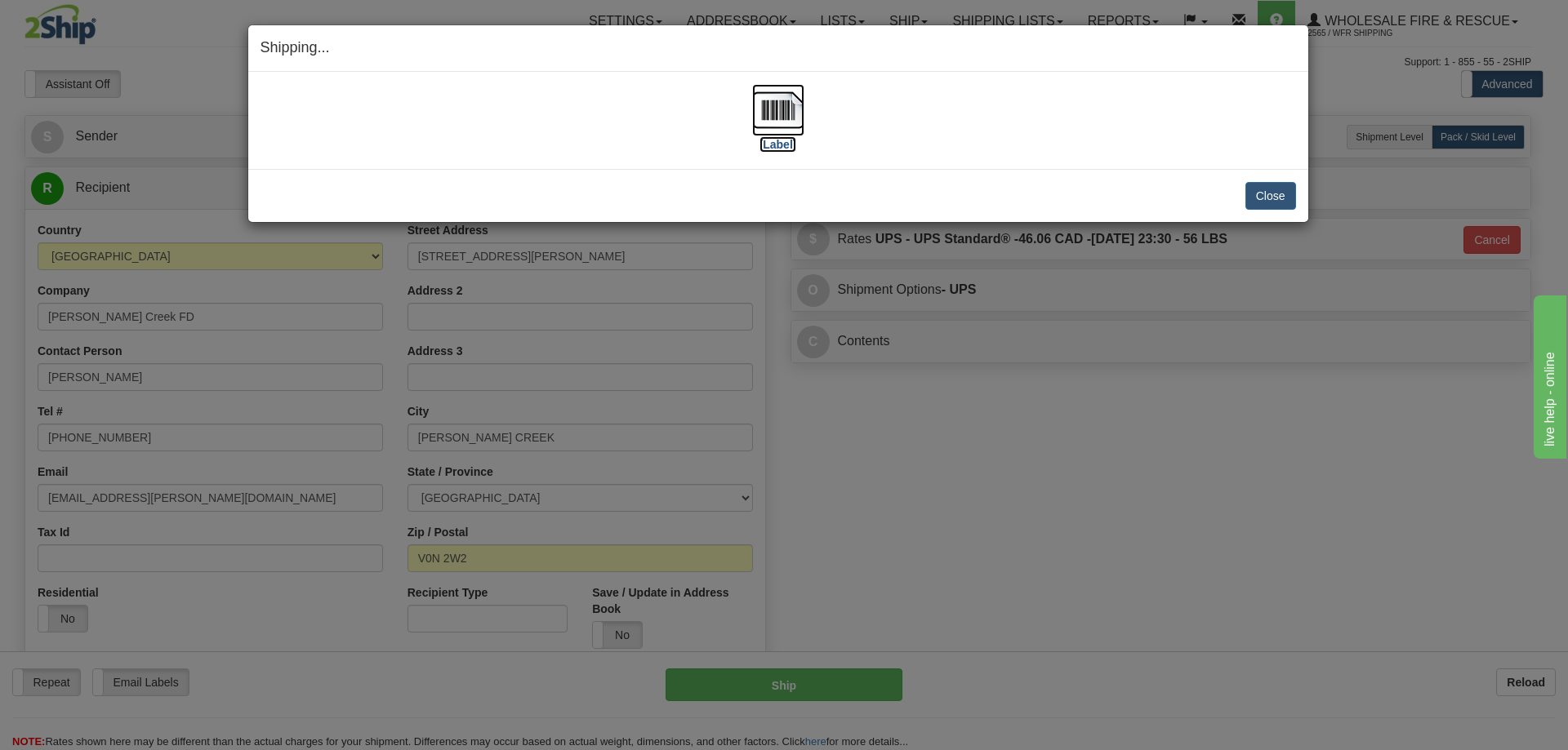
click at [776, 111] on img at bounding box center [778, 110] width 52 height 52
click at [1263, 190] on button "Close" at bounding box center [1271, 195] width 51 height 28
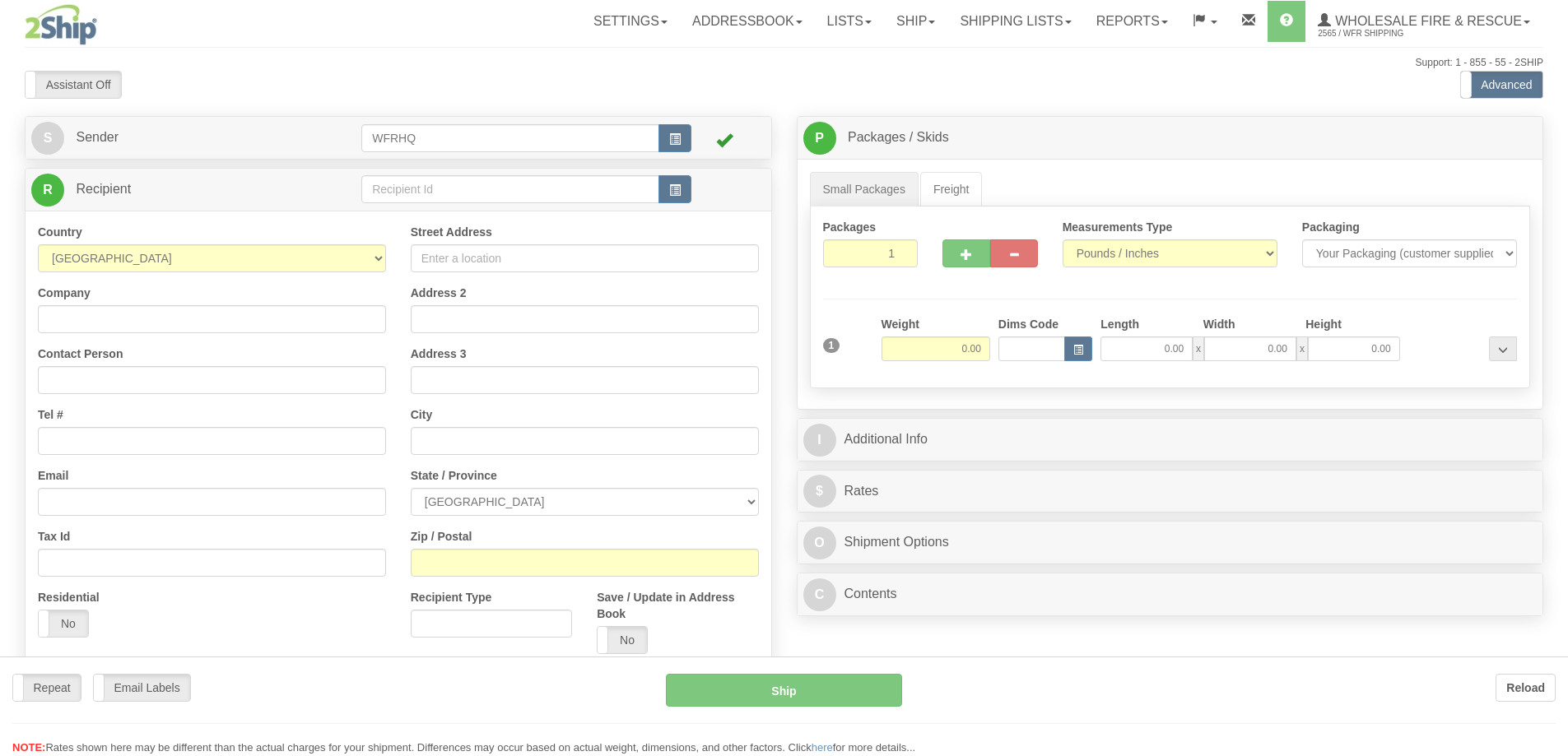
click at [433, 181] on div at bounding box center [784, 378] width 1568 height 756
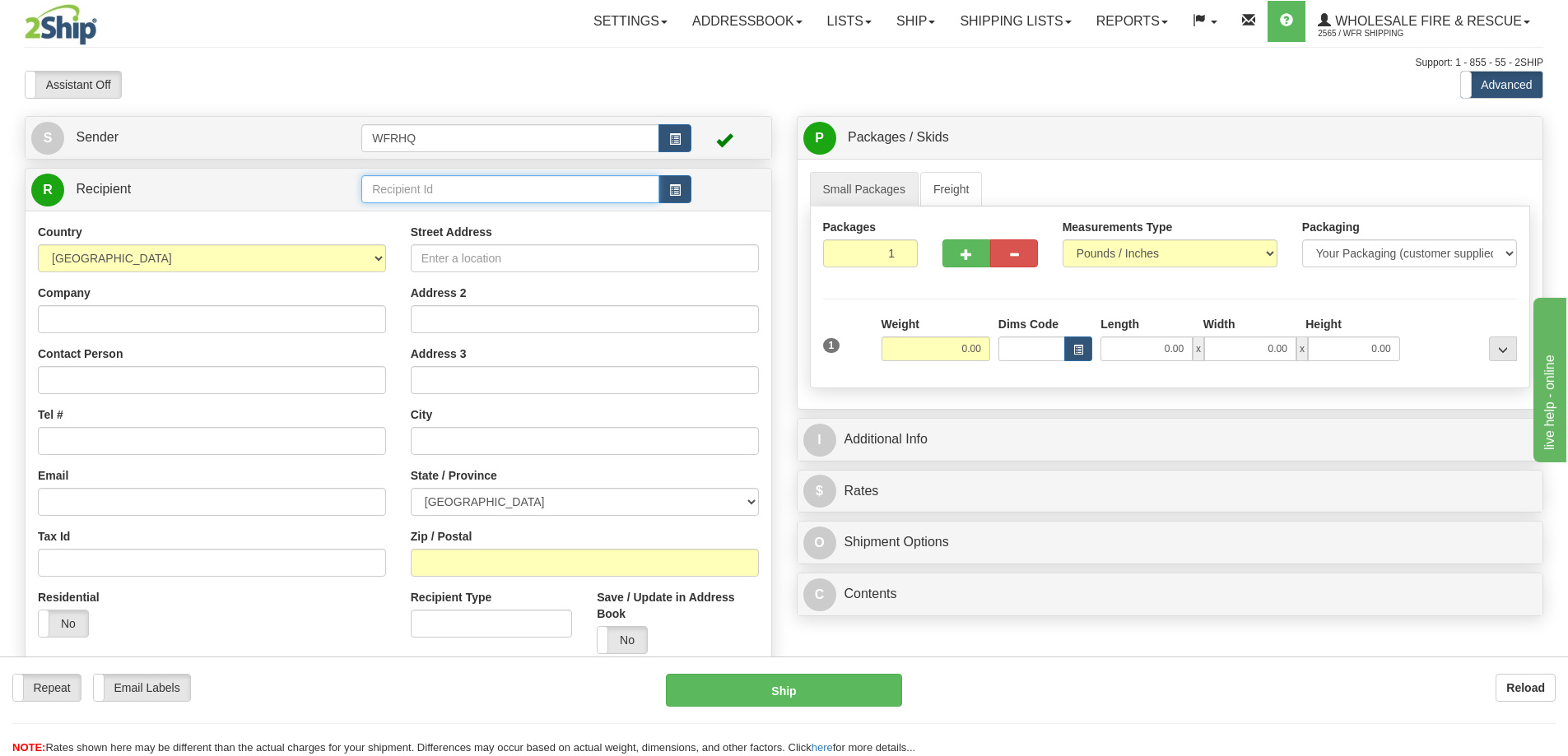
click at [428, 190] on input "text" at bounding box center [510, 189] width 298 height 28
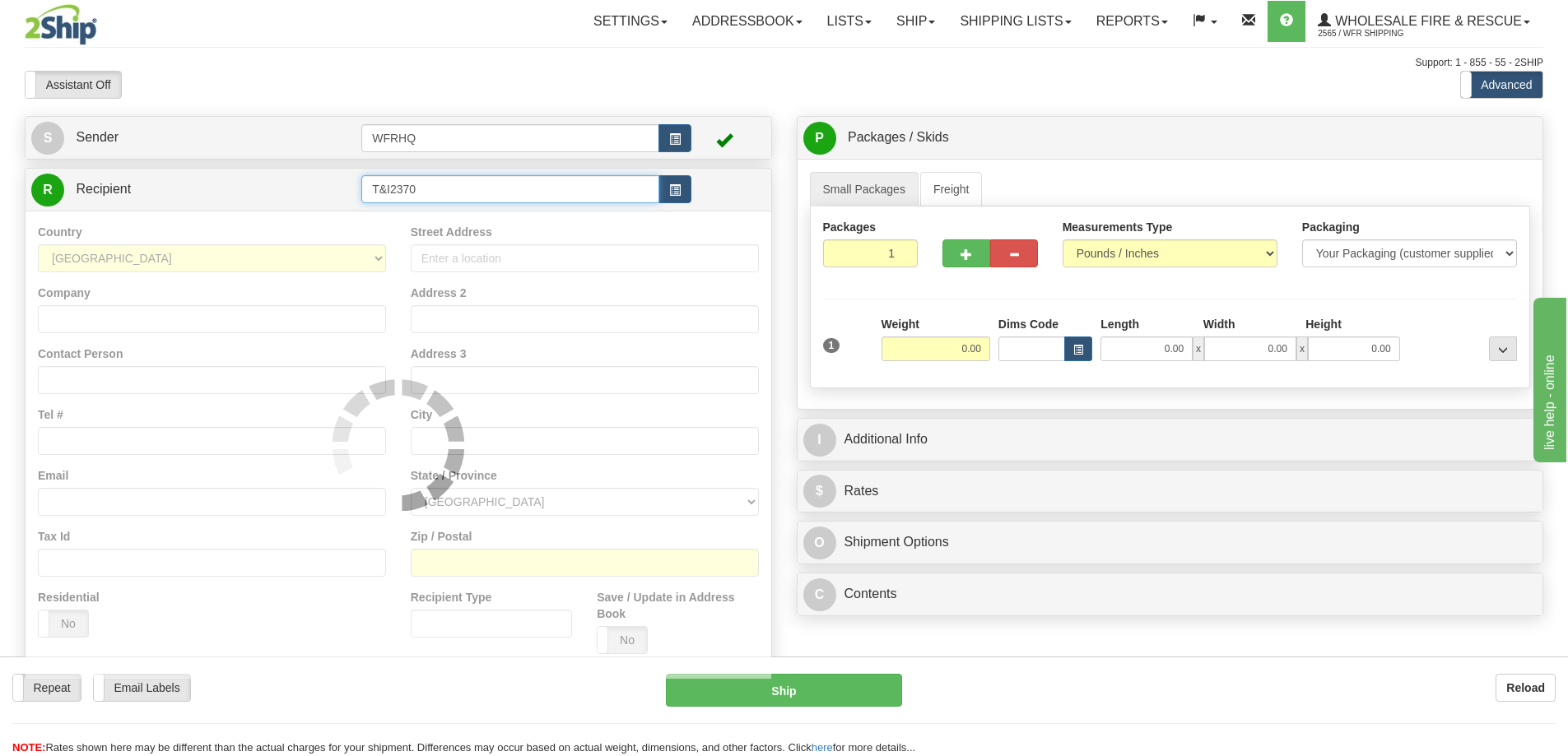
type input "T&I2370"
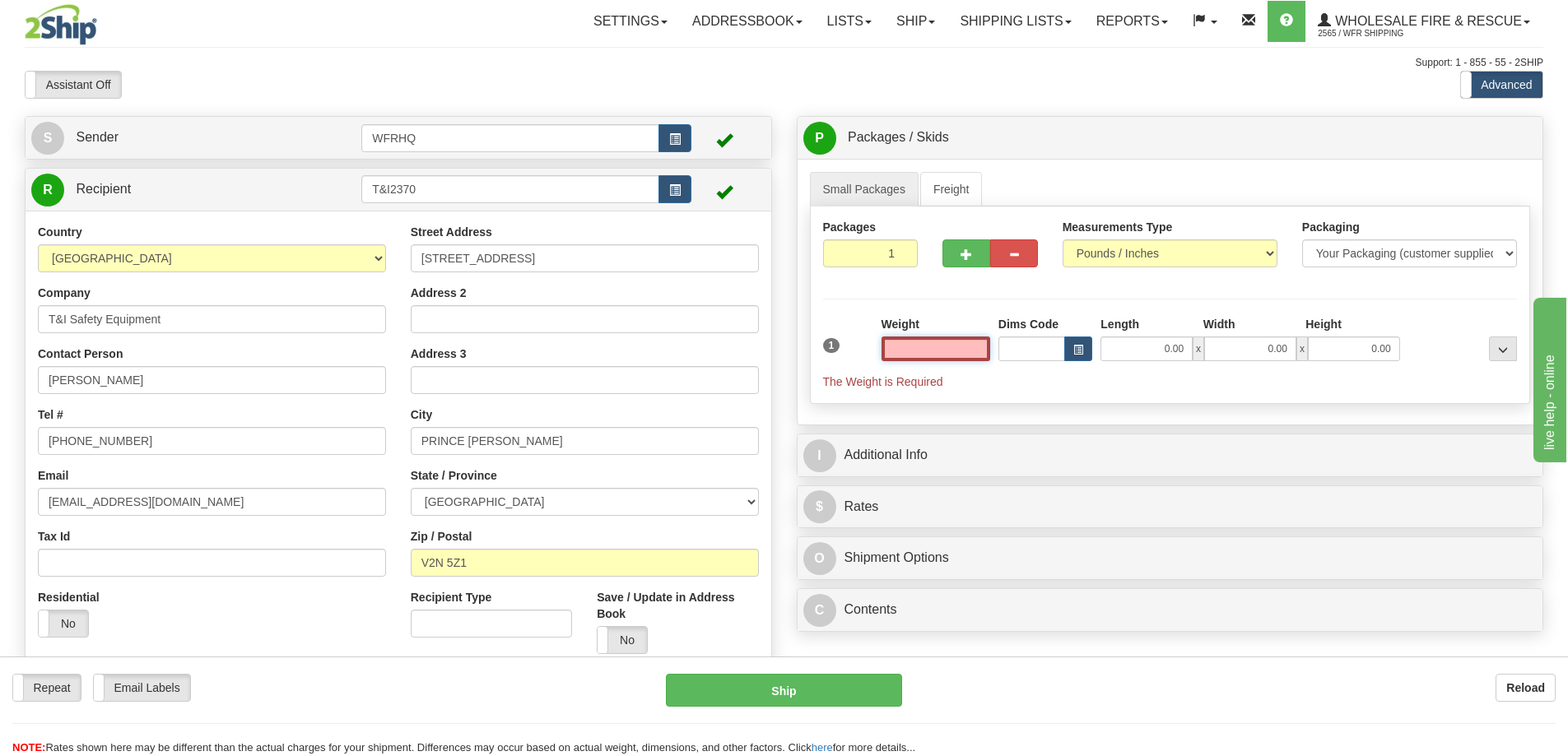
click at [961, 345] on input "text" at bounding box center [936, 348] width 109 height 24
type input "2"
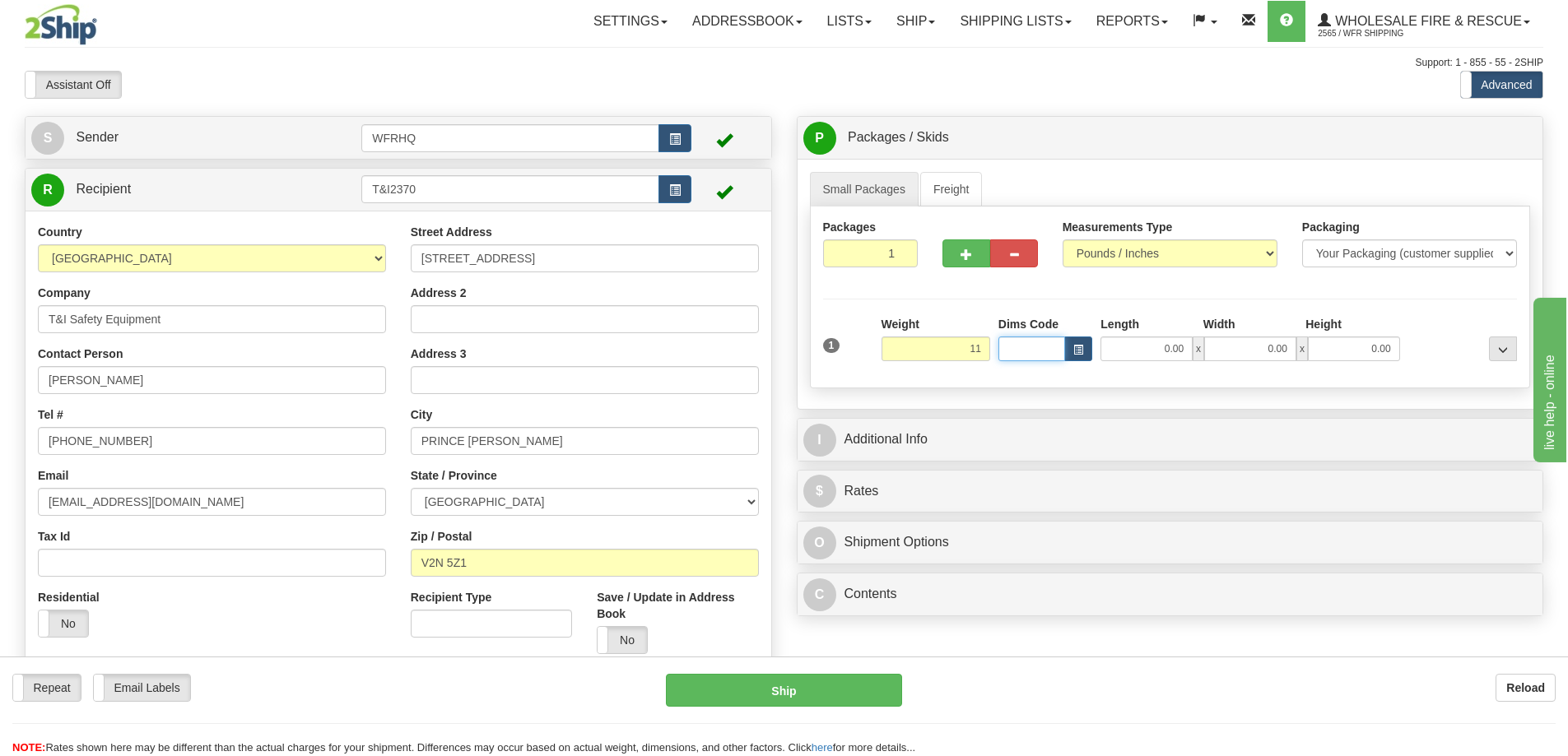
type input "11.00"
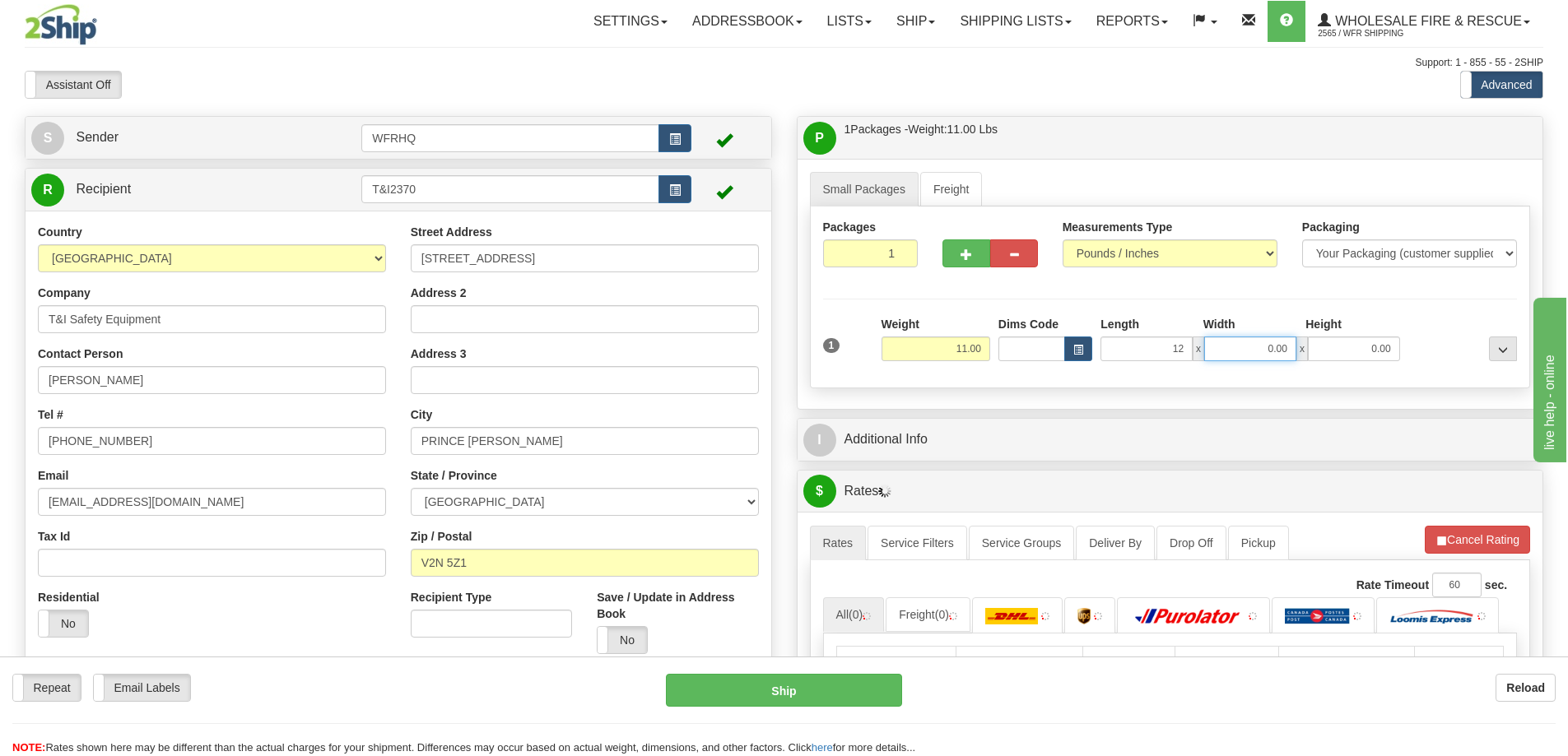
type input "12.00"
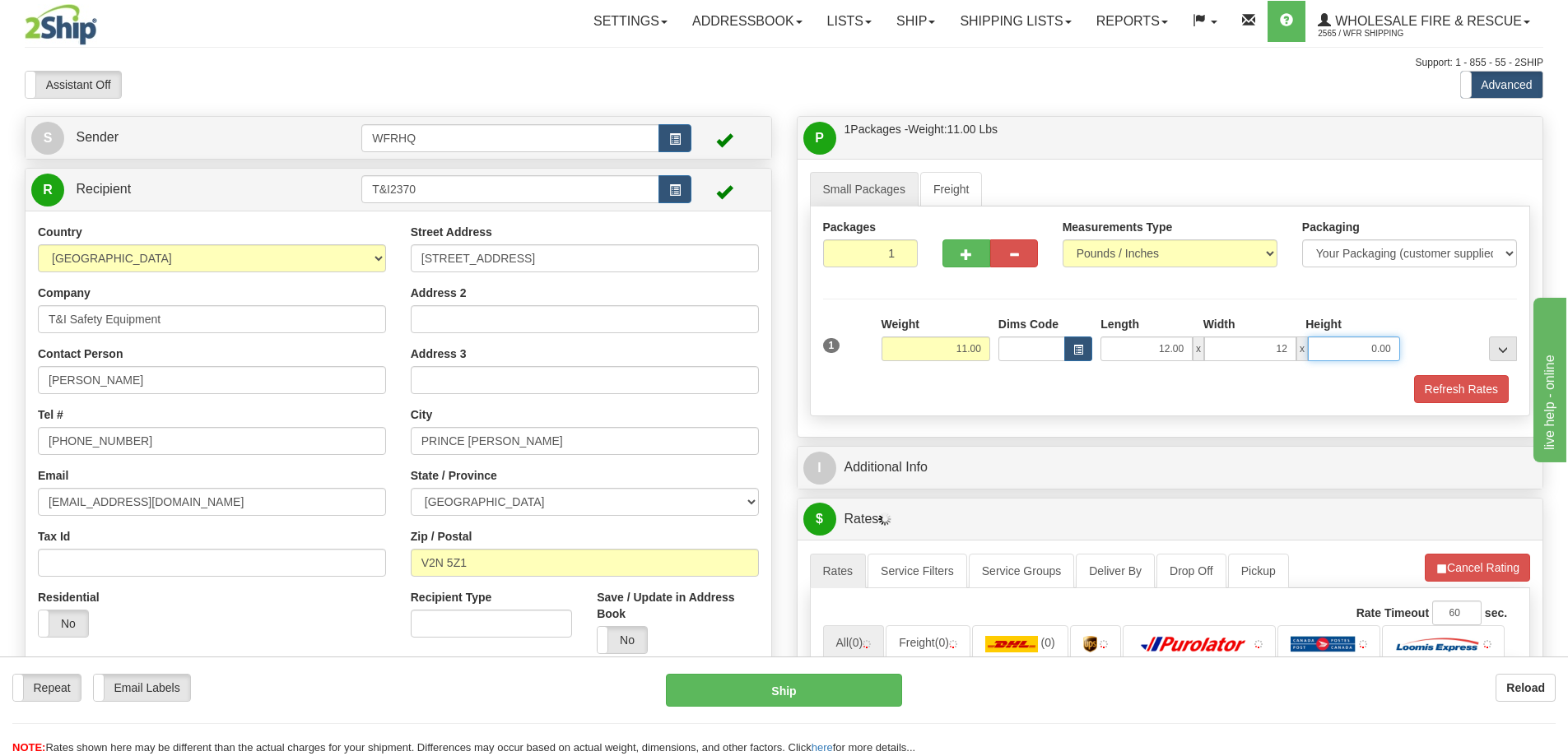
type input "12.00"
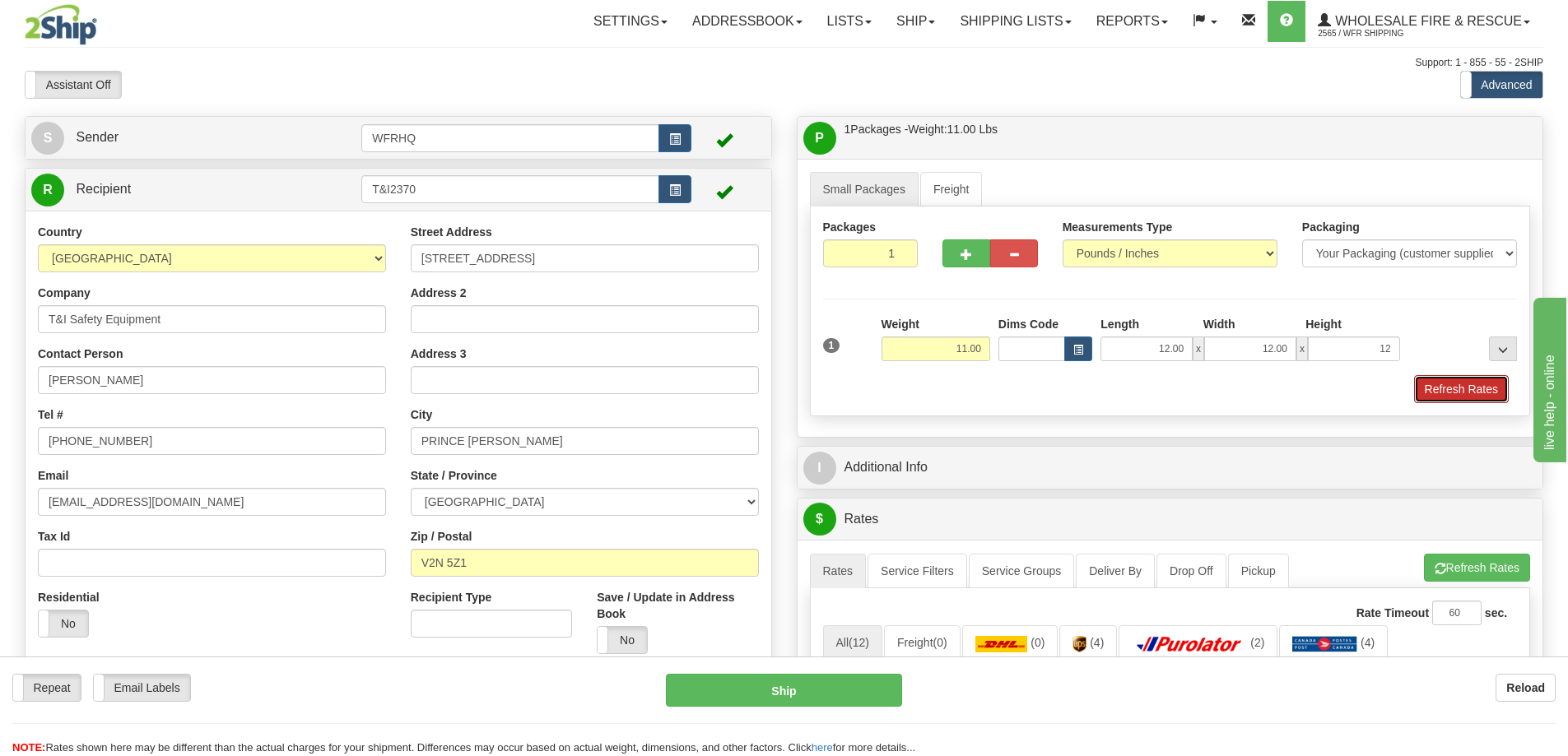
type input "12.00"
drag, startPoint x: 1441, startPoint y: 381, endPoint x: 1421, endPoint y: 390, distance: 21.9
click at [1441, 381] on button "Refresh Rates" at bounding box center [1462, 389] width 95 height 28
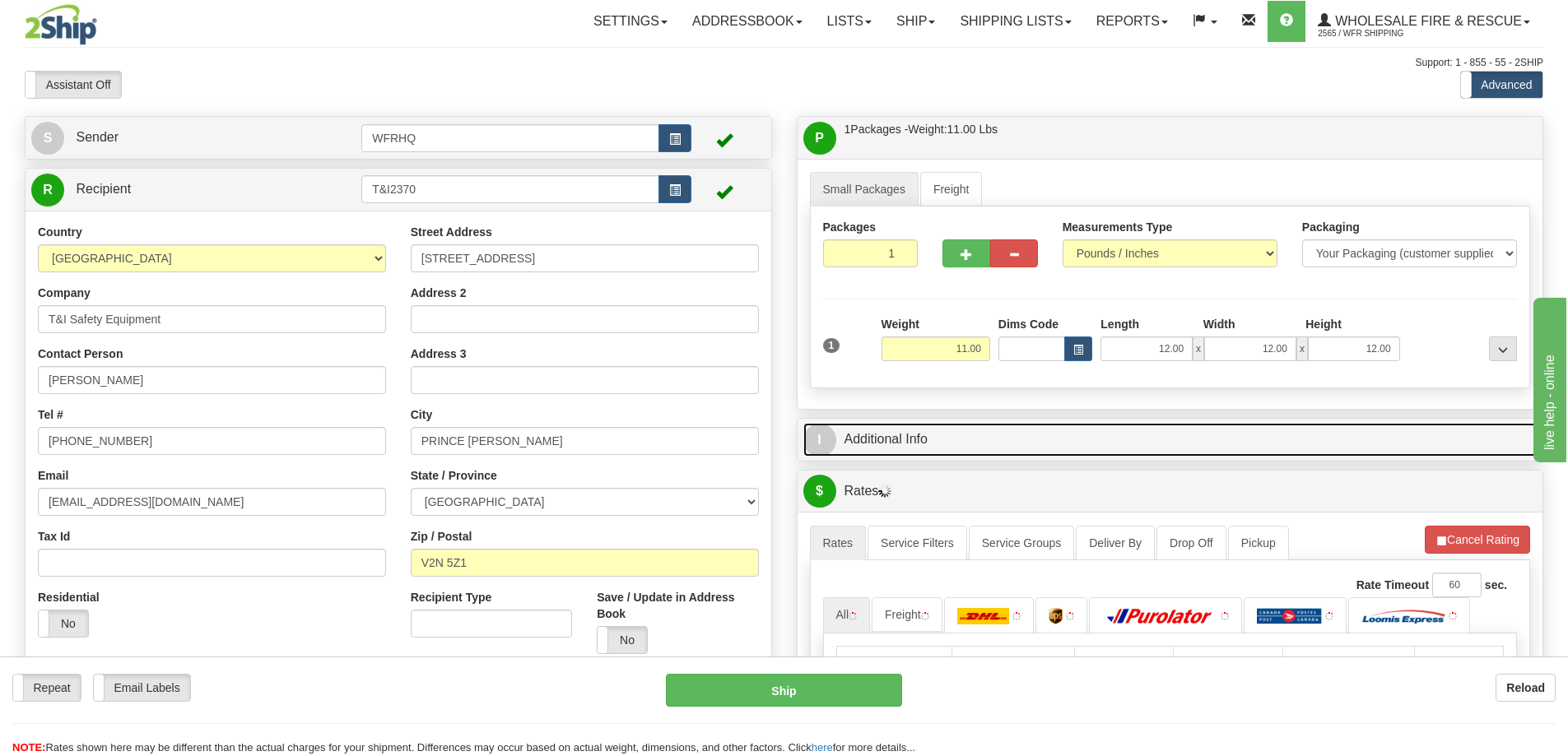
click at [1027, 445] on link "I Additional Info" at bounding box center [1170, 439] width 734 height 34
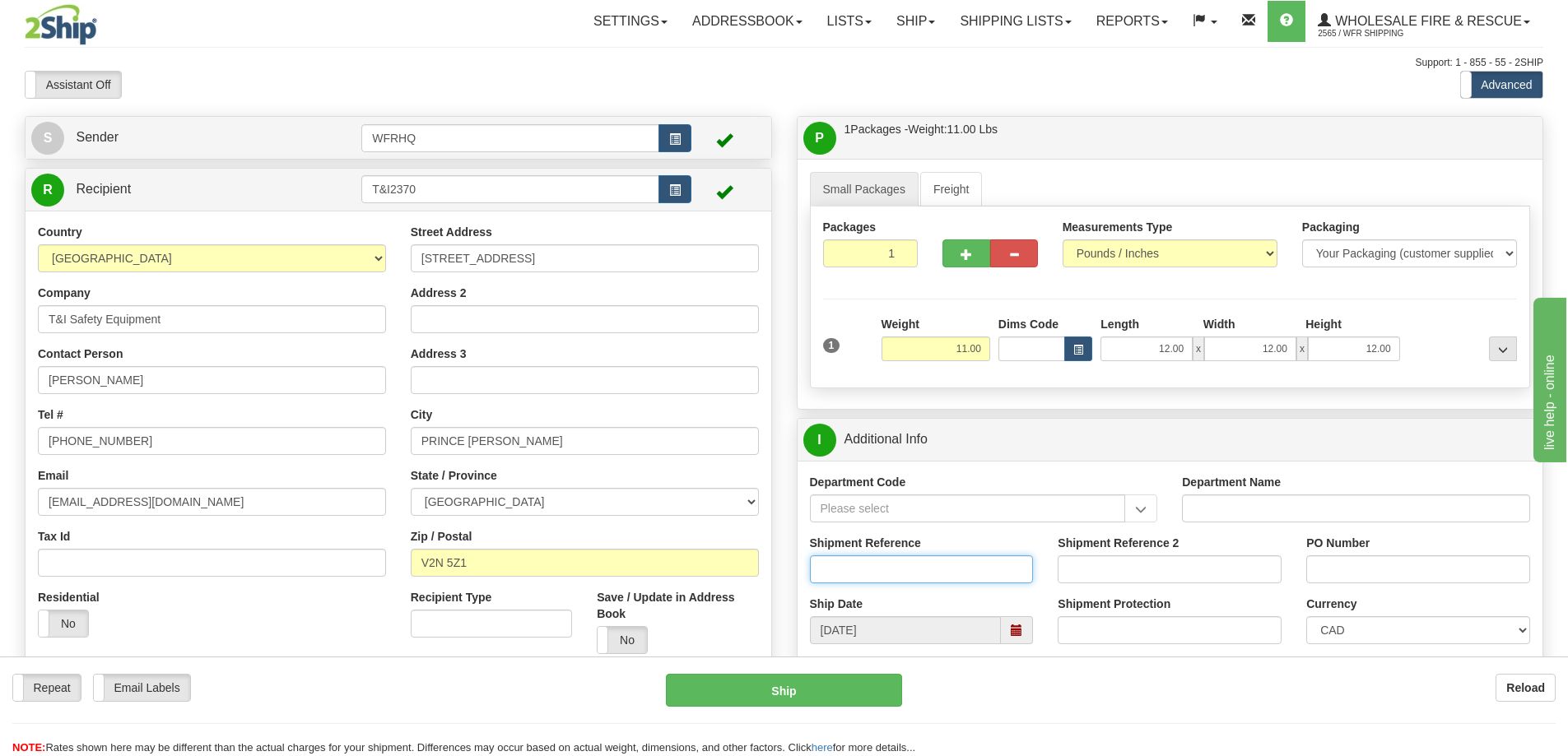
click at [878, 567] on input "Shipment Reference" at bounding box center [921, 569] width 224 height 28
type input "S46301-30611"
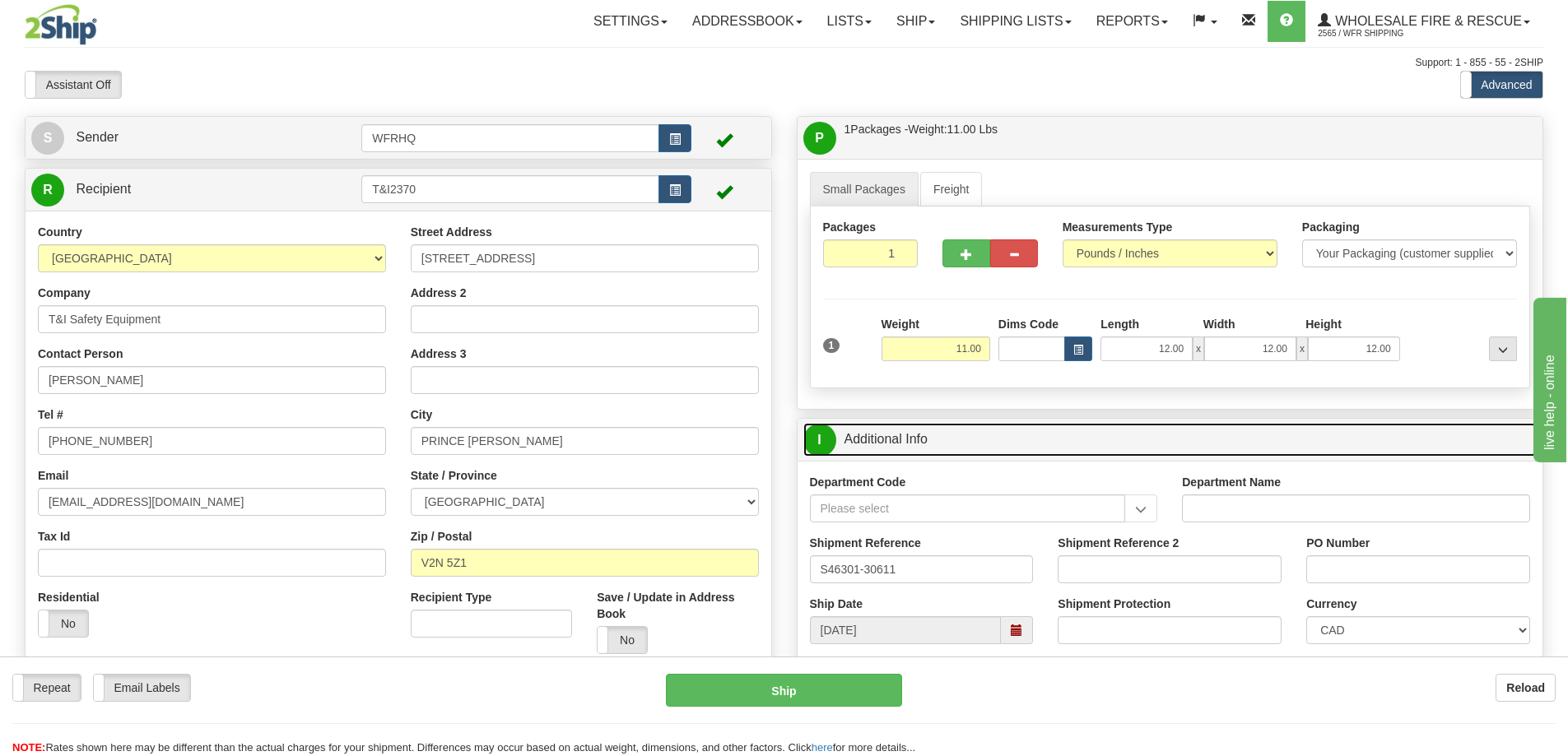
click at [1057, 436] on link "I Additional Info" at bounding box center [1170, 439] width 734 height 34
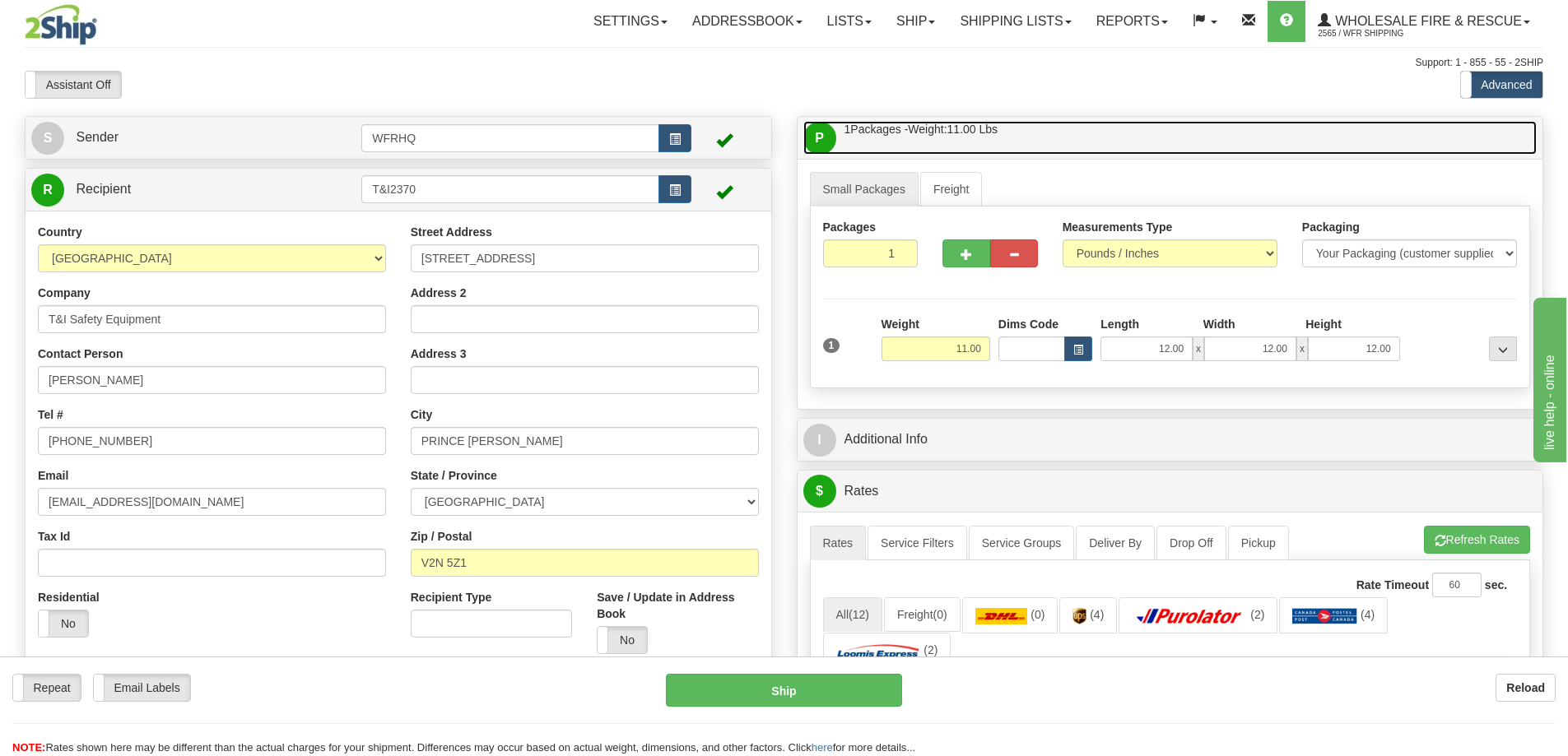
click at [1053, 139] on link "P Packages / Skids 1 Packages - Weight: 11.00 Lbs 1 Skids - Weight: NaN Lbs" at bounding box center [1170, 138] width 734 height 34
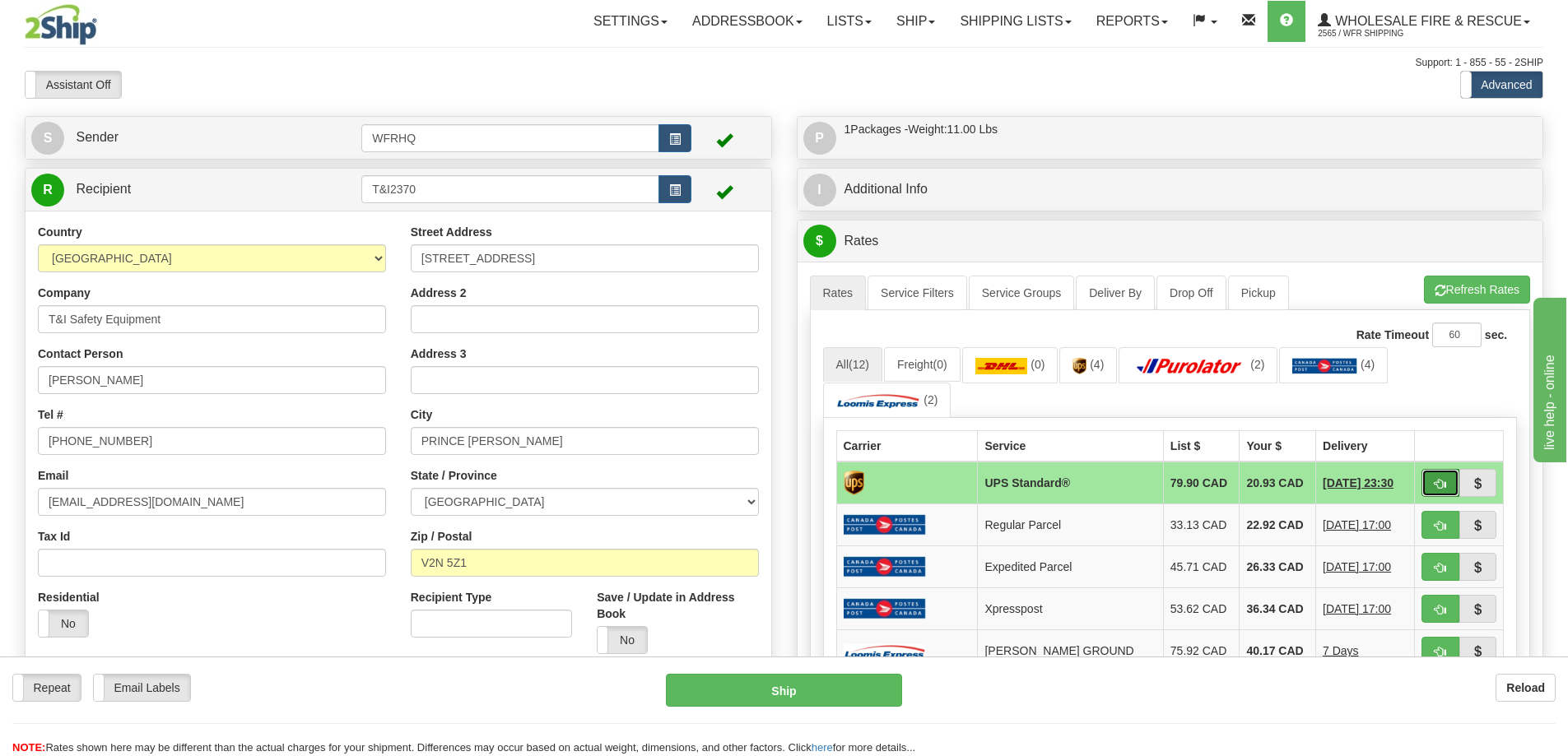
click at [1435, 488] on span "button" at bounding box center [1441, 484] width 12 height 11
type input "11"
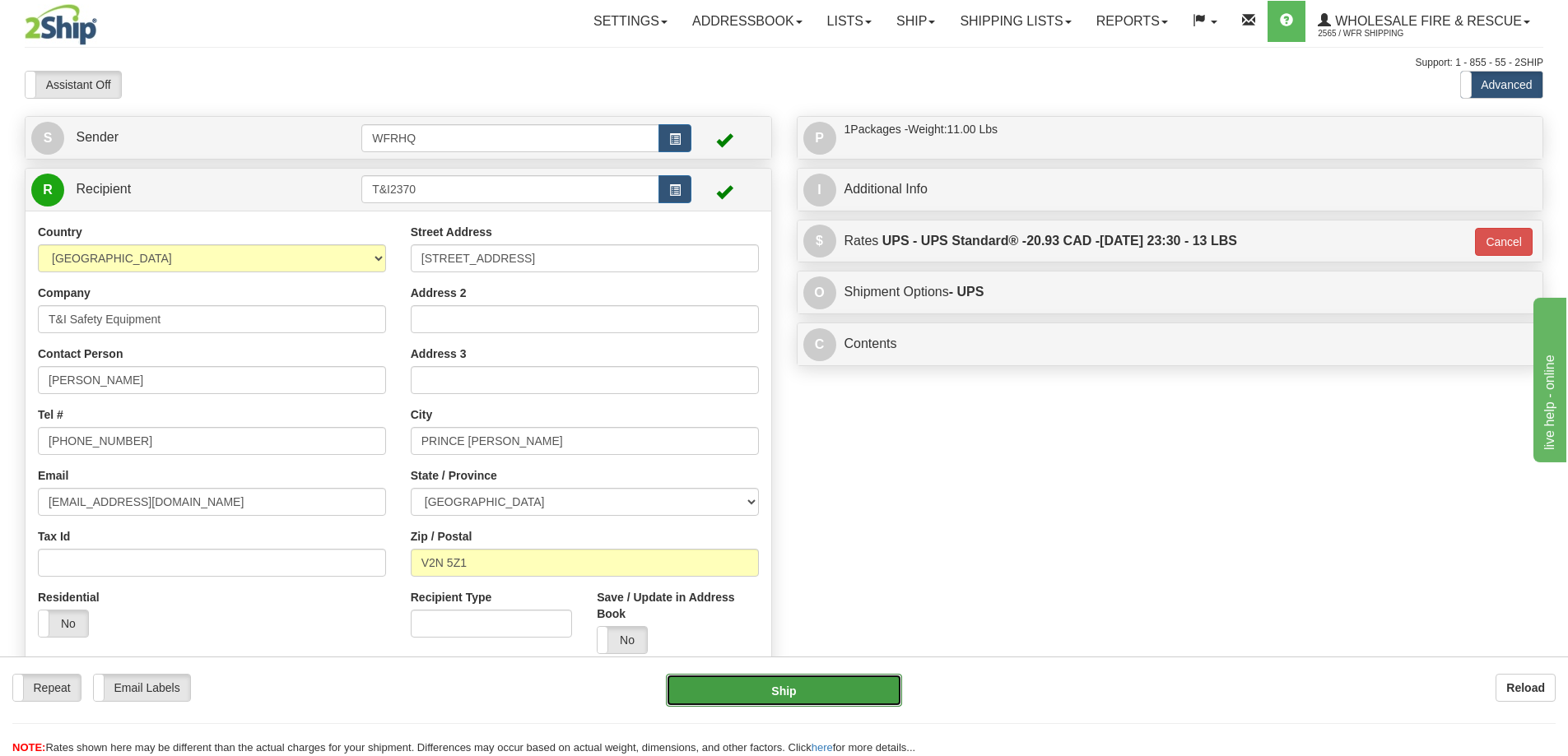
click at [815, 686] on button "Ship" at bounding box center [784, 690] width 237 height 33
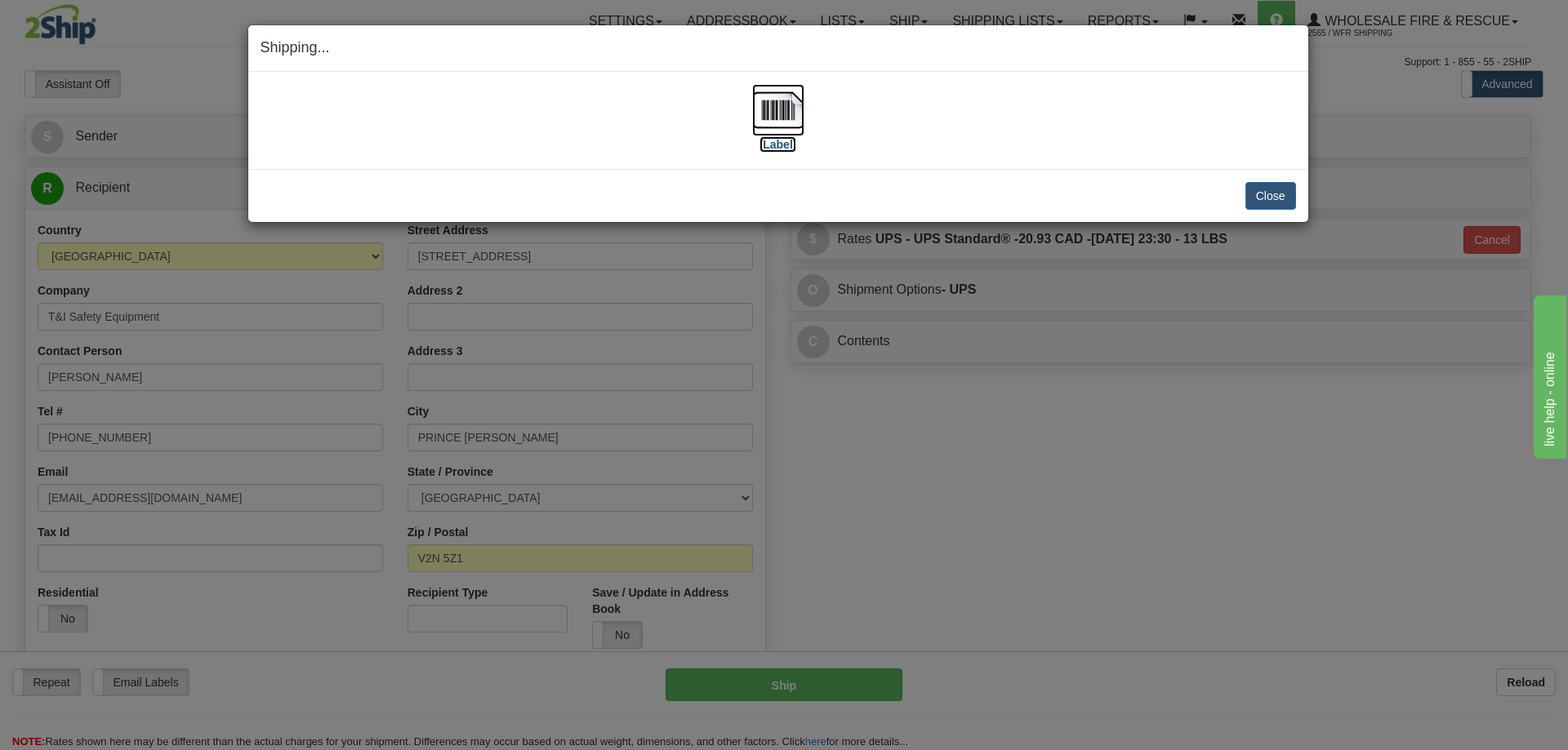
click at [790, 109] on img at bounding box center [778, 110] width 52 height 52
